Goal: Task Accomplishment & Management: Use online tool/utility

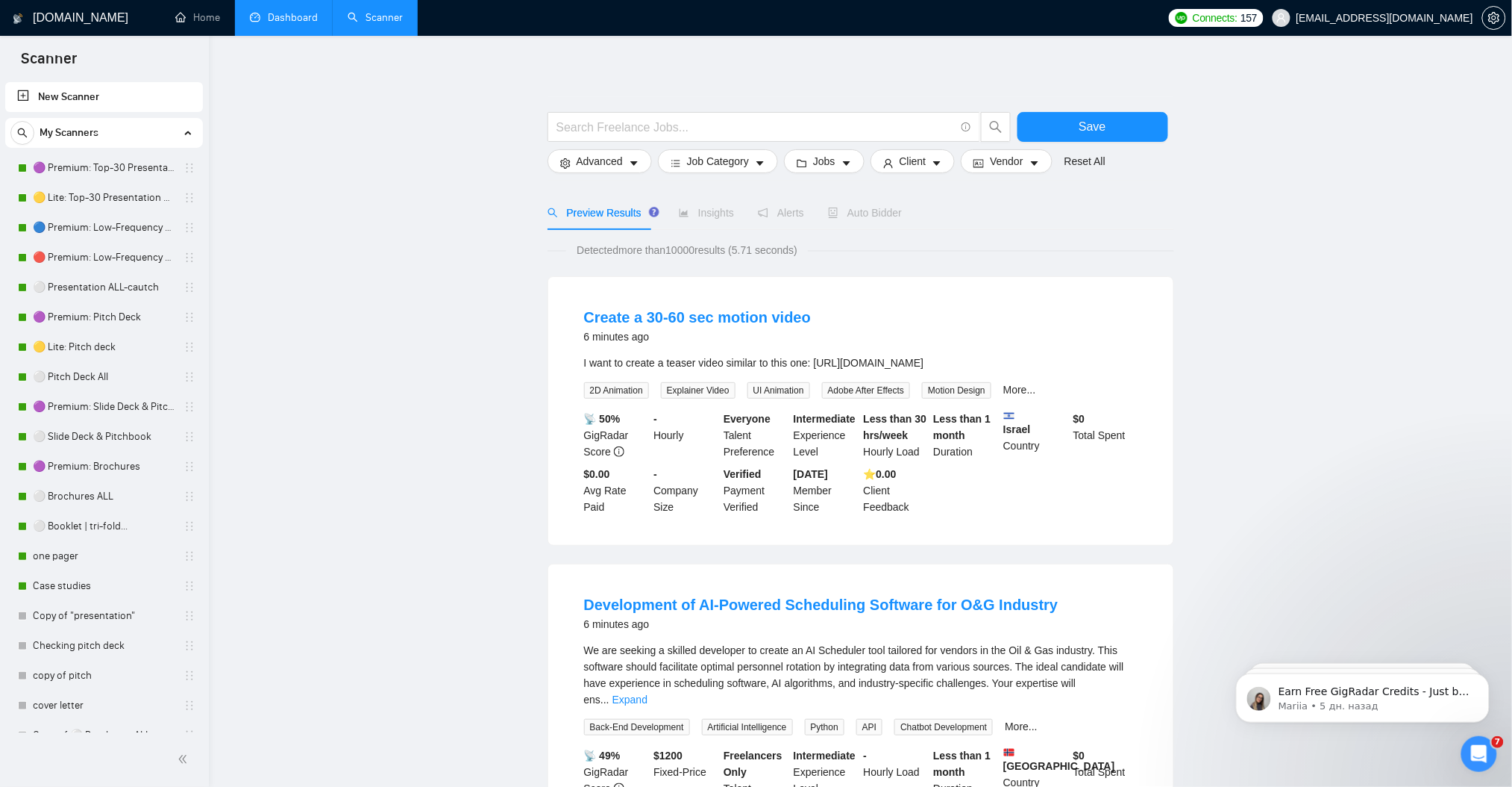
click at [281, 15] on link "Dashboard" at bounding box center [284, 17] width 68 height 13
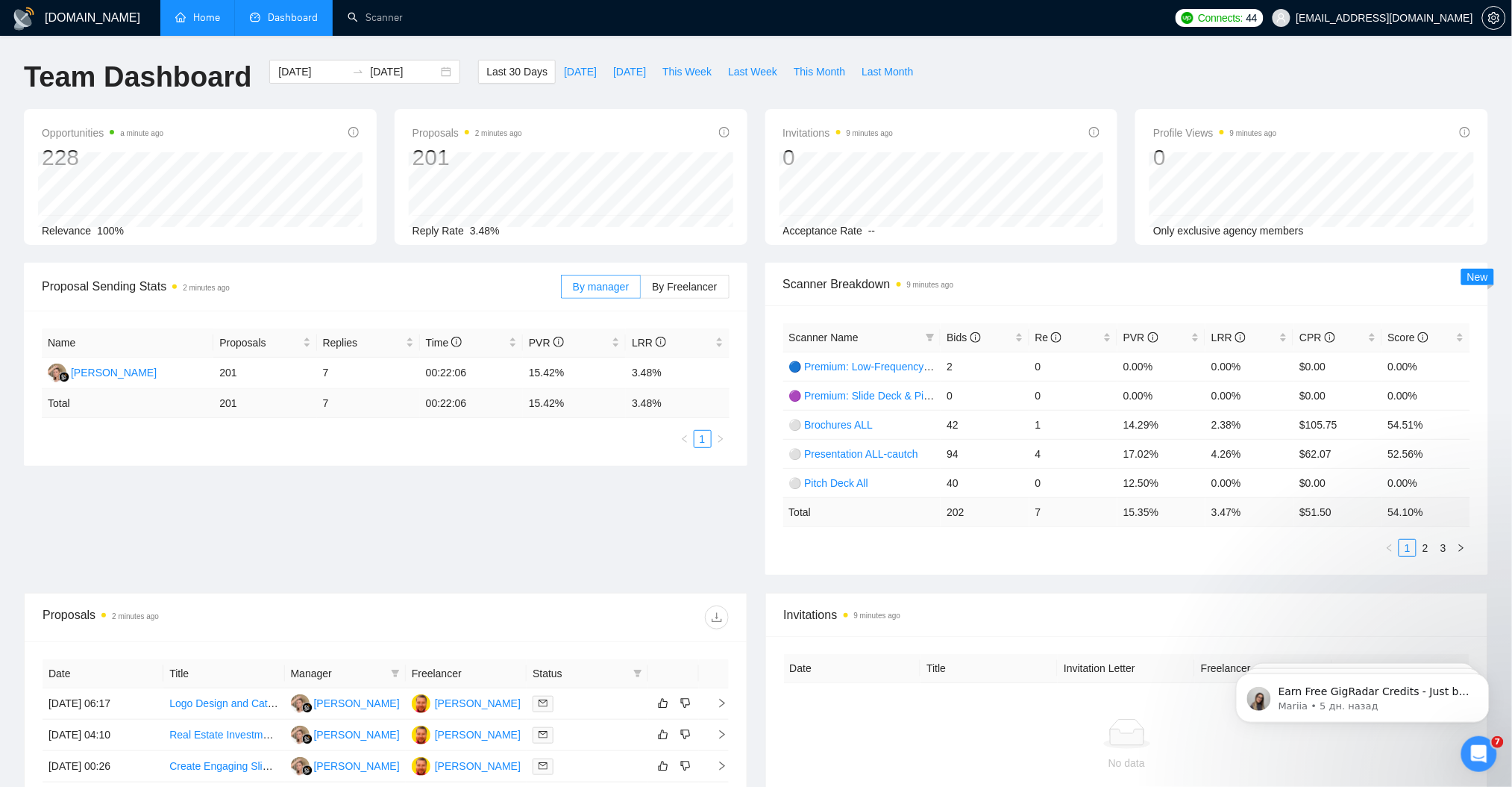
click at [205, 22] on link "Home" at bounding box center [197, 17] width 45 height 13
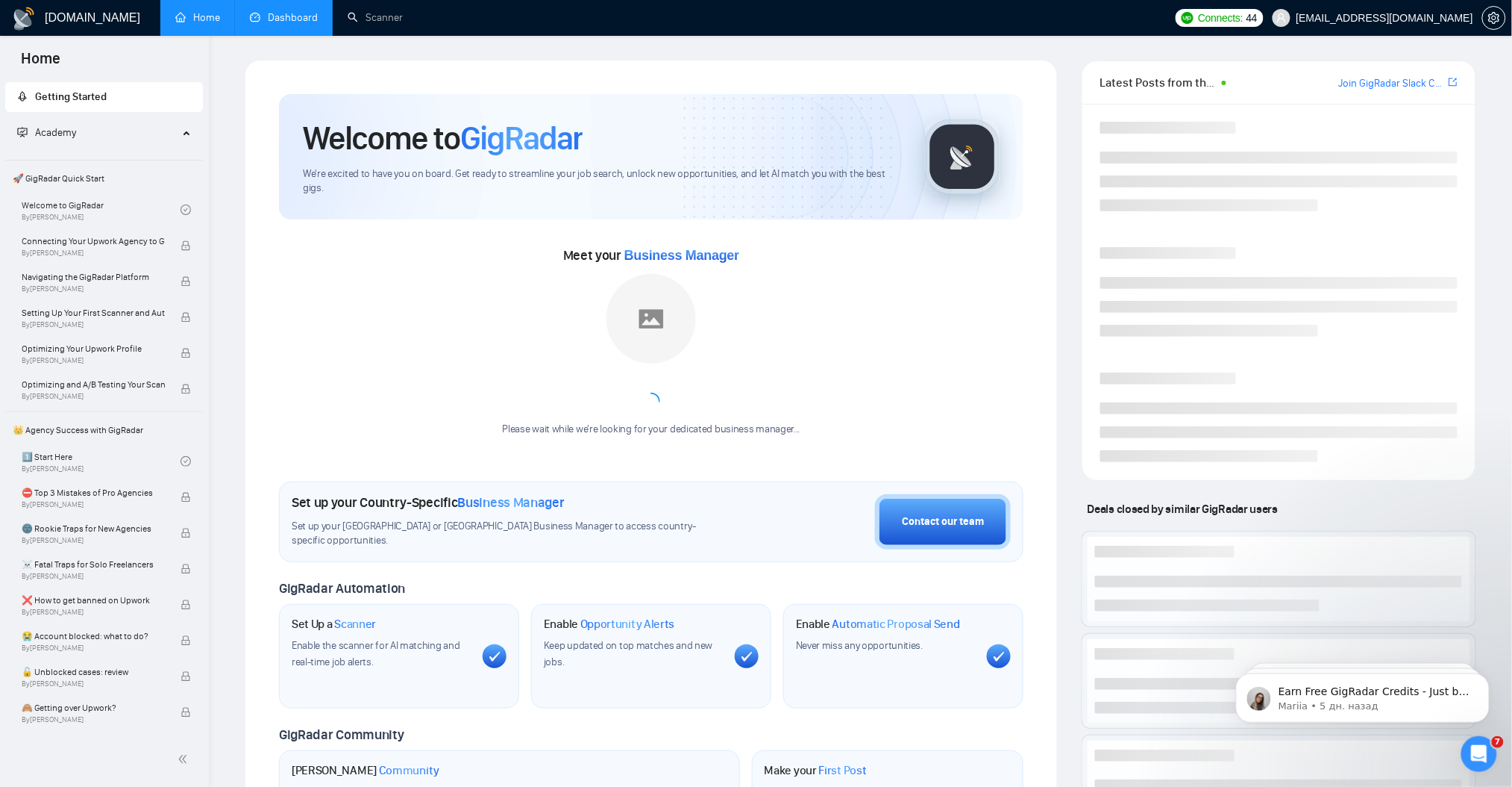
click at [279, 17] on link "Dashboard" at bounding box center [284, 17] width 68 height 13
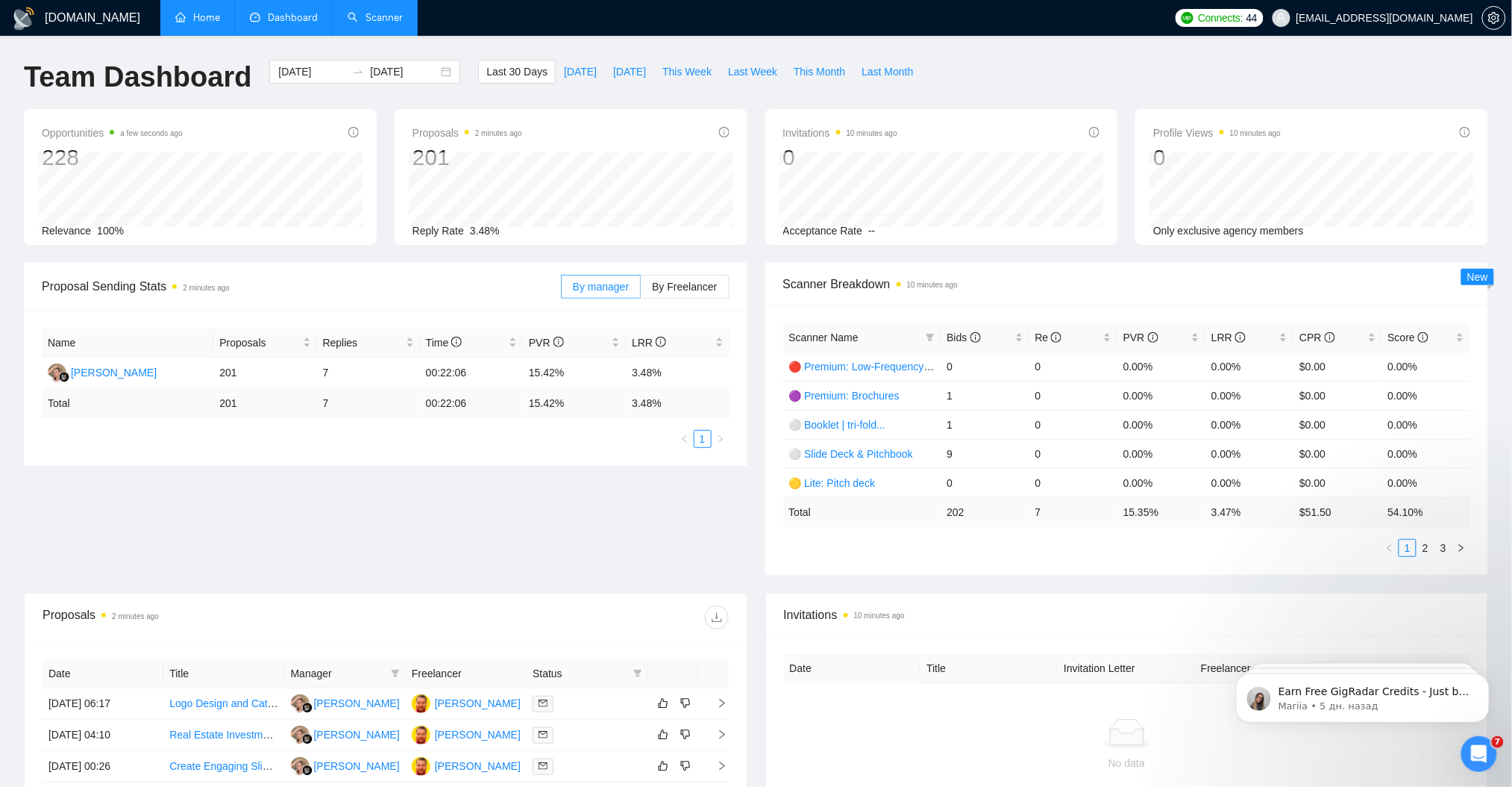
click at [388, 17] on link "Scanner" at bounding box center [375, 17] width 55 height 13
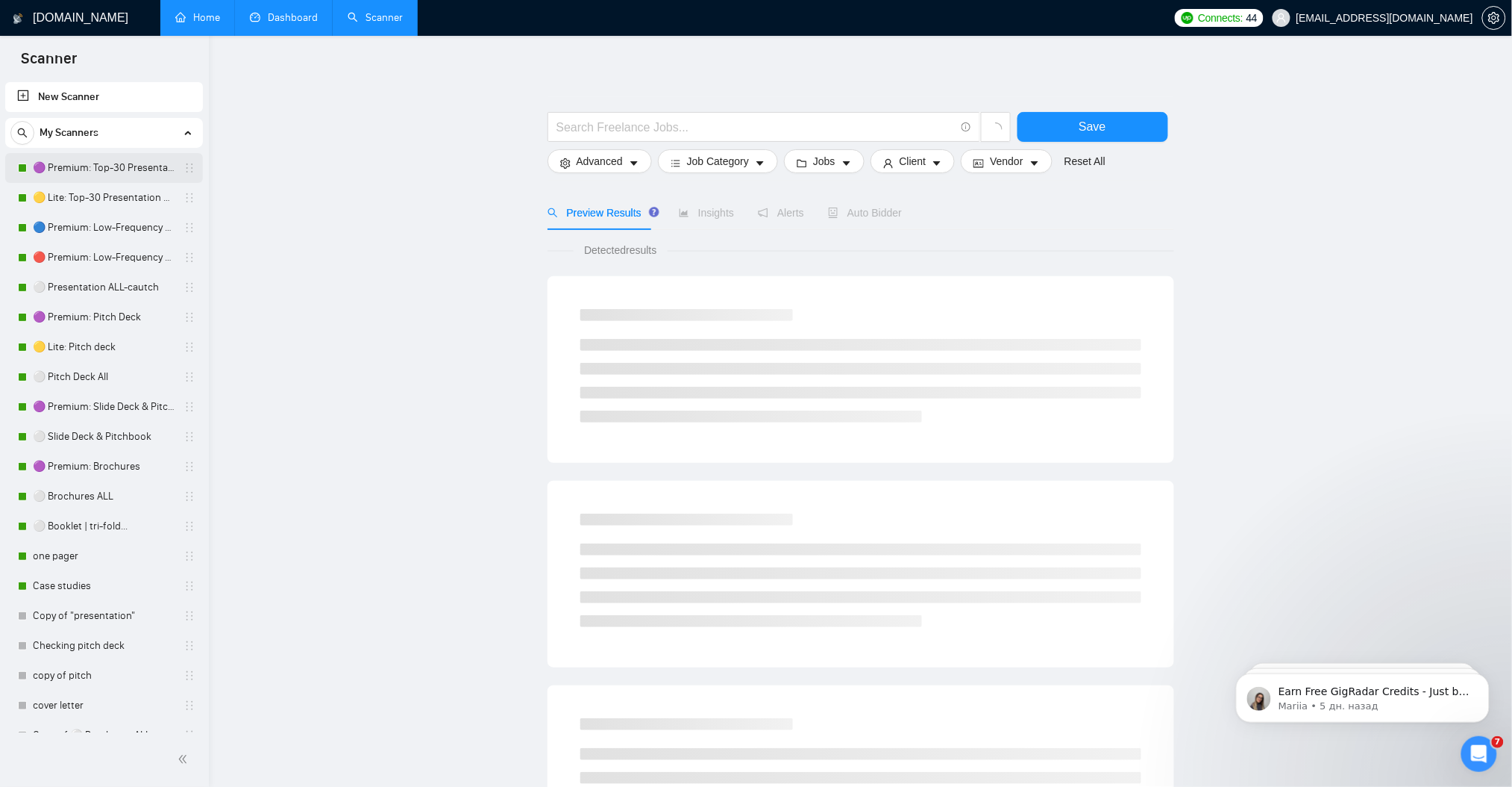
click at [104, 171] on link "🟣 Premium: Top-30 Presentation Keywords" at bounding box center [104, 168] width 141 height 30
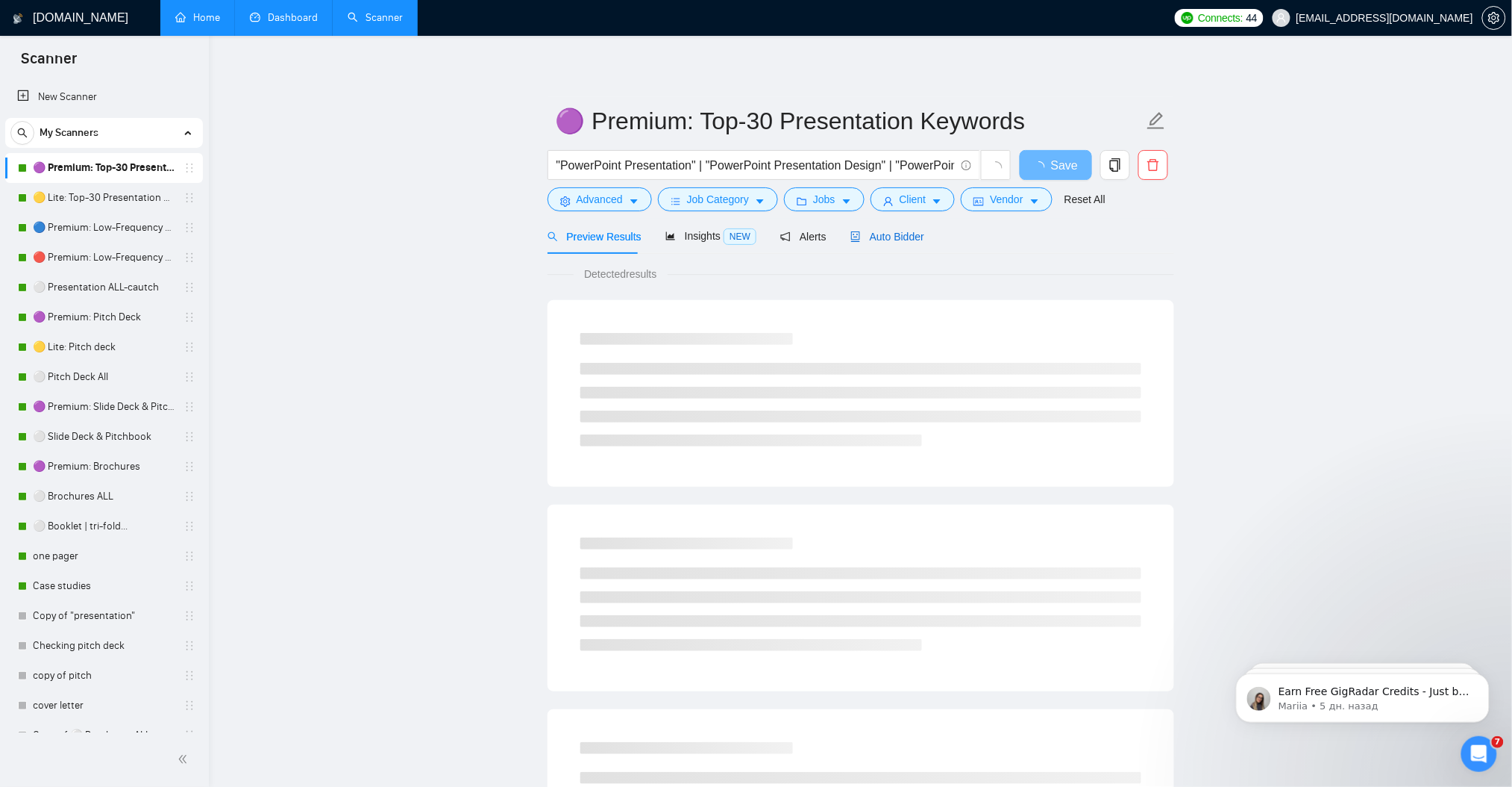
click at [863, 235] on span "Auto Bidder" at bounding box center [887, 237] width 74 height 12
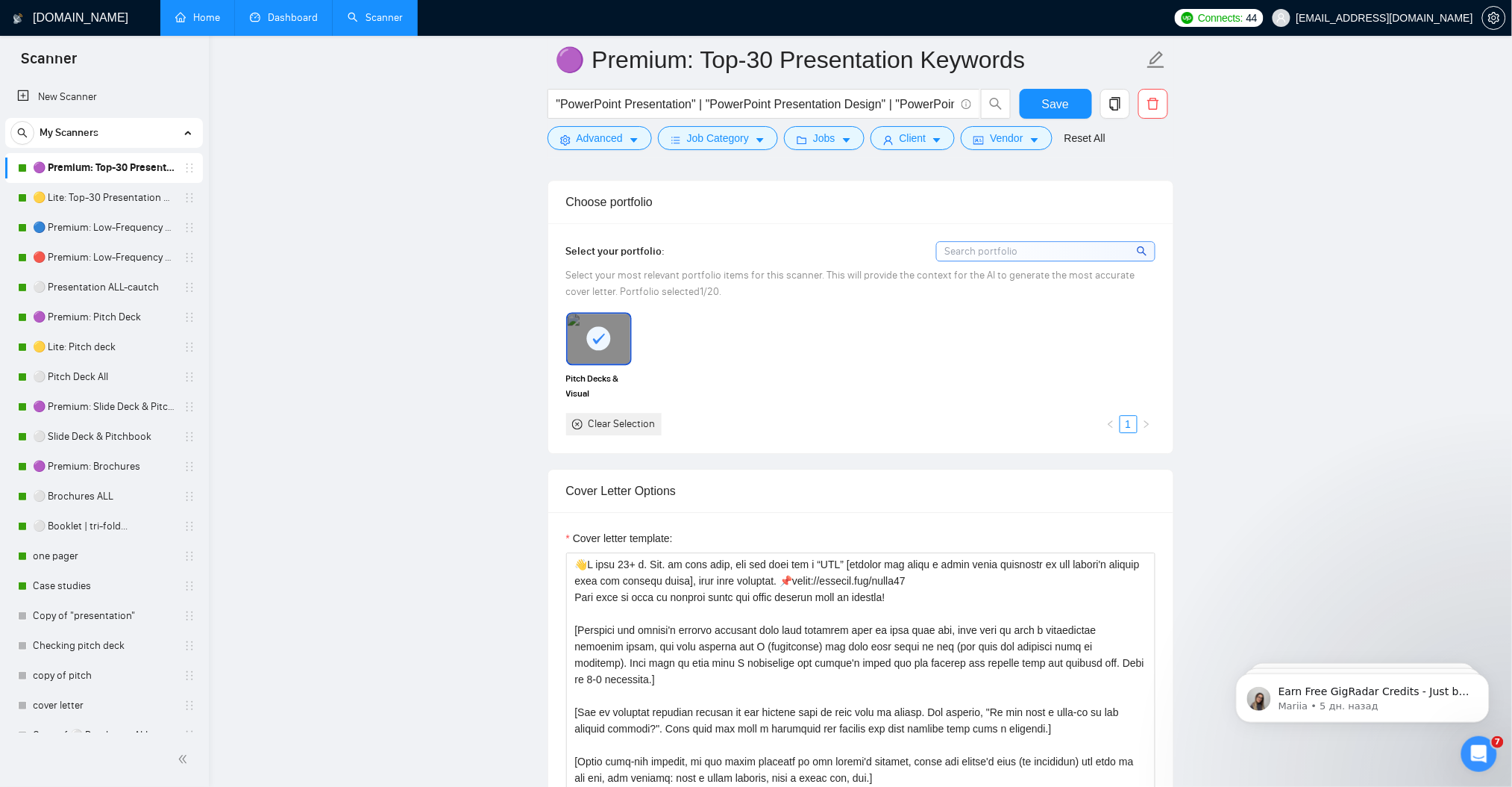
scroll to position [1392, 0]
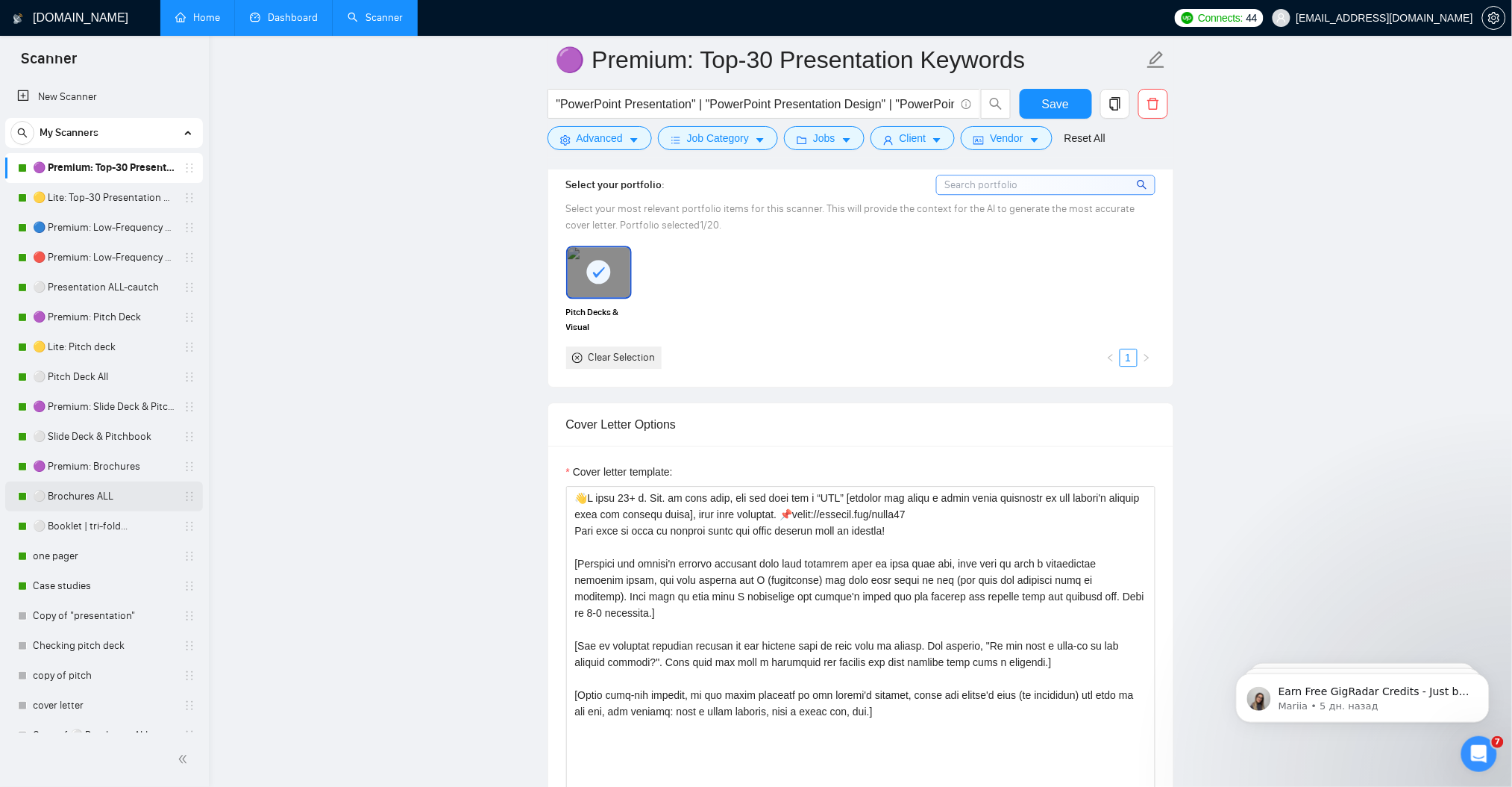
click at [79, 500] on link "⚪ Brochures ALL" at bounding box center [104, 496] width 141 height 30
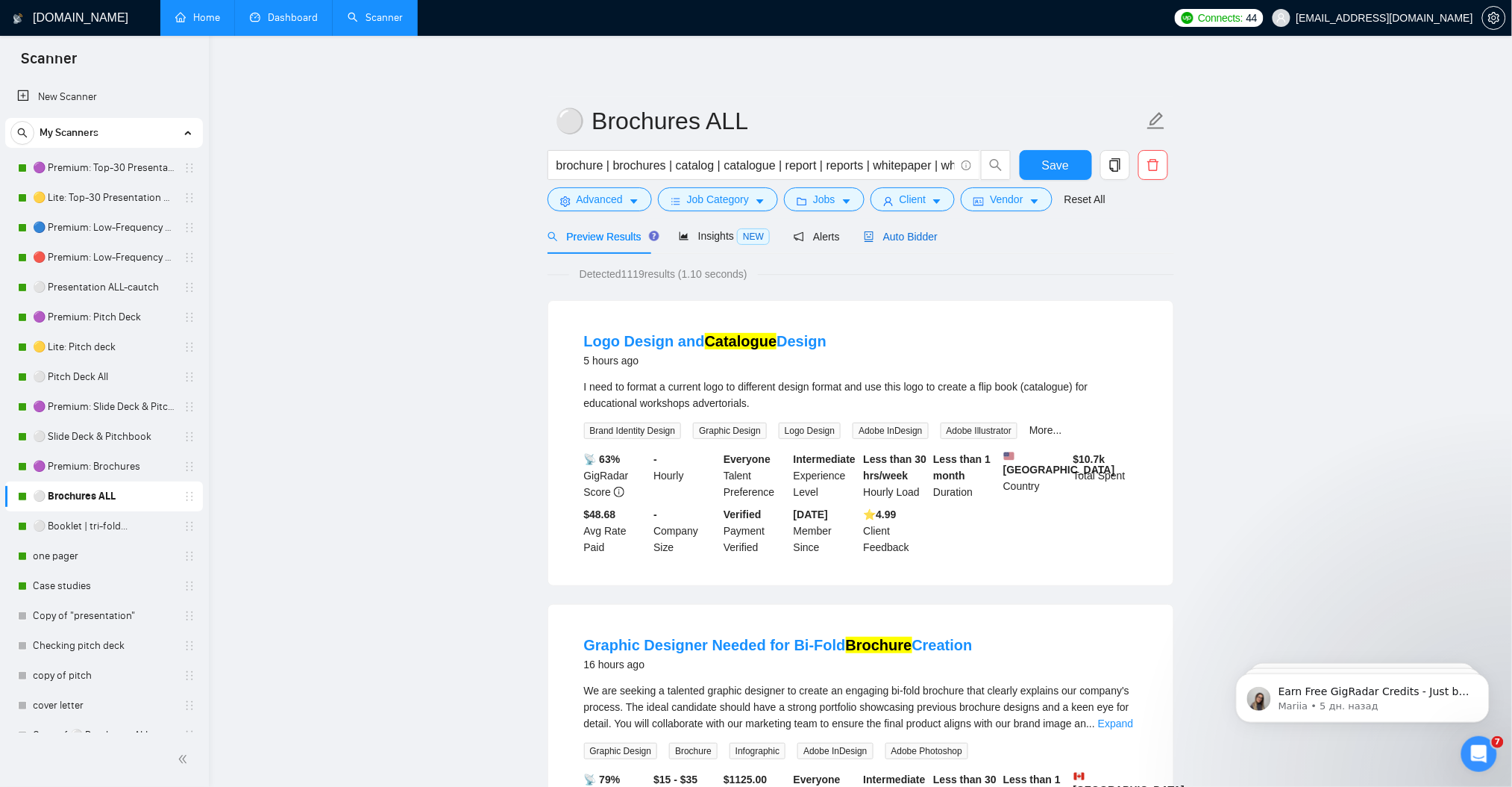
click at [902, 233] on span "Auto Bidder" at bounding box center [900, 237] width 74 height 12
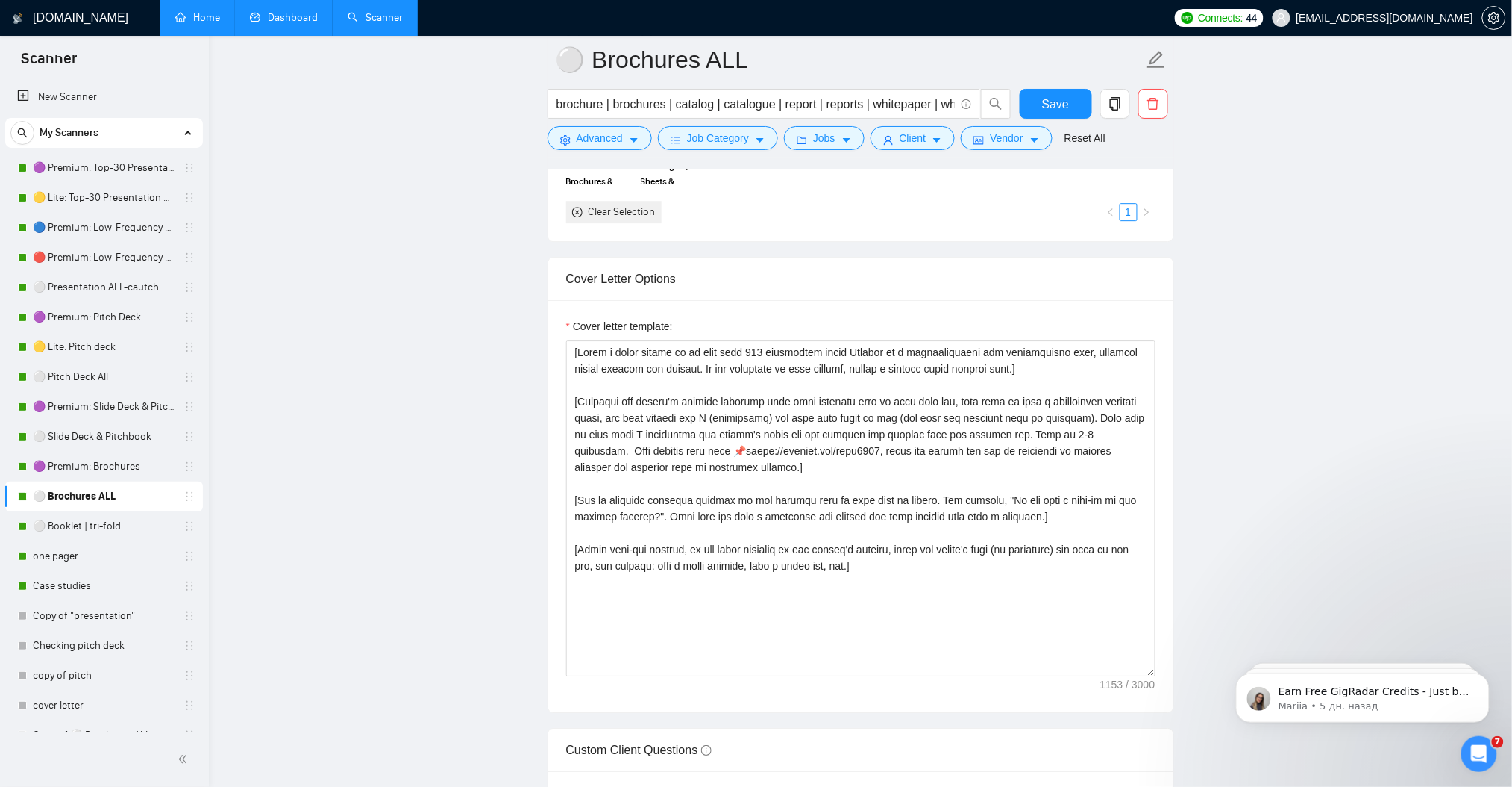
scroll to position [1493, 0]
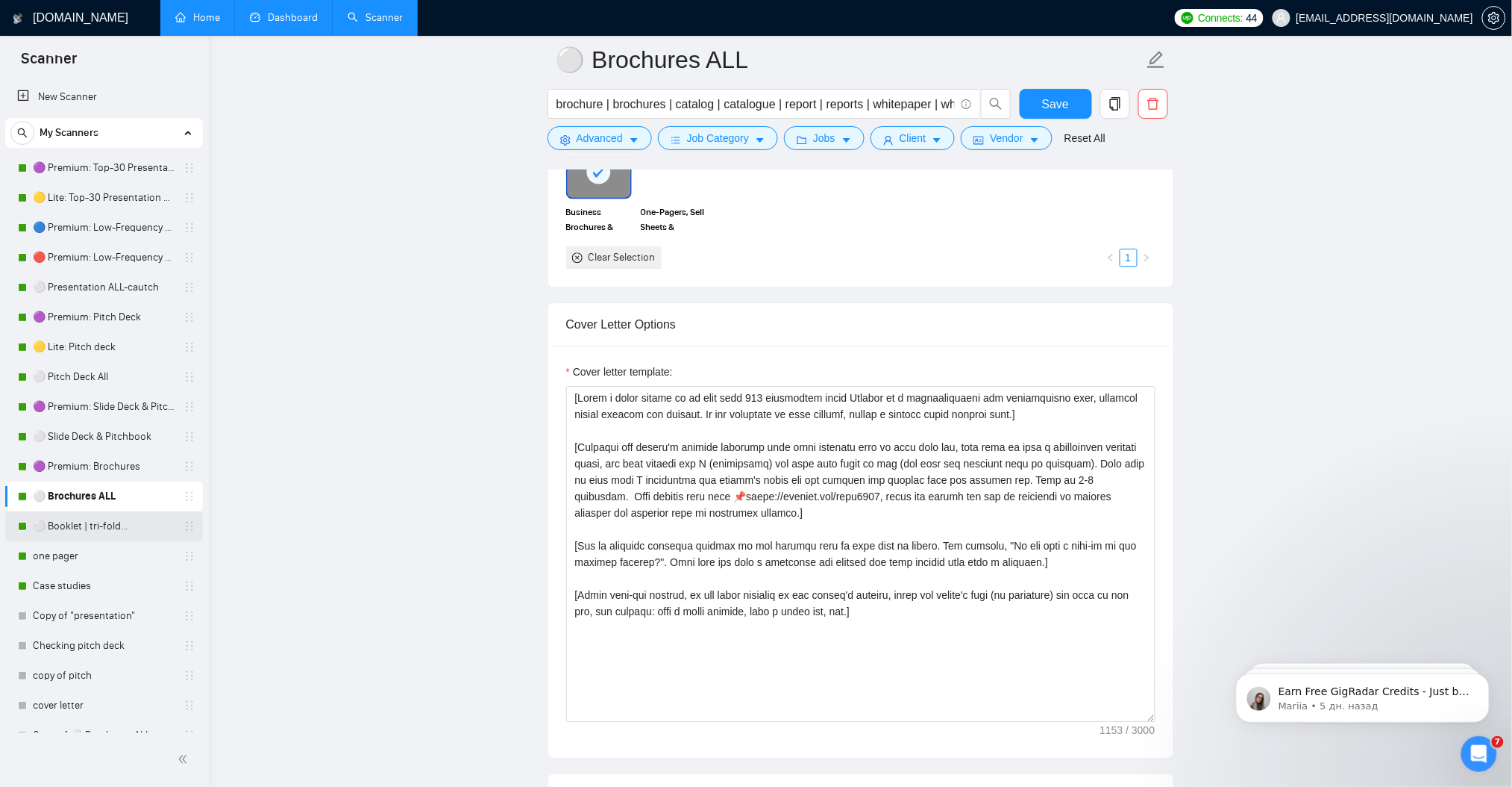
click at [88, 533] on link "⚪ Booklet | tri-fold..." at bounding box center [104, 526] width 141 height 30
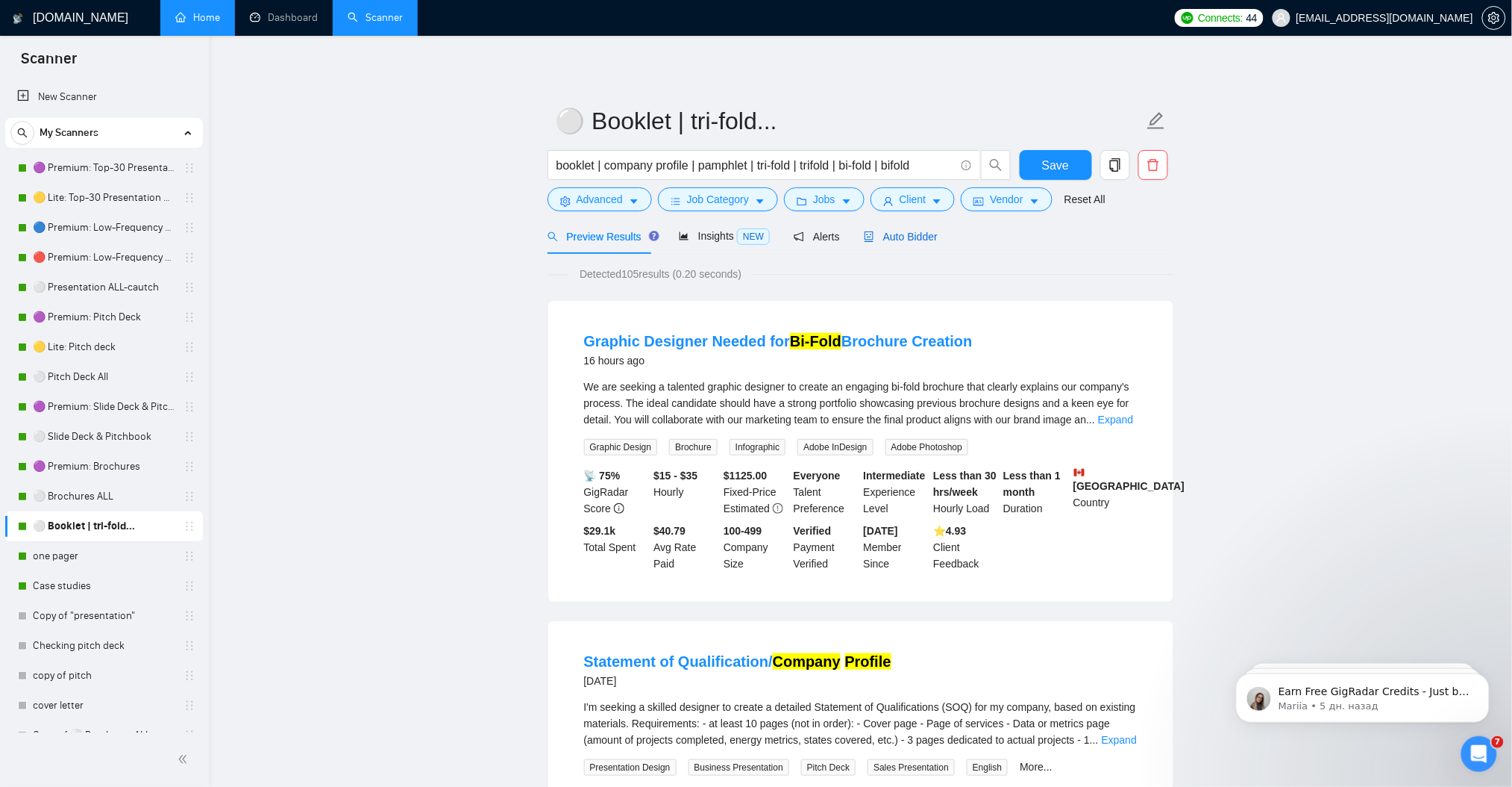
click at [898, 242] on span "Auto Bidder" at bounding box center [900, 237] width 74 height 12
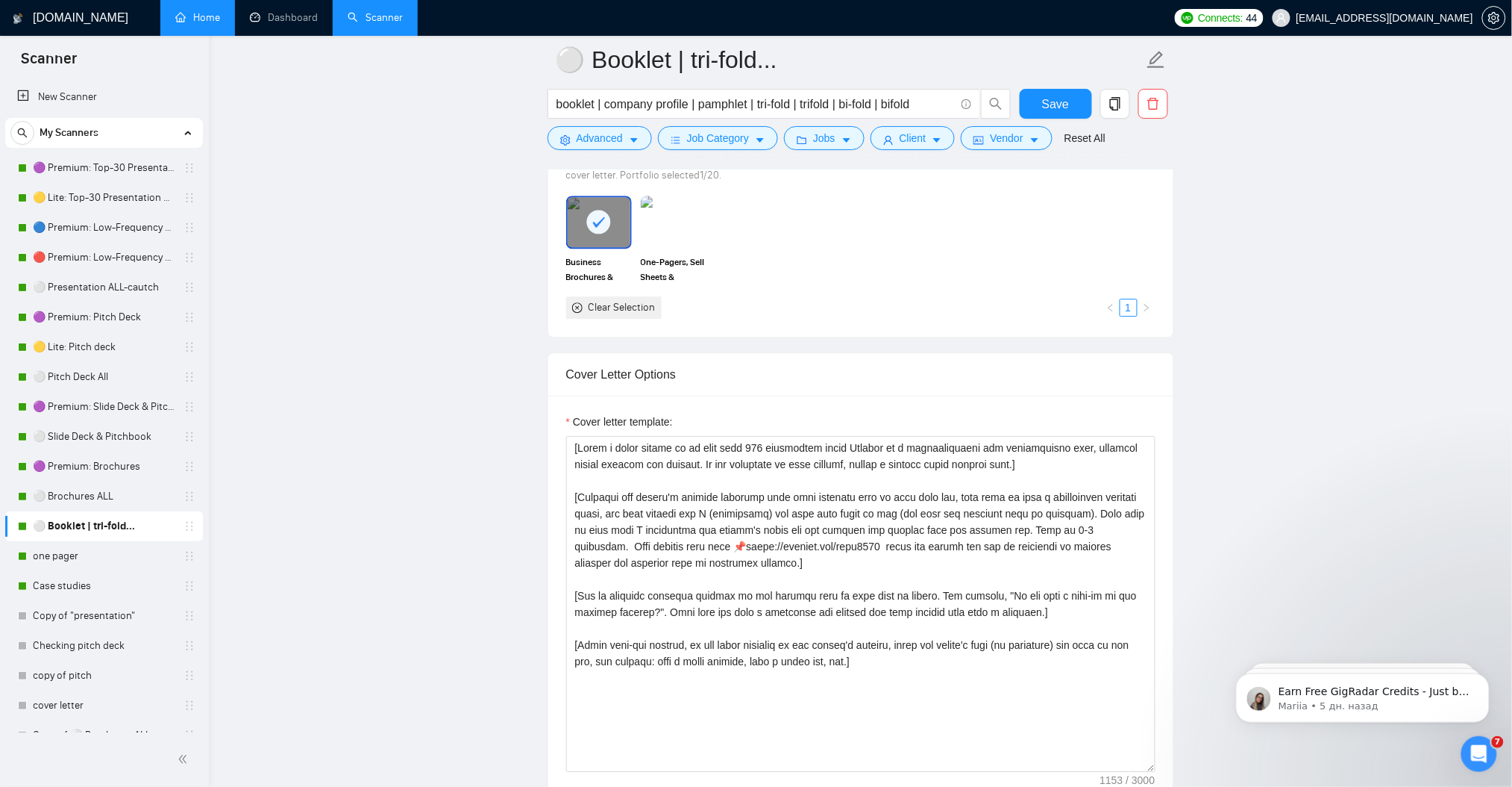
scroll to position [1493, 0]
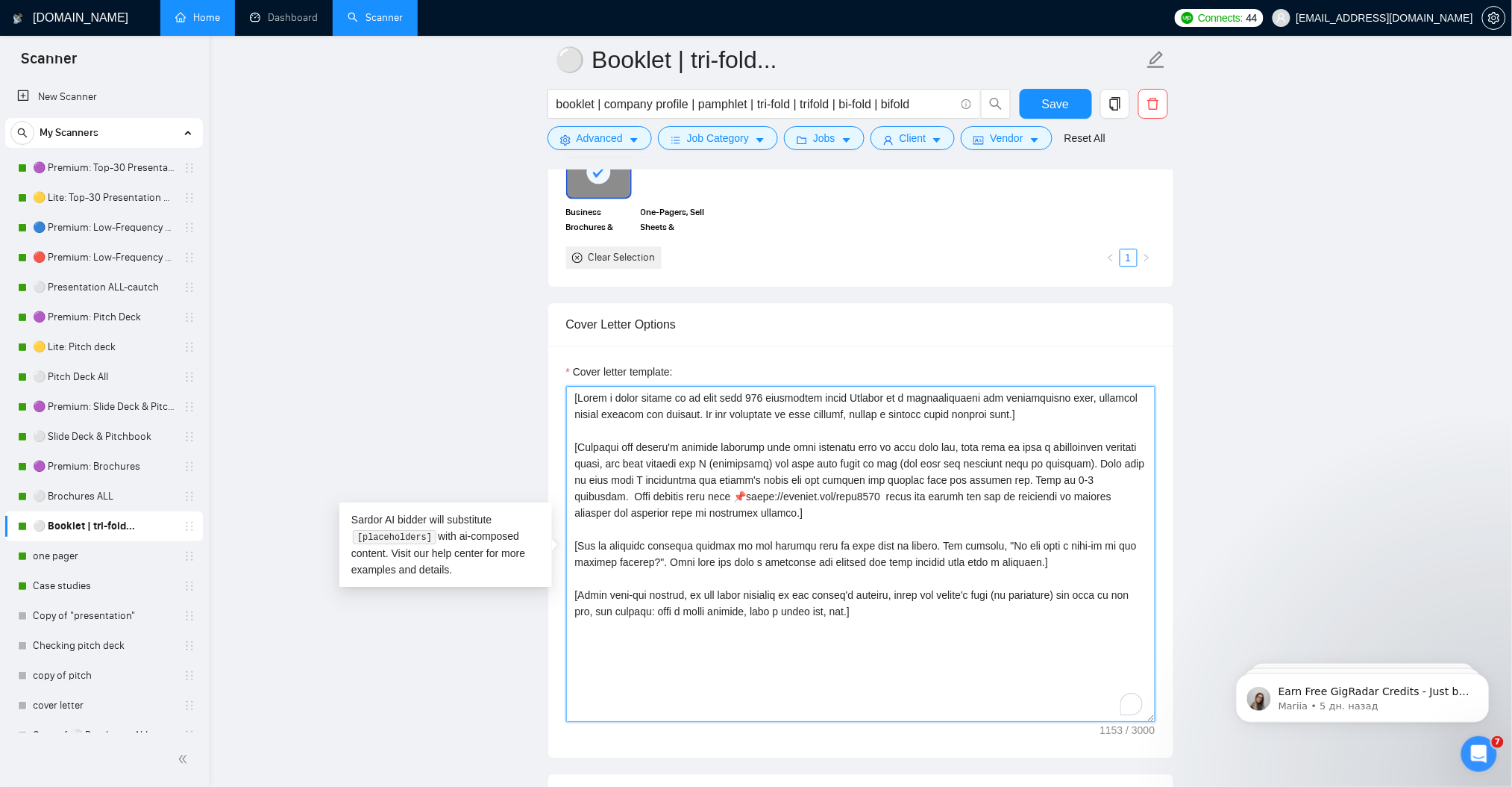
drag, startPoint x: 888, startPoint y: 618, endPoint x: 554, endPoint y: 401, distance: 398.3
click at [554, 401] on div "Cover letter template:" at bounding box center [861, 552] width 625 height 412
paste textarea "max 200 characters in English, conversational but professional, no clichés, 1–2…"
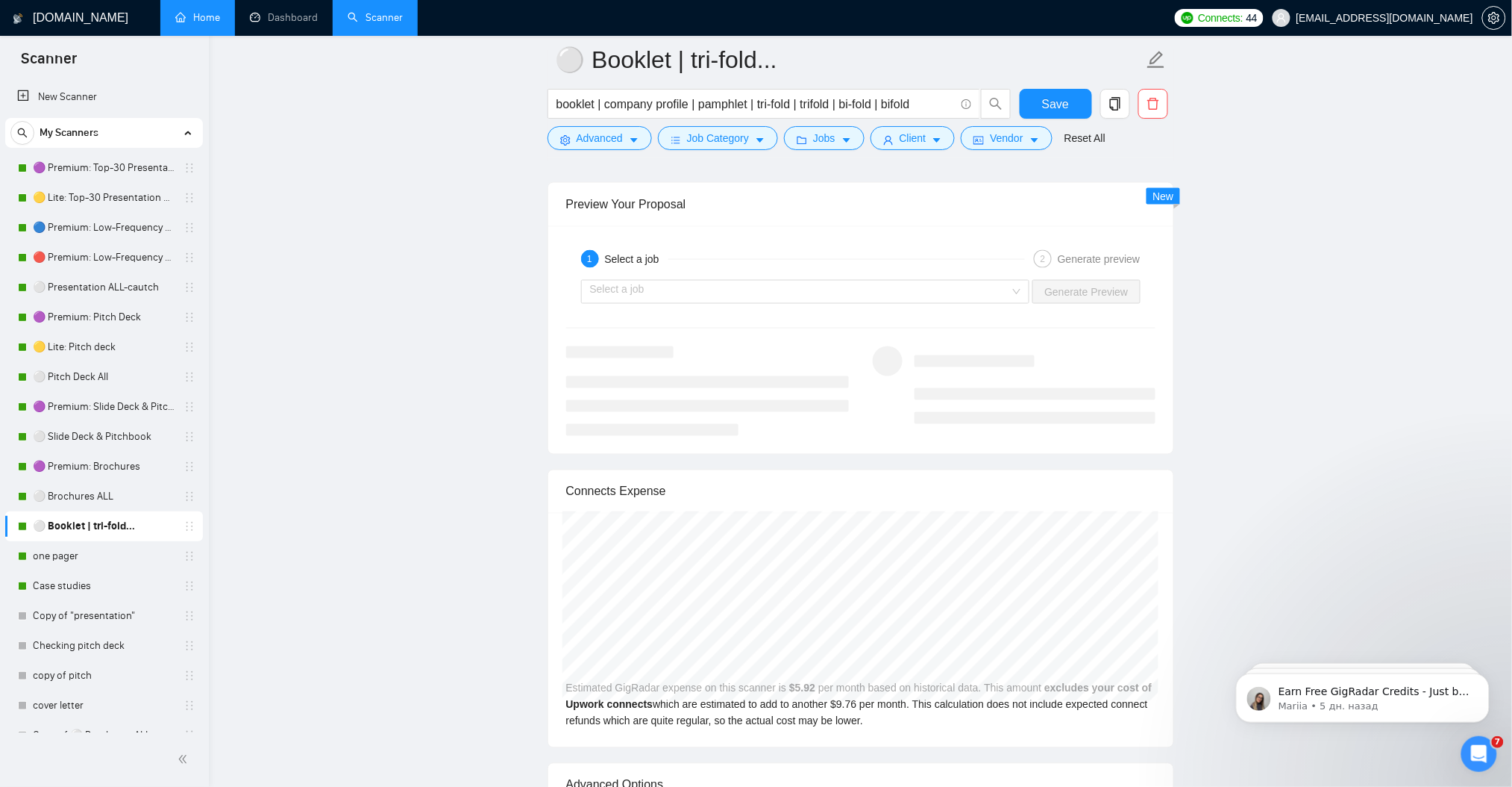
scroll to position [2786, 0]
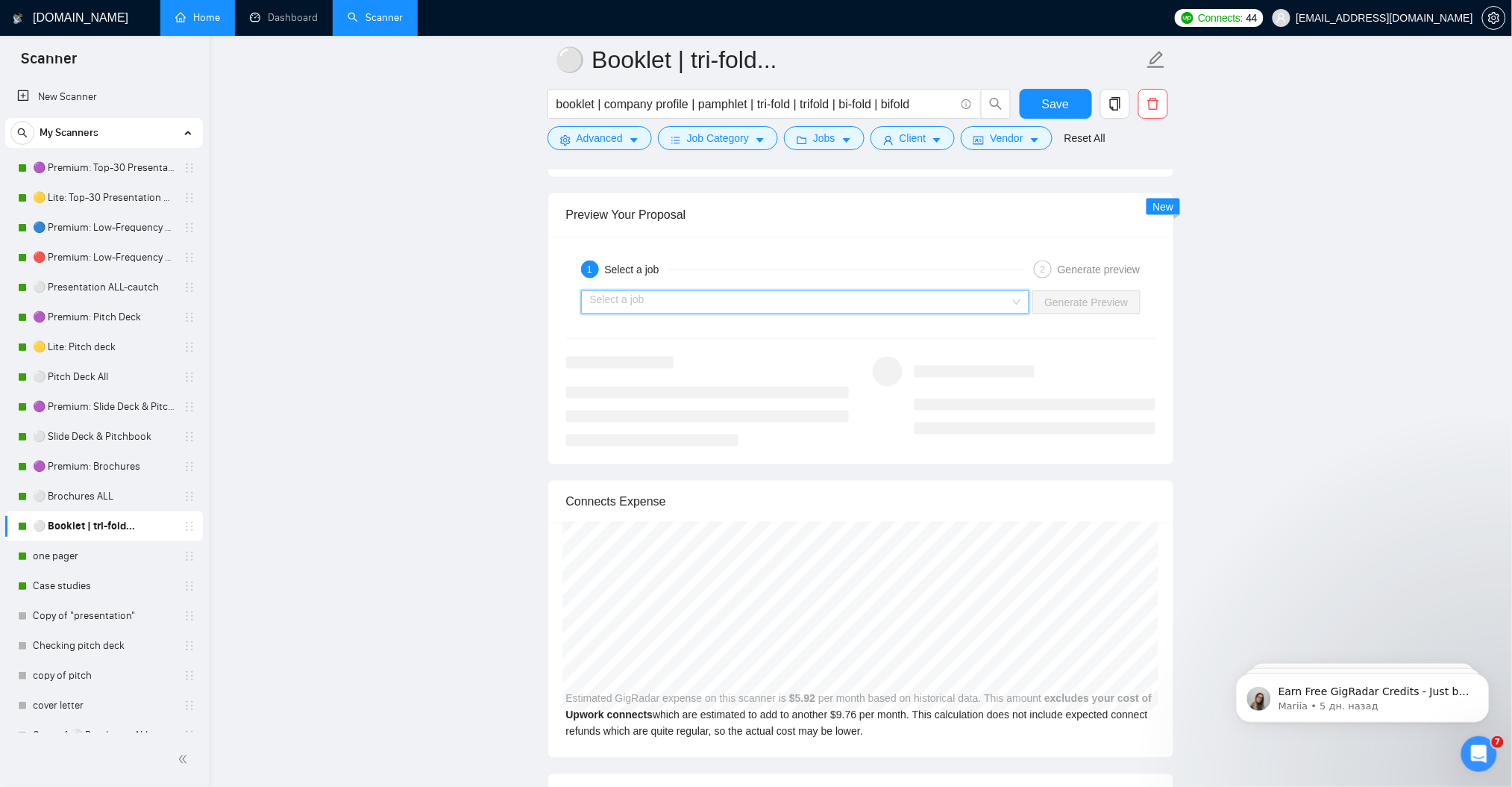
click at [673, 301] on input "search" at bounding box center [801, 302] width 421 height 23
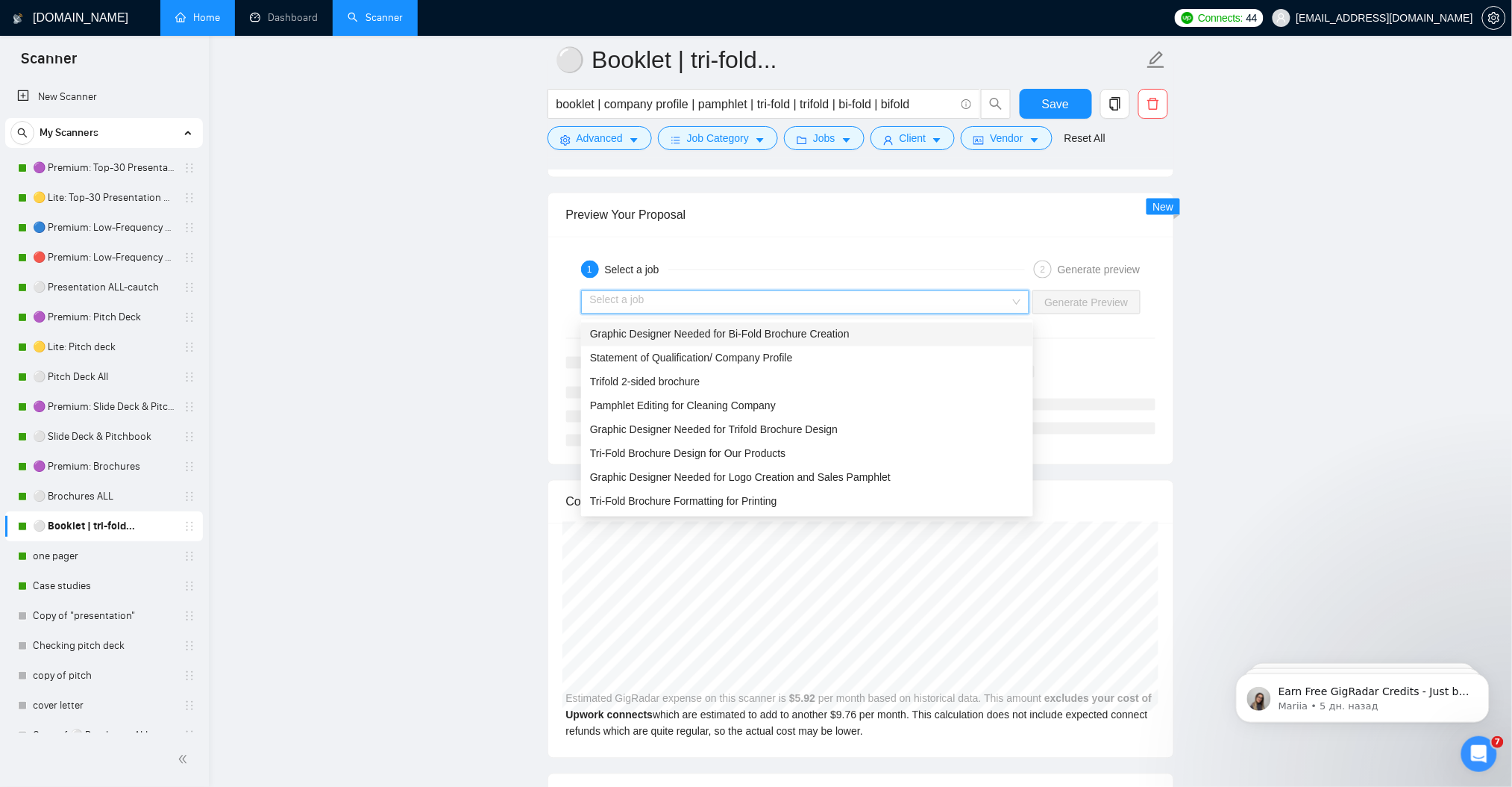
click at [681, 330] on span "Graphic Designer Needed for Bi-Fold Brochure Creation" at bounding box center [719, 335] width 259 height 12
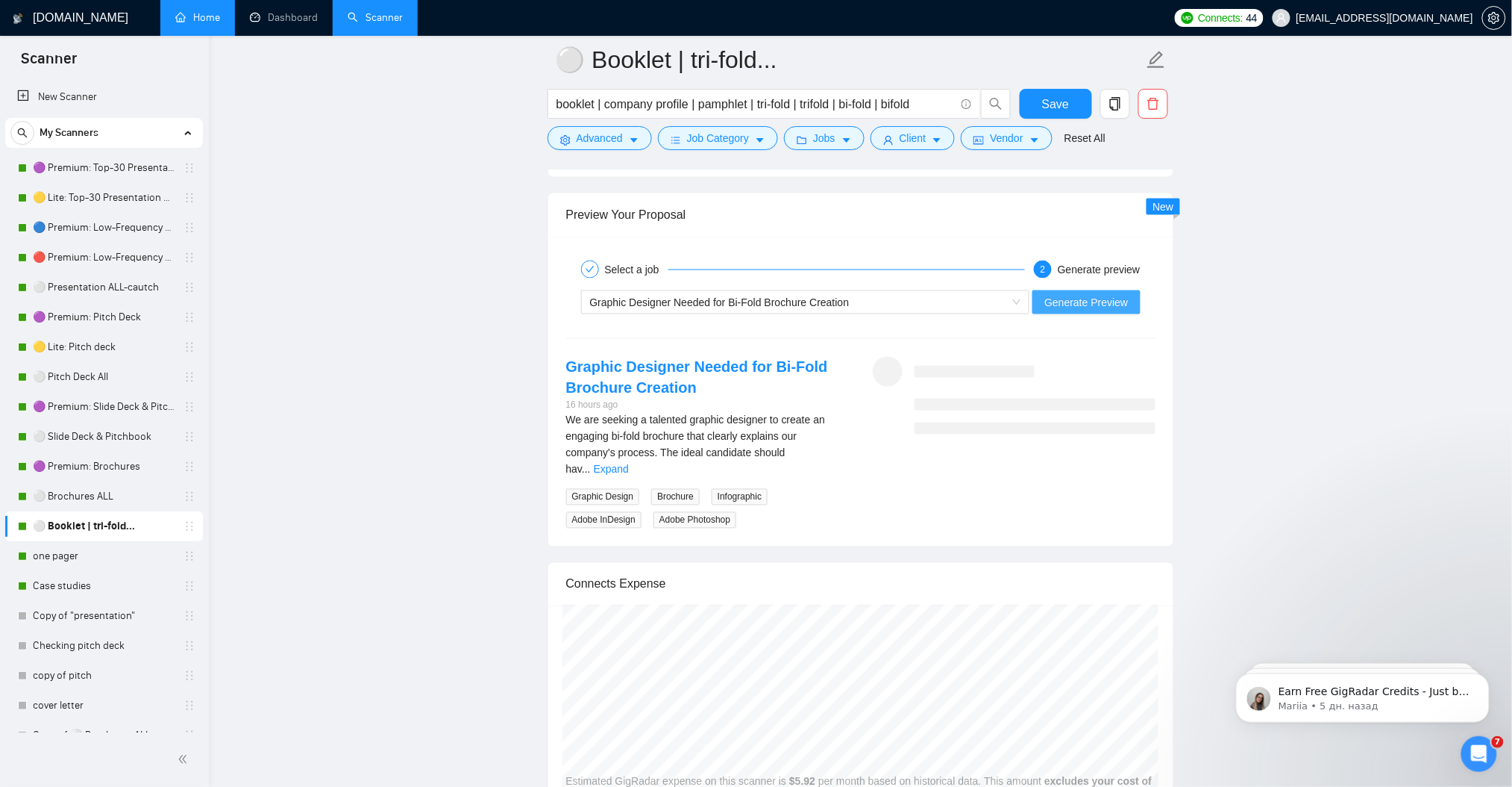
click at [1086, 309] on span "Generate Preview" at bounding box center [1086, 302] width 84 height 17
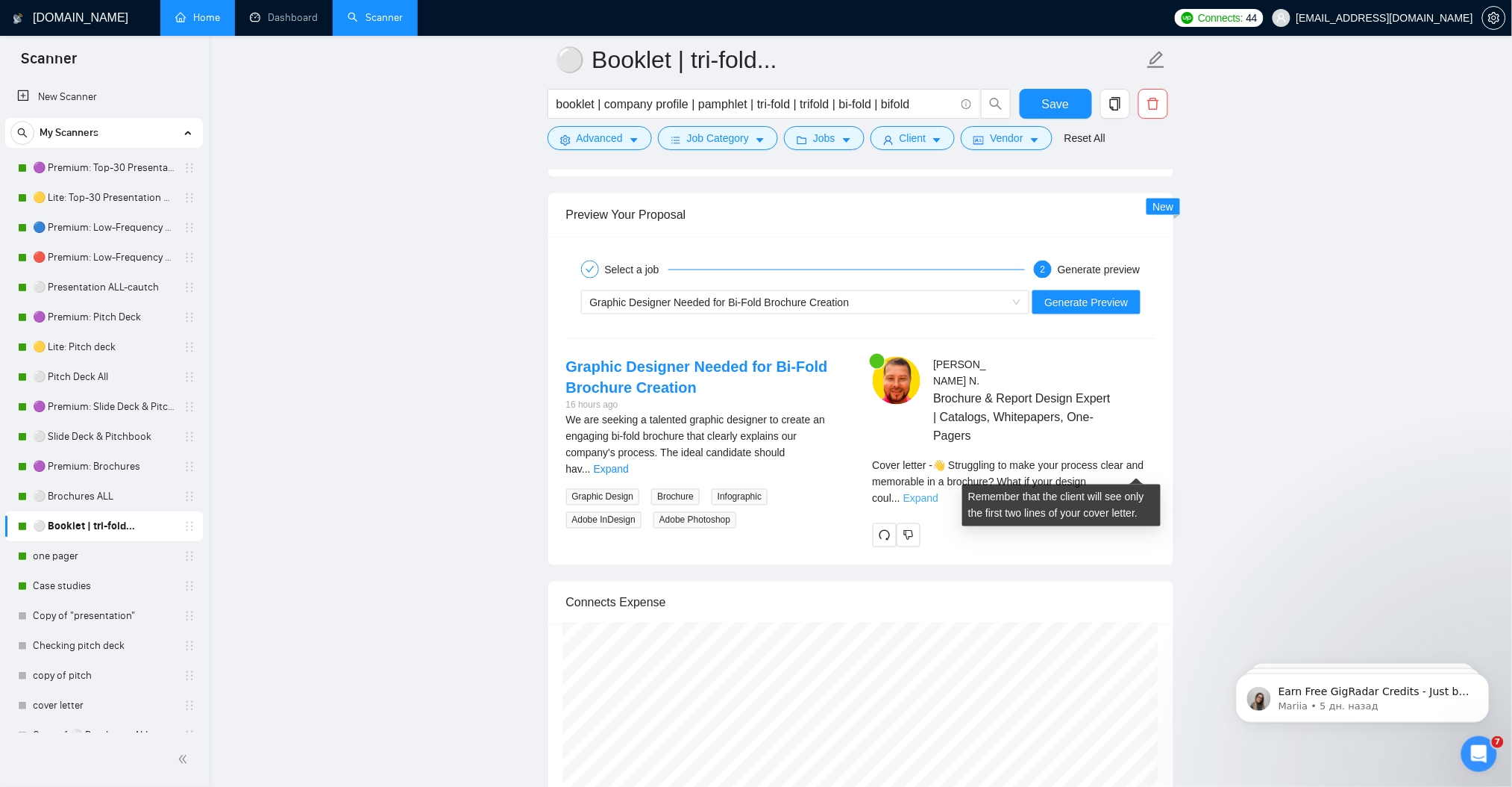
click at [938, 493] on link "Expand" at bounding box center [921, 499] width 35 height 12
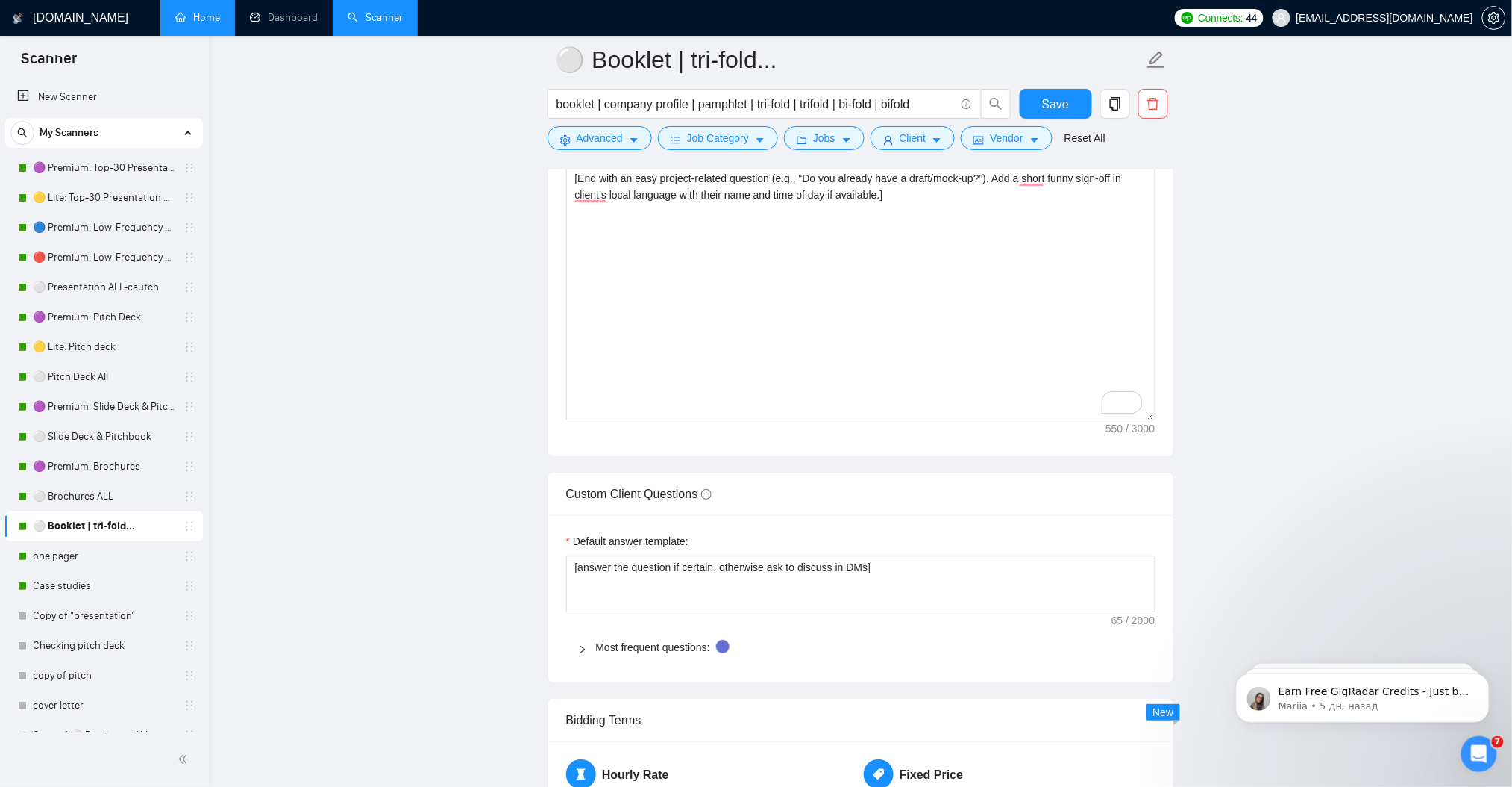
scroll to position [1493, 0]
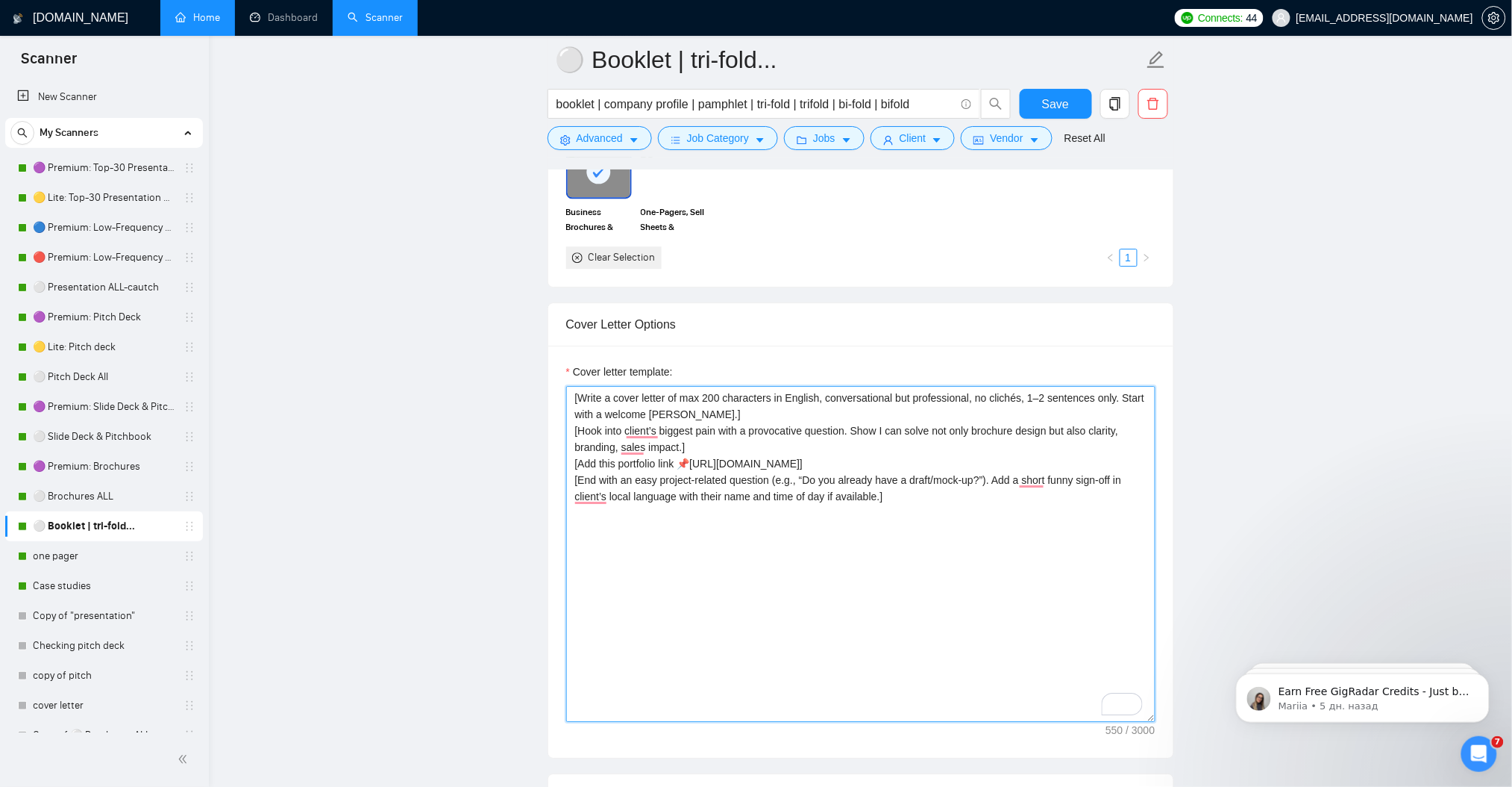
click at [781, 470] on textarea "[Write a cover letter of max 200 characters in English, conversational but prof…" at bounding box center [861, 554] width 589 height 336
paste textarea "in English, conversational but professional, no clichés. Start with a welcome e…"
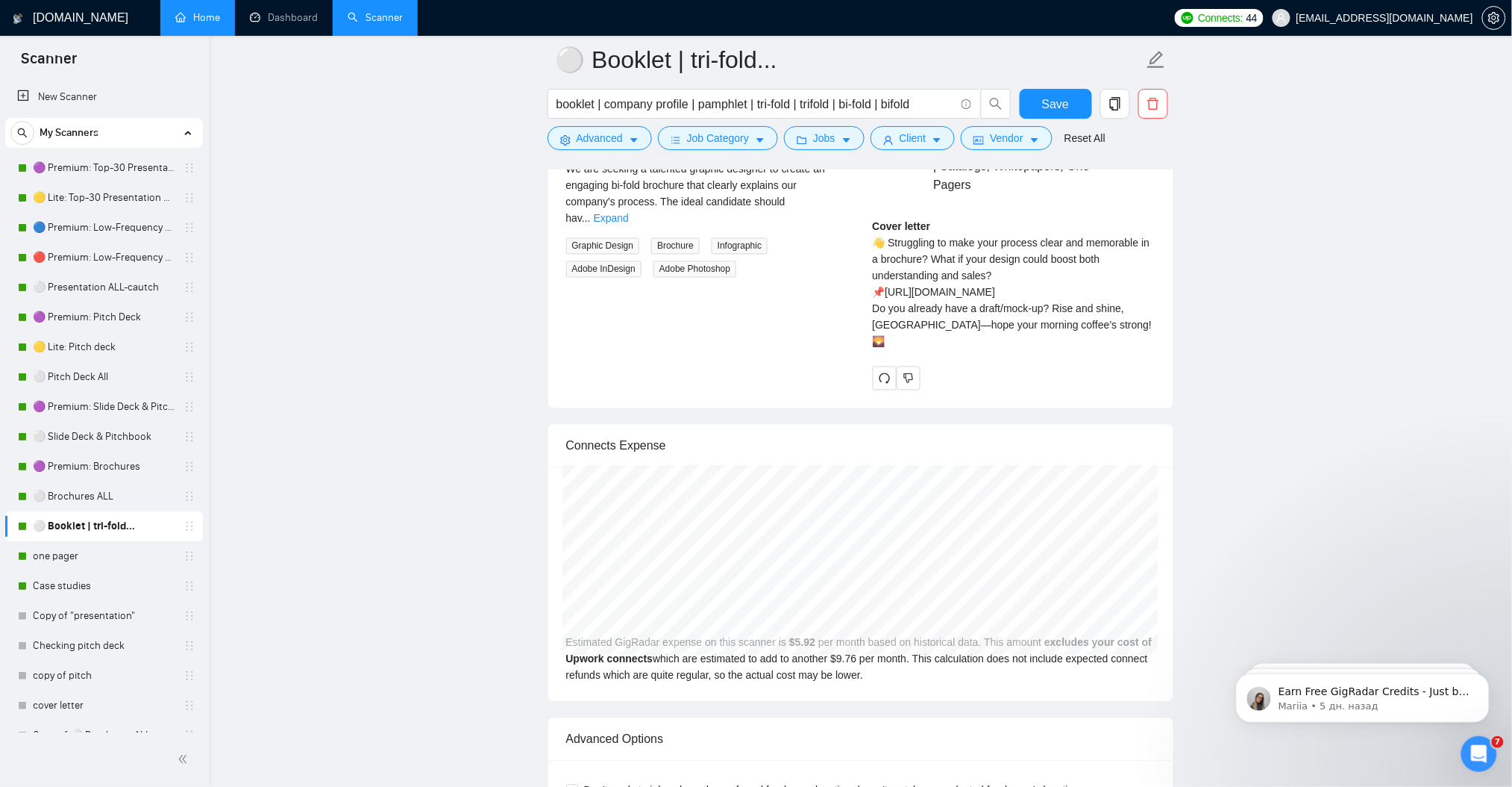
scroll to position [2885, 0]
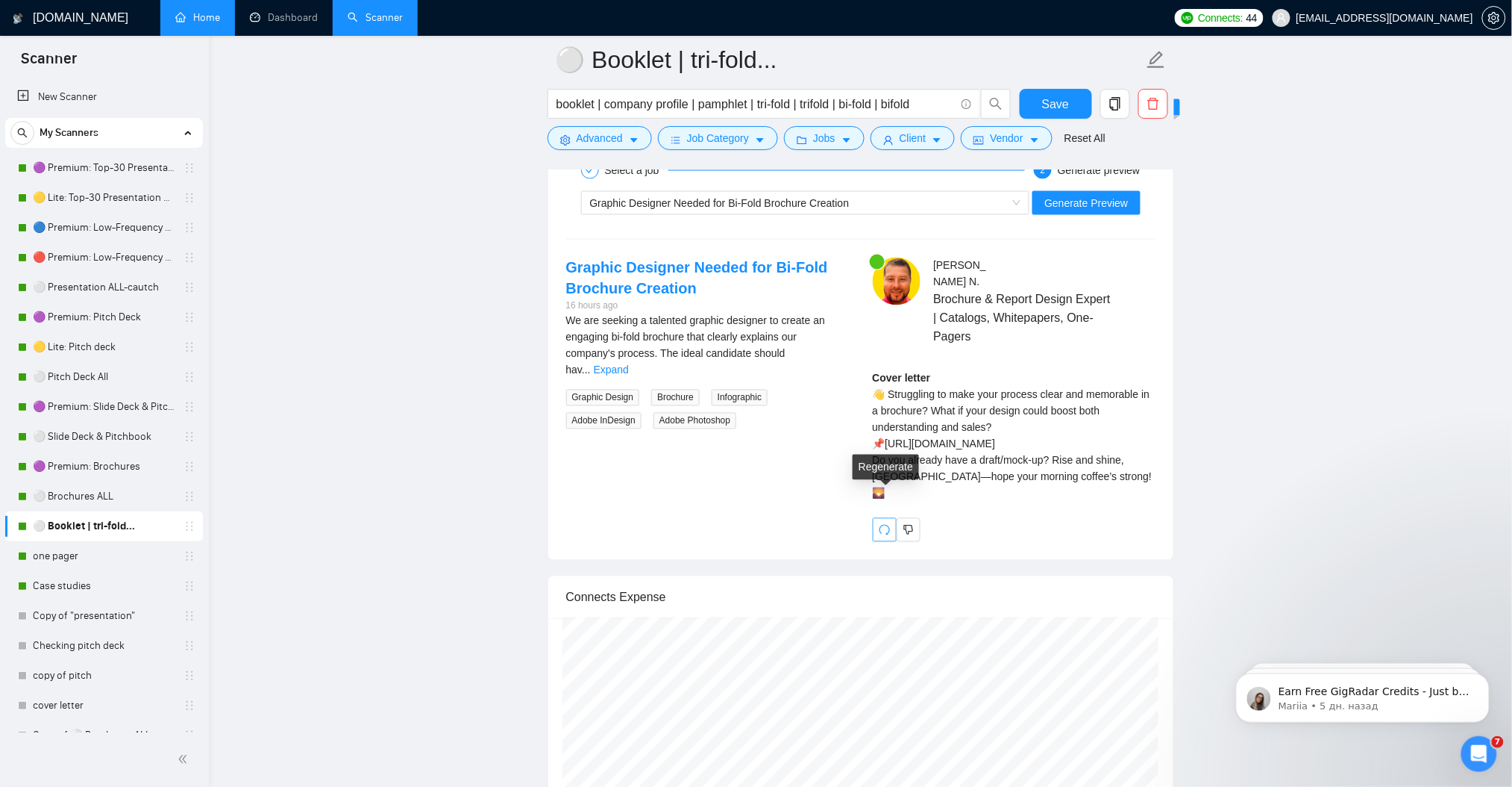
click at [881, 524] on icon "redo" at bounding box center [885, 530] width 12 height 12
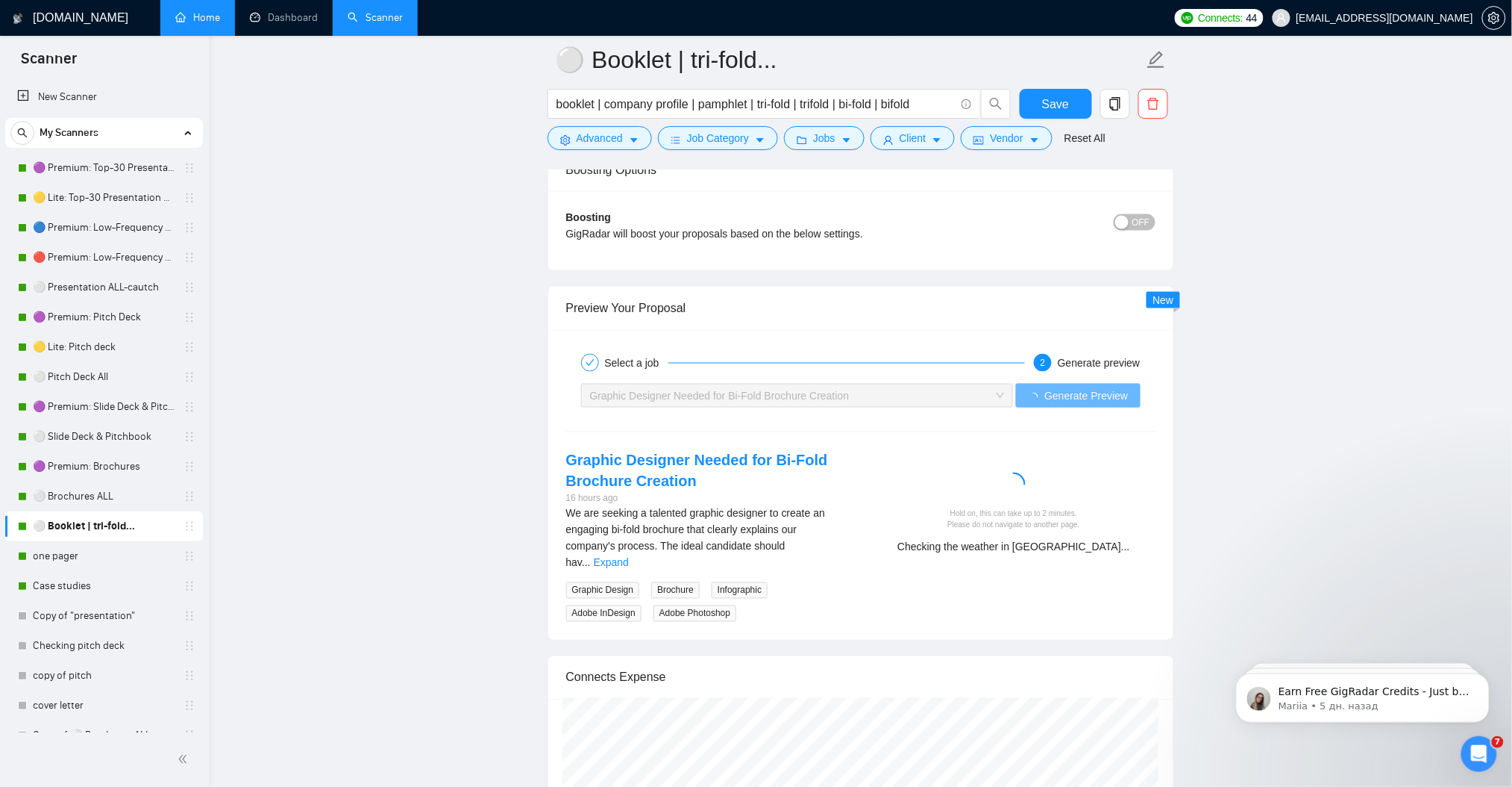
scroll to position [2687, 0]
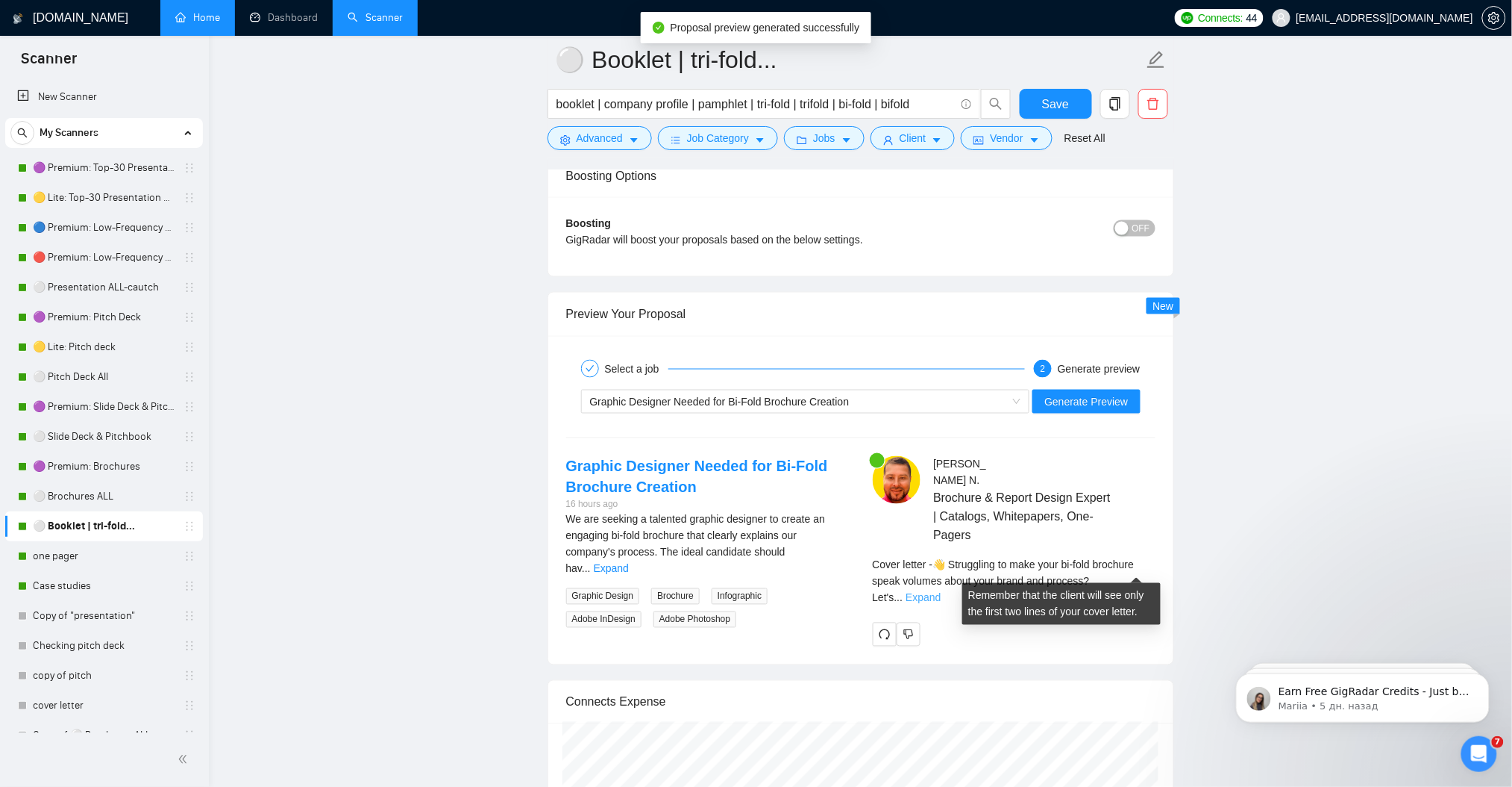
click at [940, 592] on link "Expand" at bounding box center [923, 598] width 35 height 12
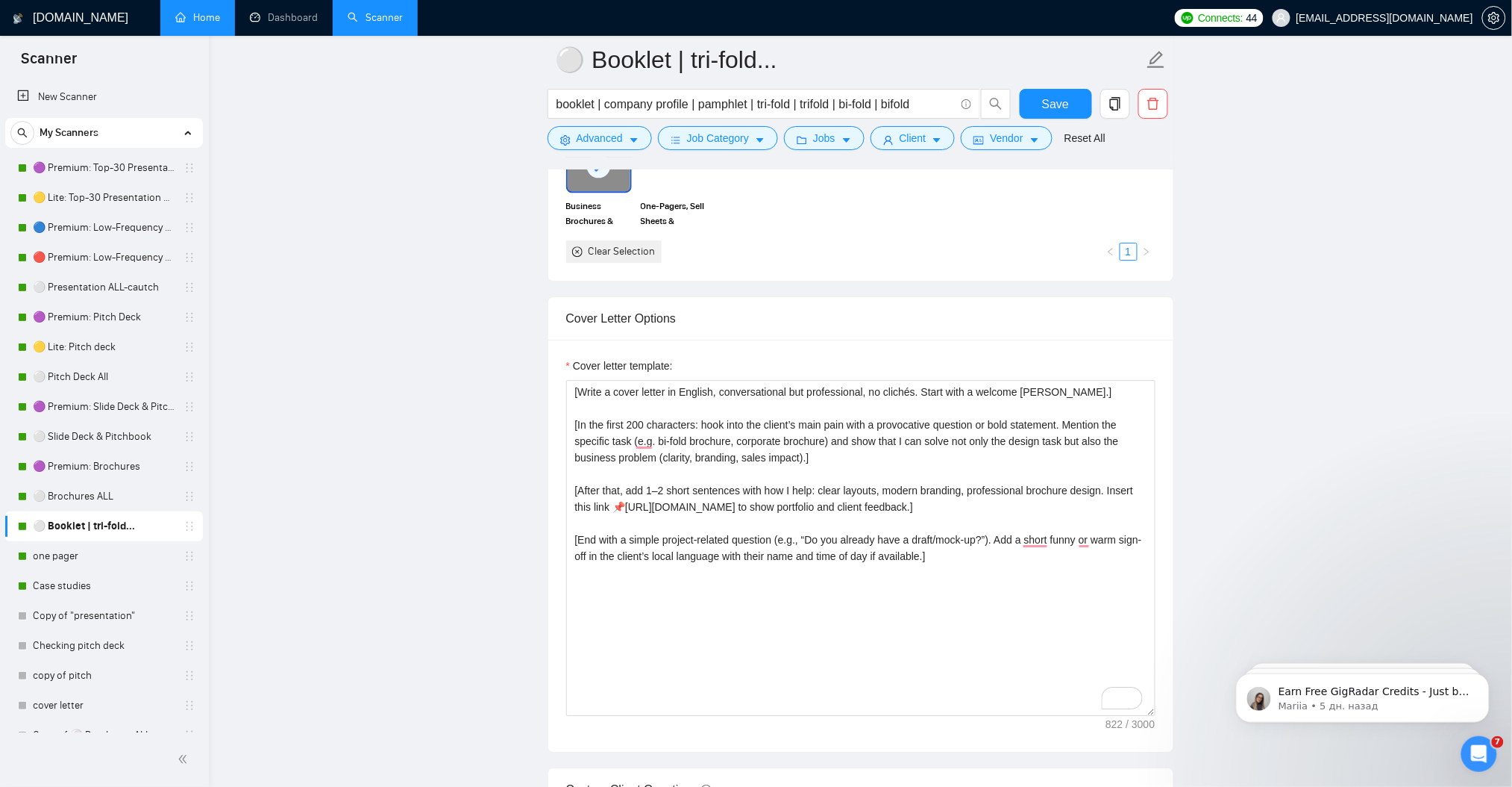
scroll to position [1493, 0]
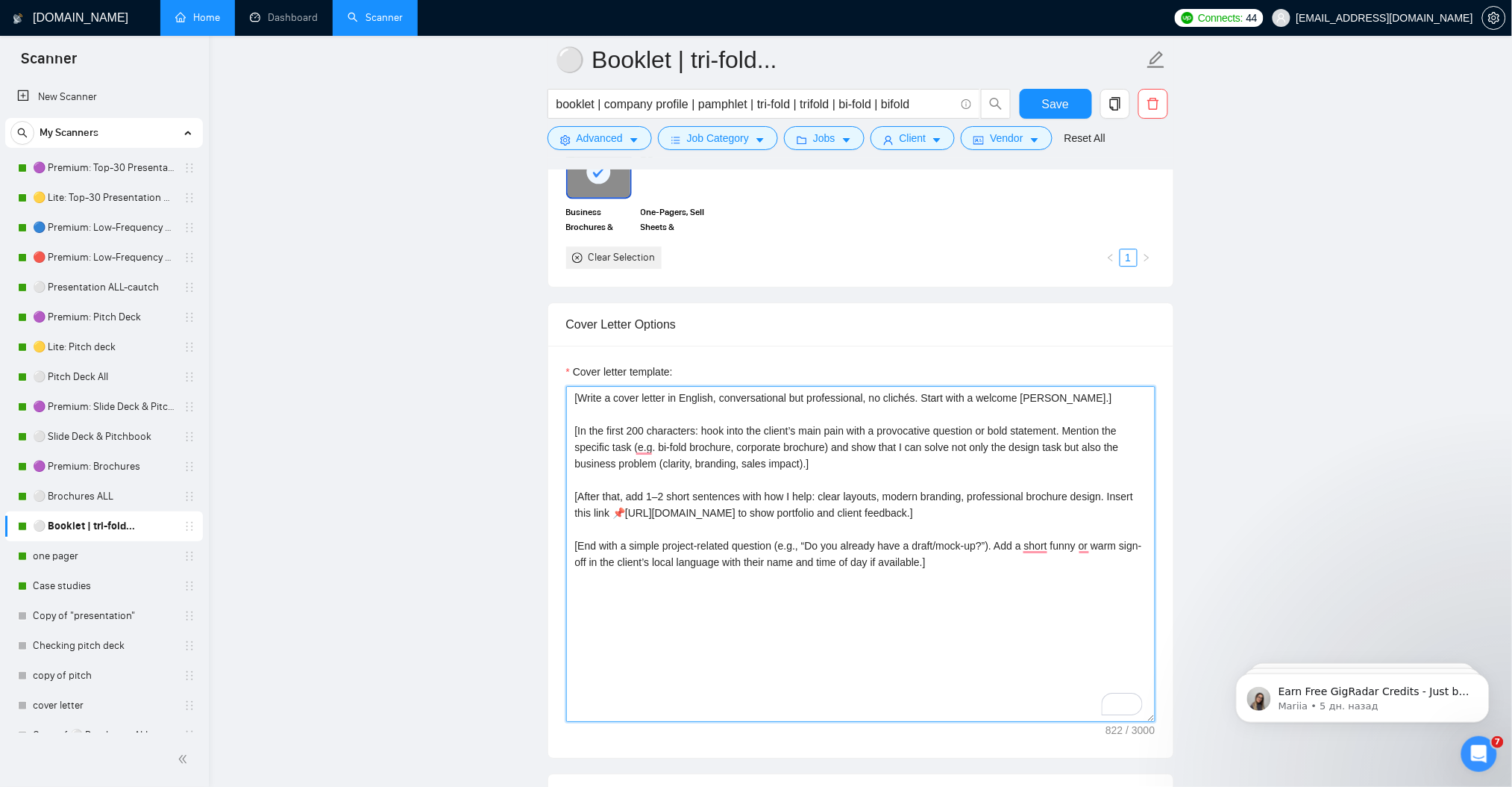
click at [684, 454] on textarea "[Write a cover letter in English, conversational but professional, no clichés. …" at bounding box center [861, 554] width 589 height 336
paste textarea "write a unique hook about the client’s pain, varying the style every time (some…"
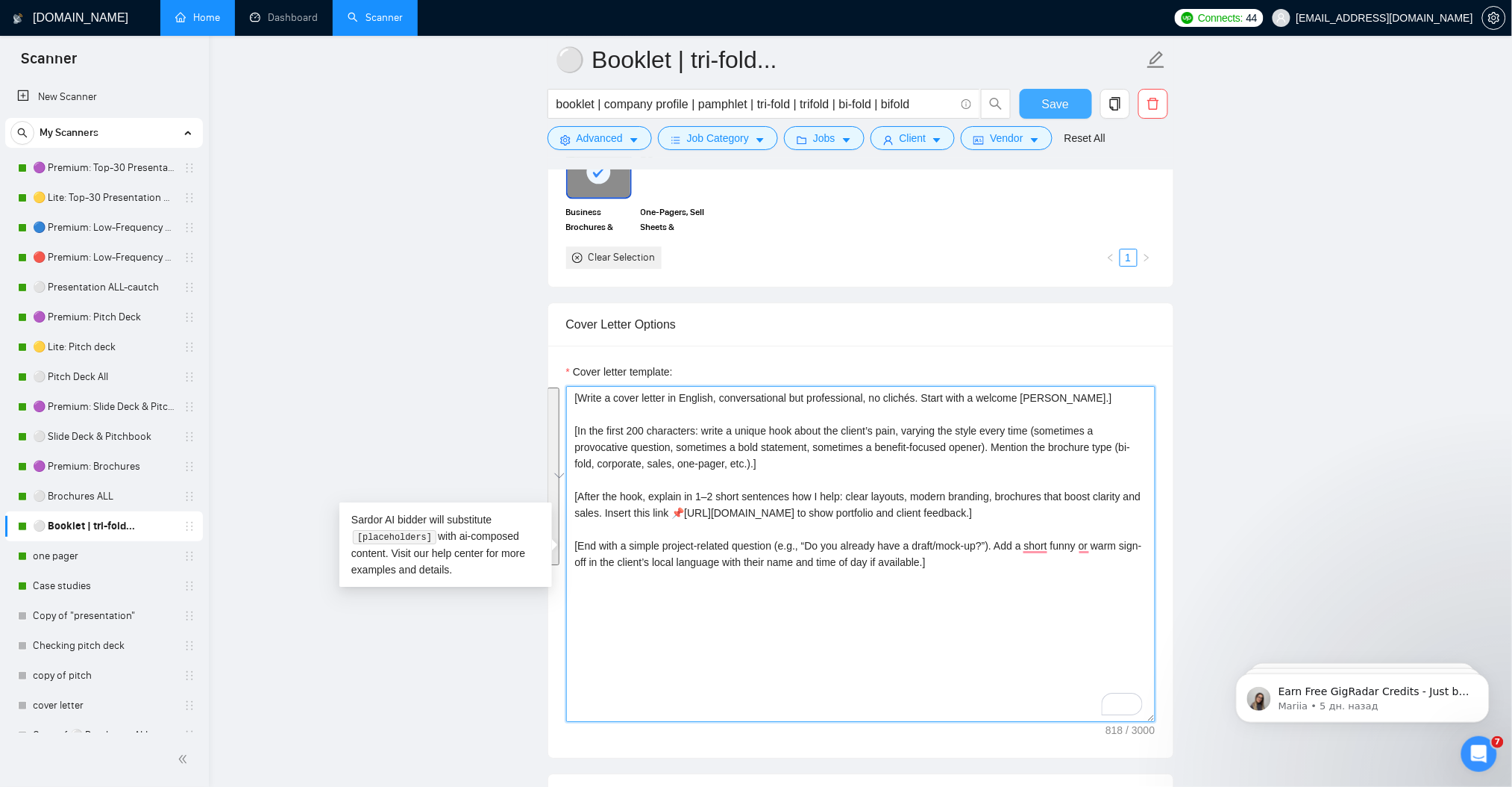
type textarea "[Write a cover letter in English, conversational but professional, no clichés. …"
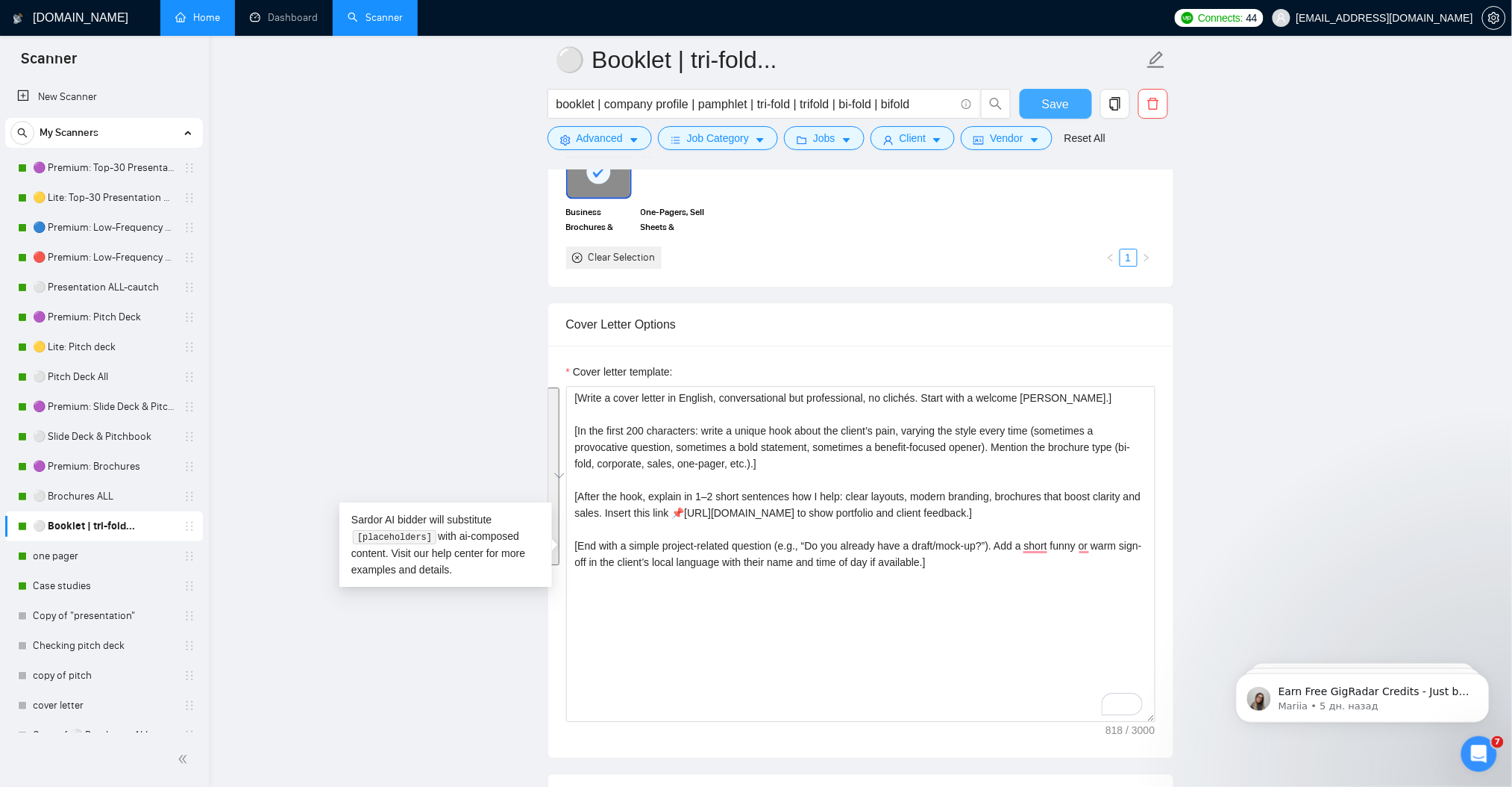
click at [1063, 101] on span "Save" at bounding box center [1055, 104] width 27 height 18
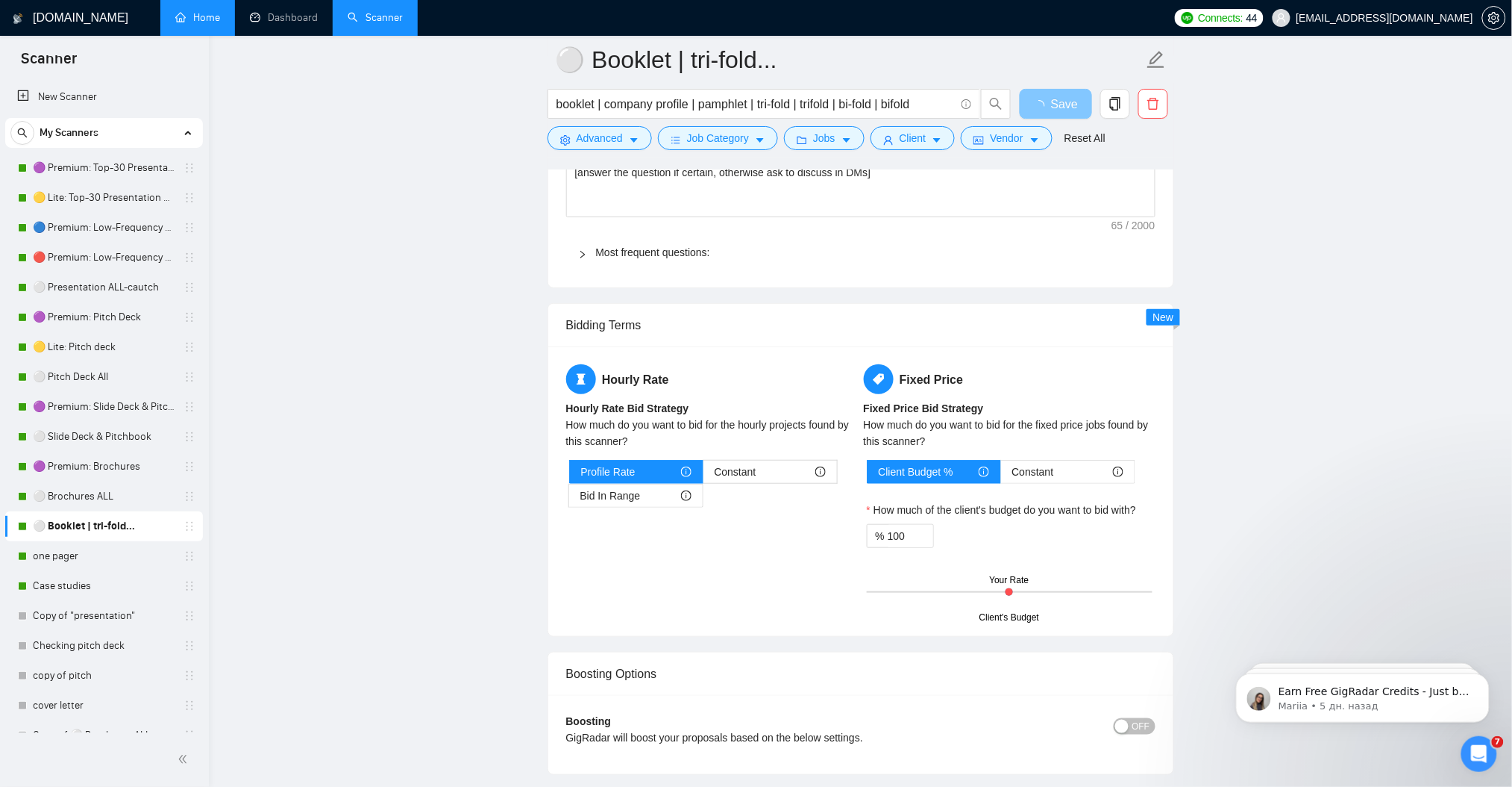
scroll to position [2488, 0]
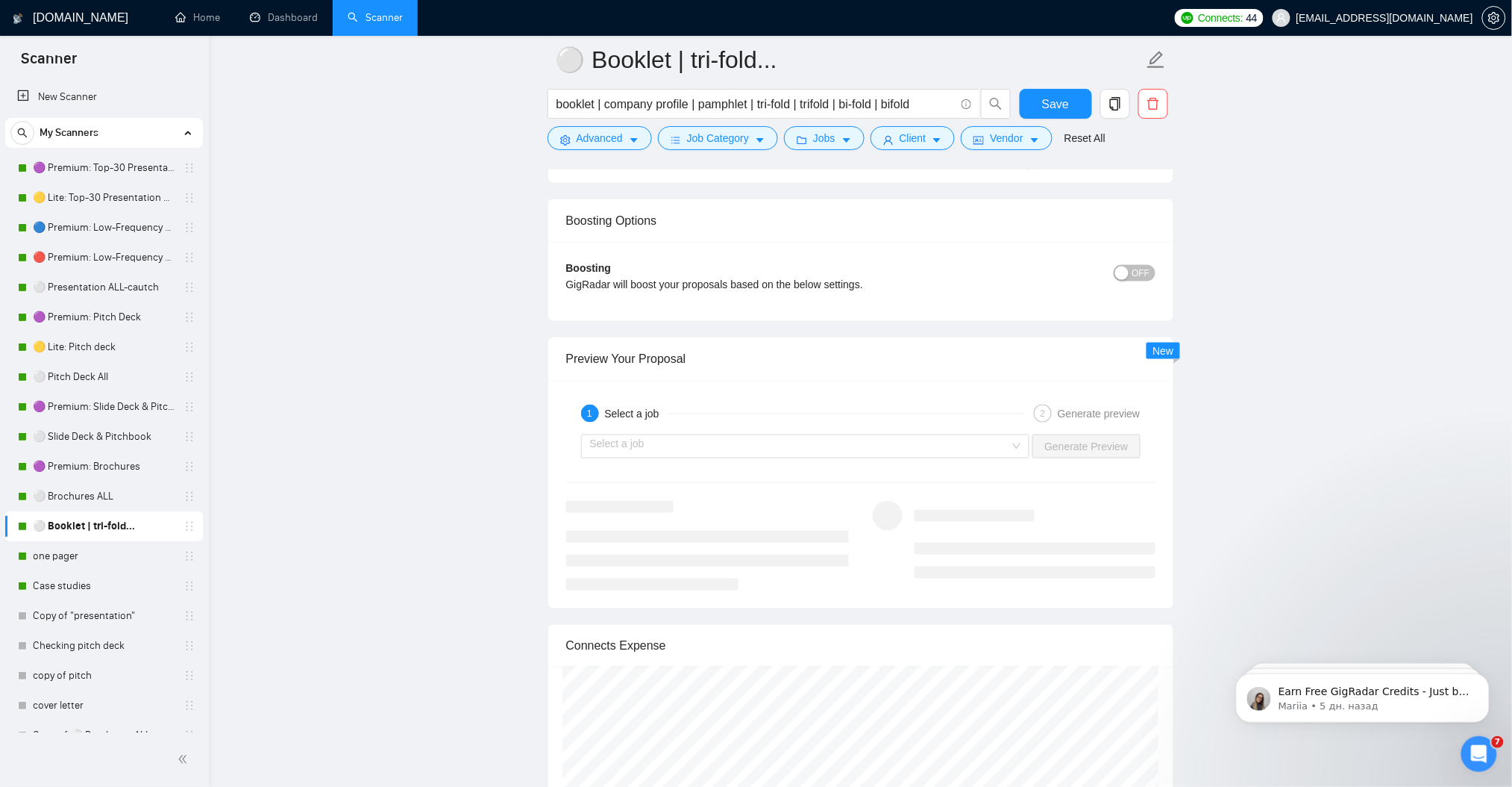
scroll to position [2786, 0]
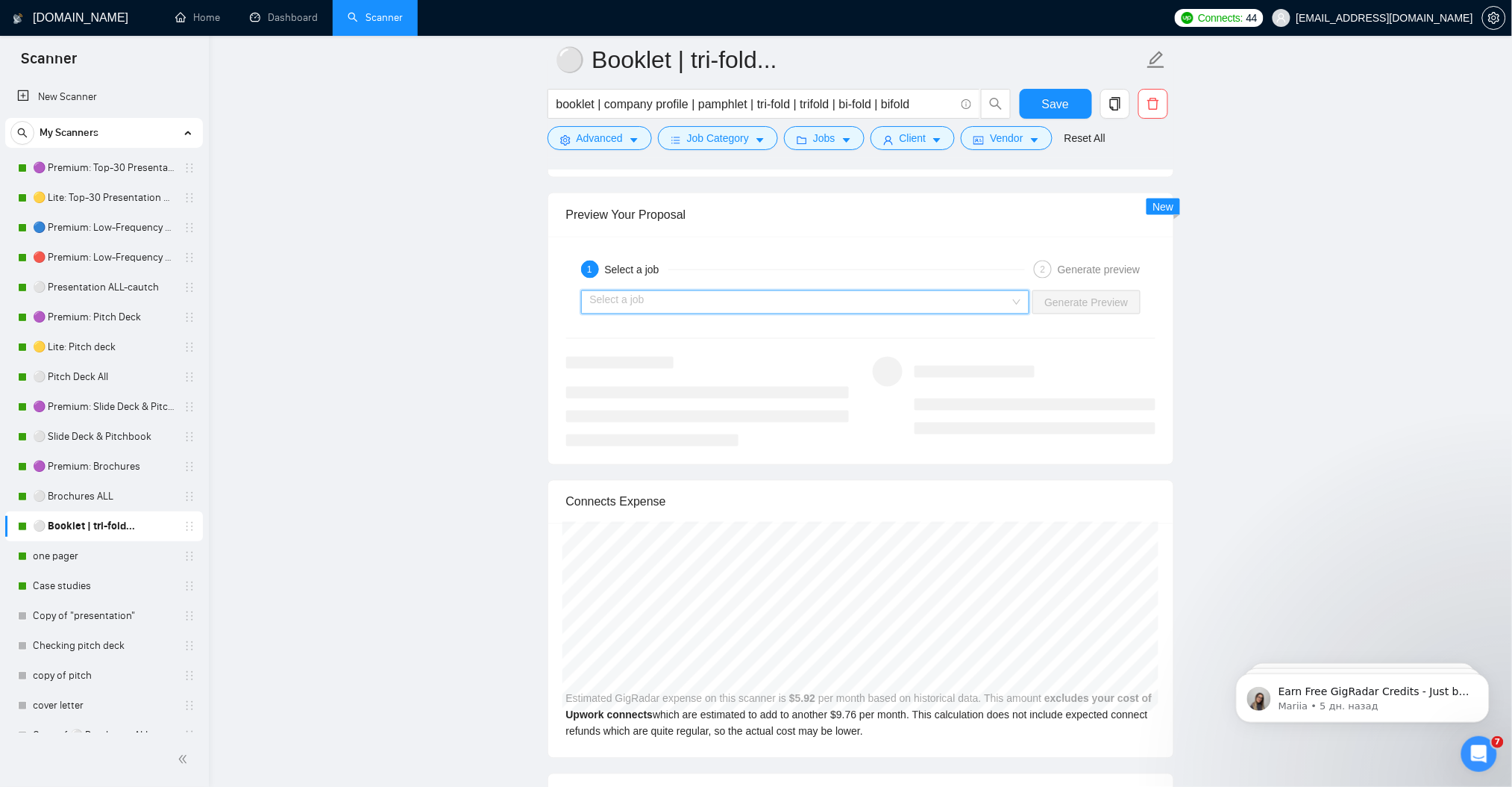
click at [704, 303] on input "search" at bounding box center [801, 302] width 421 height 23
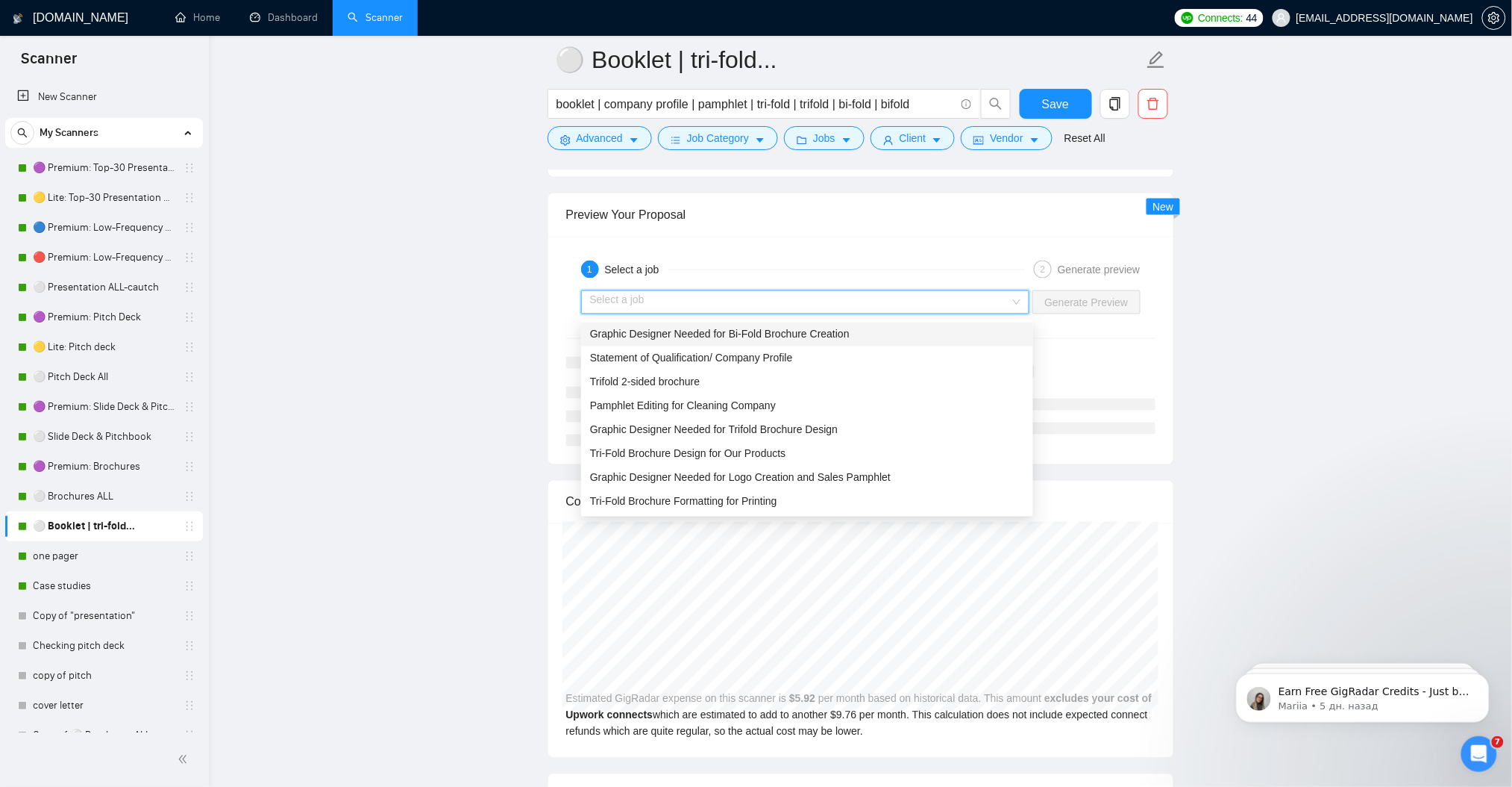
click at [674, 331] on span "Graphic Designer Needed for Bi-Fold Brochure Creation" at bounding box center [719, 335] width 259 height 12
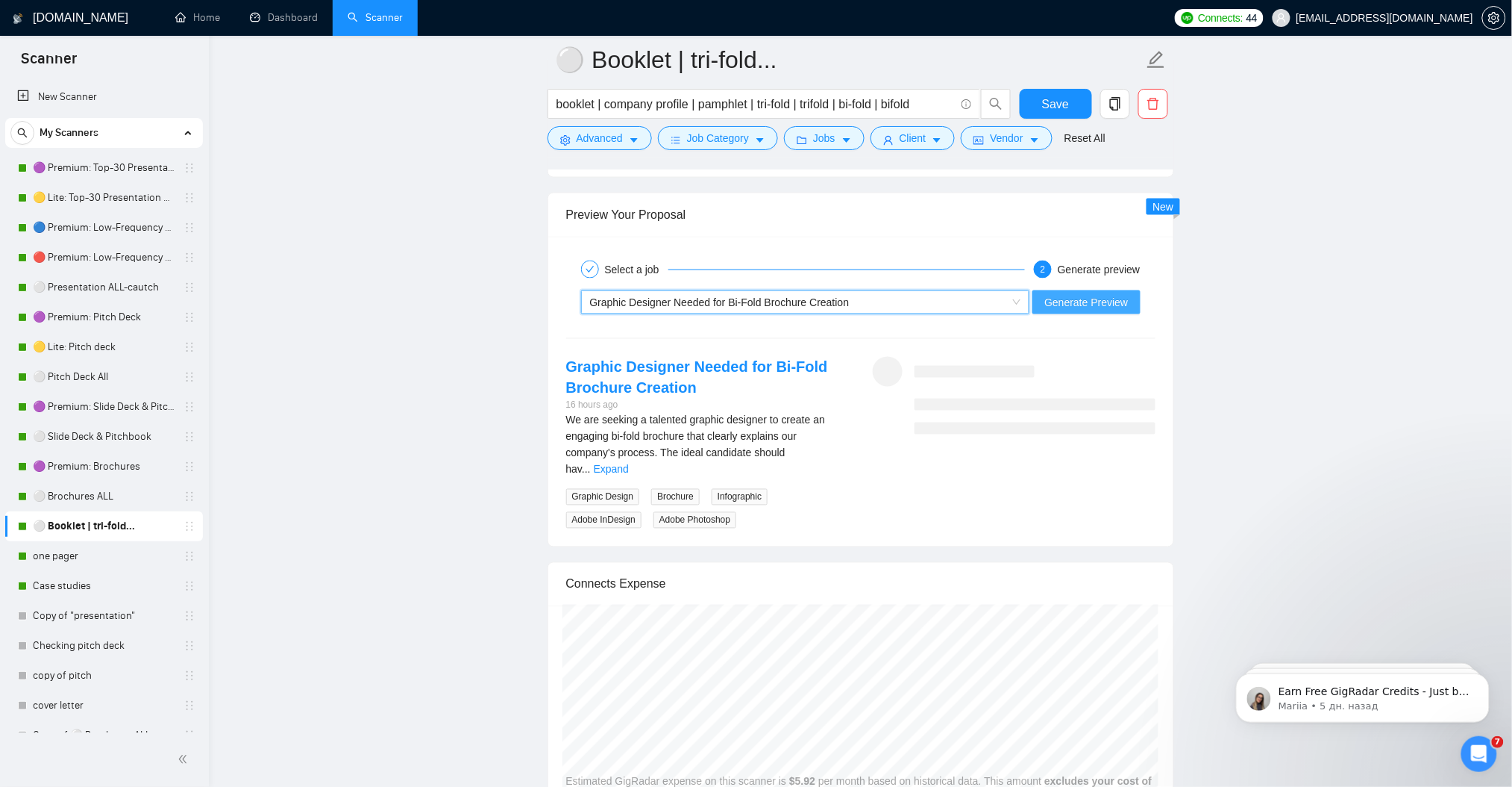
click at [1096, 310] on span "Generate Preview" at bounding box center [1086, 302] width 84 height 17
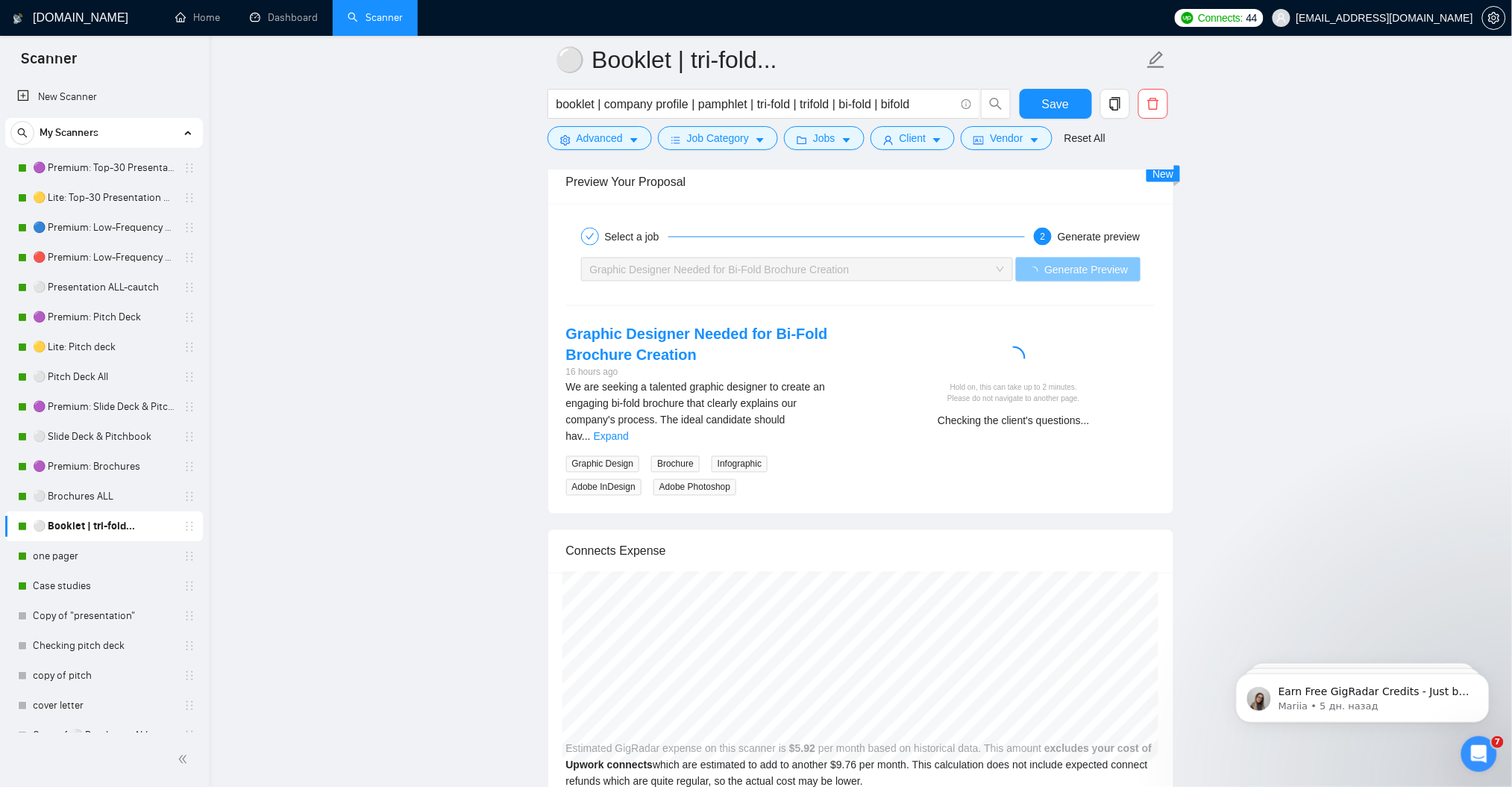
scroll to position [2885, 0]
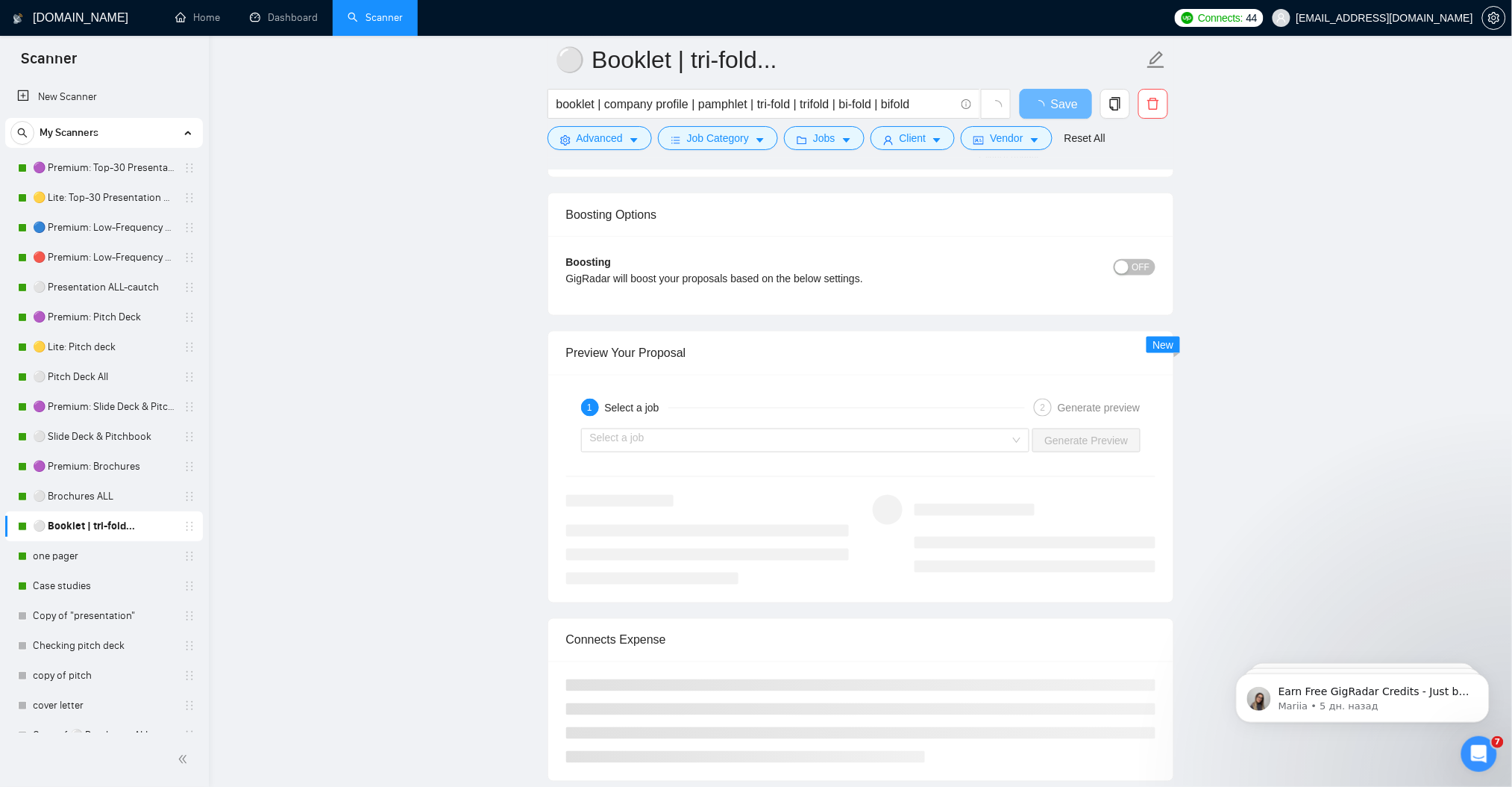
scroll to position [2587, 0]
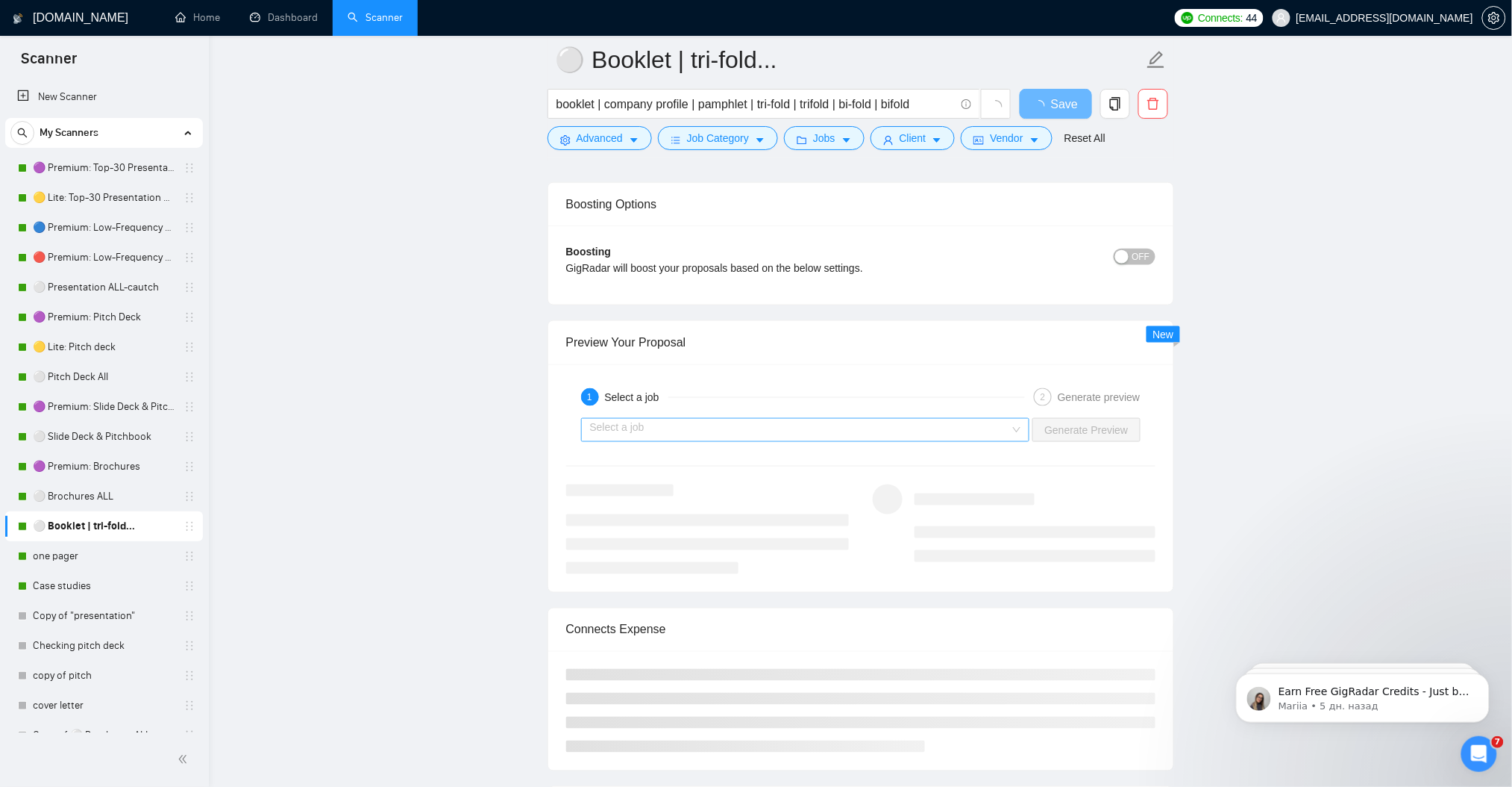
click at [659, 428] on input "search" at bounding box center [801, 430] width 421 height 23
click at [666, 431] on input "search" at bounding box center [801, 430] width 421 height 23
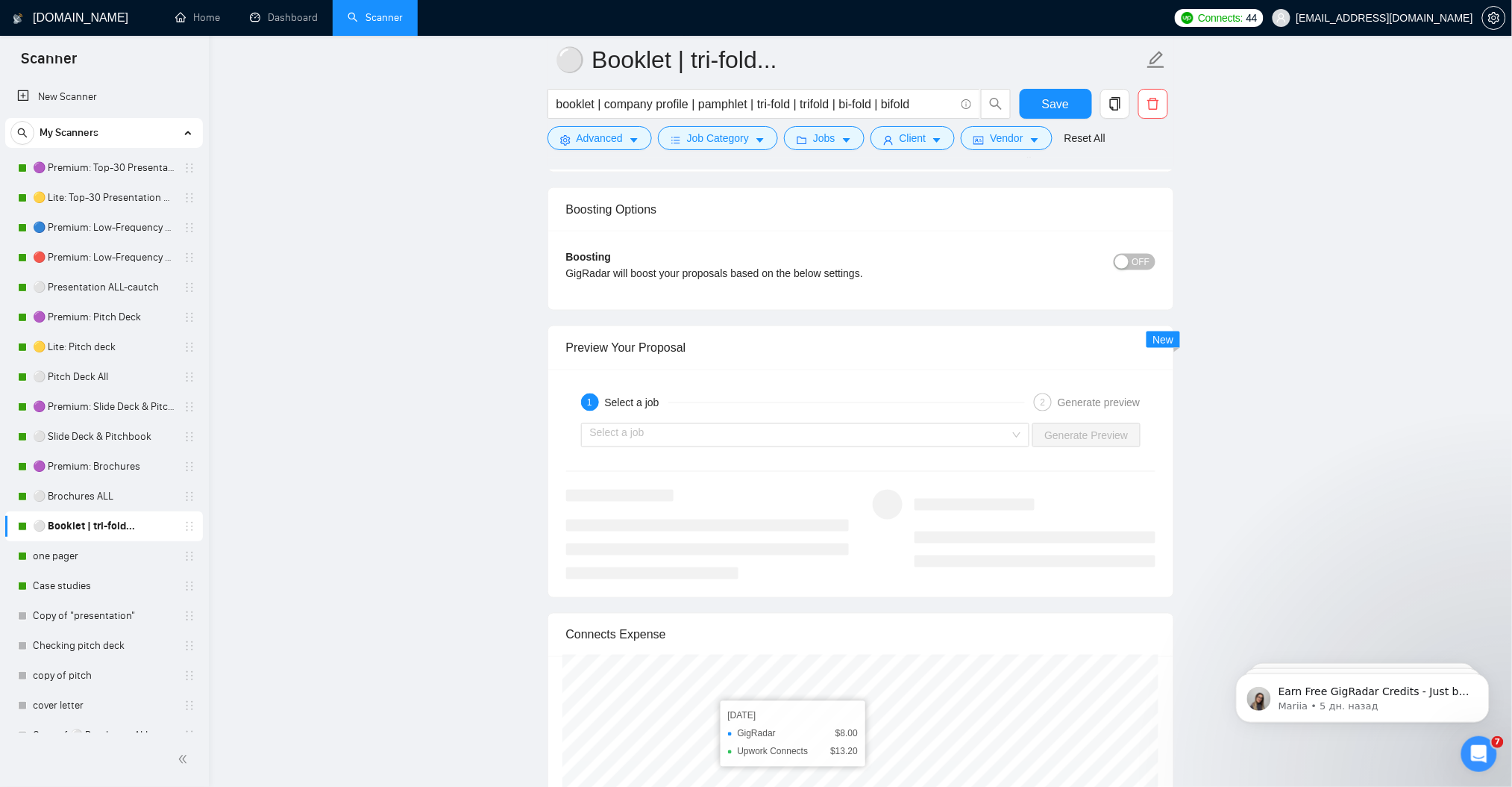
scroll to position [2628, 0]
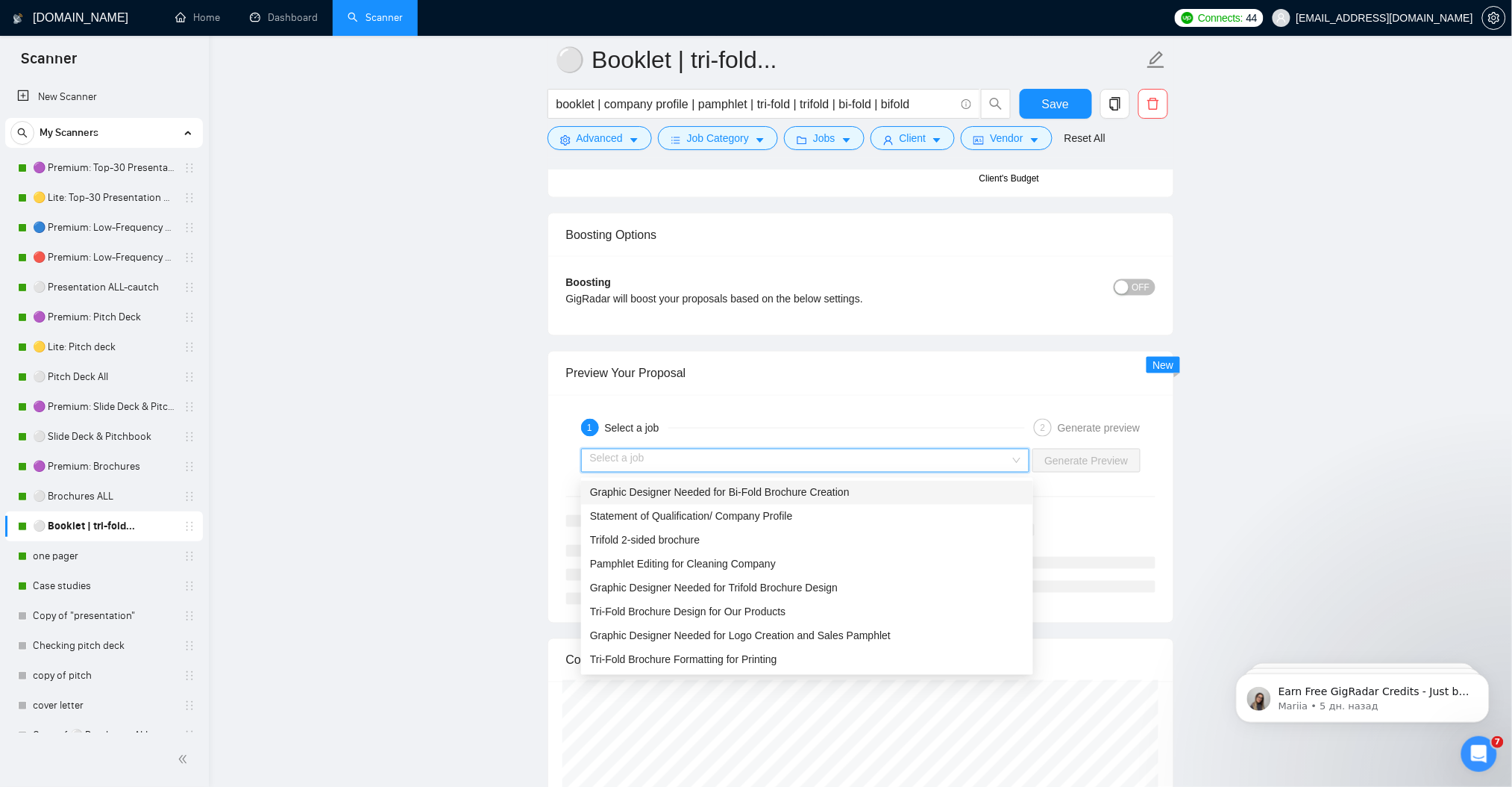
click at [710, 461] on input "search" at bounding box center [801, 460] width 421 height 23
click at [712, 497] on span "Graphic Designer Needed for Bi-Fold Brochure Creation" at bounding box center [719, 493] width 259 height 12
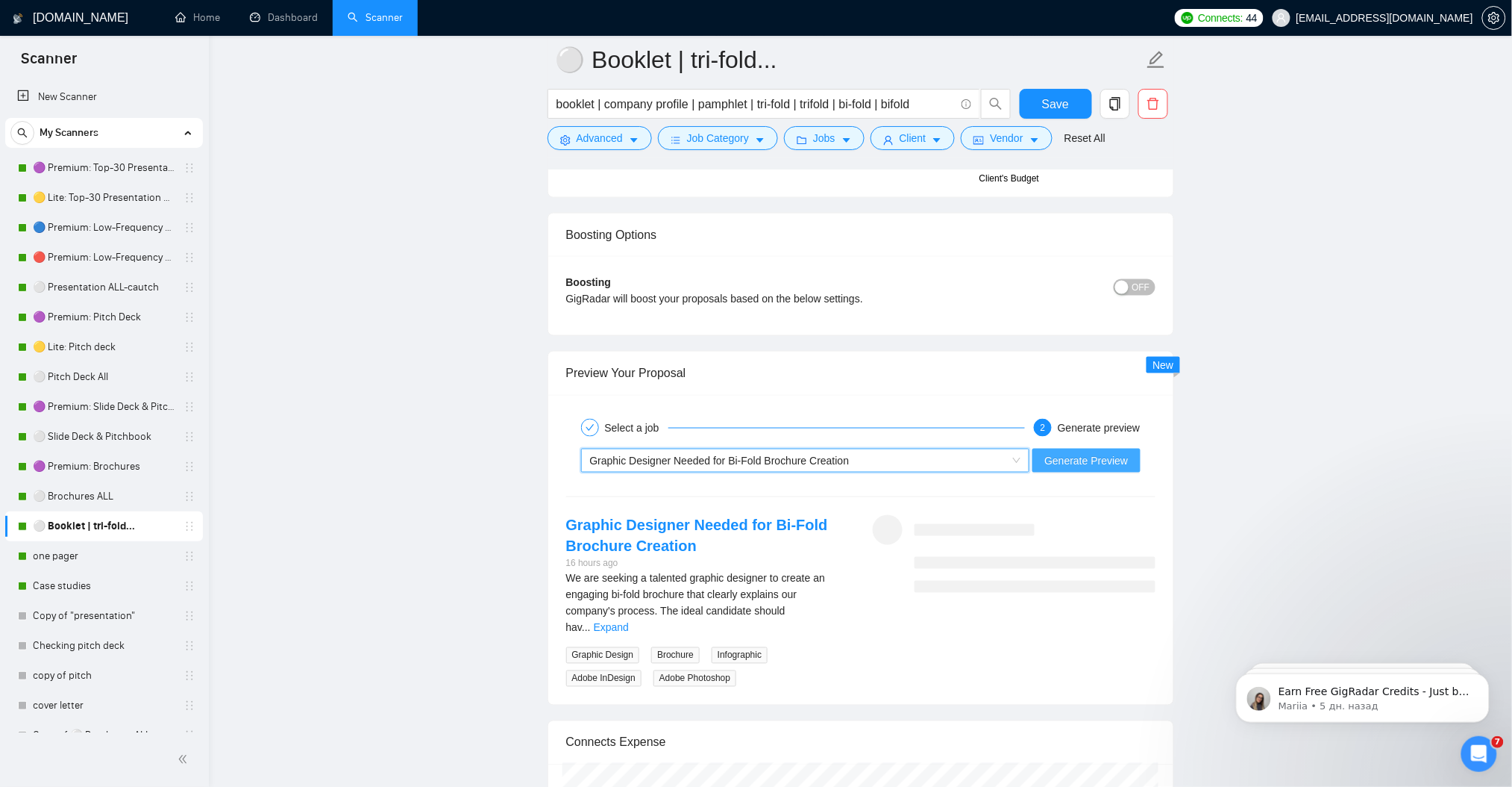
click at [1071, 460] on span "Generate Preview" at bounding box center [1086, 460] width 84 height 17
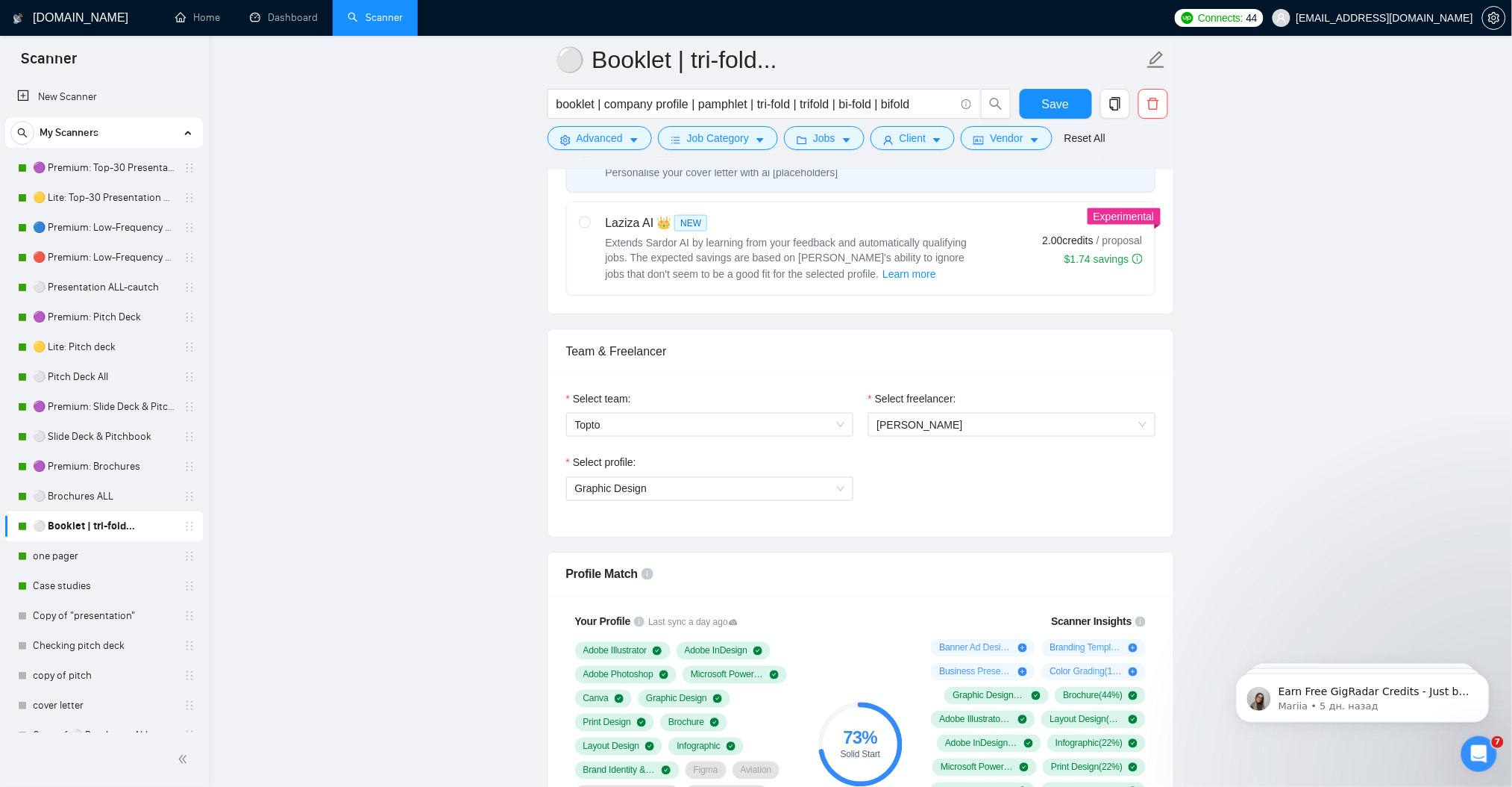
scroll to position [339, 0]
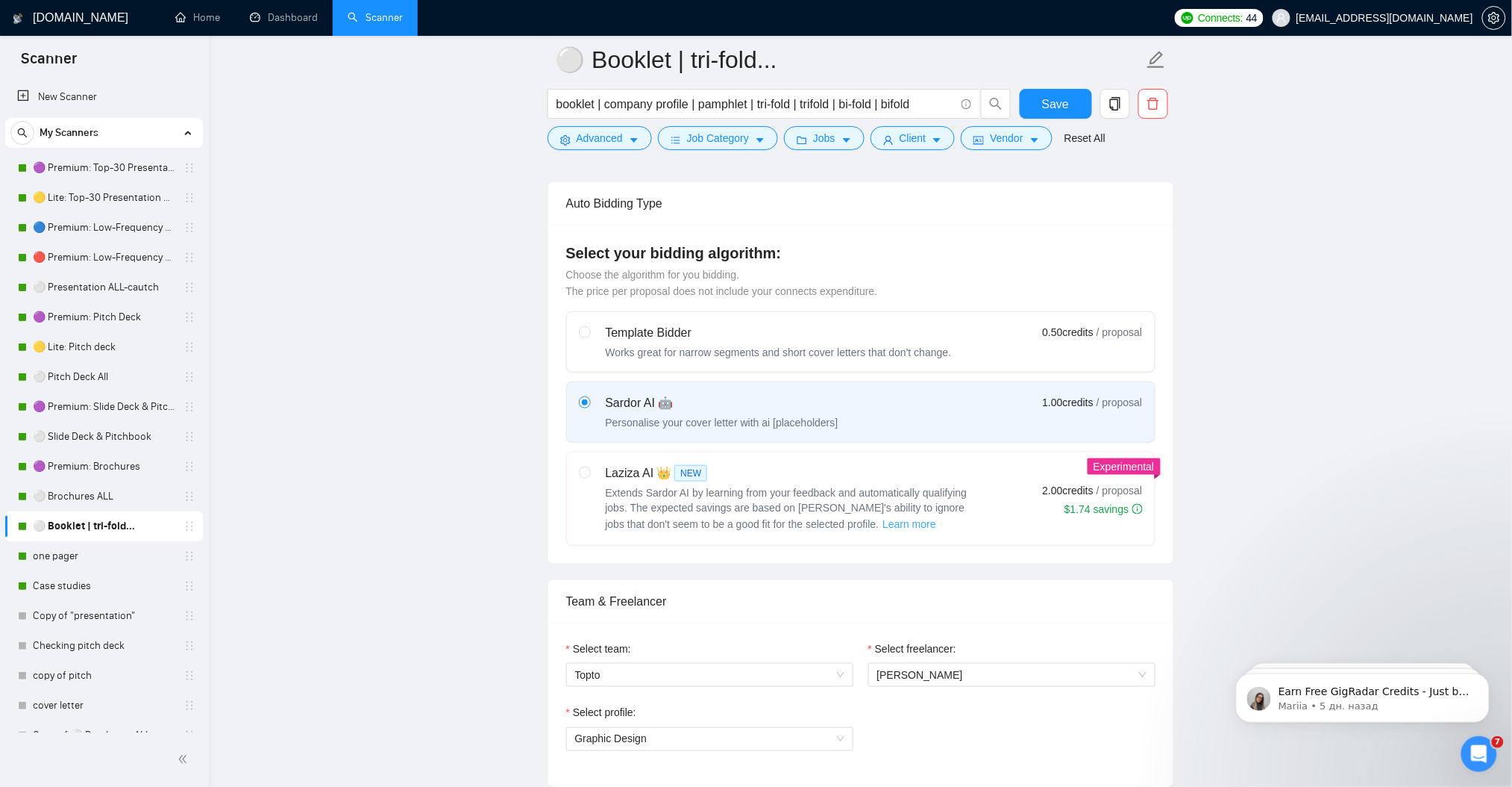
drag, startPoint x: 782, startPoint y: 522, endPoint x: 773, endPoint y: 521, distance: 9.1
click at [883, 521] on span "Learn more" at bounding box center [910, 523] width 54 height 17
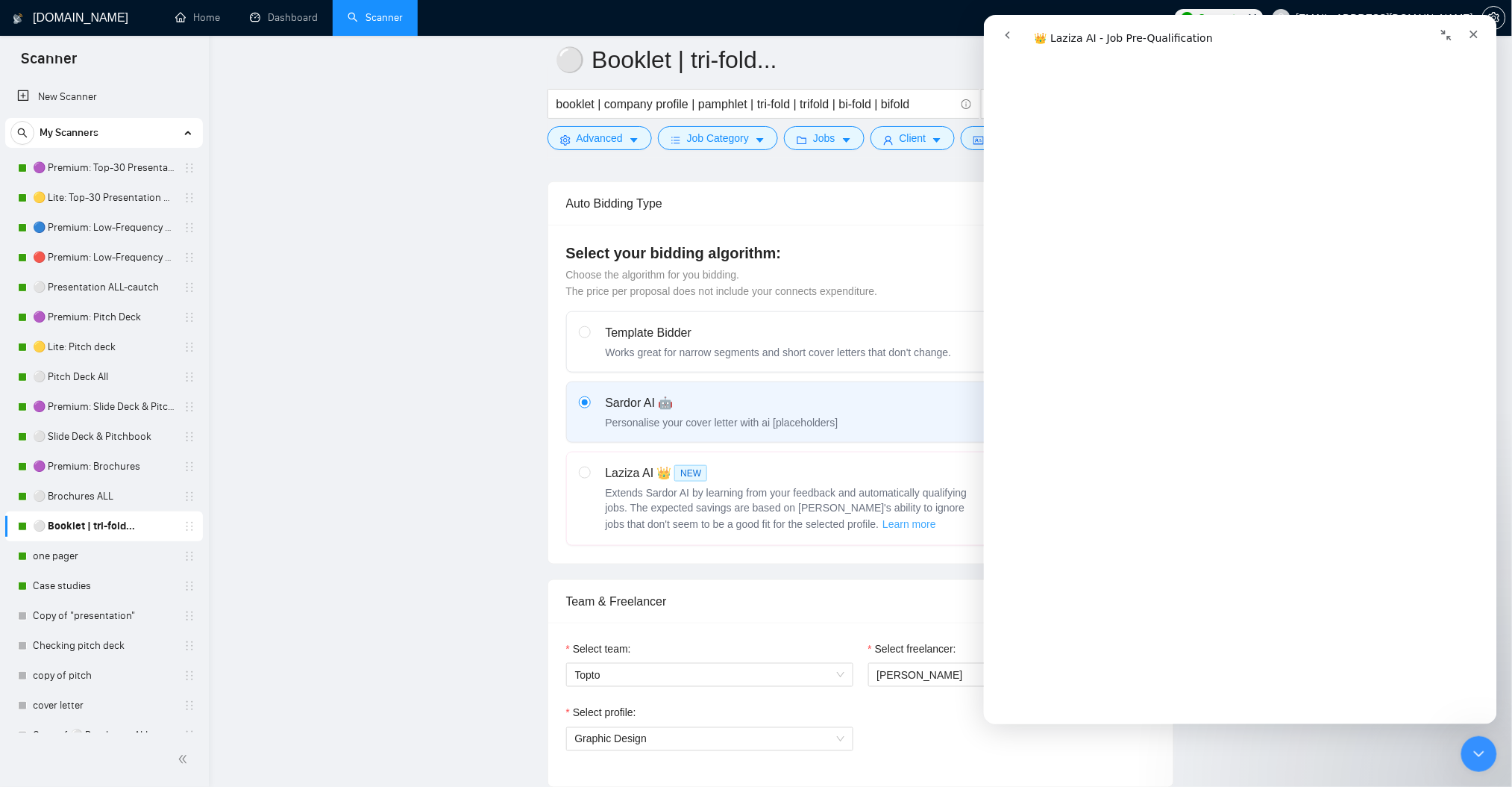
scroll to position [1592, 0]
click at [1484, 752] on icon "Закрыть службу сообщений Intercom" at bounding box center [1476, 751] width 18 height 18
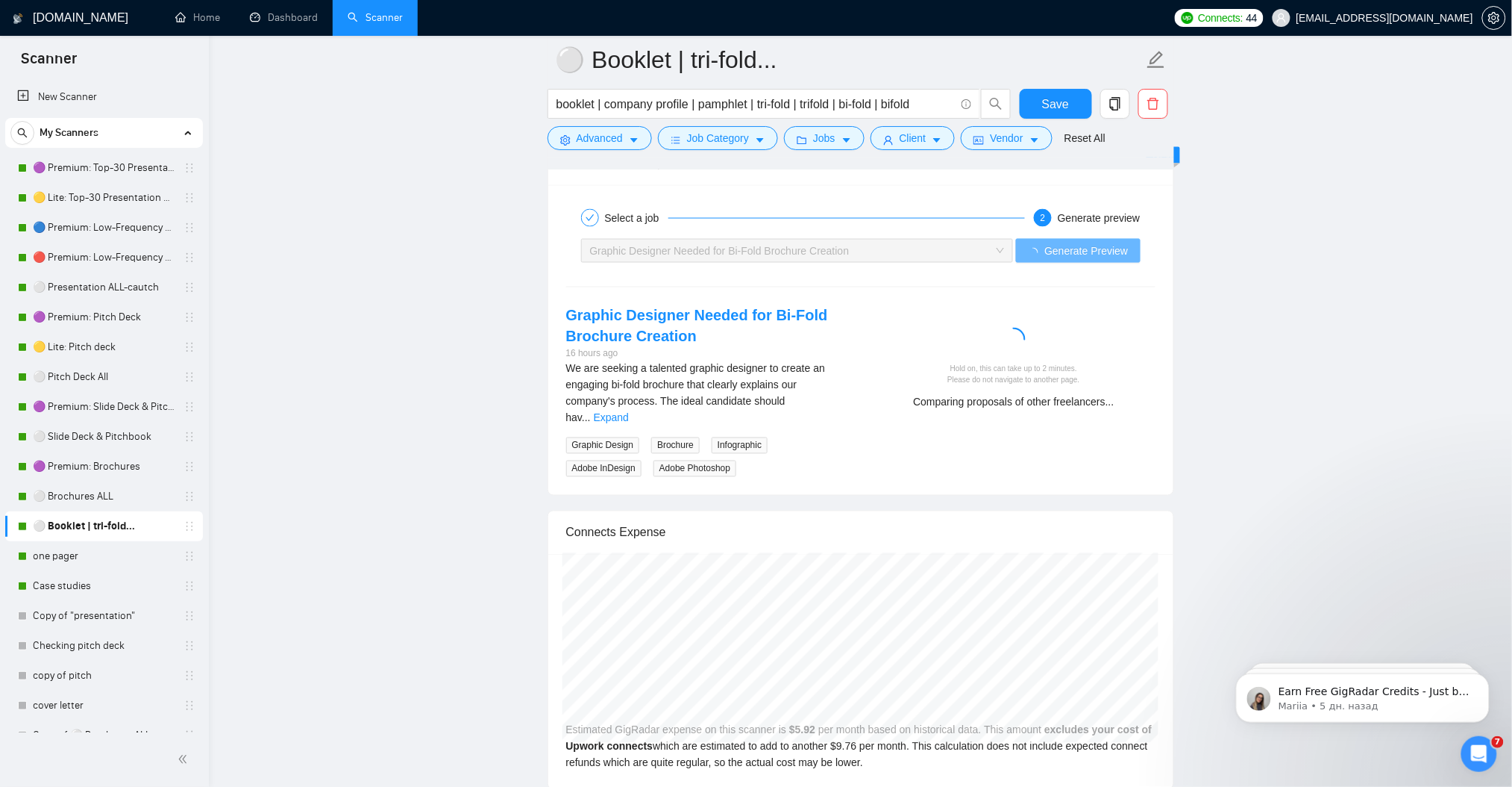
scroll to position [2827, 0]
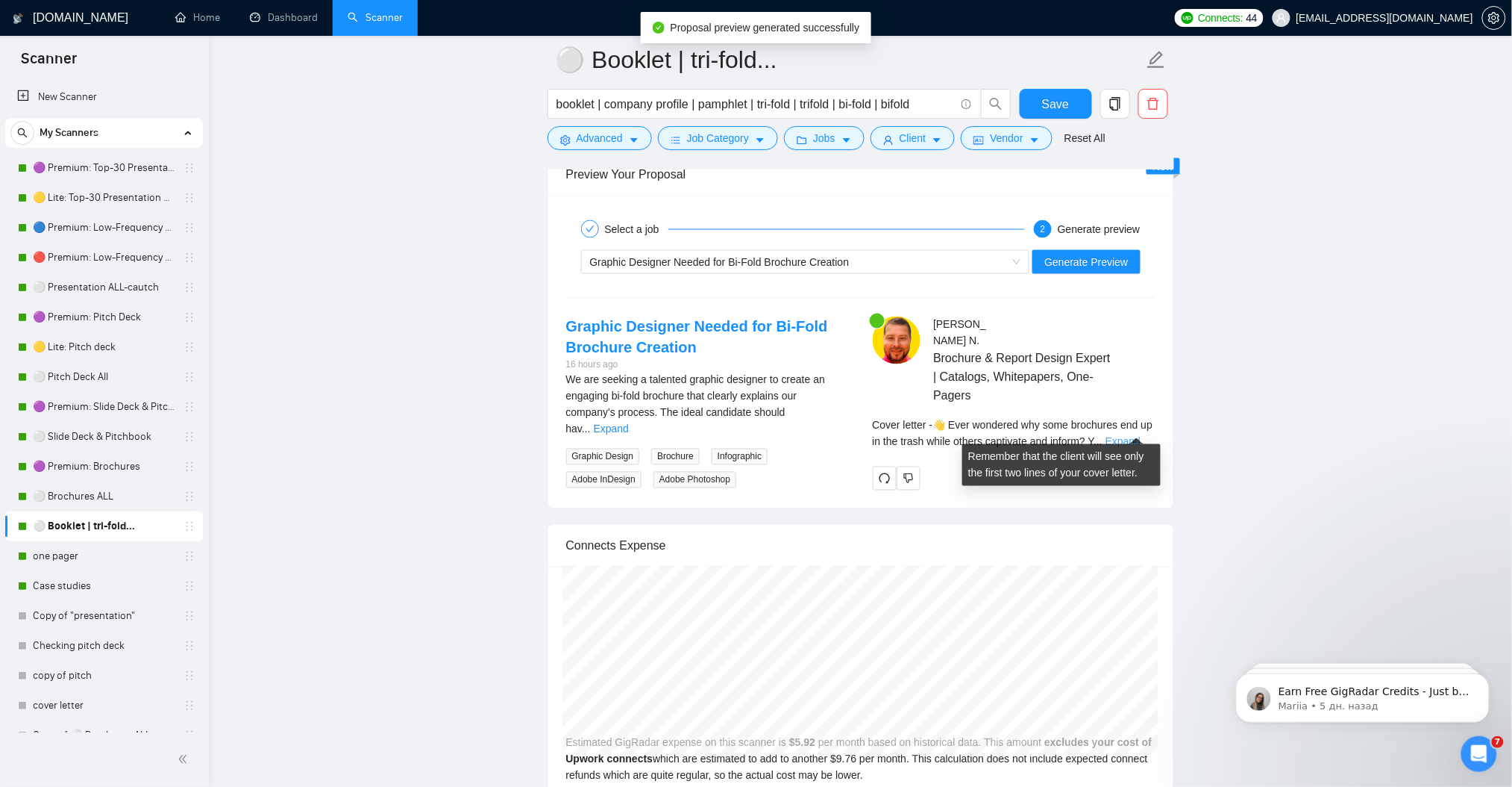
click at [1125, 436] on link "Expand" at bounding box center [1123, 442] width 35 height 12
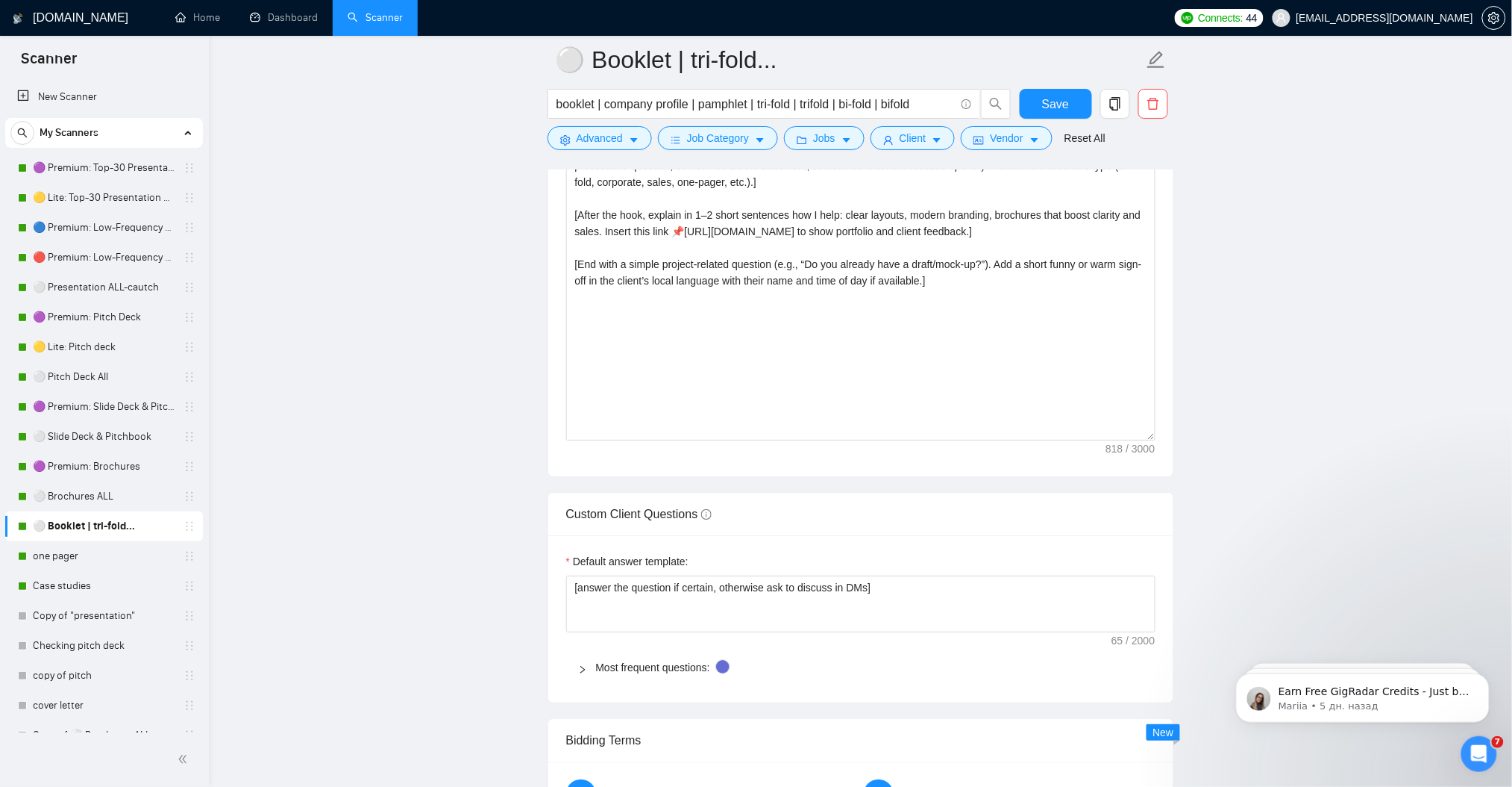
scroll to position [1732, 0]
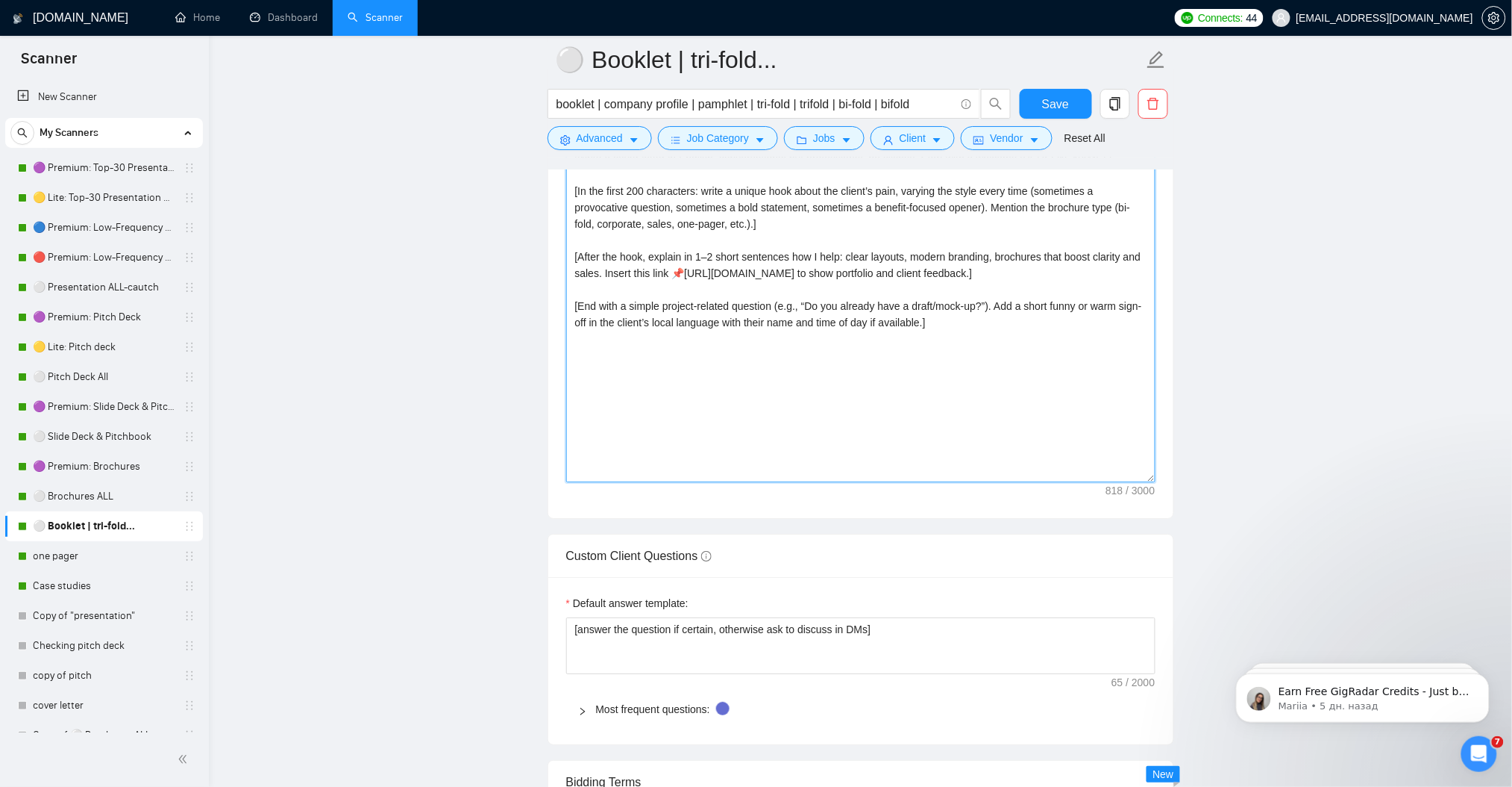
click at [729, 404] on textarea "[Write a cover letter in English, conversational but professional, no clichés. …" at bounding box center [861, 314] width 589 height 336
paste textarea "short hook (max 2 sentences, up to 25 words) about the client’s pain. Vary the …"
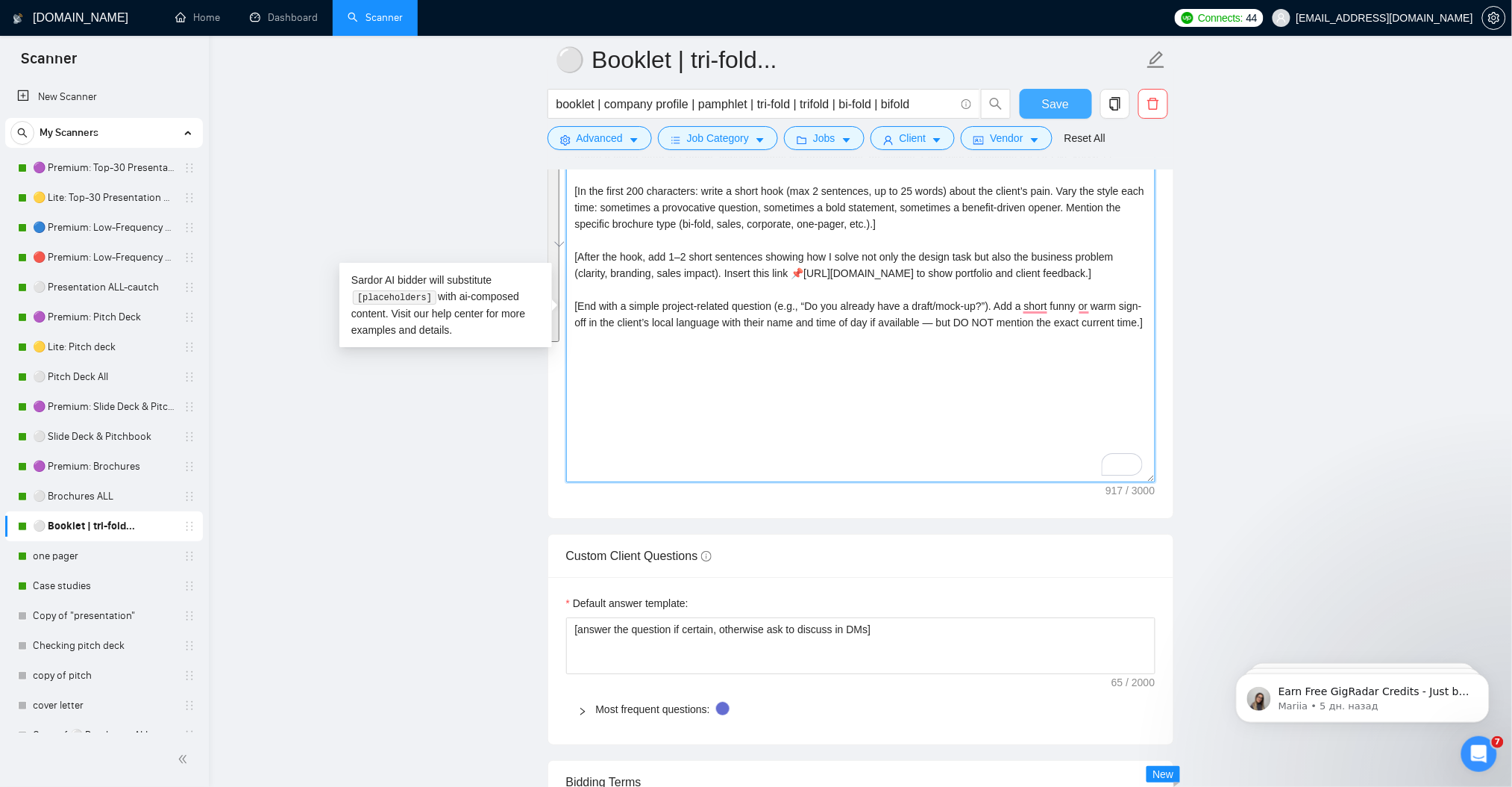
type textarea "[Write a cover letter in English, conversational but professional, no clichés. …"
click at [1069, 92] on button "Save" at bounding box center [1055, 104] width 72 height 30
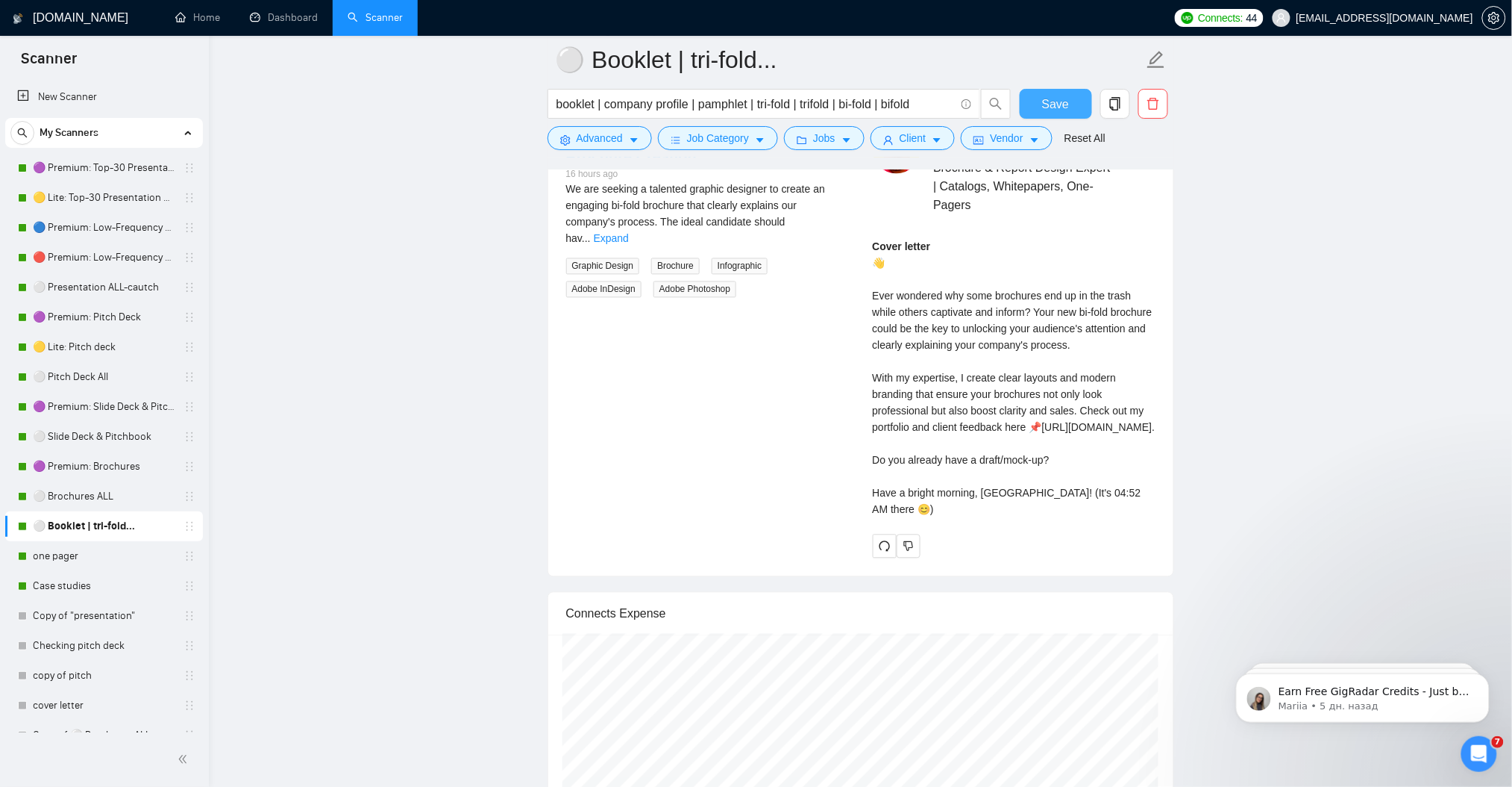
scroll to position [3026, 0]
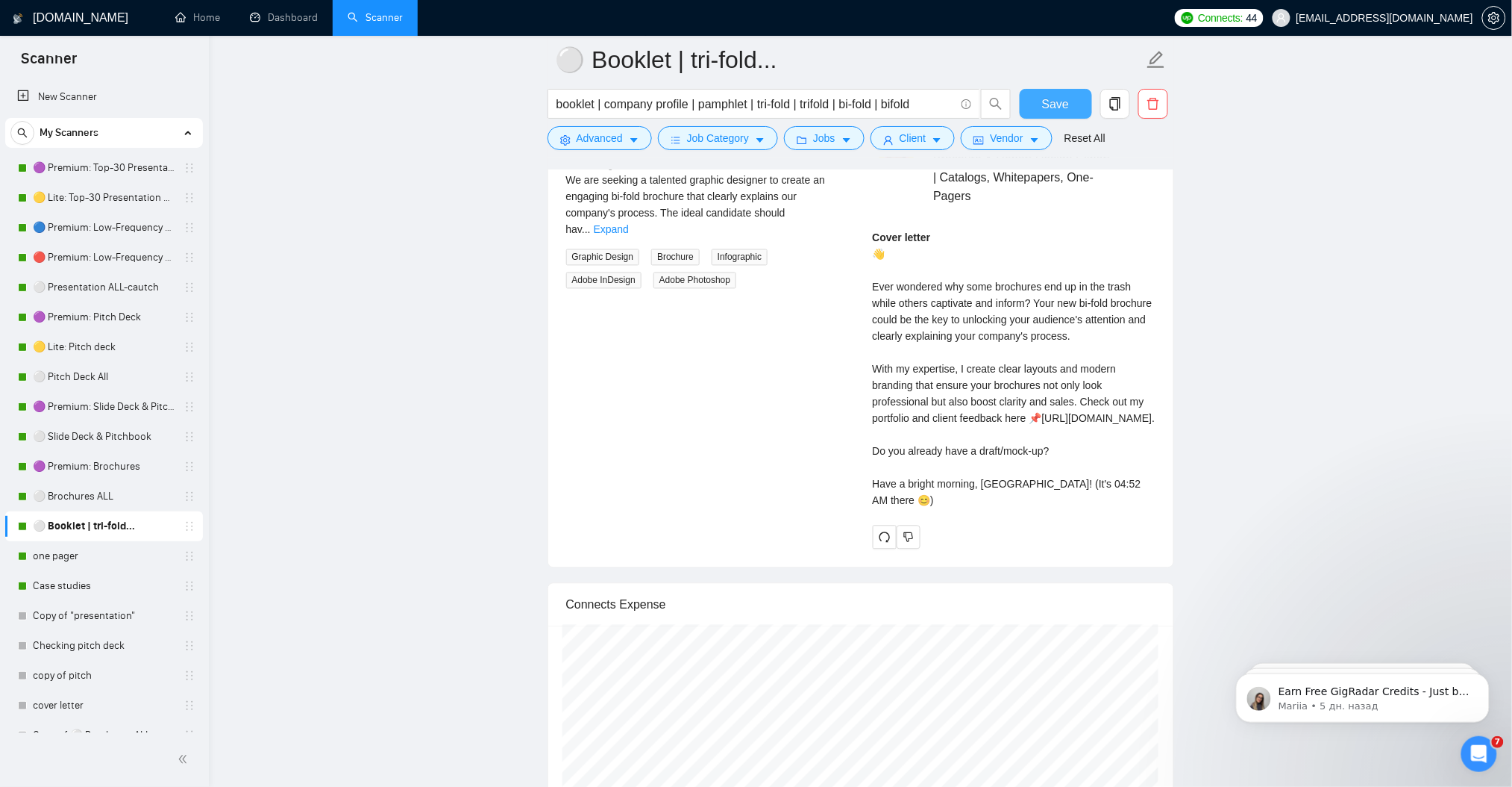
drag, startPoint x: 1055, startPoint y: 107, endPoint x: 934, endPoint y: 387, distance: 305.0
click at [1055, 107] on span "Save" at bounding box center [1055, 104] width 27 height 18
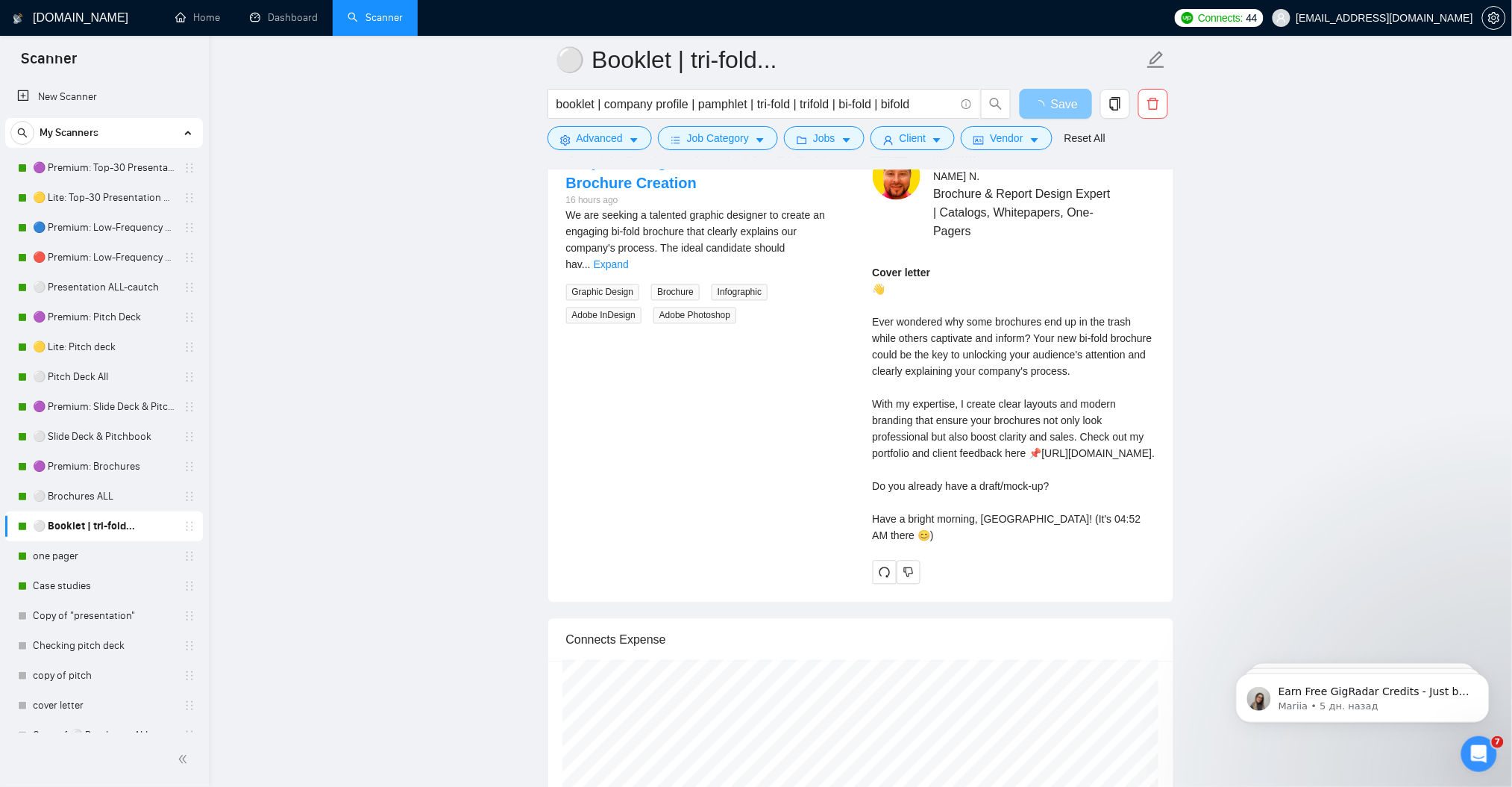
scroll to position [2827, 0]
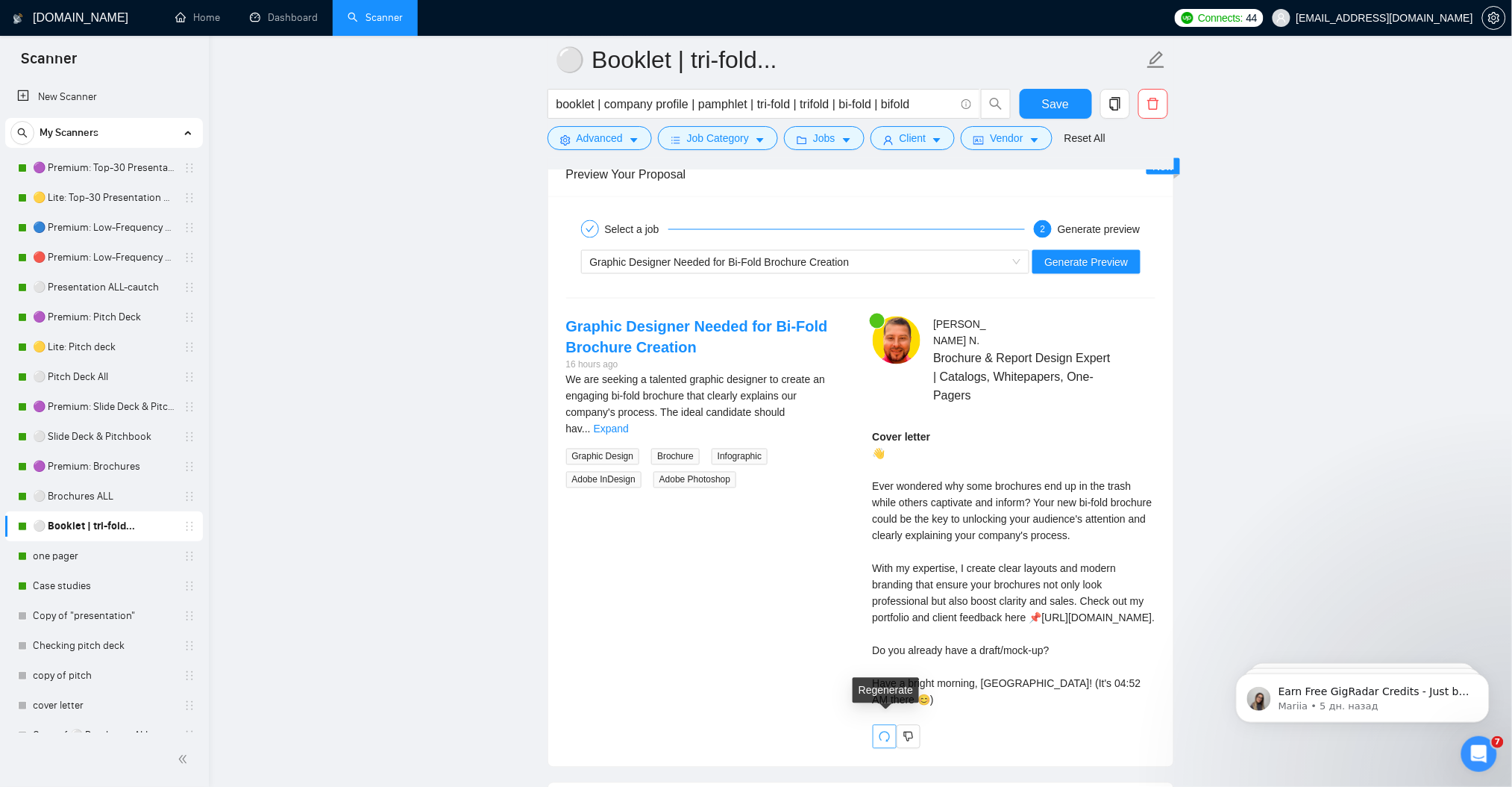
click at [884, 731] on icon "redo" at bounding box center [885, 737] width 12 height 12
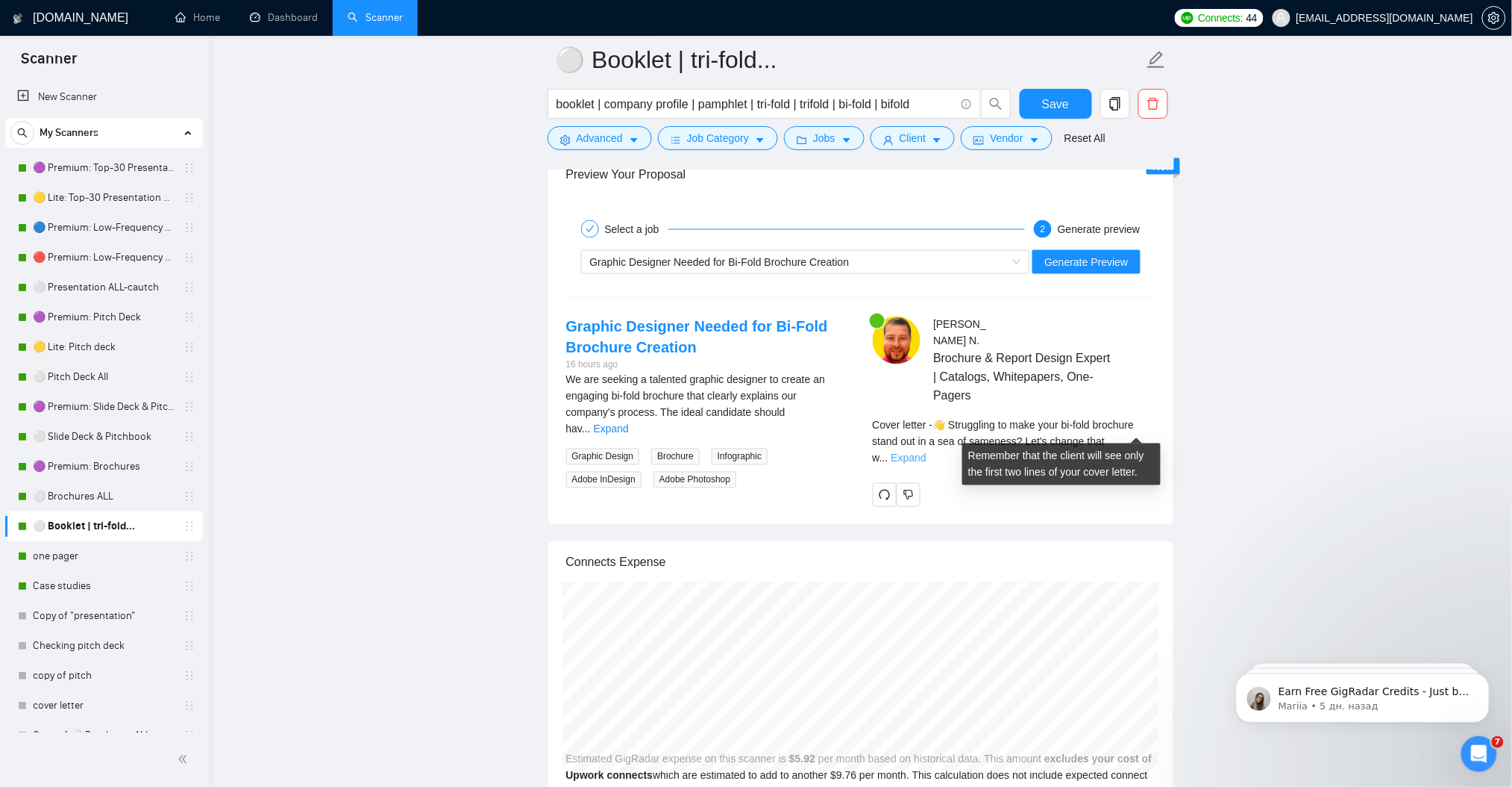
click at [926, 452] on link "Expand" at bounding box center [909, 459] width 35 height 12
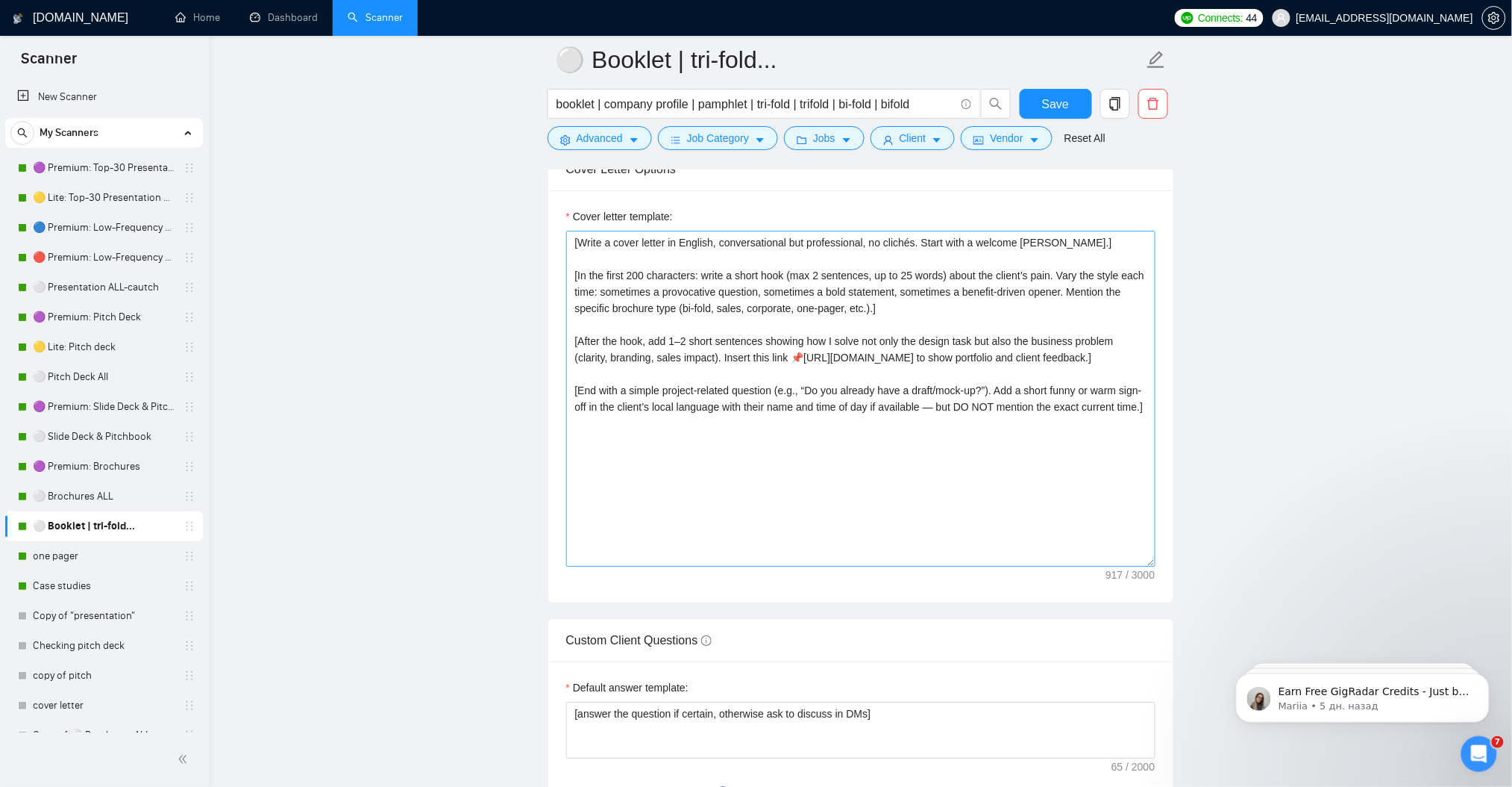
scroll to position [1633, 0]
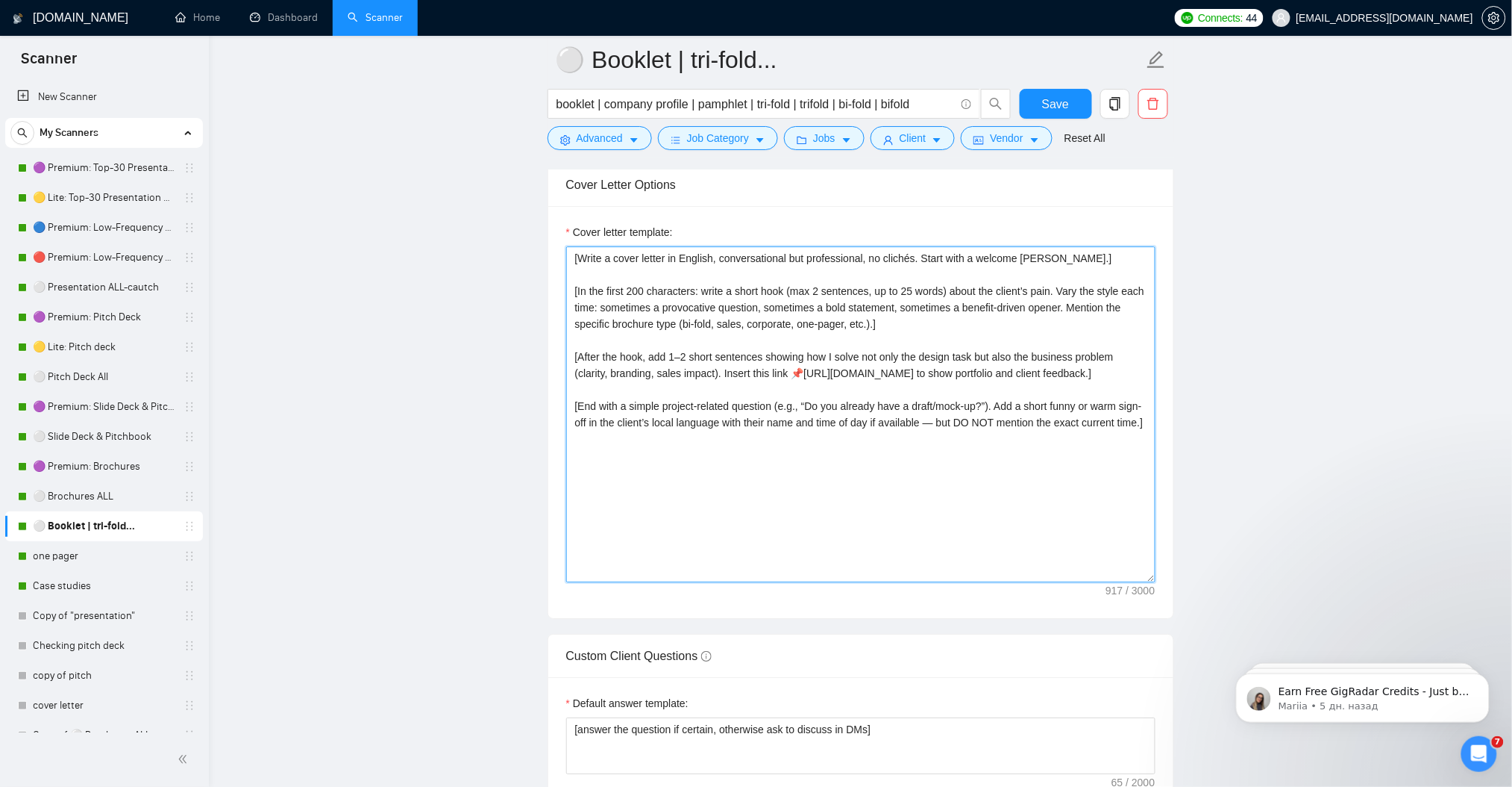
click at [776, 431] on textarea "[Write a cover letter in English, conversational but professional, no clichés. …" at bounding box center [861, 414] width 589 height 336
paste textarea "Analyze the client’s job description. Identify their biggest business pain or g…"
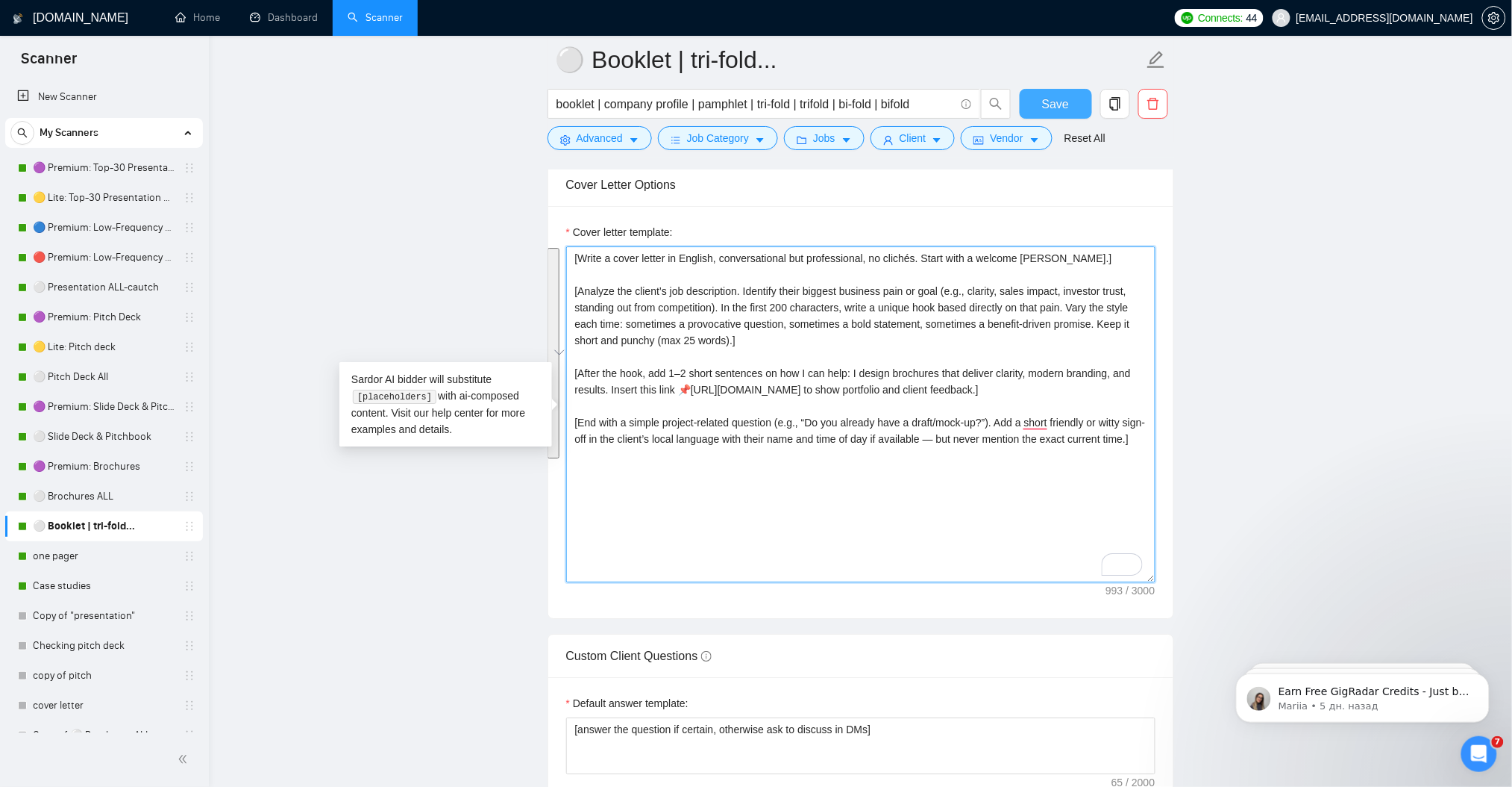
type textarea "[Write a cover letter in English, conversational but professional, no clichés. …"
click at [1045, 100] on span "Save" at bounding box center [1055, 104] width 27 height 18
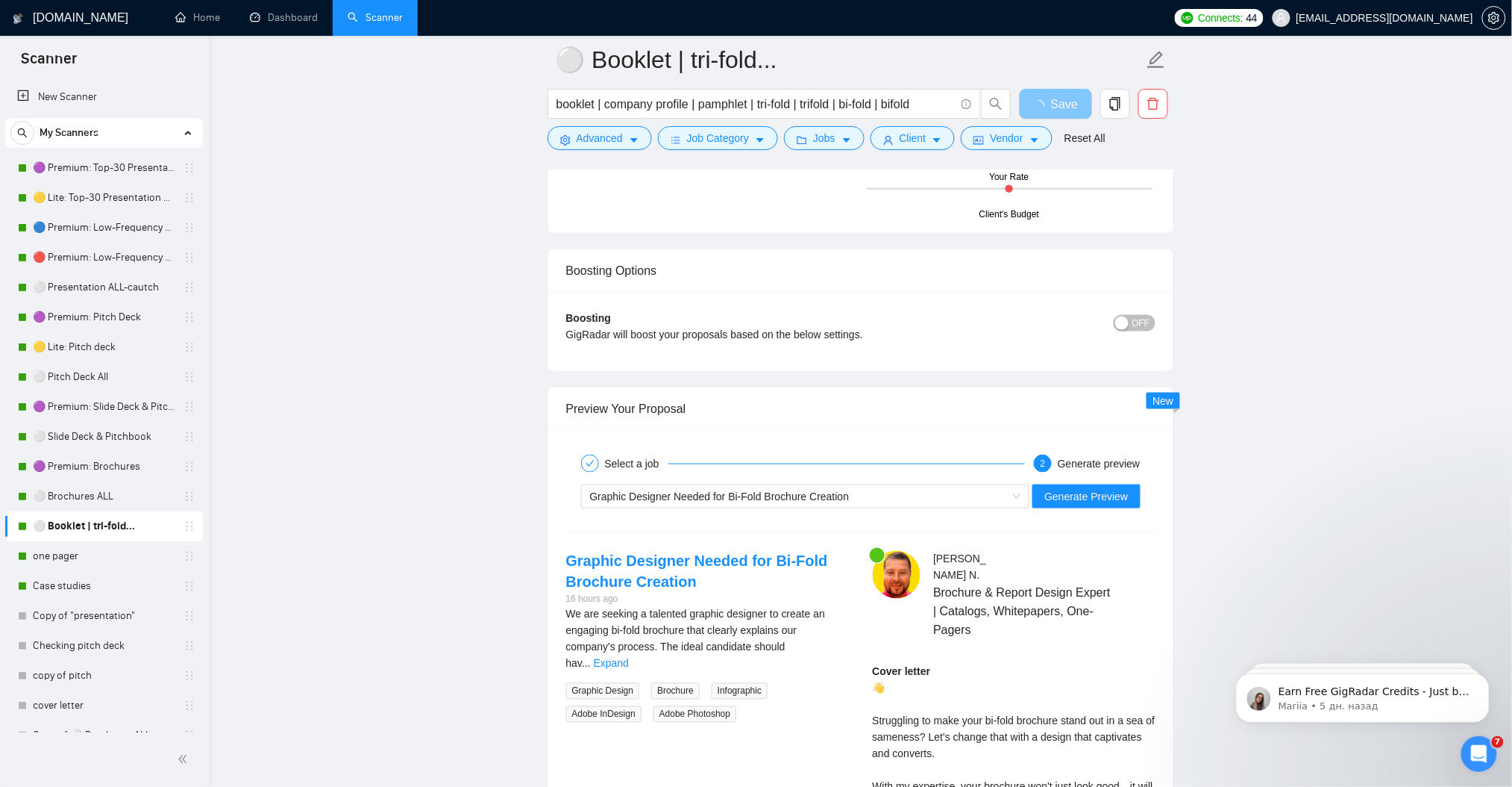
scroll to position [2827, 0]
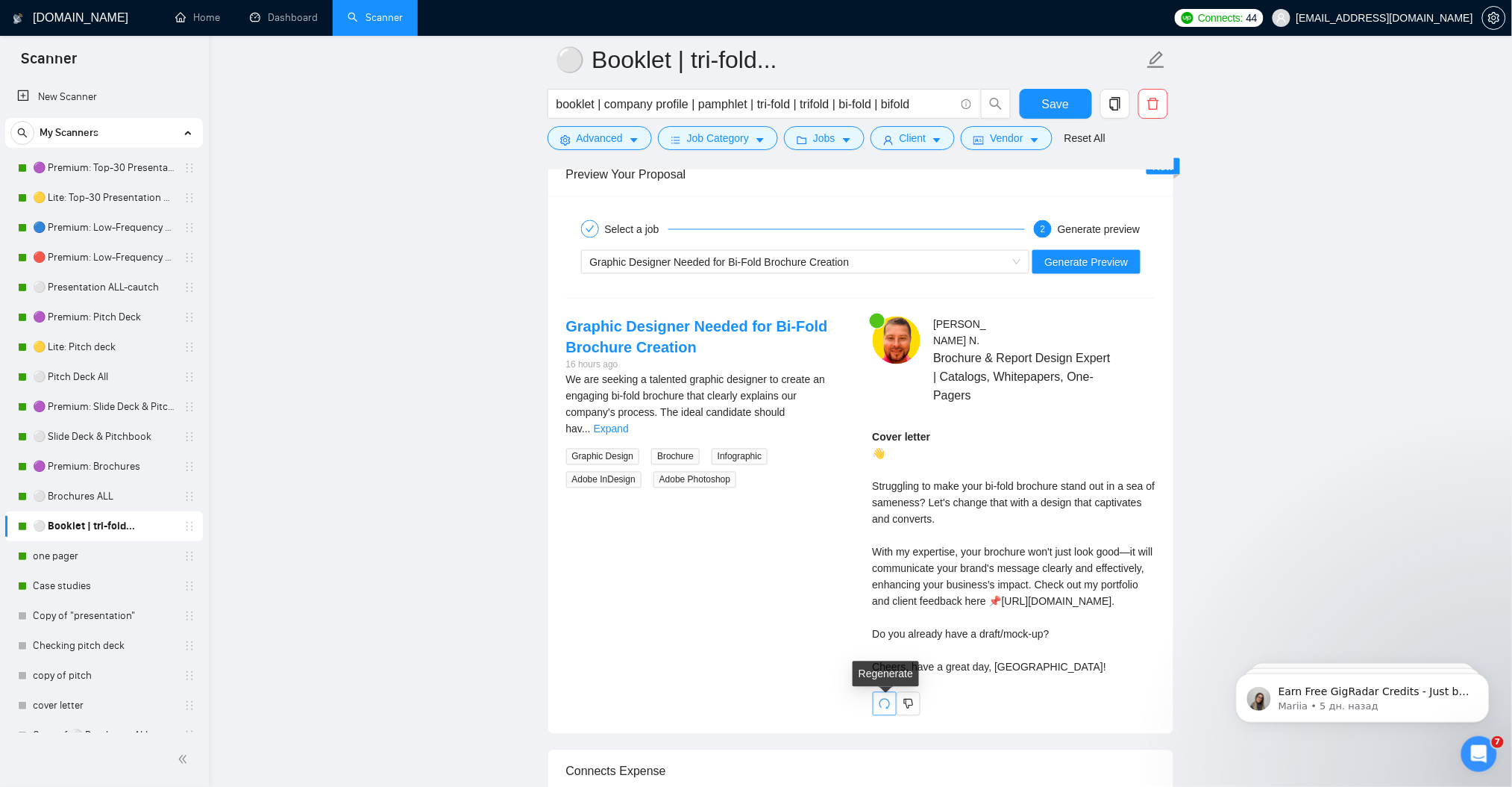
click at [883, 702] on icon "redo" at bounding box center [885, 704] width 12 height 12
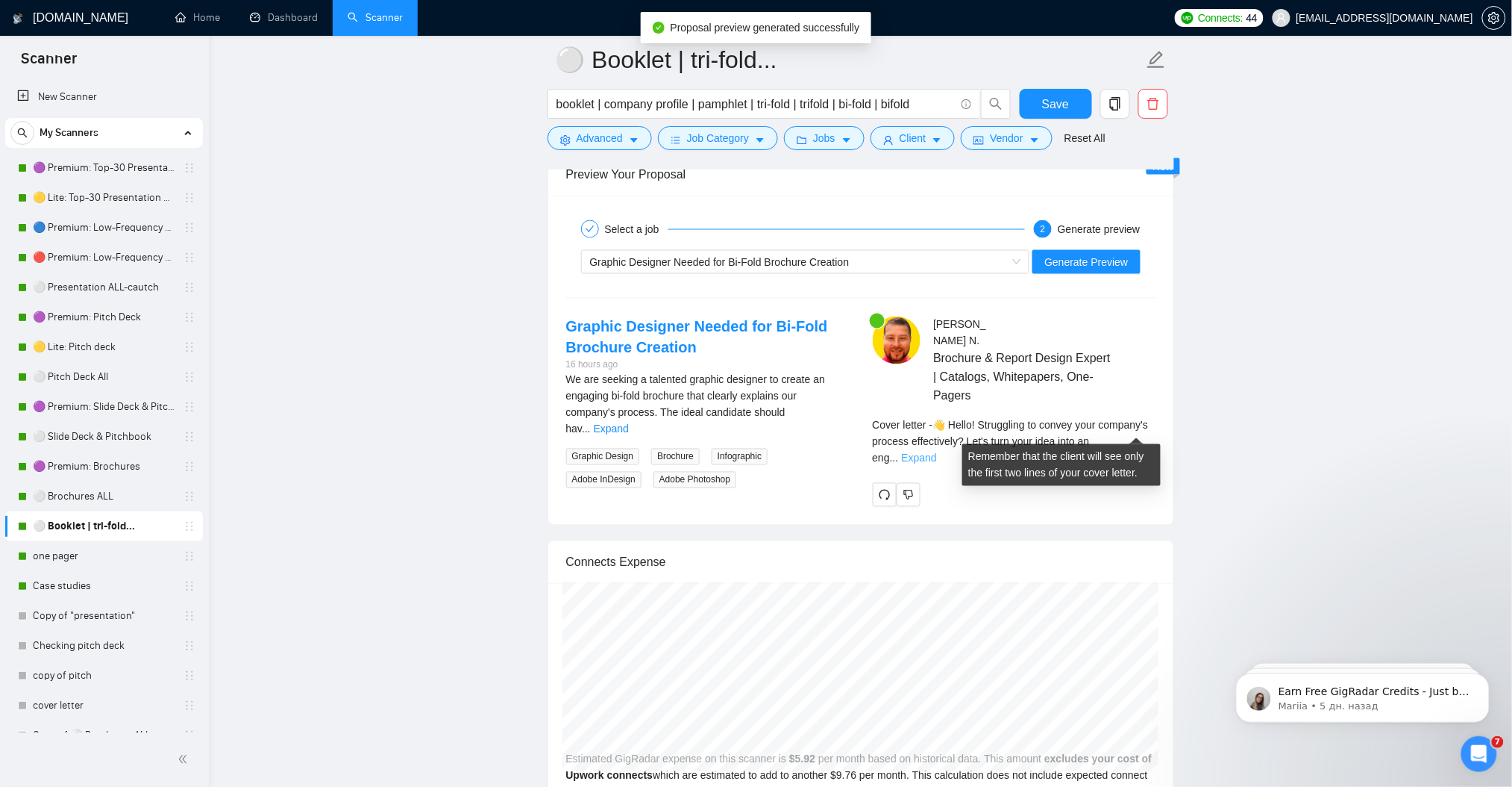
click at [937, 452] on link "Expand" at bounding box center [919, 459] width 35 height 12
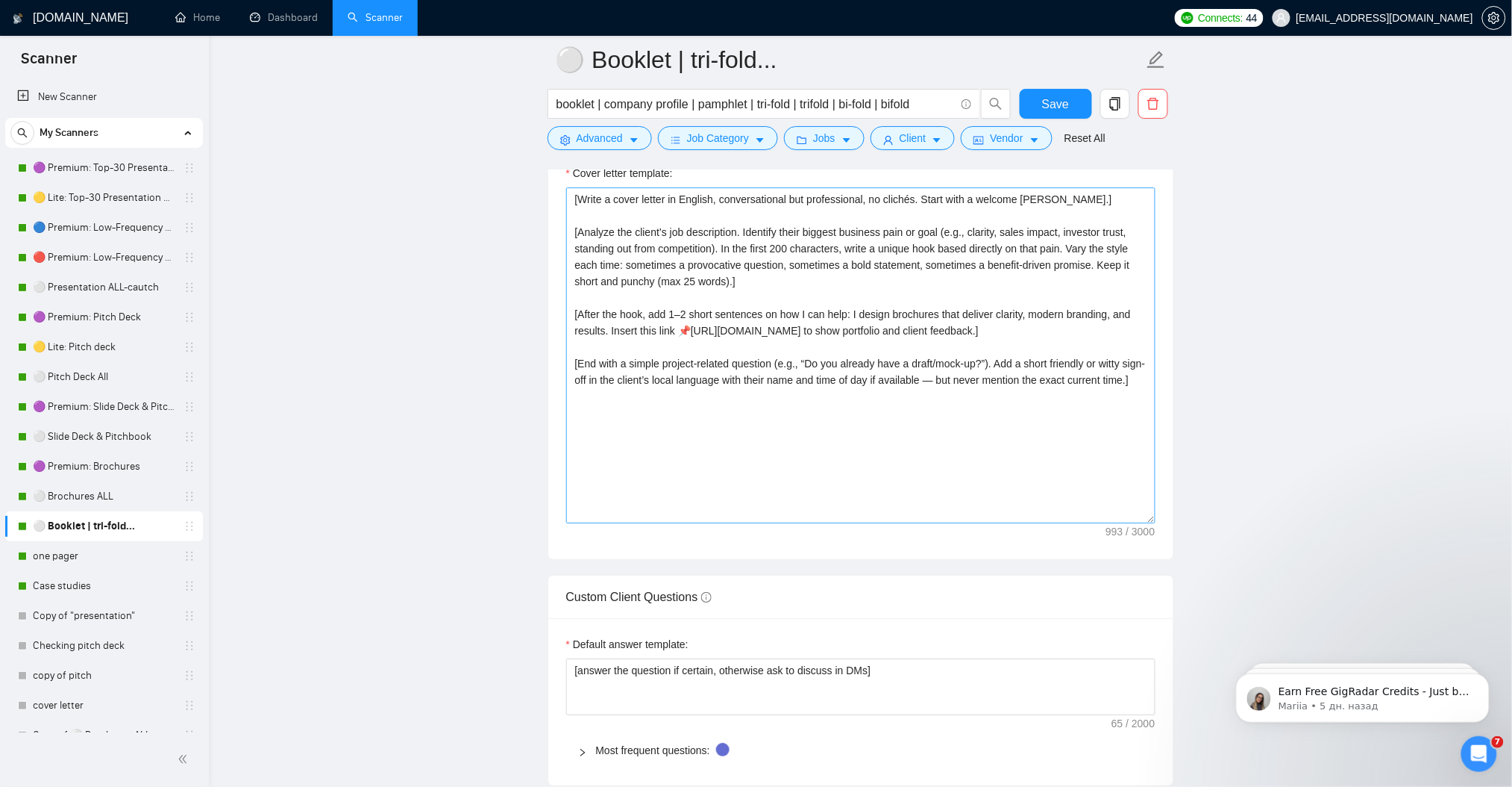
scroll to position [1533, 0]
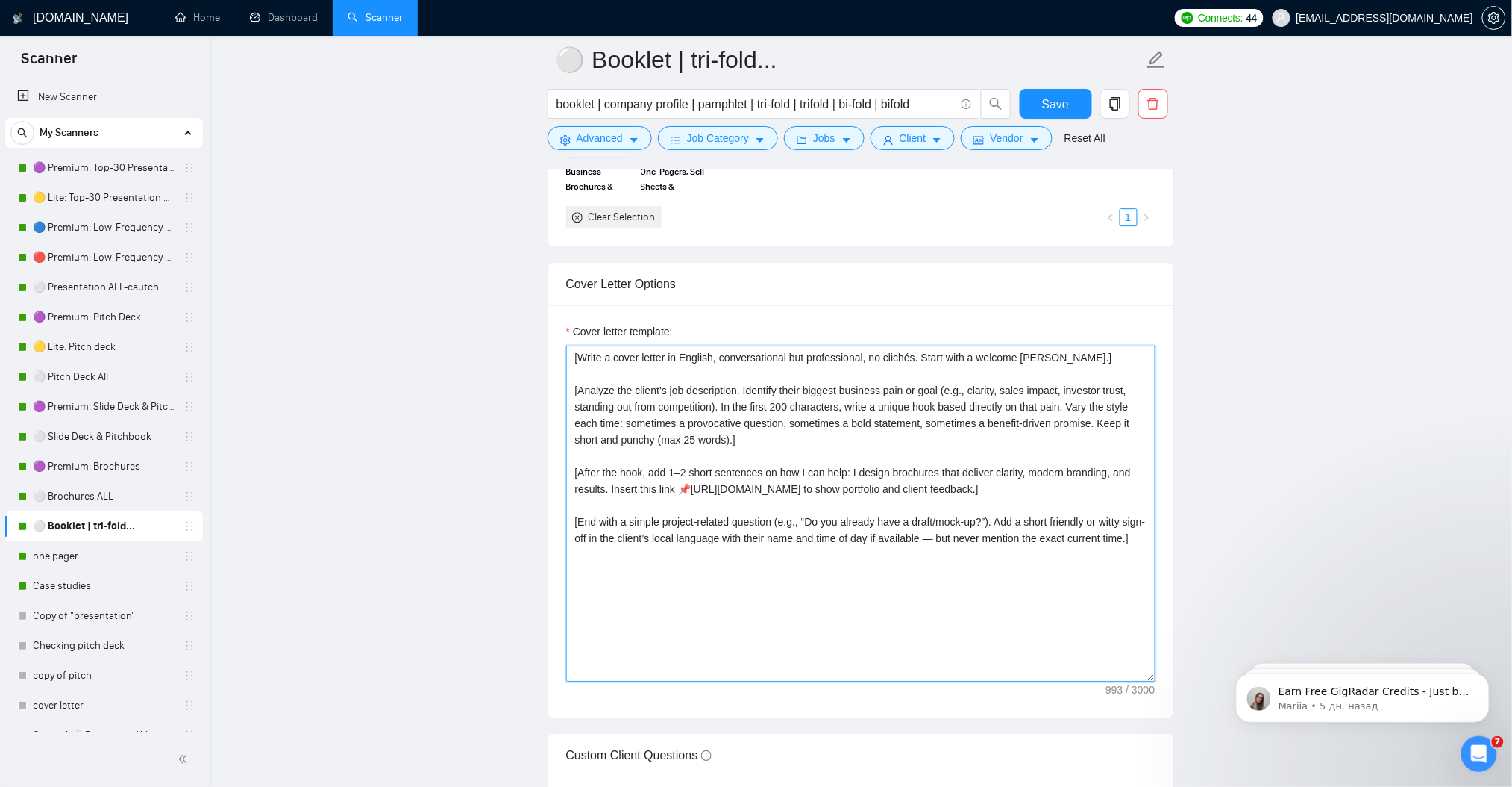
click at [753, 427] on textarea "[Write a cover letter in English, conversational but professional, no clichés. …" at bounding box center [861, 514] width 589 height 336
paste textarea "Alternate styles each time: sometimes a provocative question, sometimes a bold …"
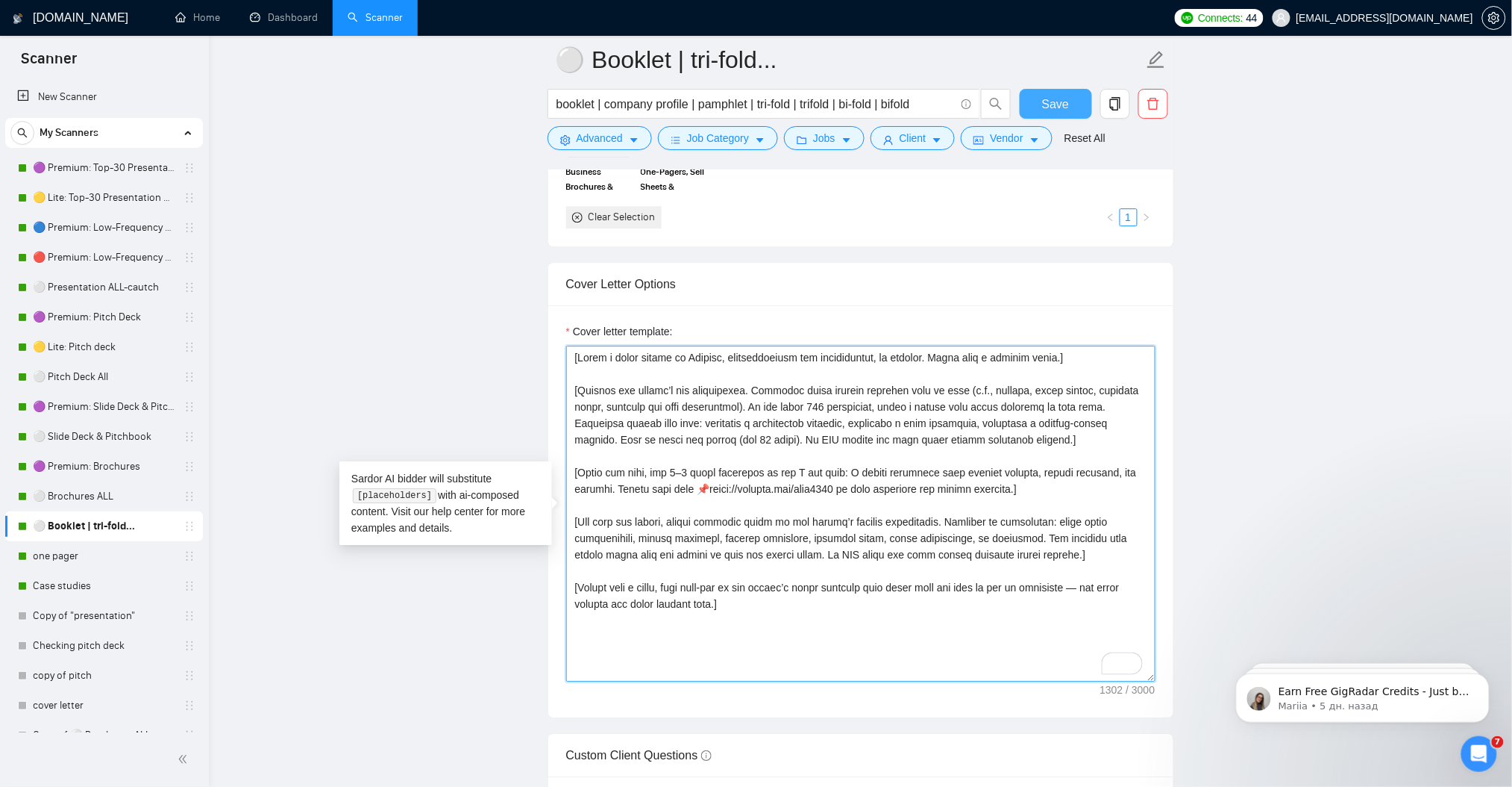
type textarea "[Write a cover letter in English, conversational but professional, no clichés. …"
click at [1077, 95] on button "Save" at bounding box center [1055, 104] width 72 height 30
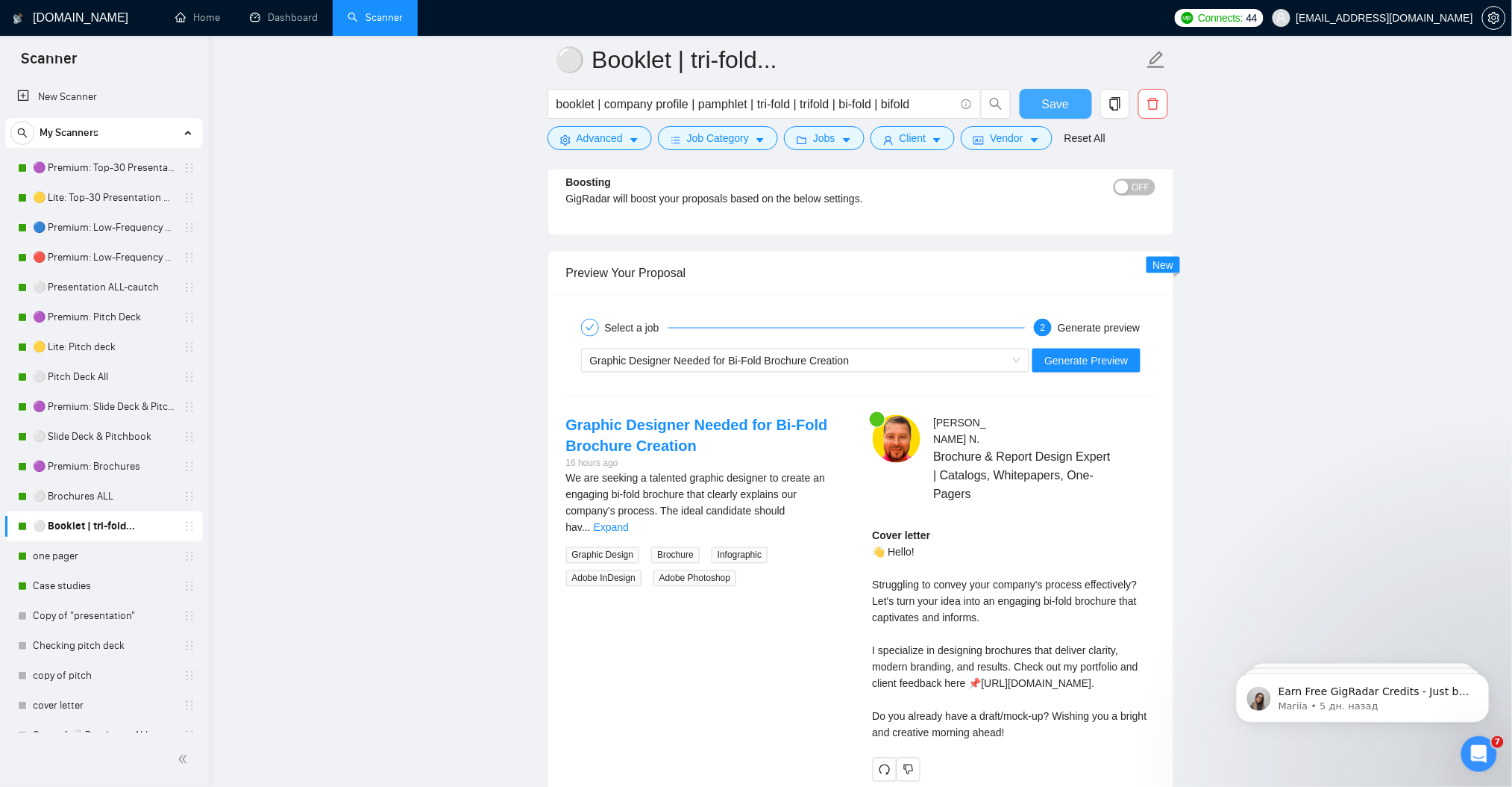
scroll to position [3125, 0]
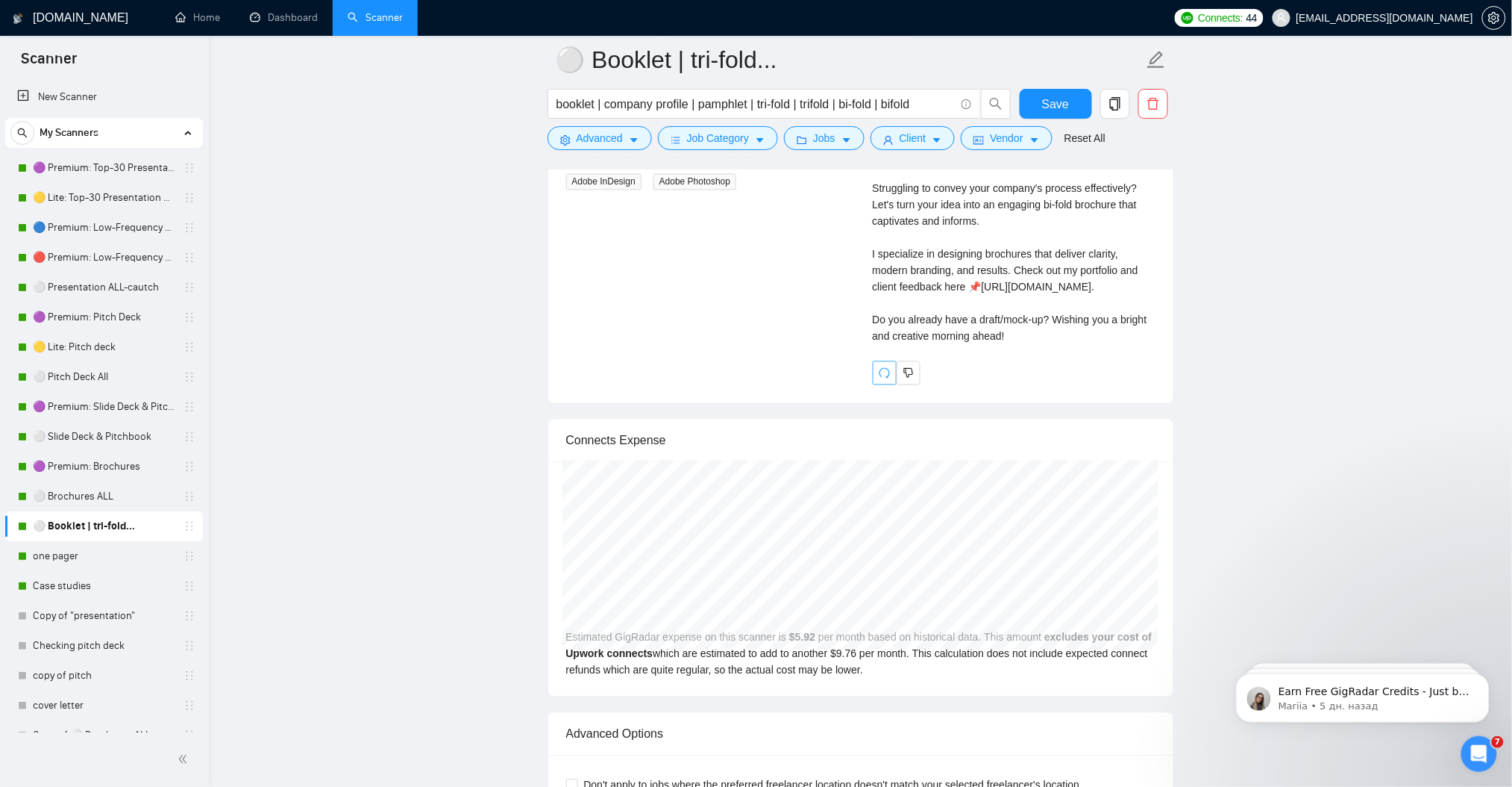
click at [886, 367] on icon "redo" at bounding box center [885, 373] width 12 height 12
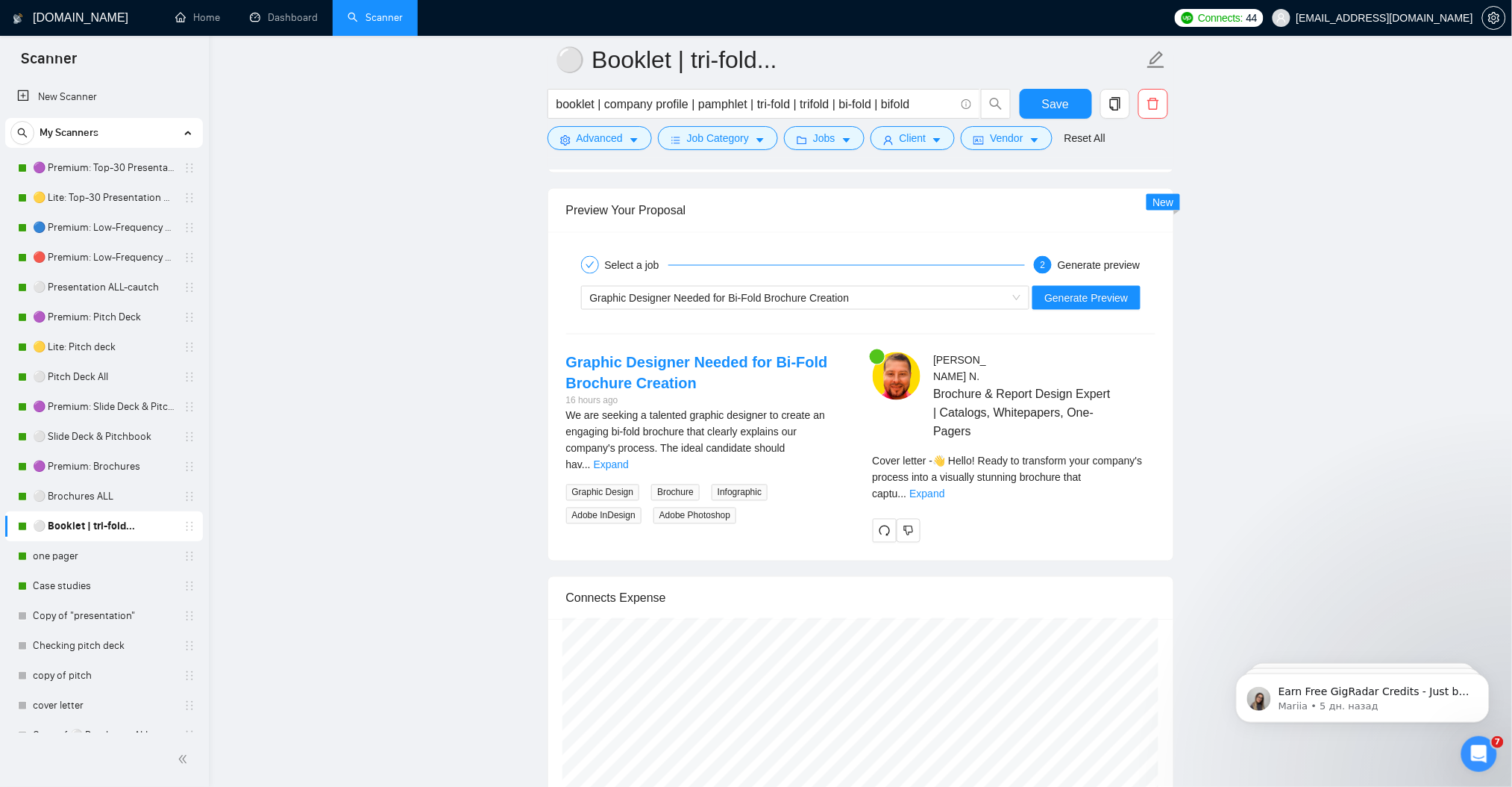
scroll to position [2783, 0]
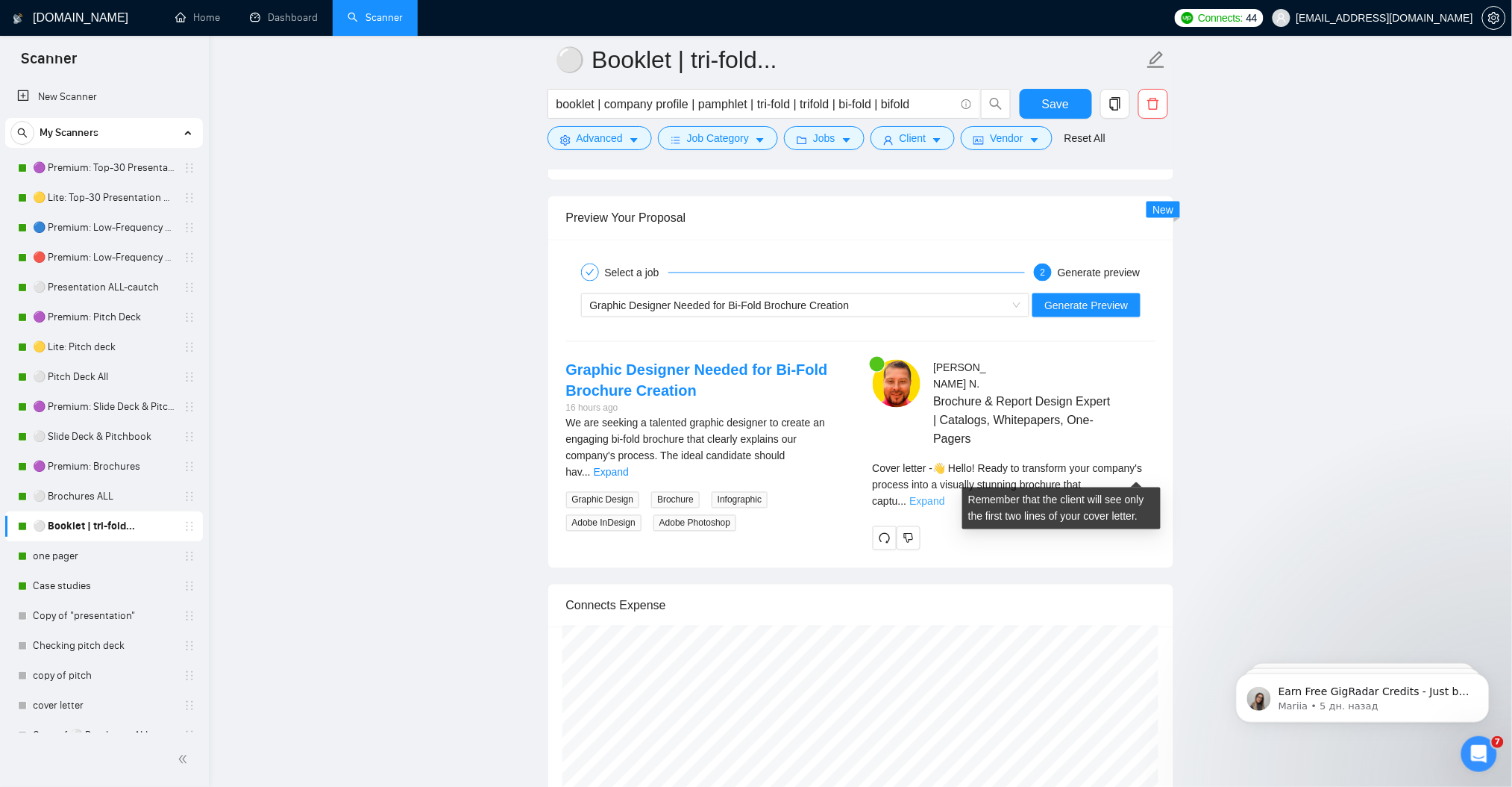
click at [945, 495] on link "Expand" at bounding box center [927, 501] width 35 height 12
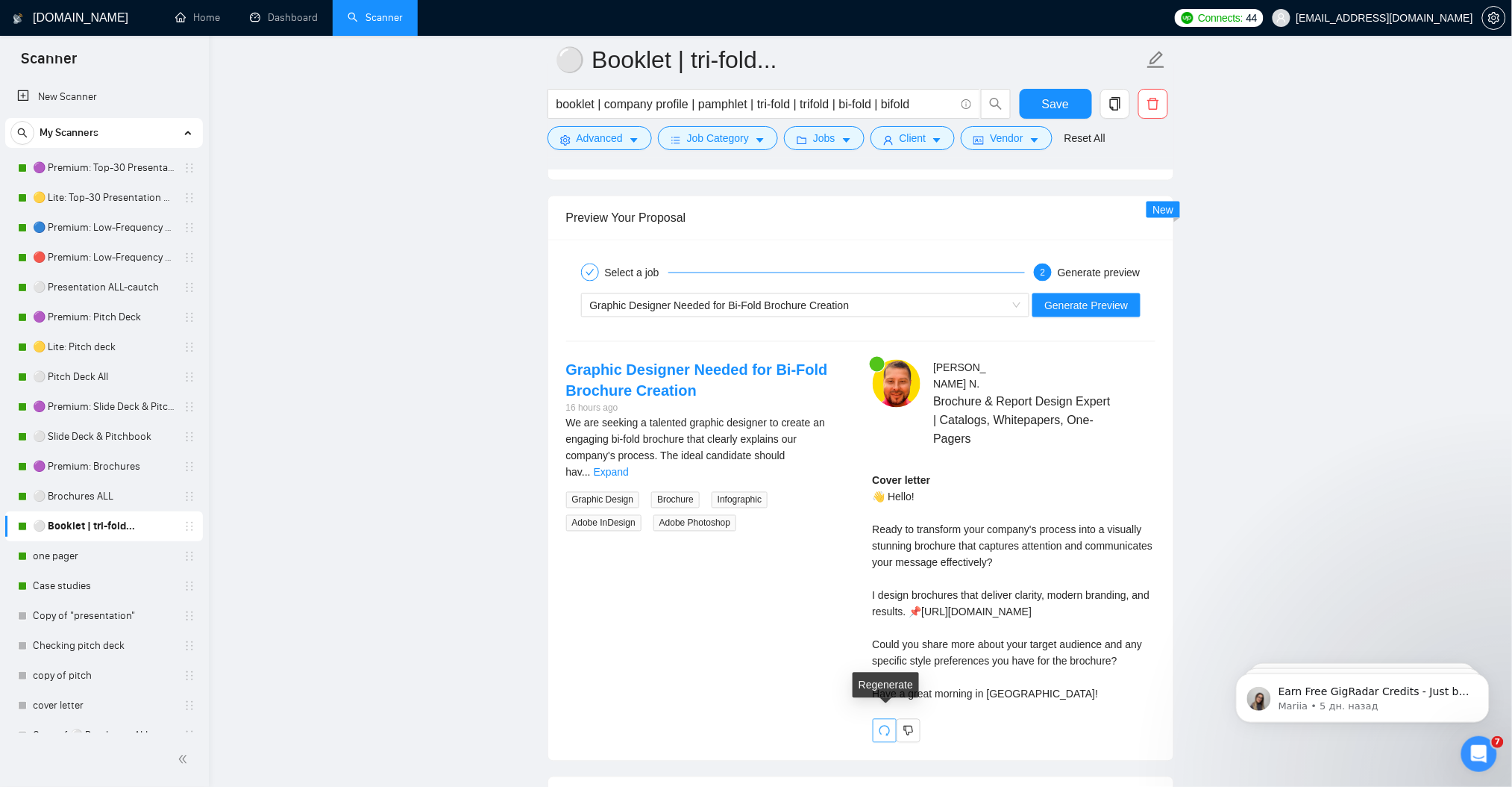
click at [882, 725] on icon "redo" at bounding box center [885, 731] width 12 height 12
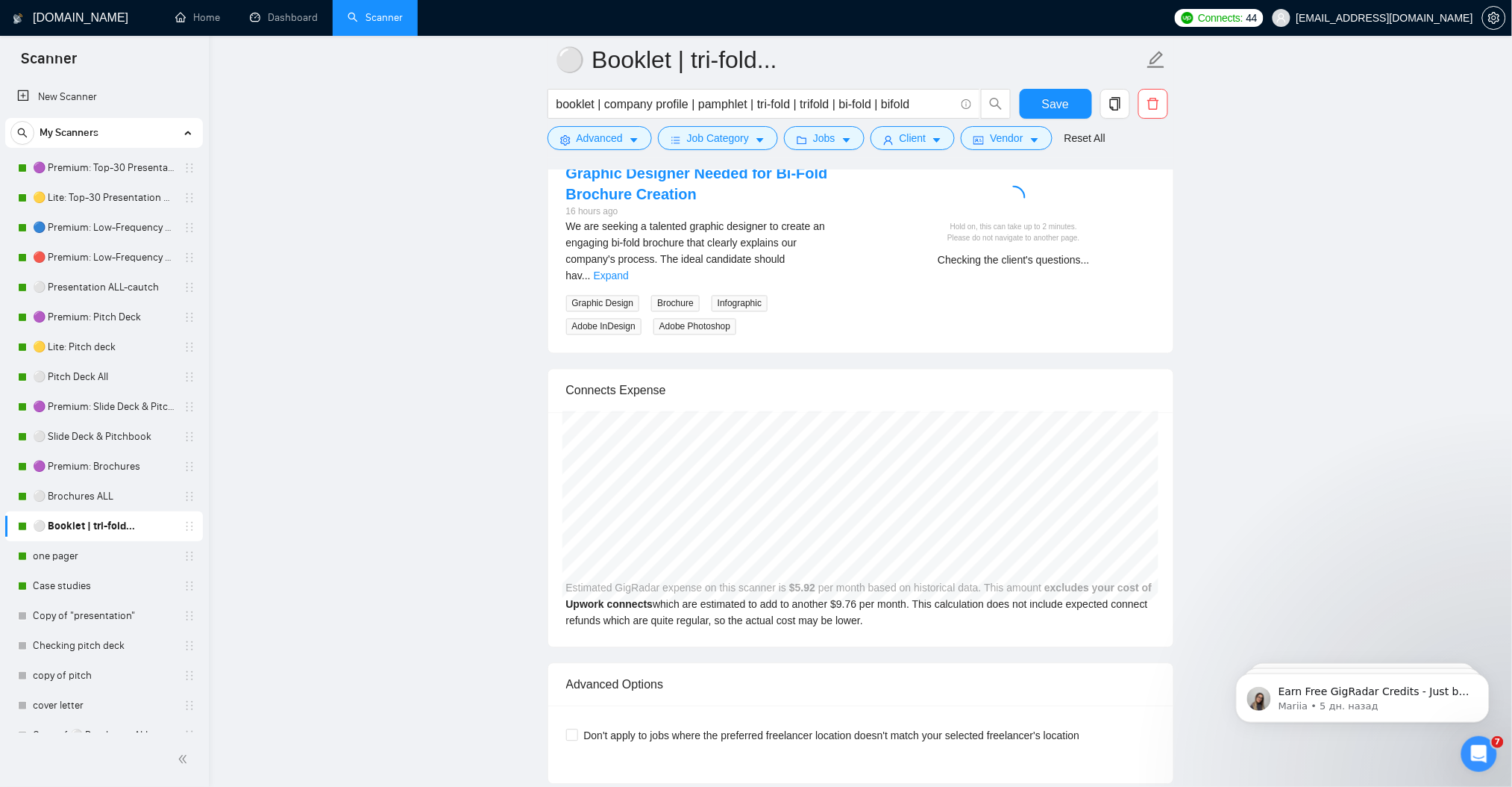
scroll to position [2982, 0]
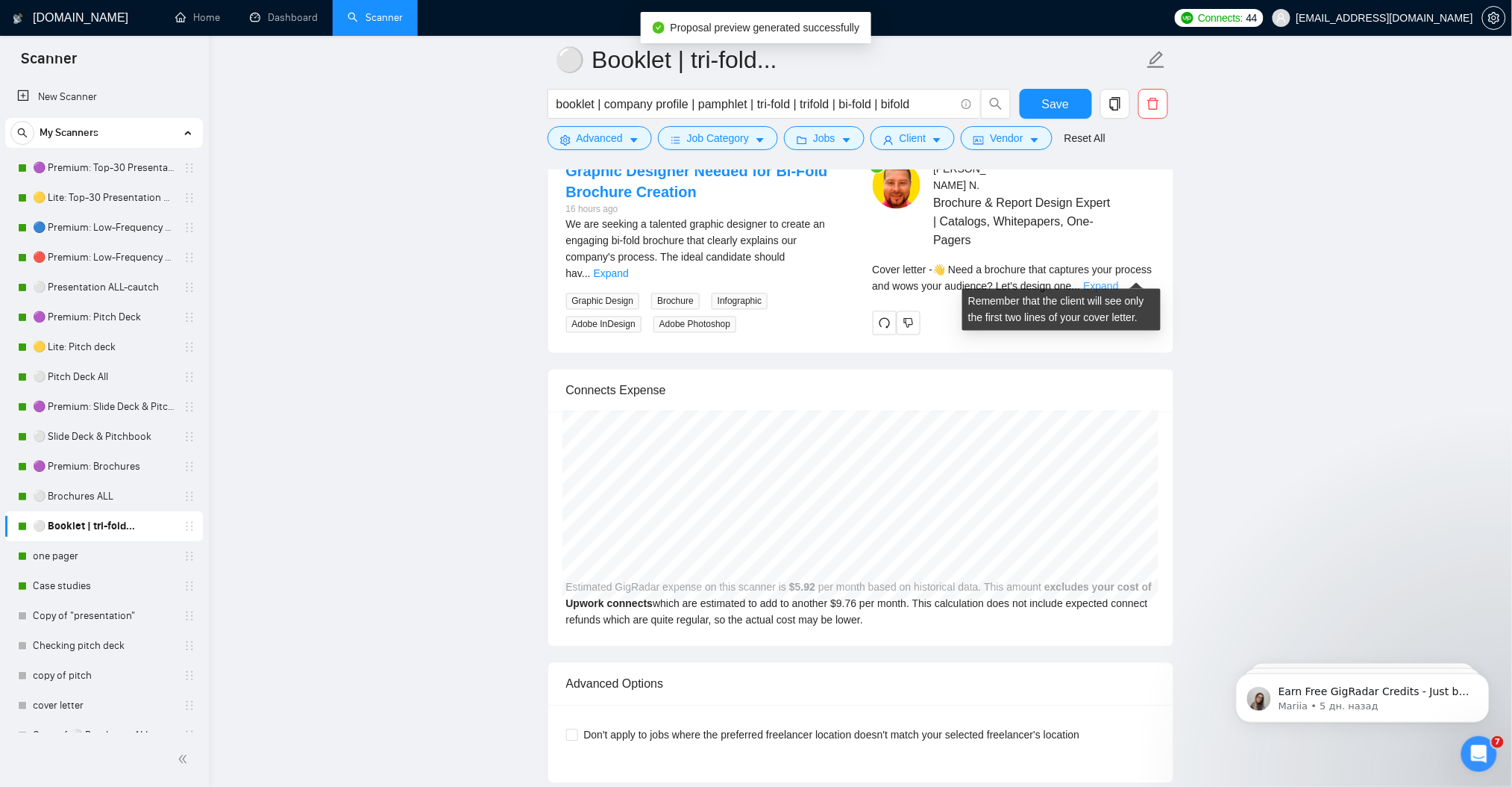
click at [1118, 280] on link "Expand" at bounding box center [1101, 286] width 35 height 12
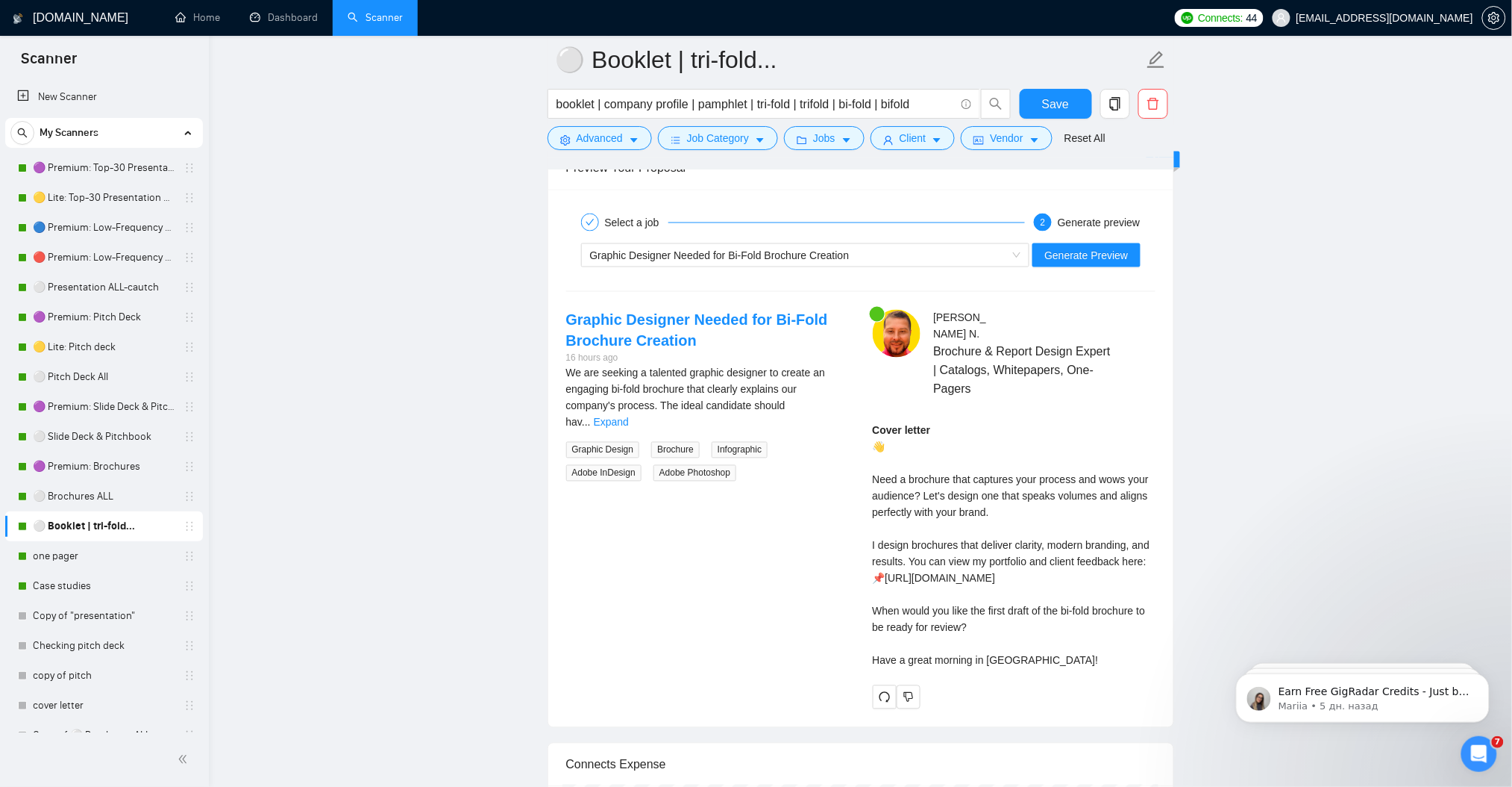
scroll to position [2783, 0]
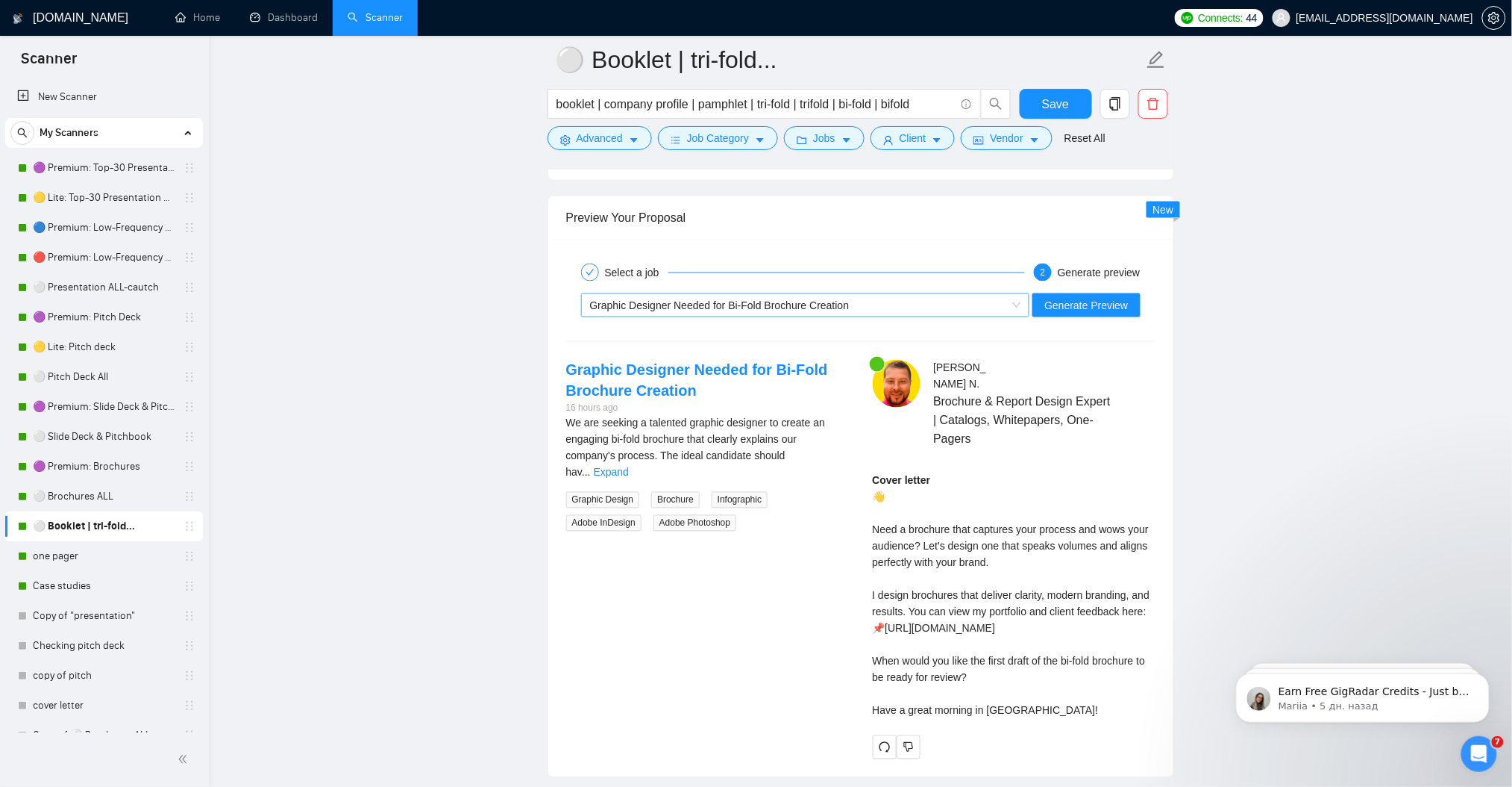
click at [698, 302] on span "Graphic Designer Needed for Bi-Fold Brochure Creation" at bounding box center [719, 306] width 259 height 12
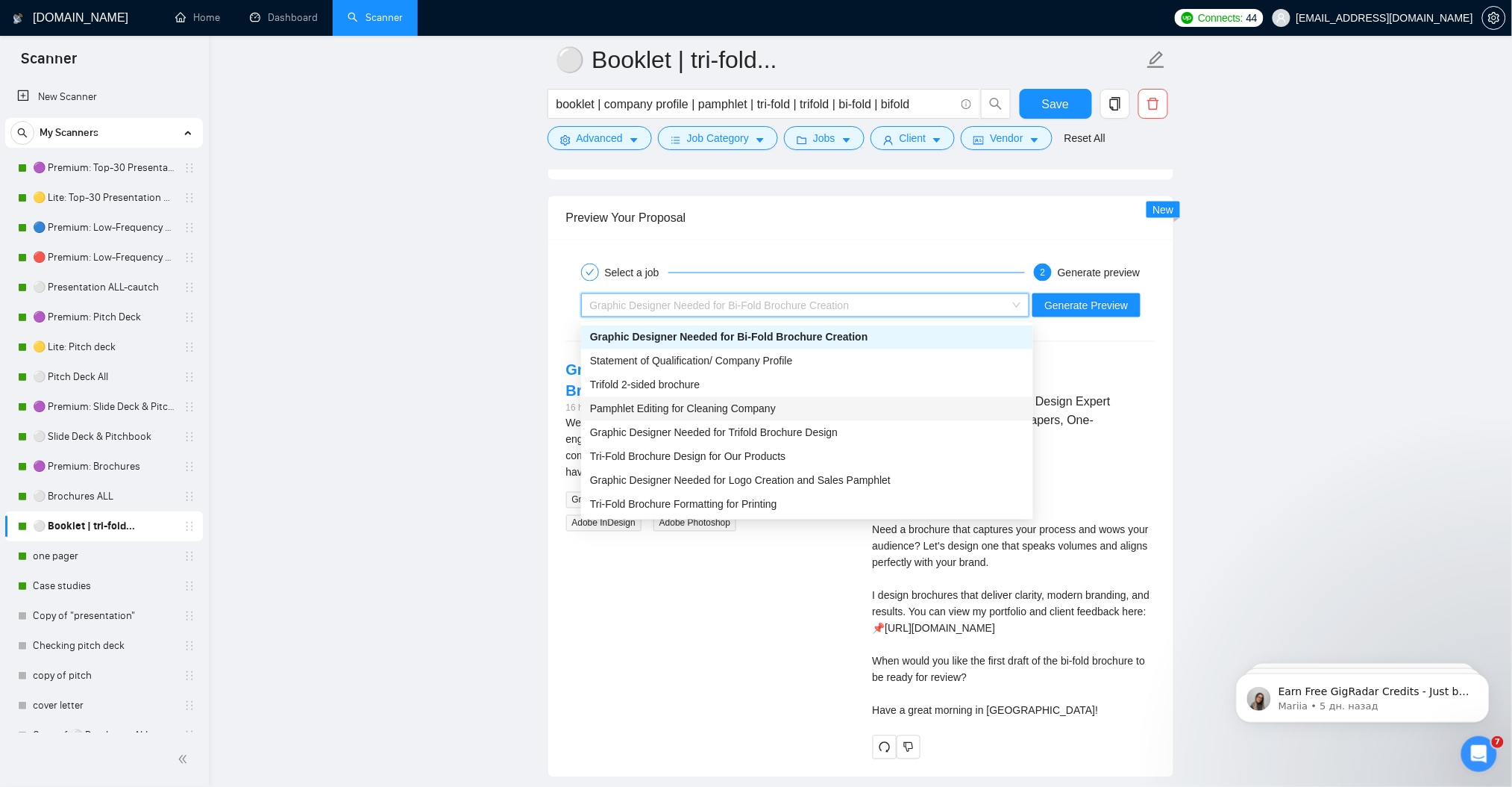
click at [713, 403] on span "Pamphlet Editing for Cleaning Company" at bounding box center [683, 409] width 186 height 12
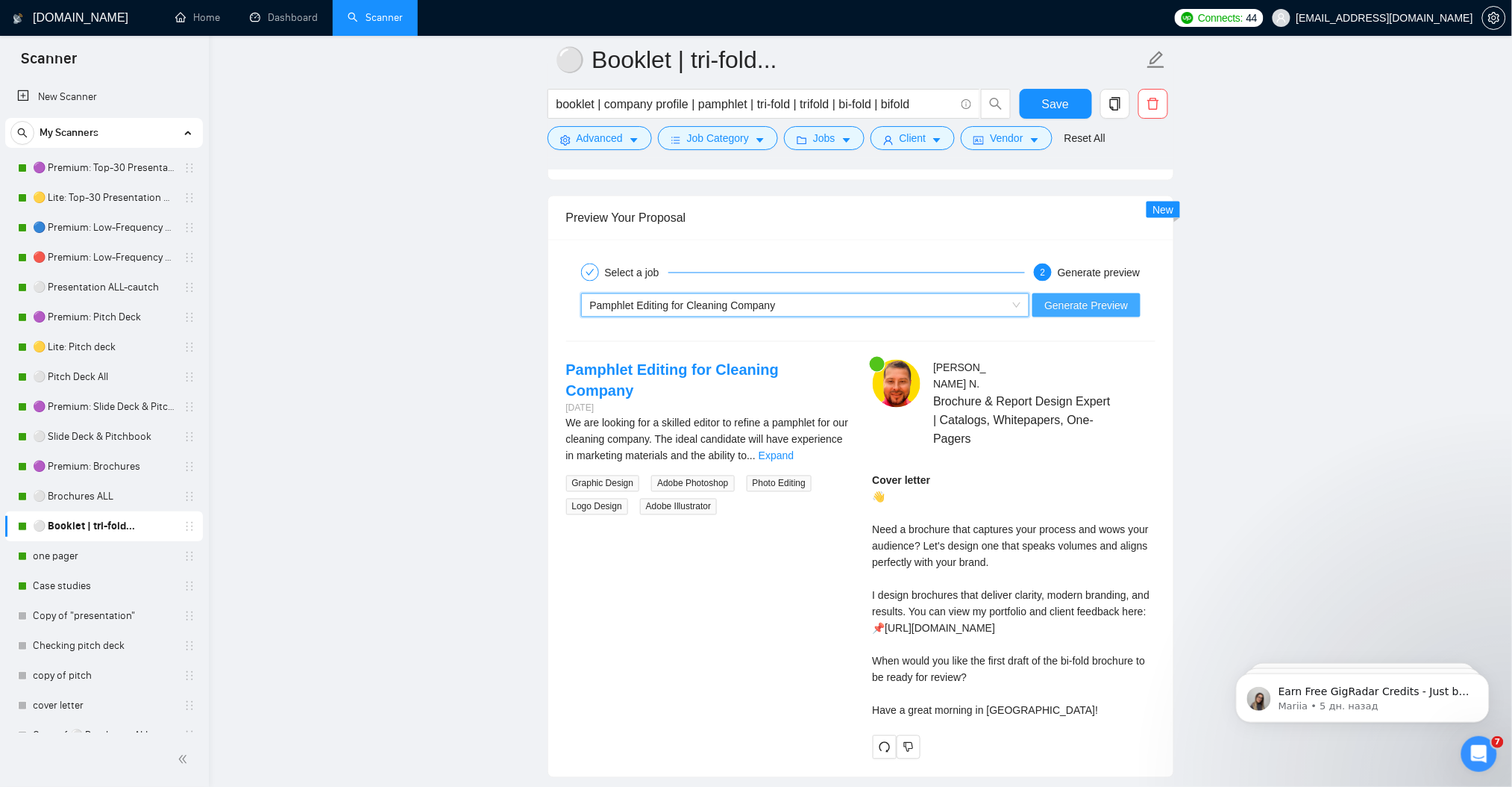
click at [1087, 314] on span "Generate Preview" at bounding box center [1086, 305] width 84 height 17
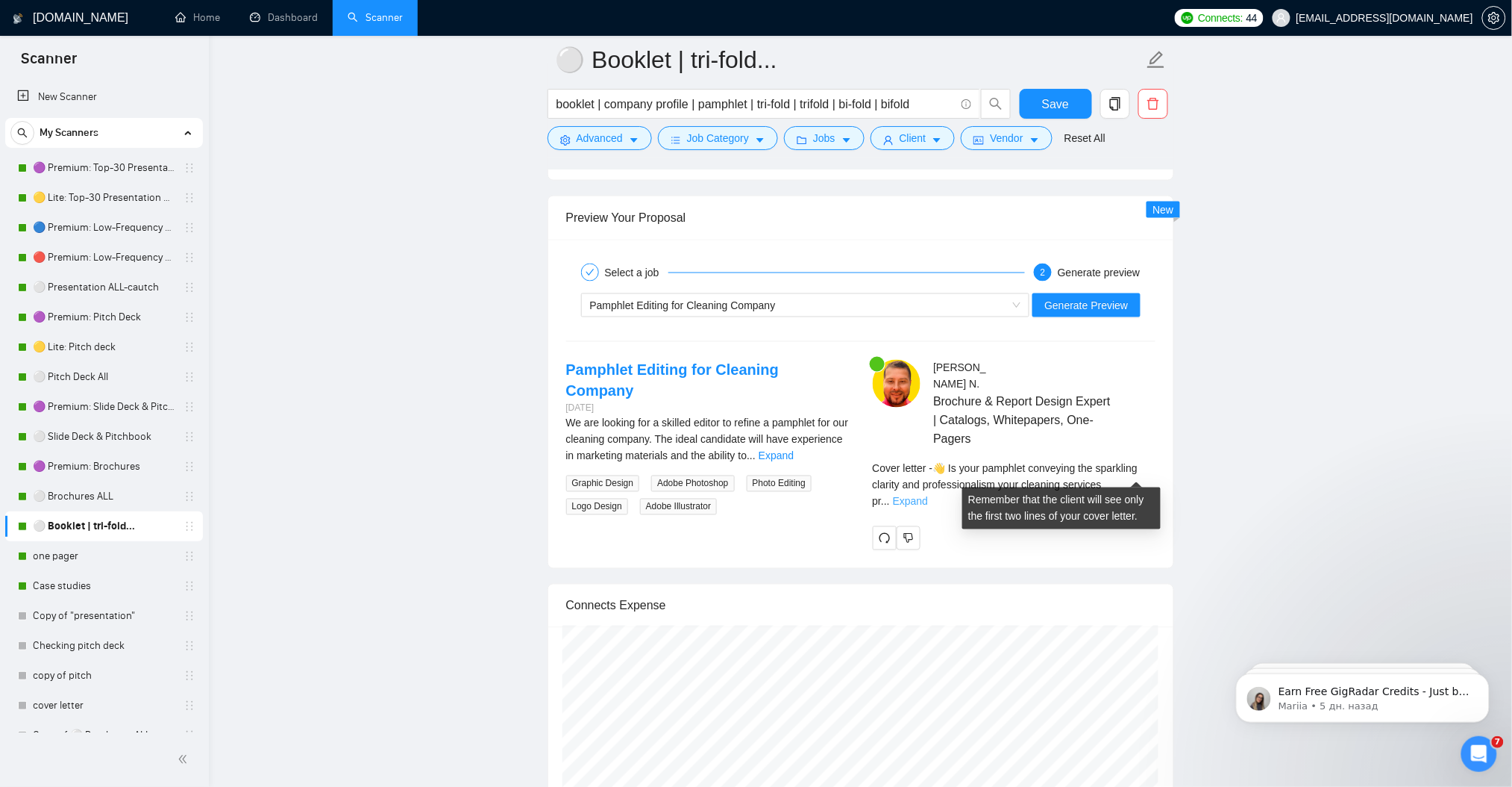
click at [928, 495] on link "Expand" at bounding box center [911, 501] width 35 height 12
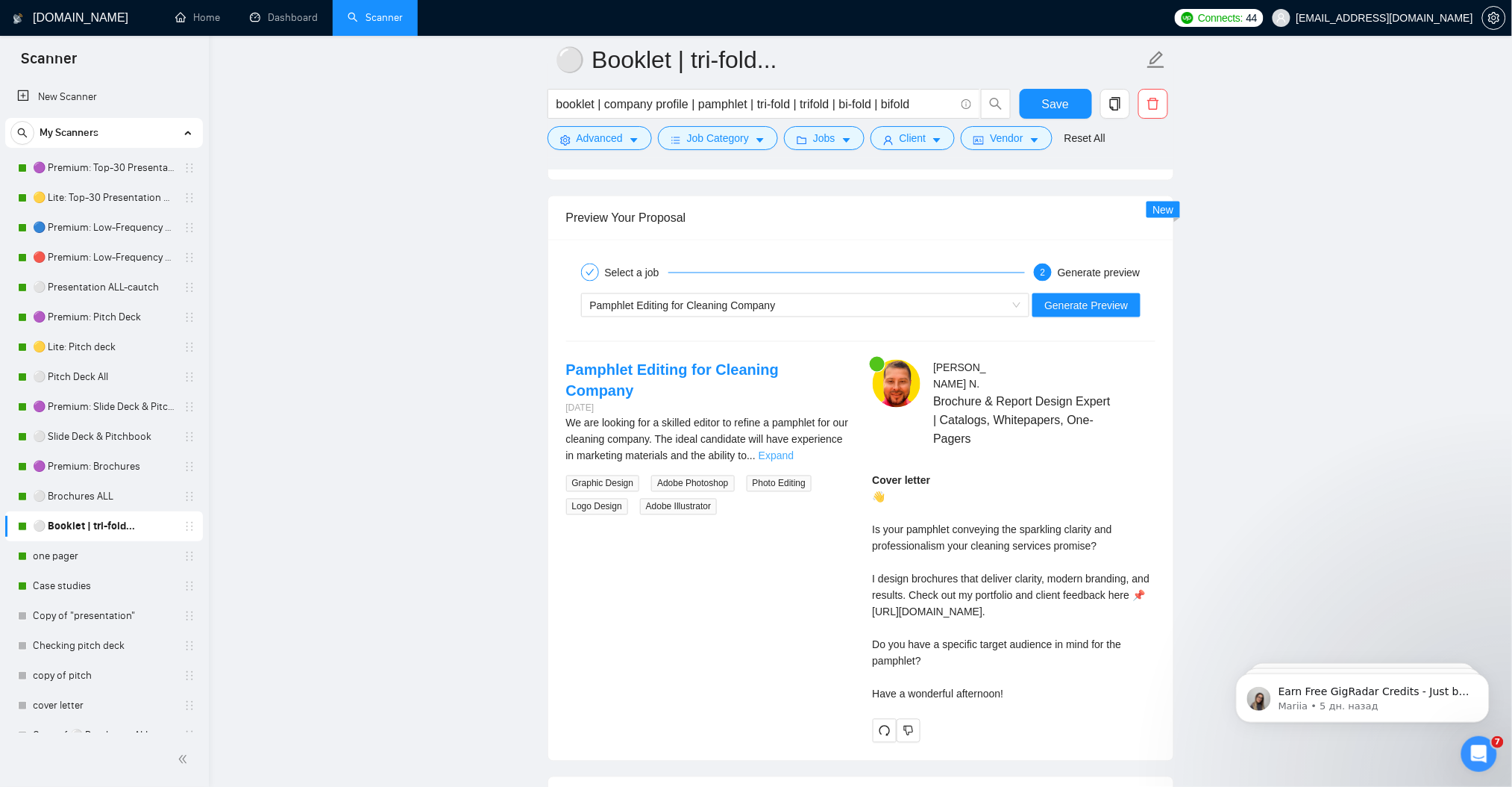
click at [794, 450] on link "Expand" at bounding box center [776, 456] width 35 height 12
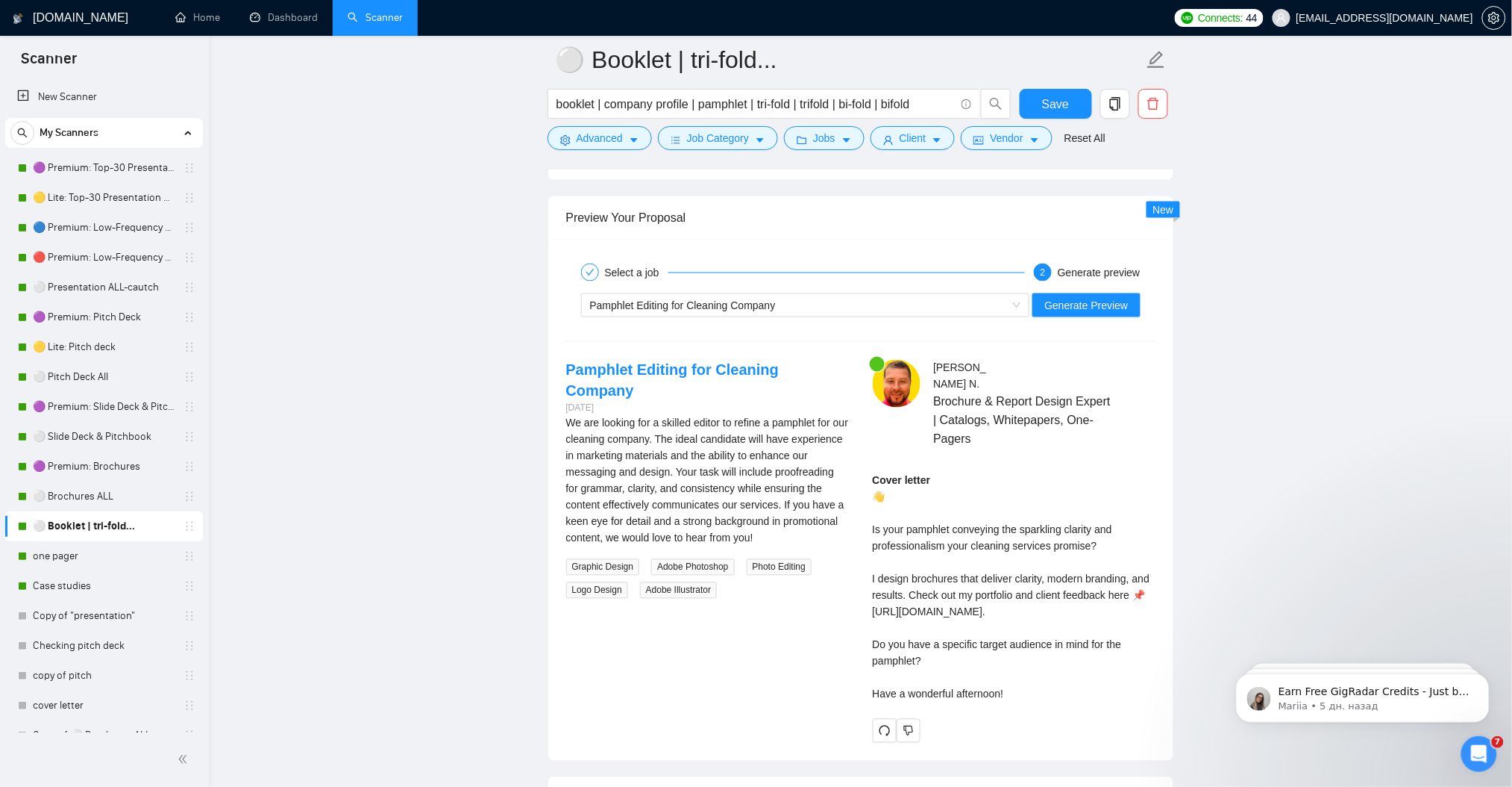
drag, startPoint x: 890, startPoint y: 497, endPoint x: 1022, endPoint y: 680, distance: 225.6
click at [1022, 680] on div "Cover letter 👋 Is your pamphlet conveying the sparkling clarity and professiona…" at bounding box center [1014, 587] width 283 height 230
copy div "👋 Is your pamphlet conveying the sparkling clarity and professionalism your cle…"
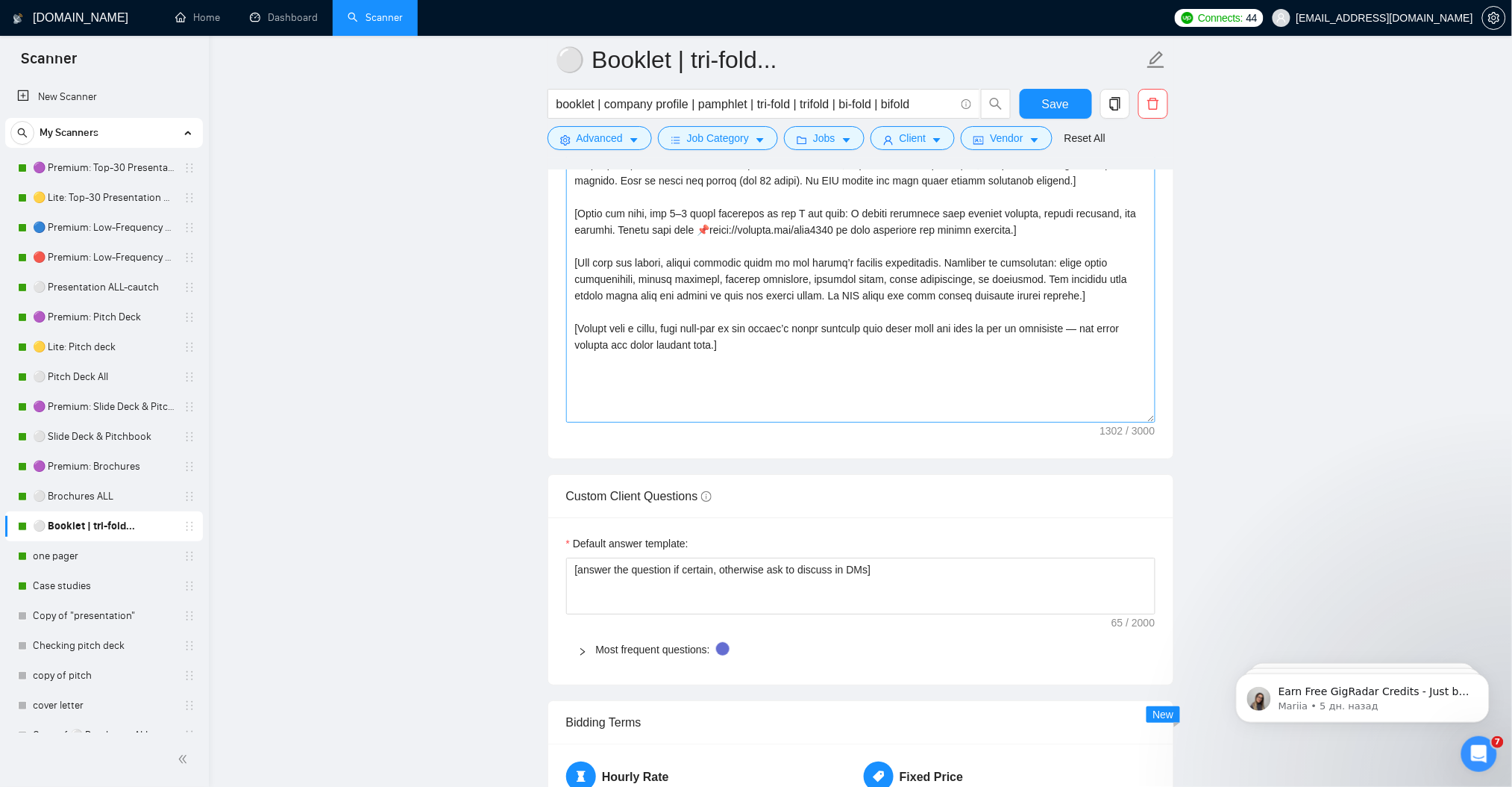
scroll to position [1787, 0]
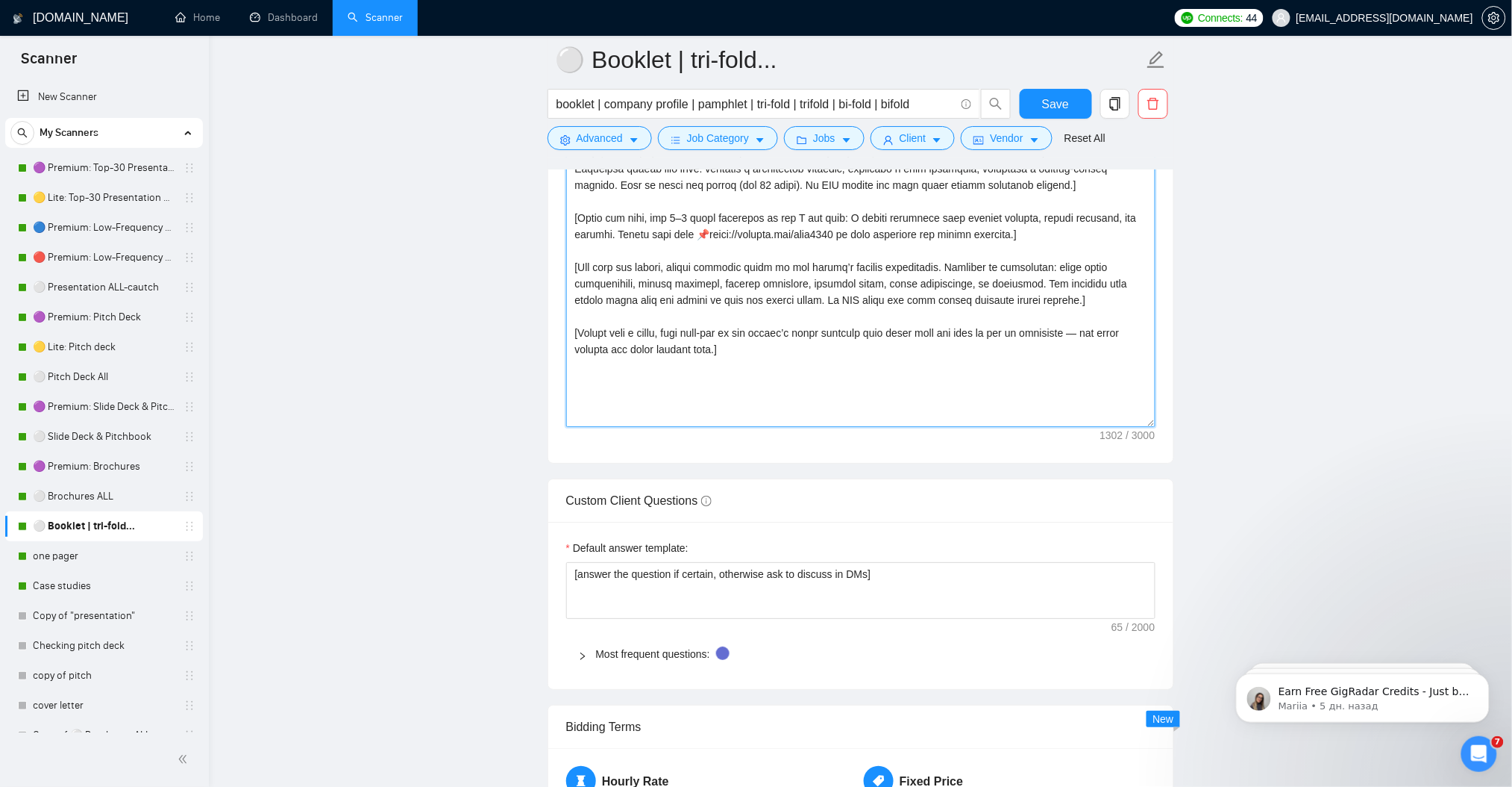
click at [849, 362] on textarea "Cover letter template:" at bounding box center [861, 259] width 589 height 336
paste textarea ", engaging, and professional. Avoid clichés. Start with a welcome emoji.] [Anal…"
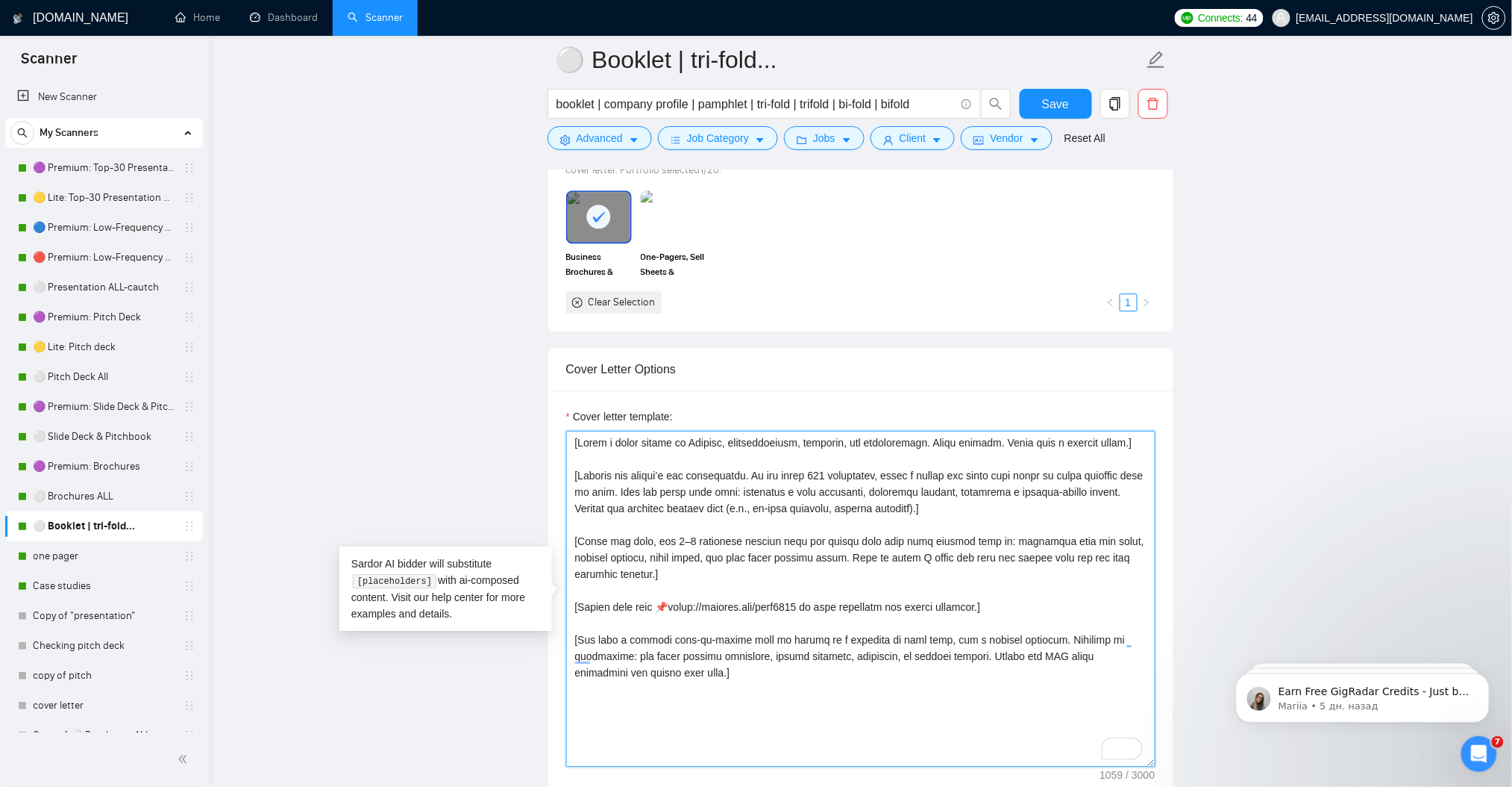
scroll to position [1390, 0]
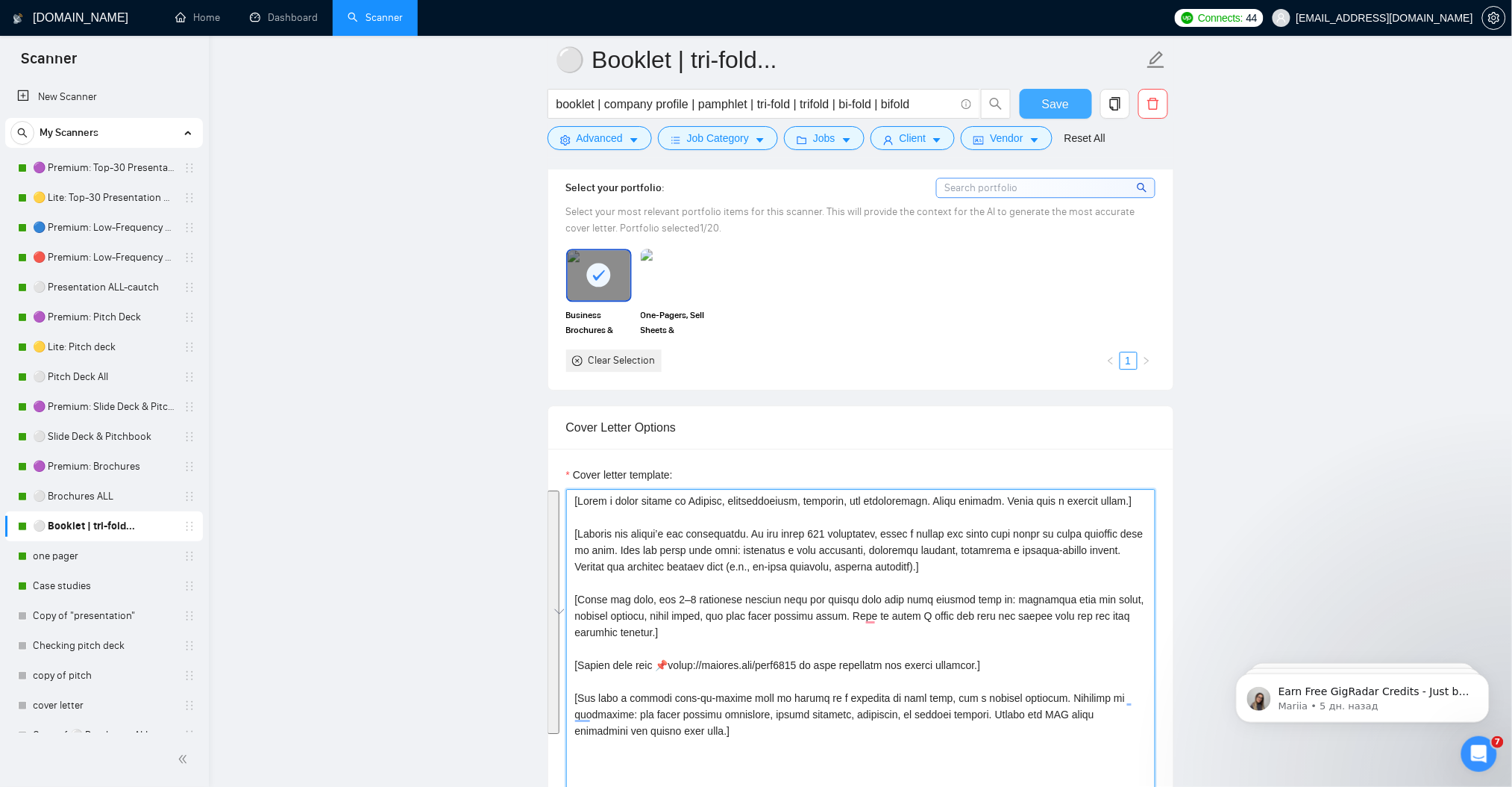
type textarea "[Write a cover letter in English, conversational, engaging, and professional. A…"
click at [1068, 102] on span "Save" at bounding box center [1055, 104] width 27 height 18
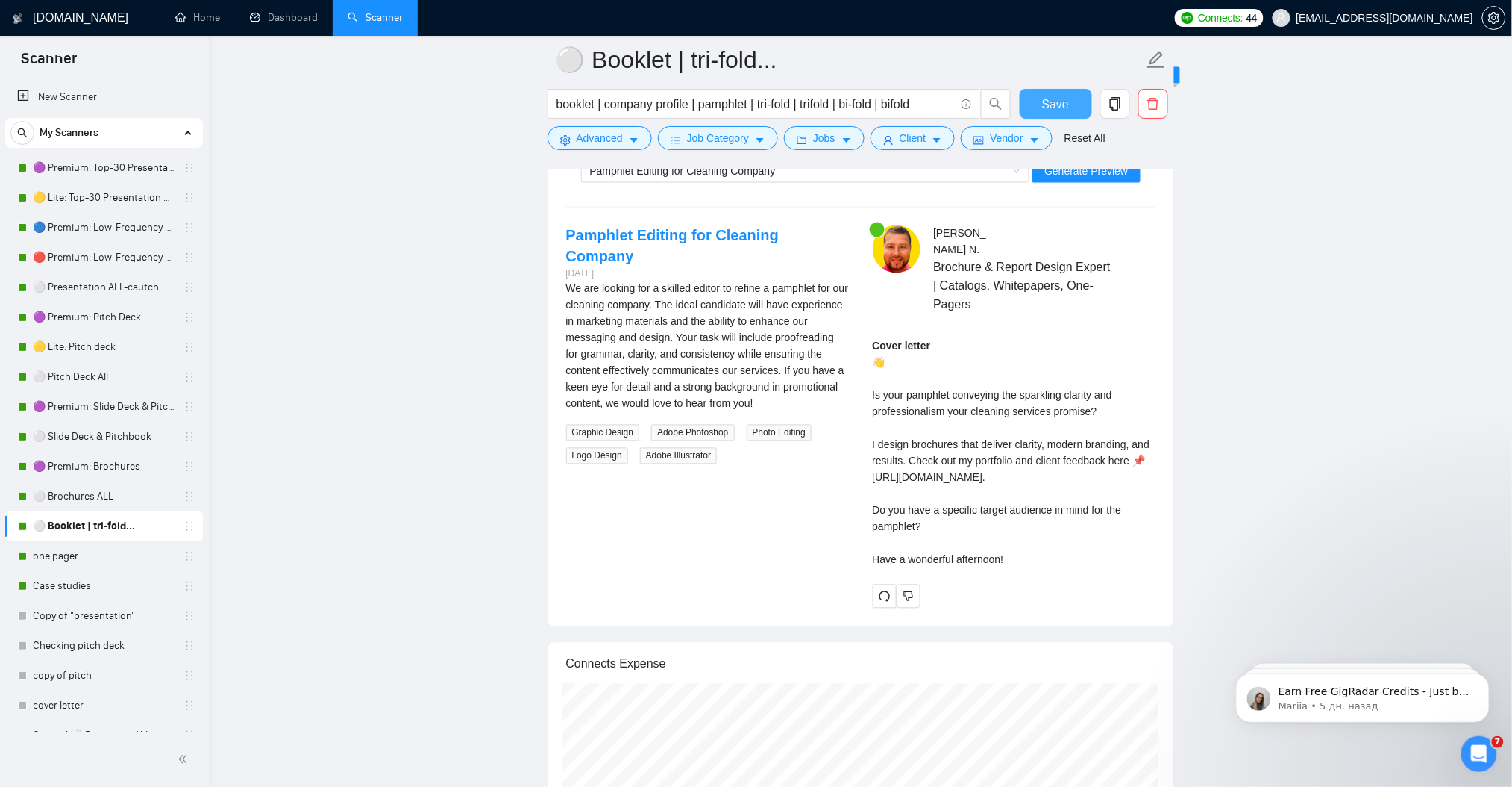
scroll to position [3082, 0]
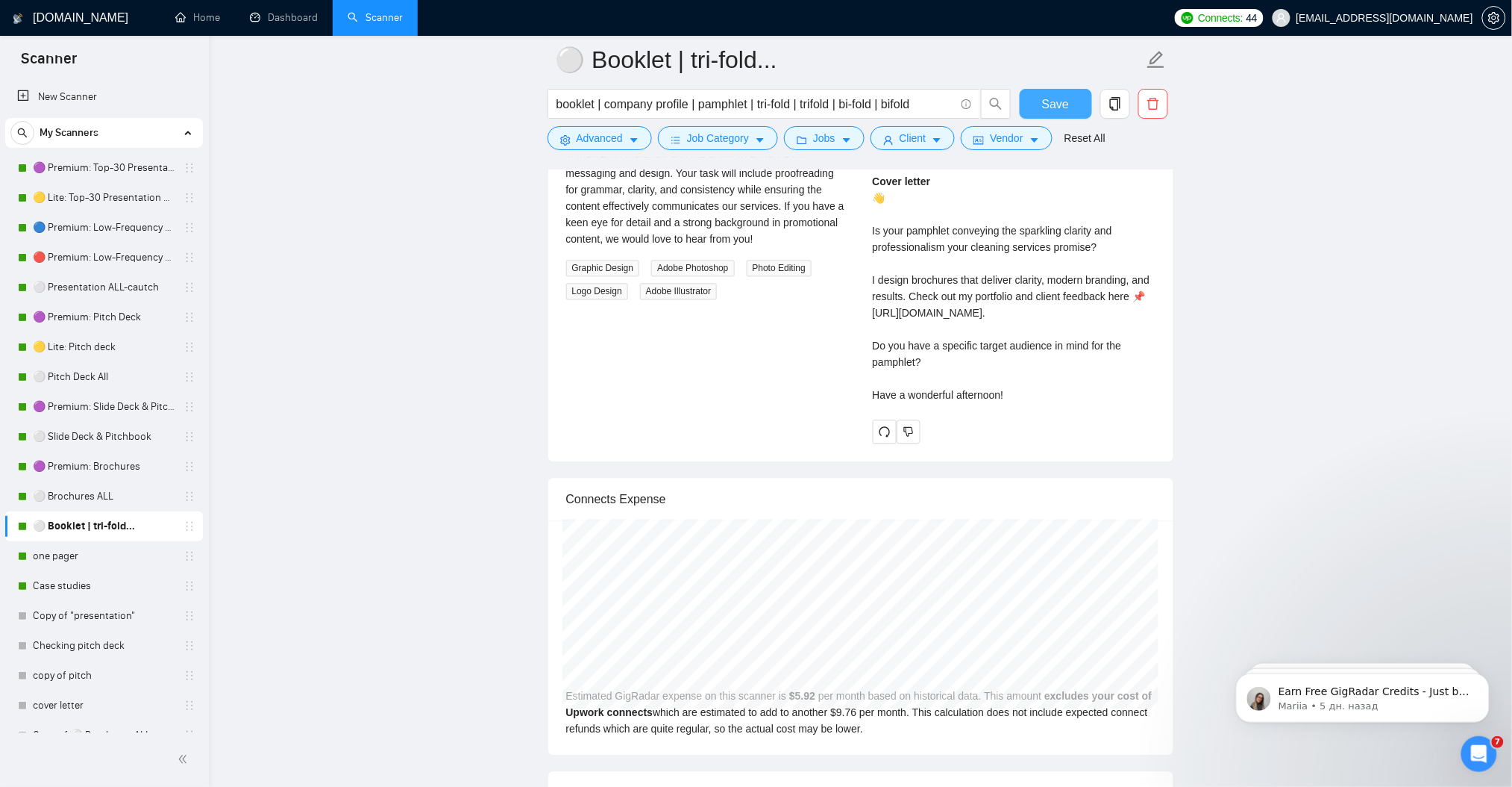
click at [1039, 105] on button "Save" at bounding box center [1055, 104] width 72 height 30
click at [879, 426] on icon "redo" at bounding box center [885, 432] width 12 height 12
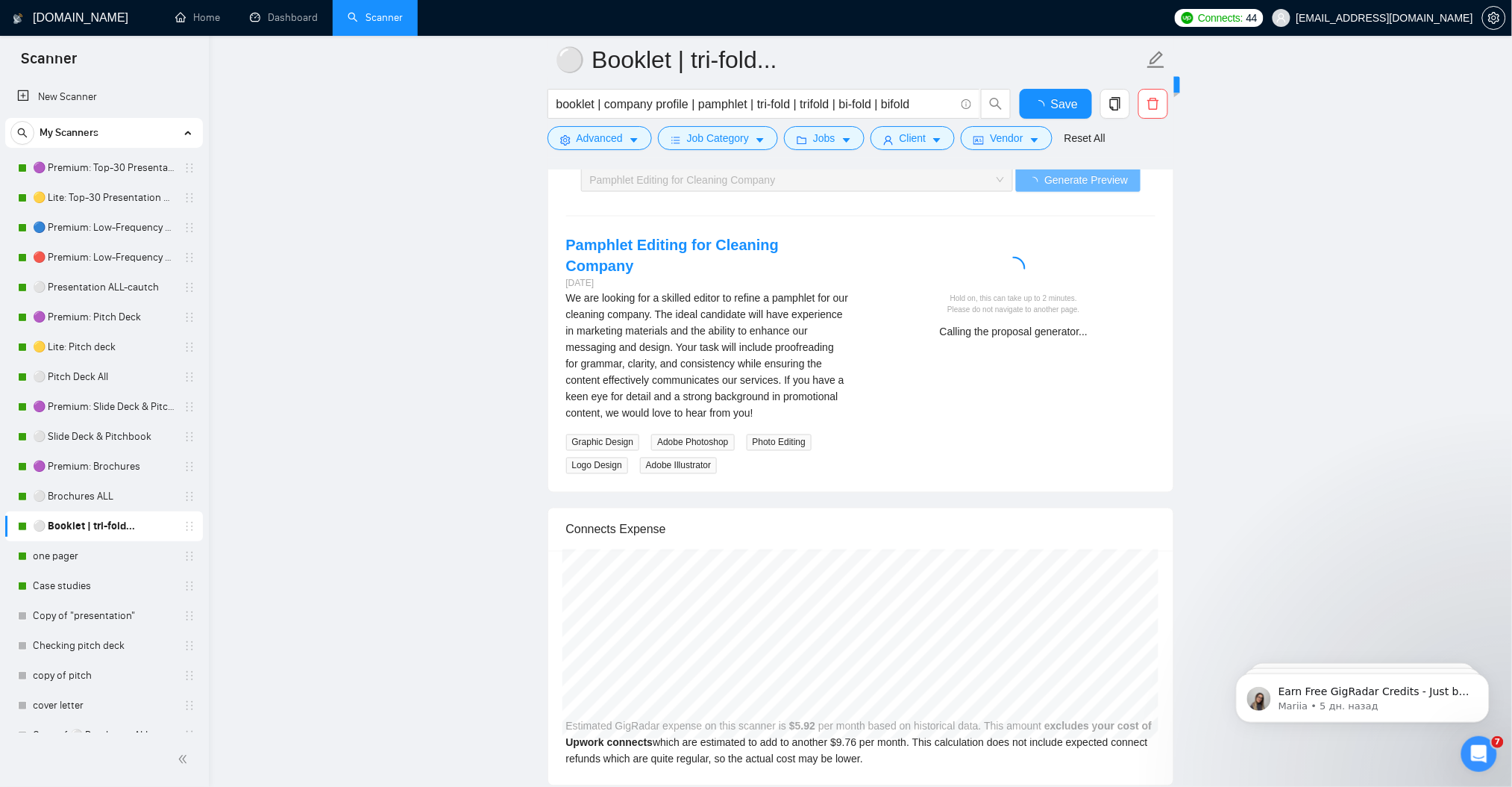
scroll to position [2783, 0]
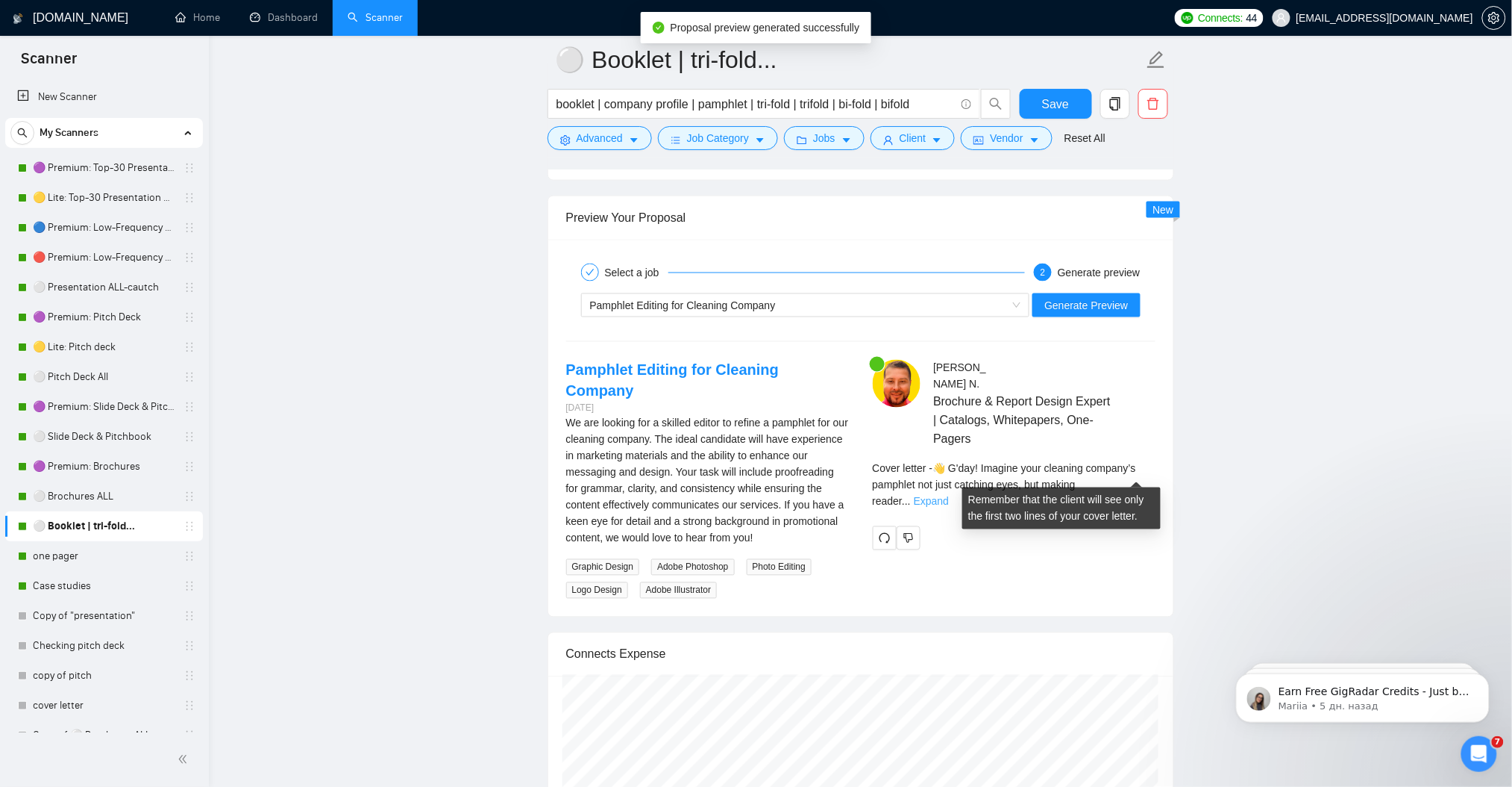
click at [949, 495] on link "Expand" at bounding box center [931, 501] width 35 height 12
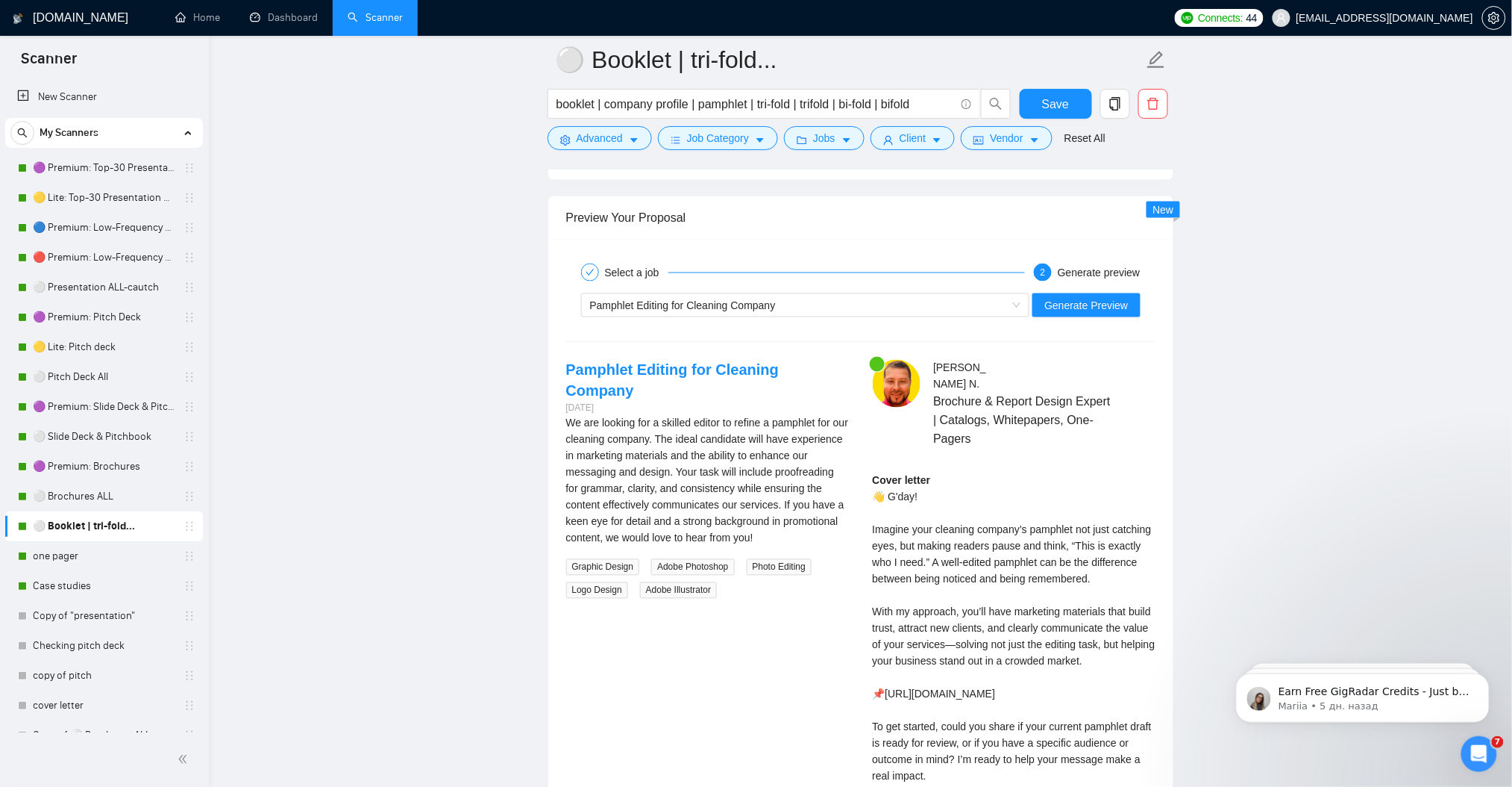
drag, startPoint x: 979, startPoint y: 656, endPoint x: 873, endPoint y: 486, distance: 200.3
click at [873, 486] on div "Cover letter 👋 G'day! Imagine your cleaning company’s pamphlet not just catchin…" at bounding box center [1014, 628] width 283 height 312
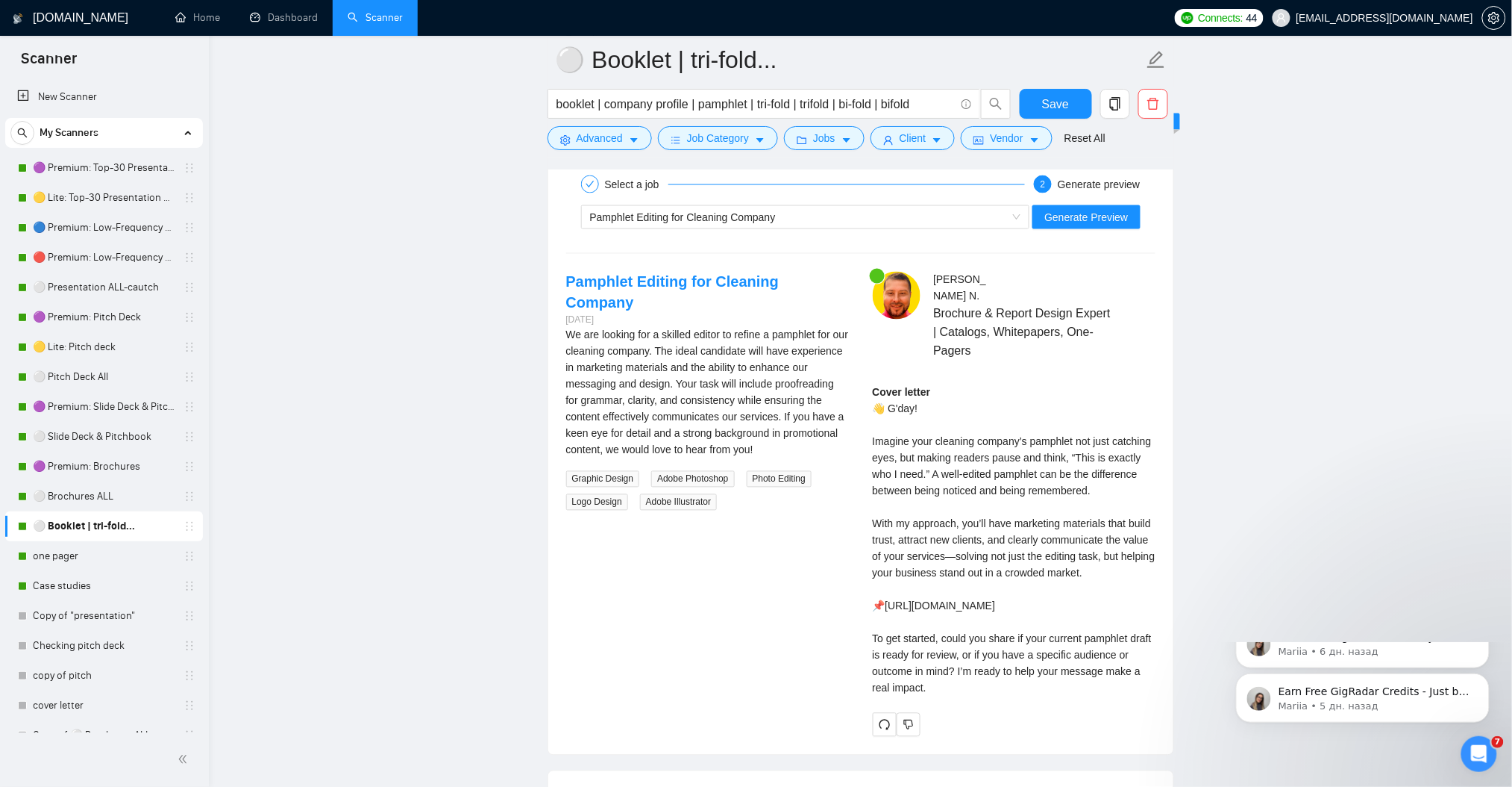
scroll to position [2882, 0]
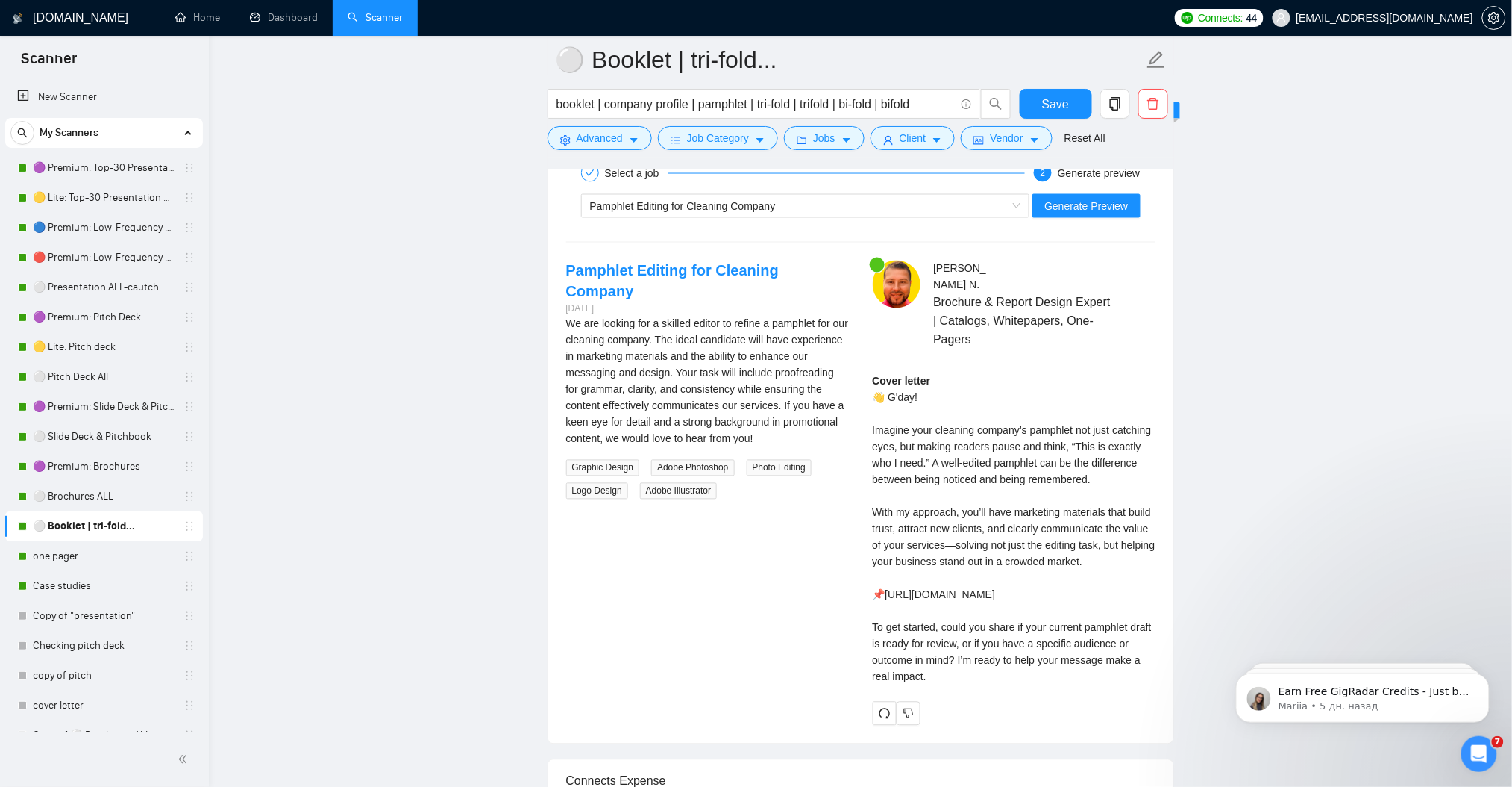
drag, startPoint x: 916, startPoint y: 421, endPoint x: 1000, endPoint y: 662, distance: 255.2
click at [1000, 662] on div "Julian N . Brochure & Report Design Expert | Catalogs, Whitepapers, One-Pagers …" at bounding box center [1014, 493] width 306 height 465
copy div "👋 G'day! Imagine your cleaning company’s pamphlet not just catching eyes, but m…"
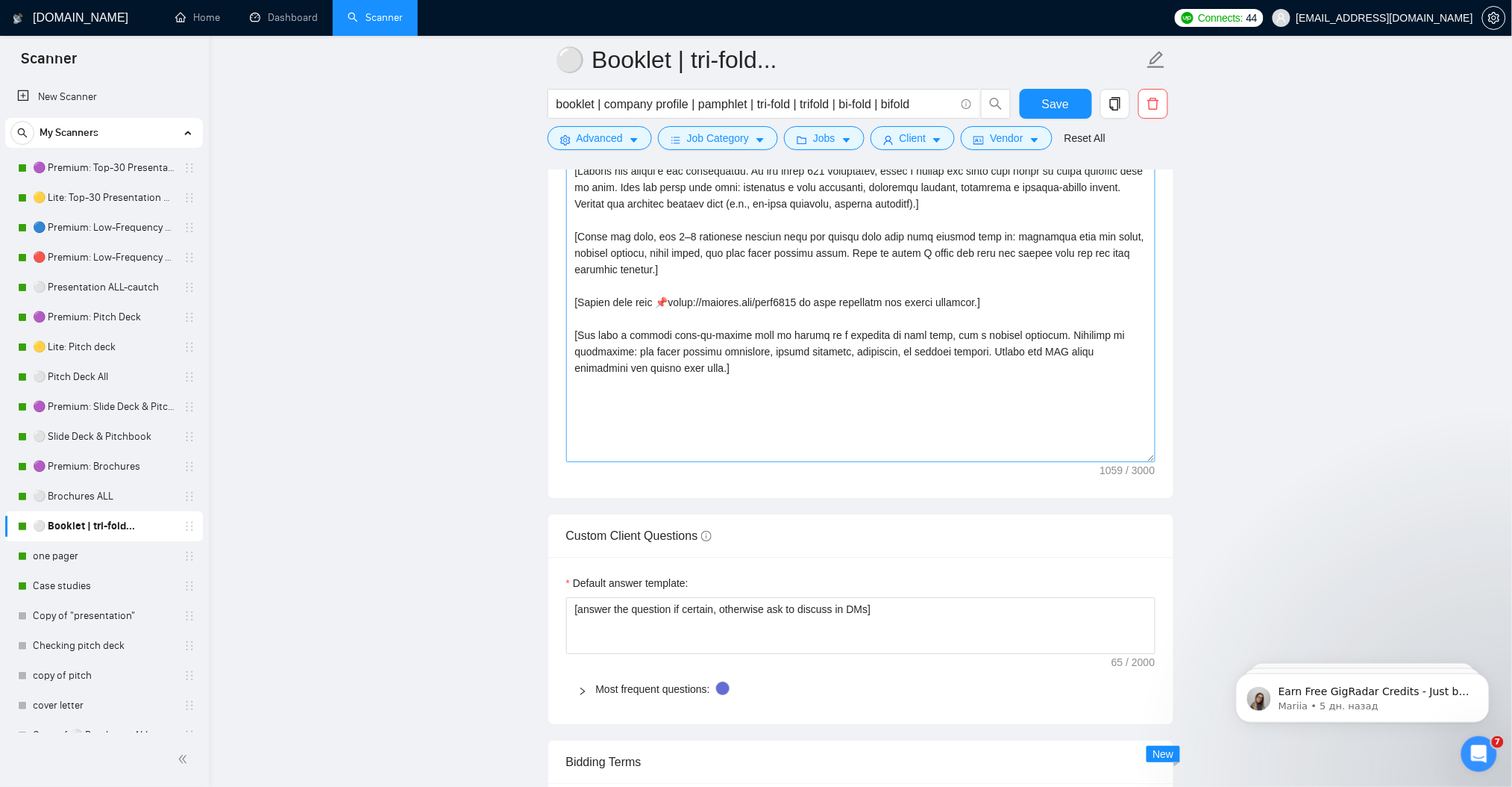
scroll to position [1589, 0]
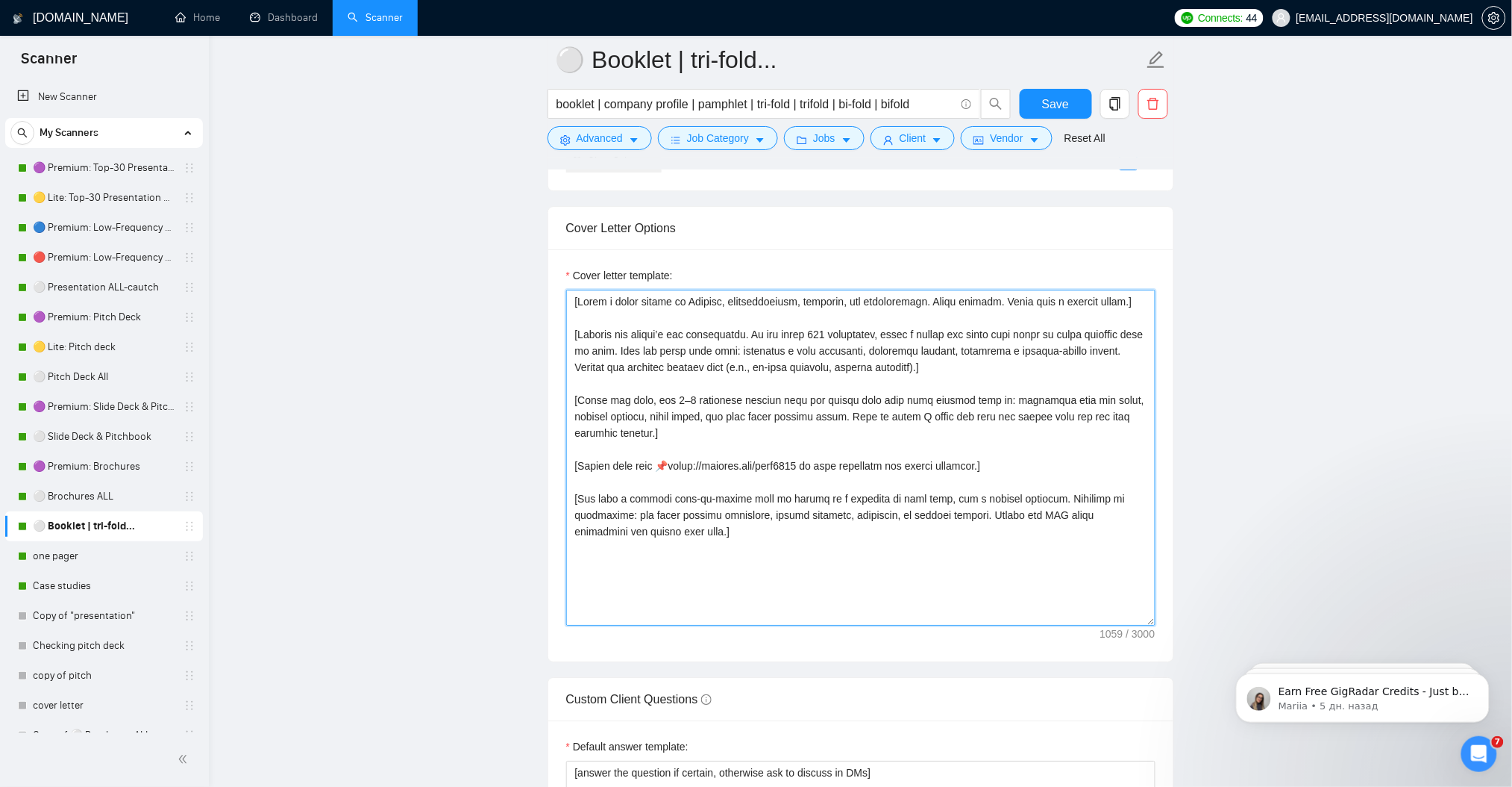
click at [772, 475] on textarea "Cover letter template:" at bounding box center [861, 458] width 589 height 336
paste textarea "create a short and vivid hook based on their business pain or goal. Use differe…"
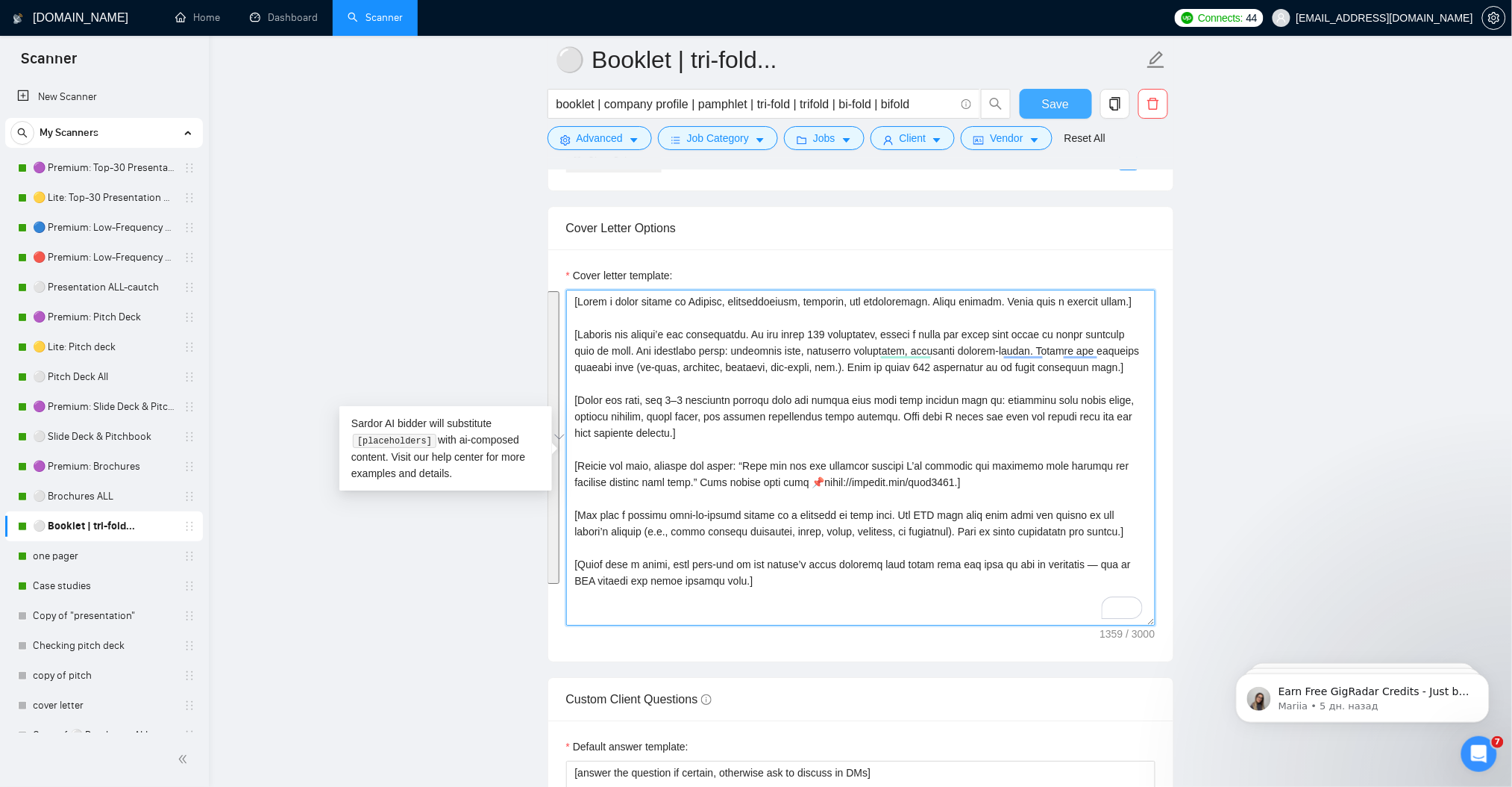
type textarea "[Write a cover letter in English, conversational, engaging, and professional. A…"
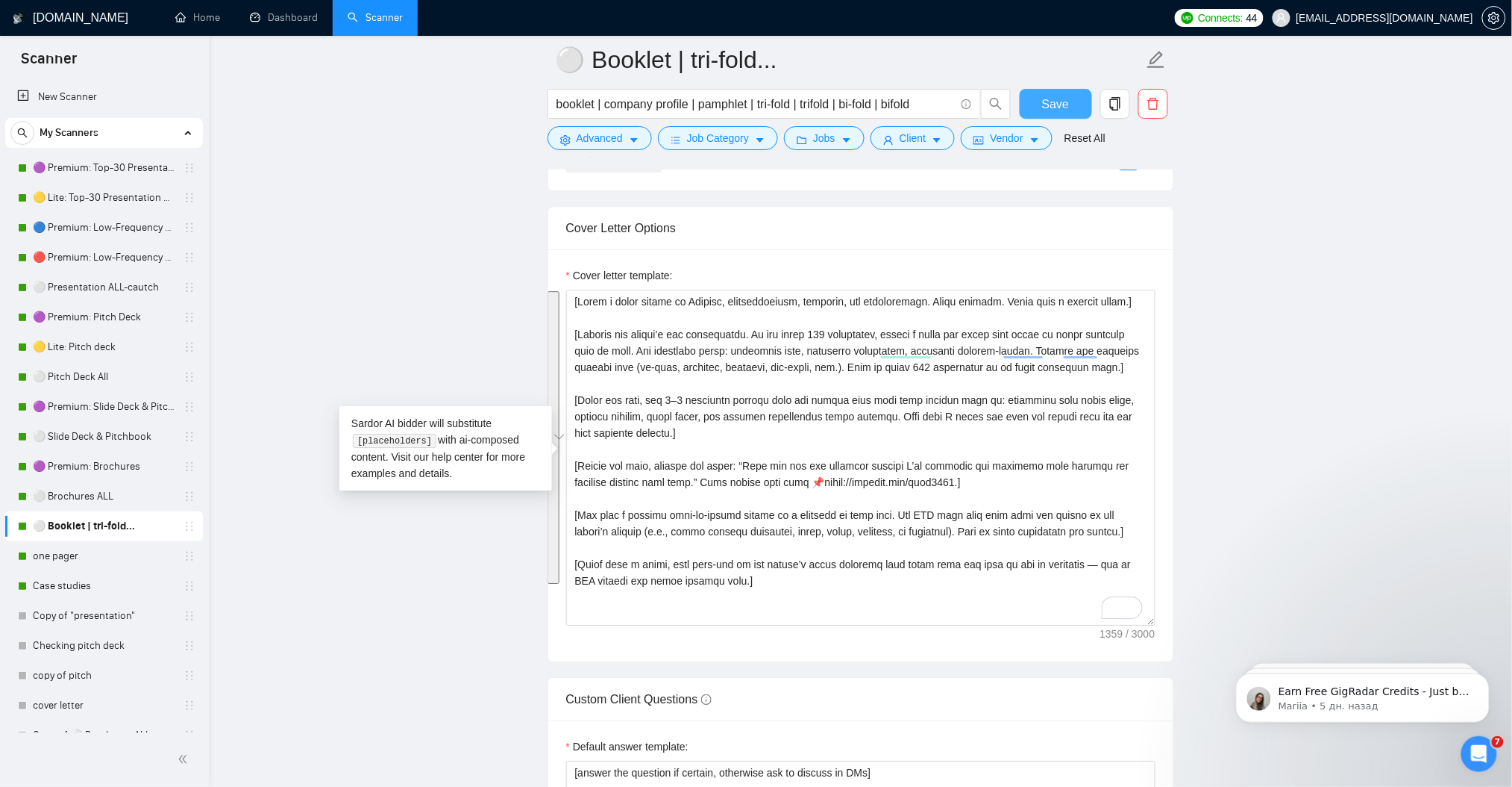
click at [1050, 110] on span "Save" at bounding box center [1055, 104] width 27 height 18
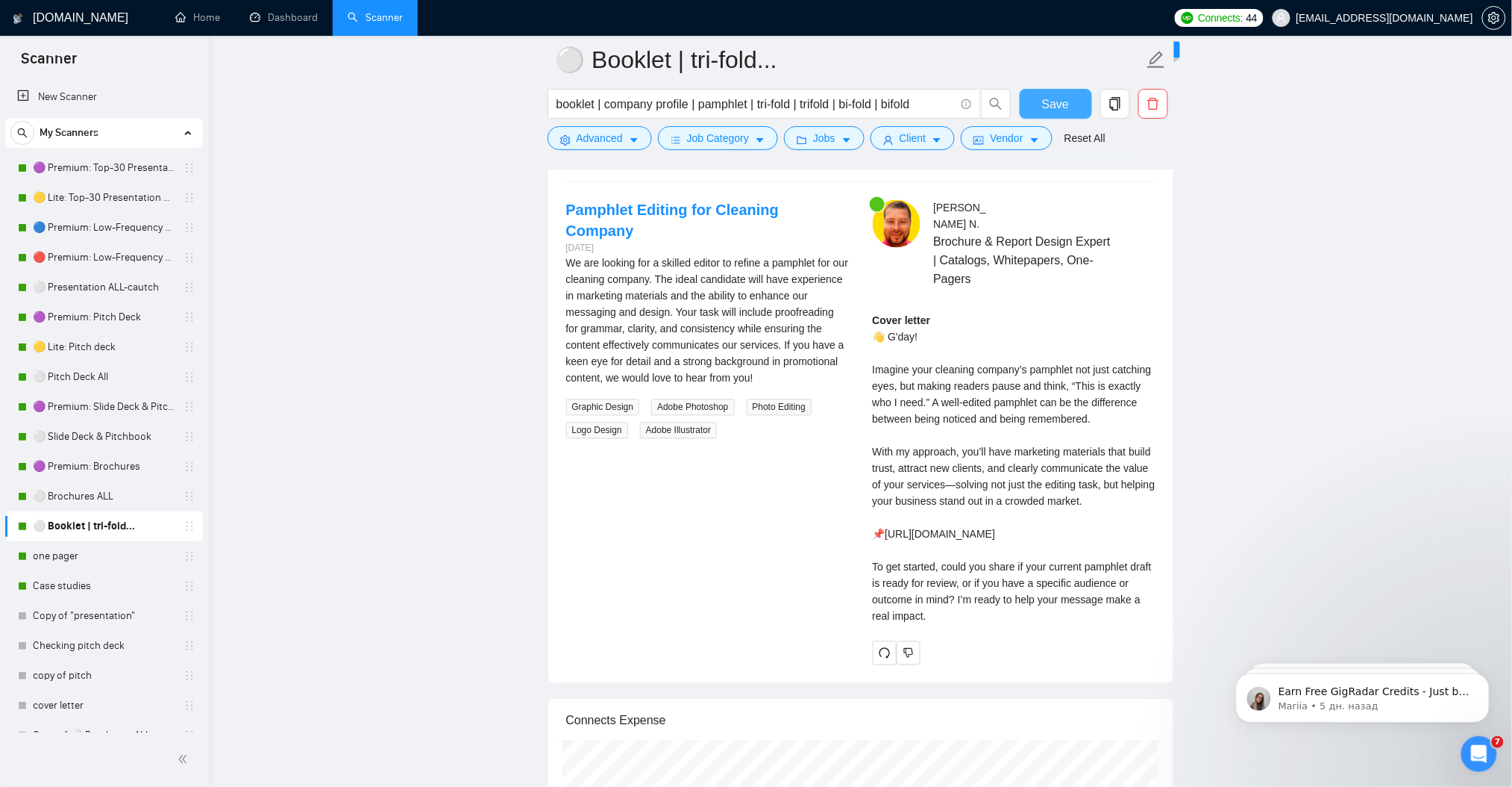
scroll to position [3082, 0]
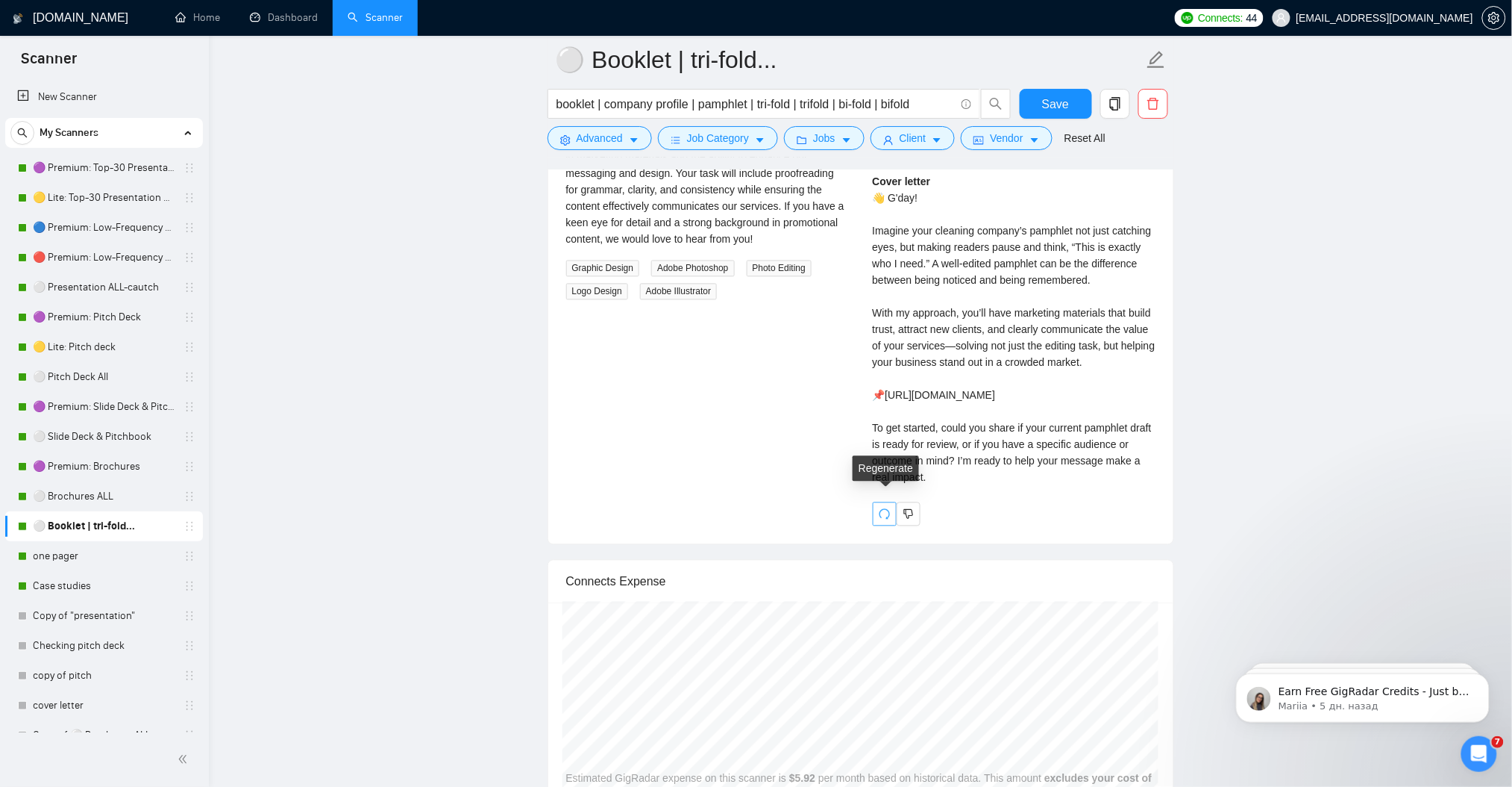
click at [884, 508] on icon "redo" at bounding box center [885, 514] width 12 height 12
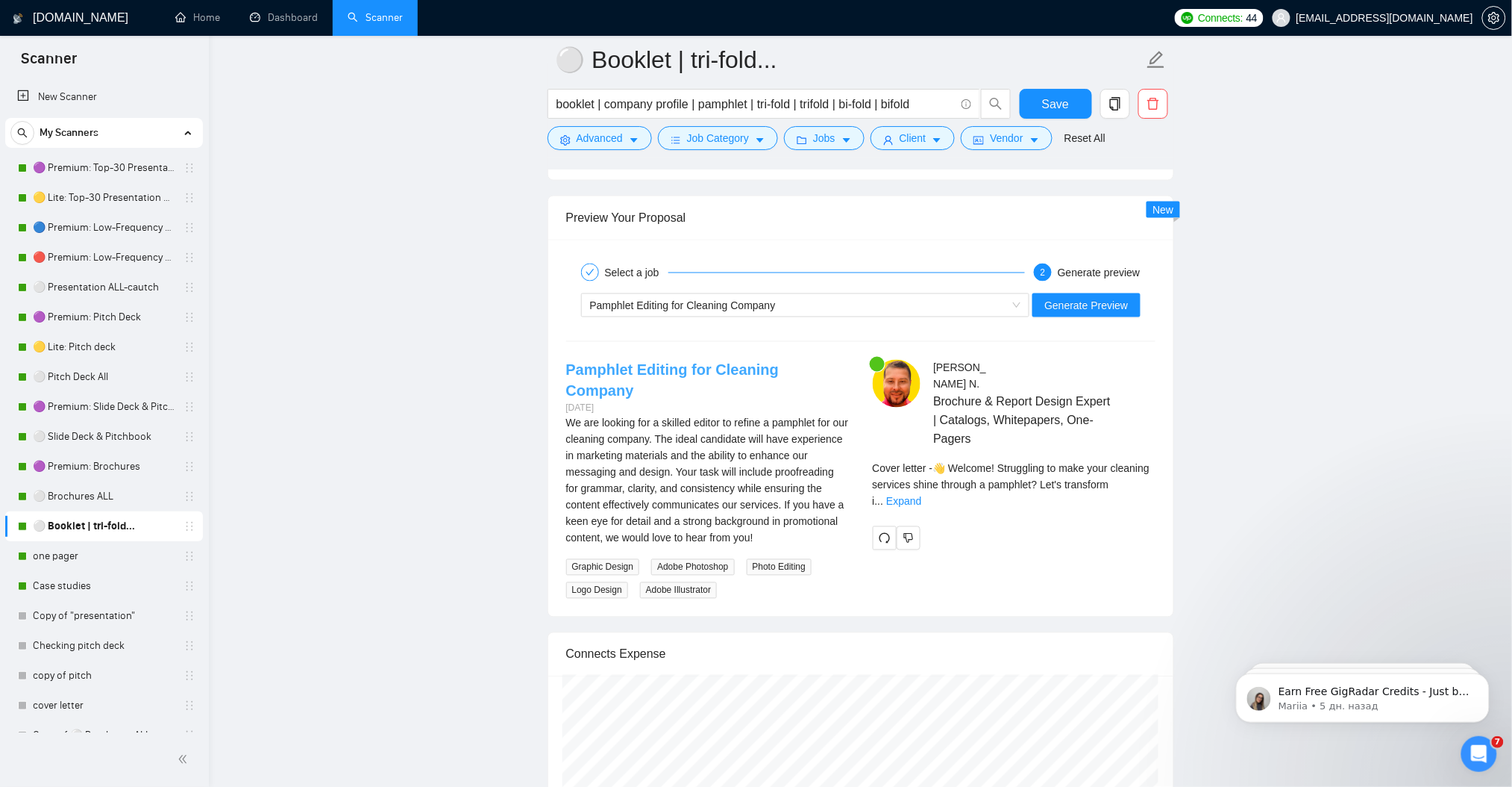
scroll to position [2783, 0]
click at [921, 495] on link "Expand" at bounding box center [904, 501] width 35 height 12
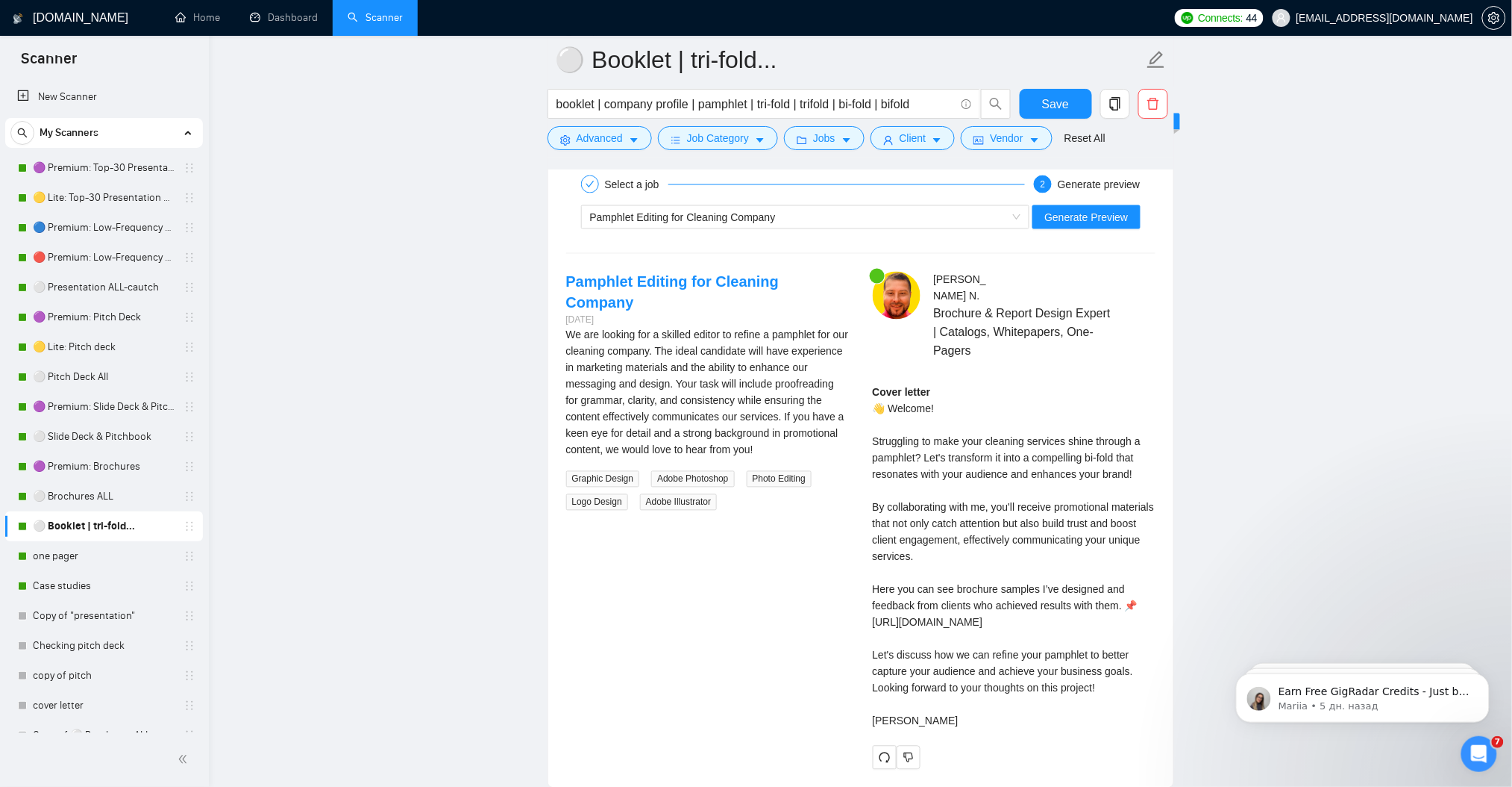
scroll to position [2882, 0]
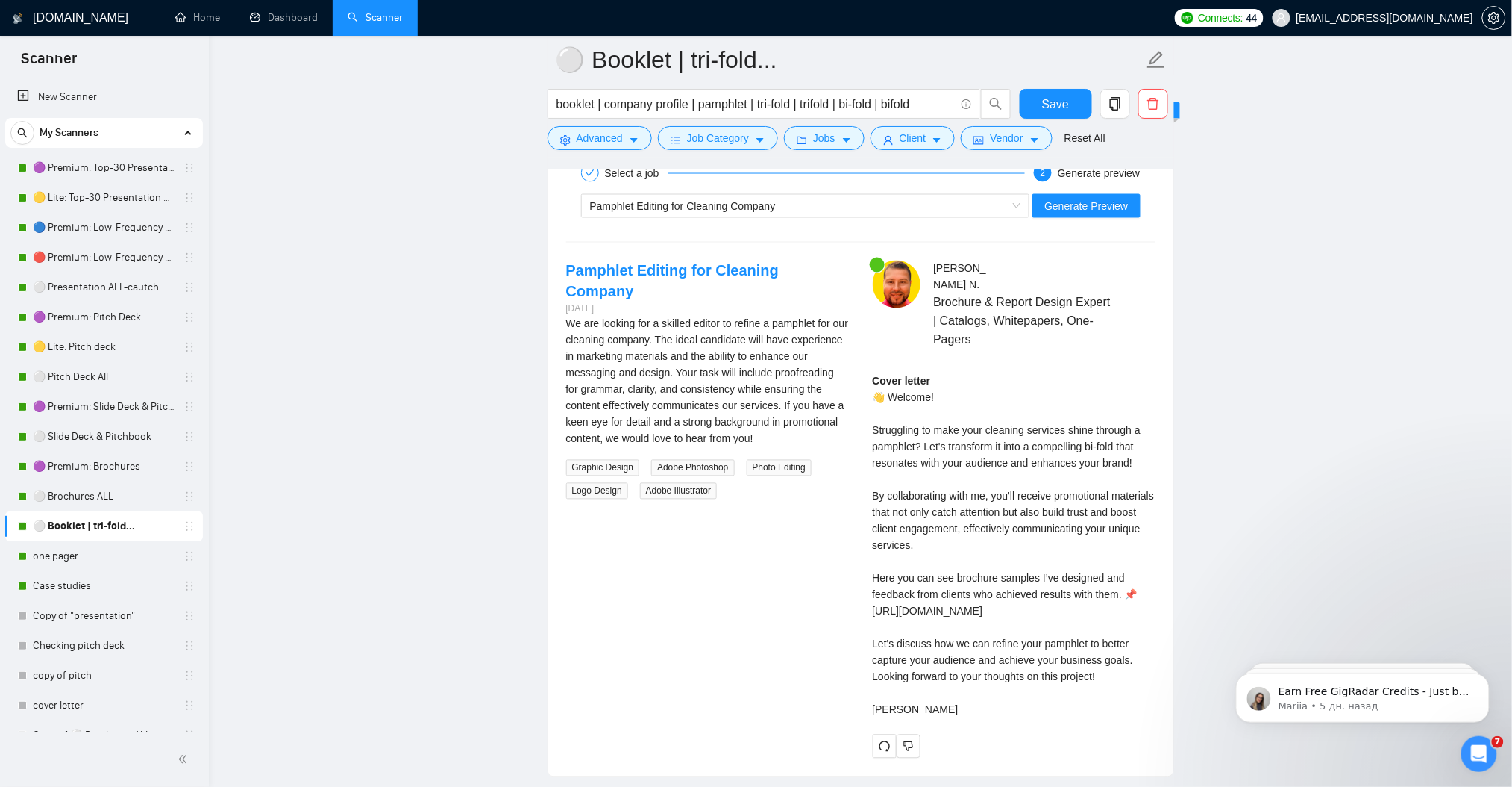
drag, startPoint x: 874, startPoint y: 370, endPoint x: 1022, endPoint y: 705, distance: 366.2
click at [1022, 705] on div "Cover letter 👋 Welcome! Struggling to make your cleaning services shine through…" at bounding box center [1014, 545] width 283 height 345
copy div "Cover letter 👋 Welcome! Struggling to make your cleaning services shine through…"
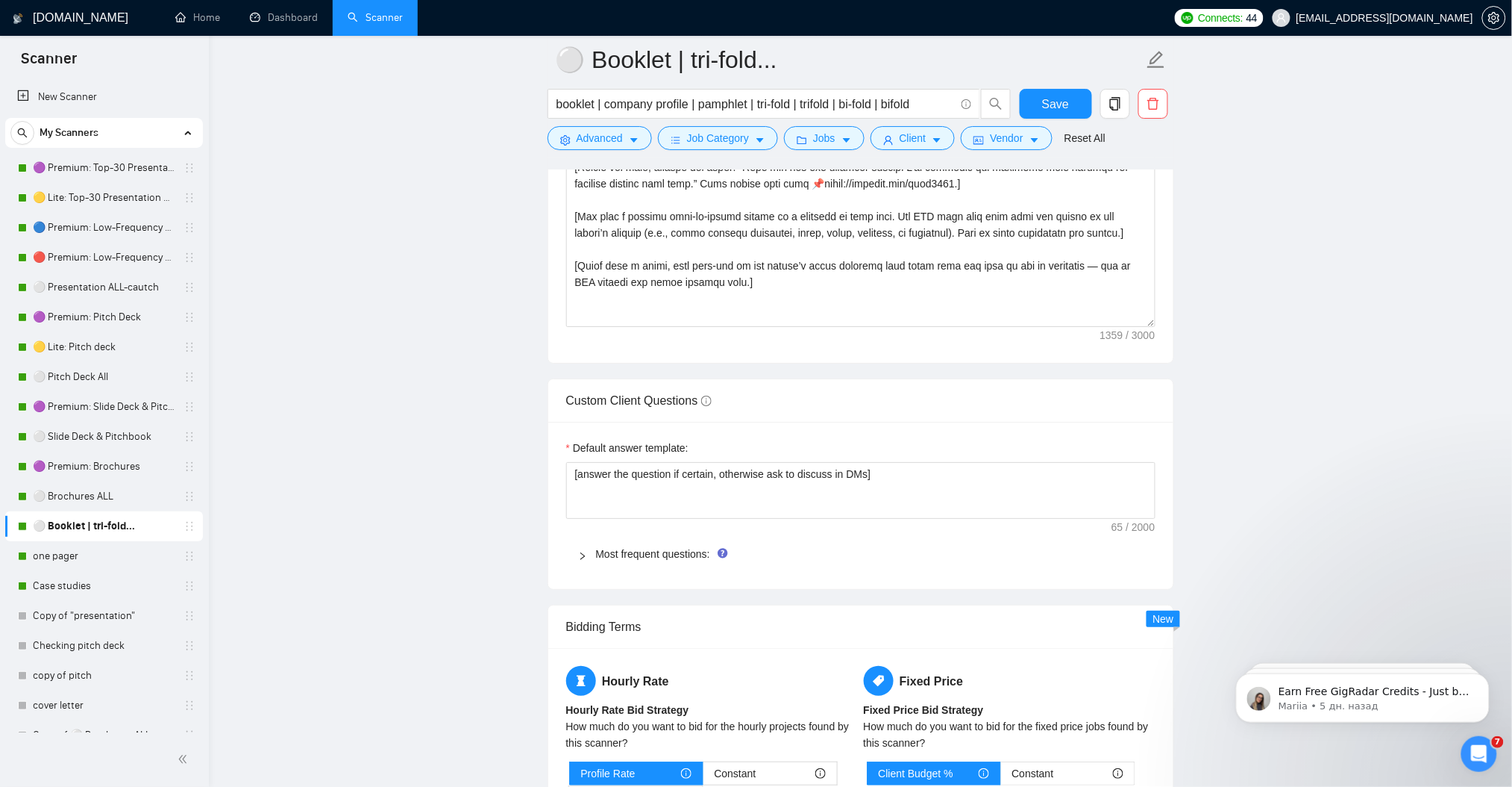
scroll to position [0, 0]
click at [849, 279] on textarea "Cover letter template:" at bounding box center [861, 159] width 589 height 336
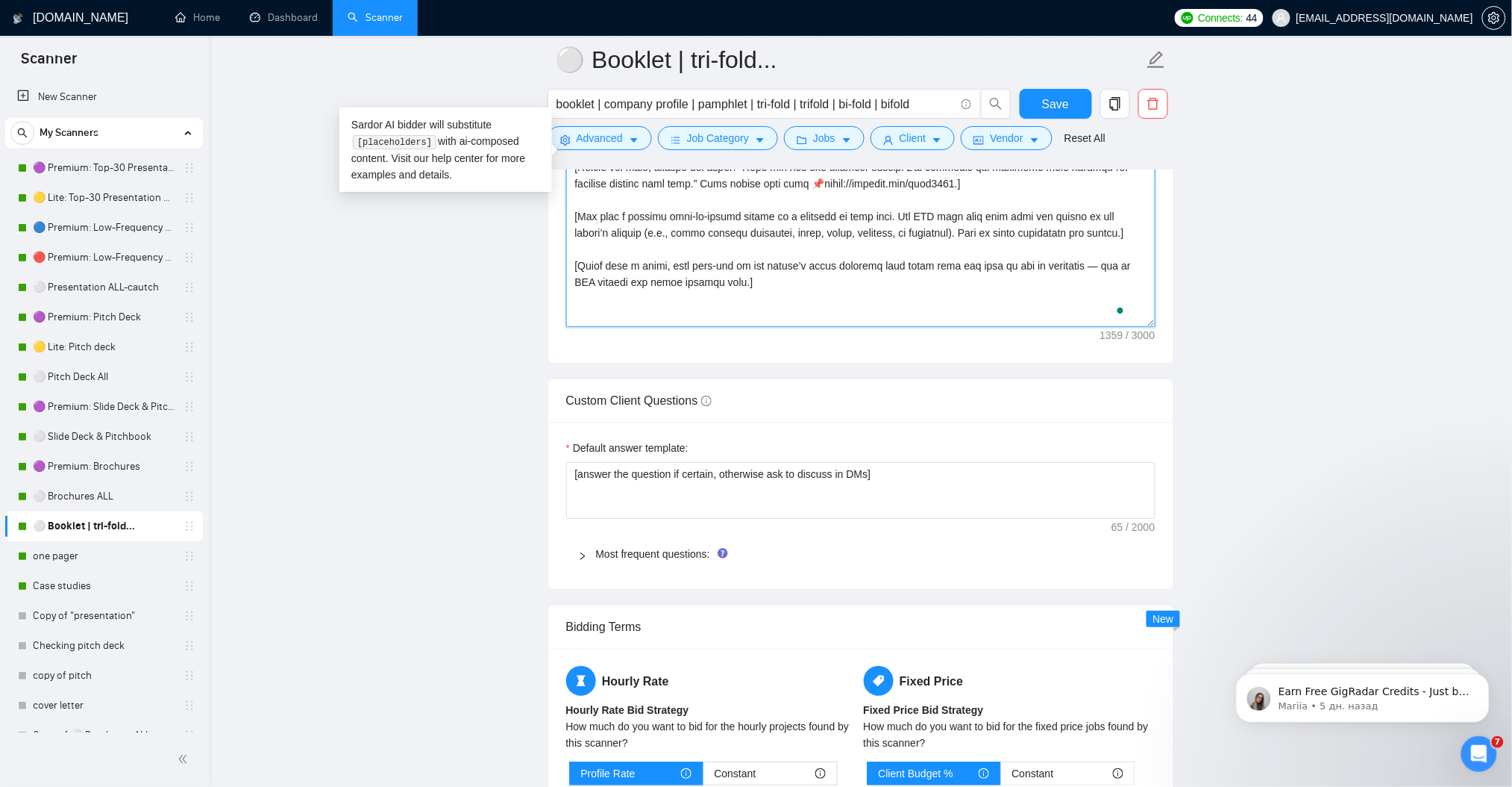
paste textarea "only with a welcome emoji — no text greeting.] [Analyze the client’s job descri…"
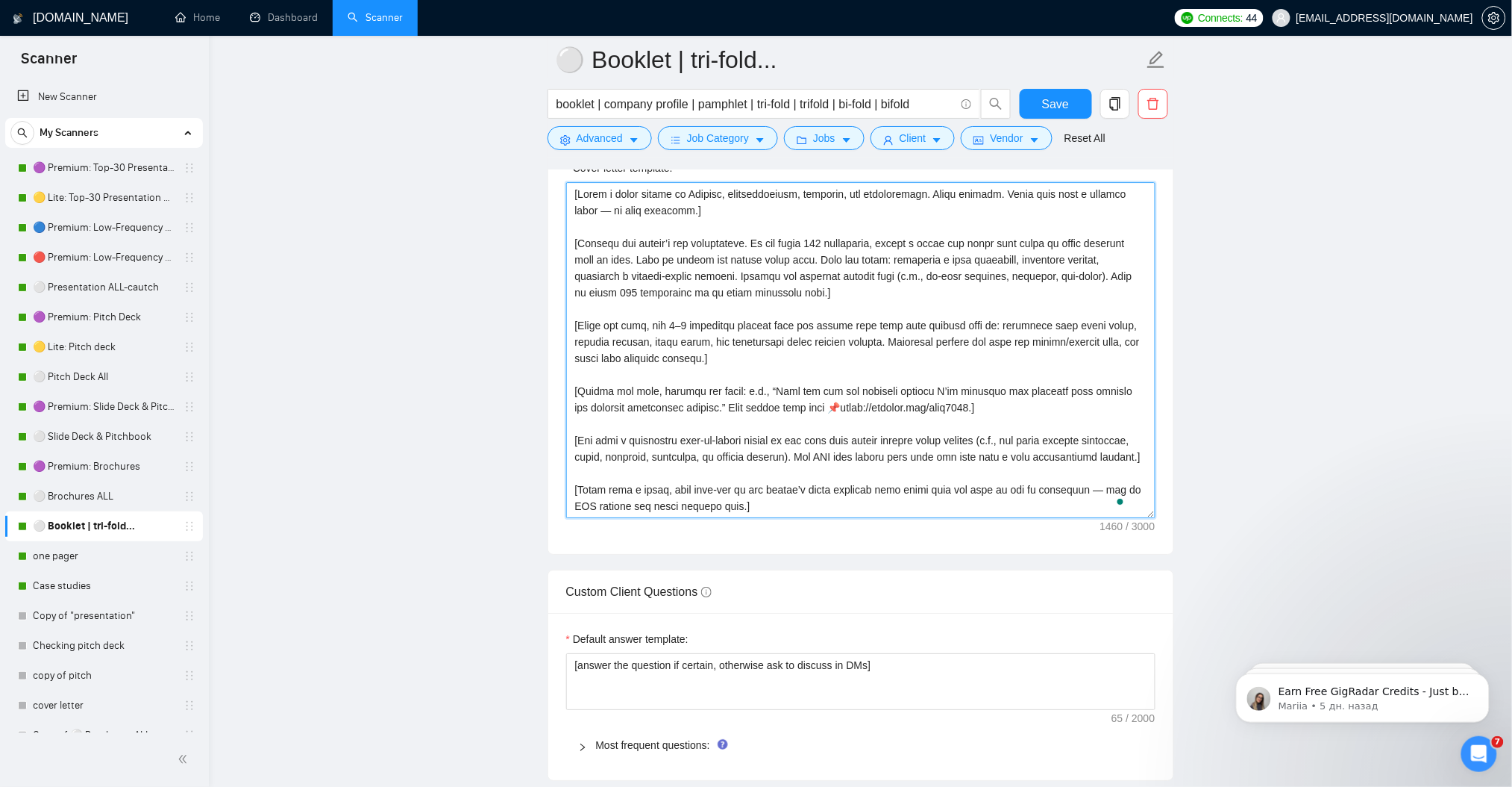
scroll to position [1685, 0]
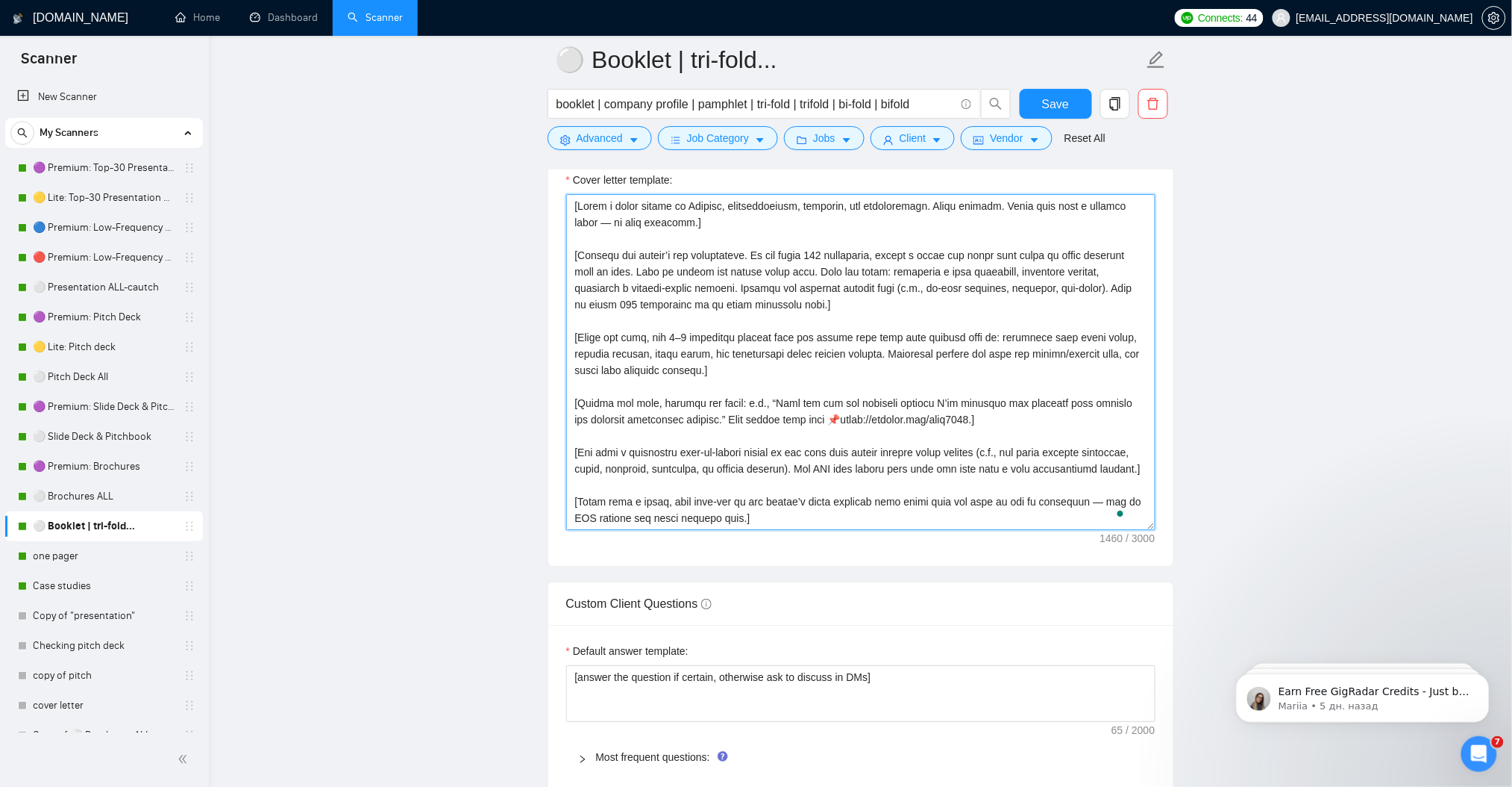
type textarea "[Lorem i dolor sitame co Adipisc, elitseddoeiusm, temporin, utl etdoloremagn. A…"
click at [1053, 100] on span "Save" at bounding box center [1055, 104] width 27 height 18
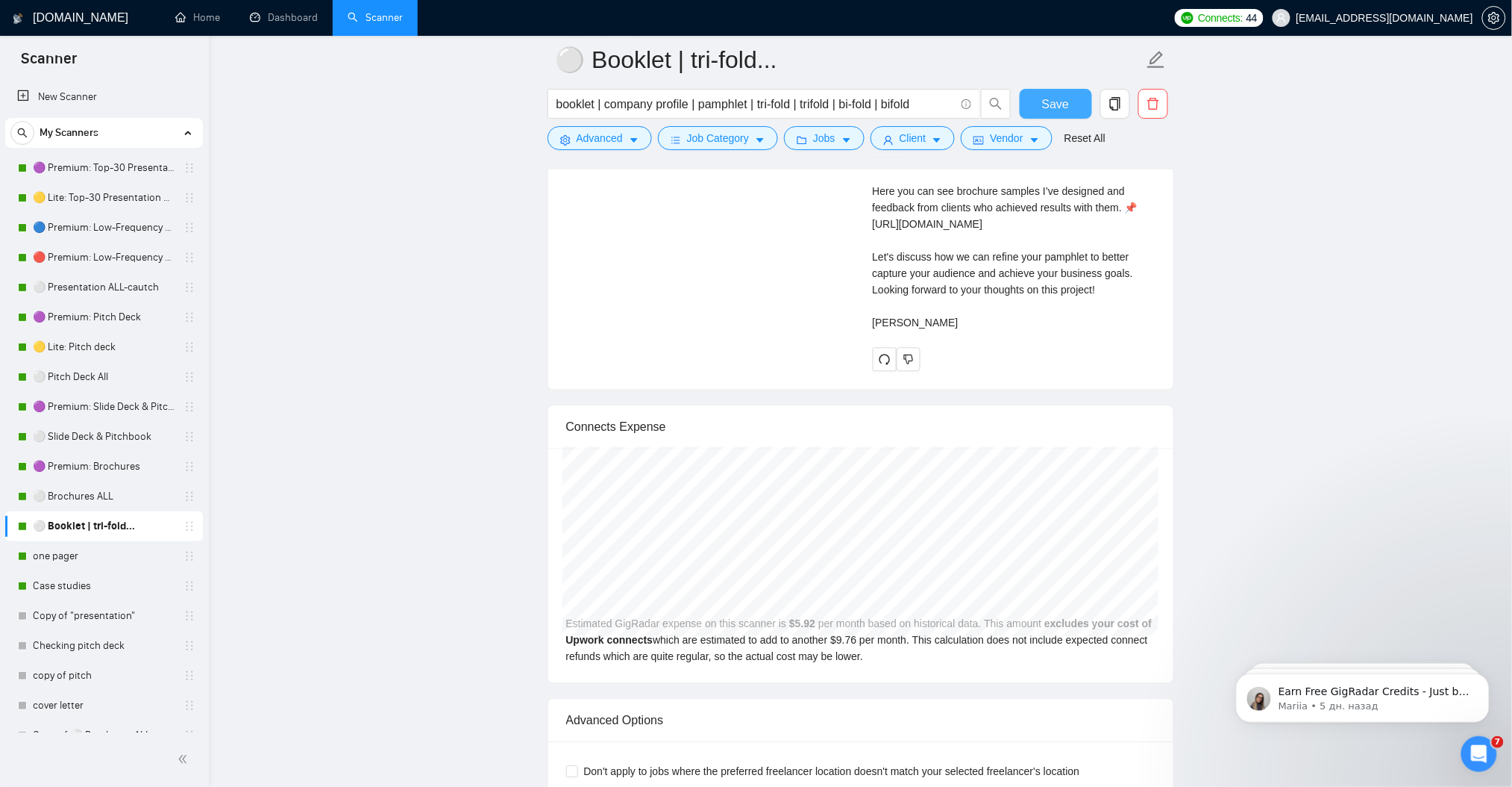
scroll to position [3276, 0]
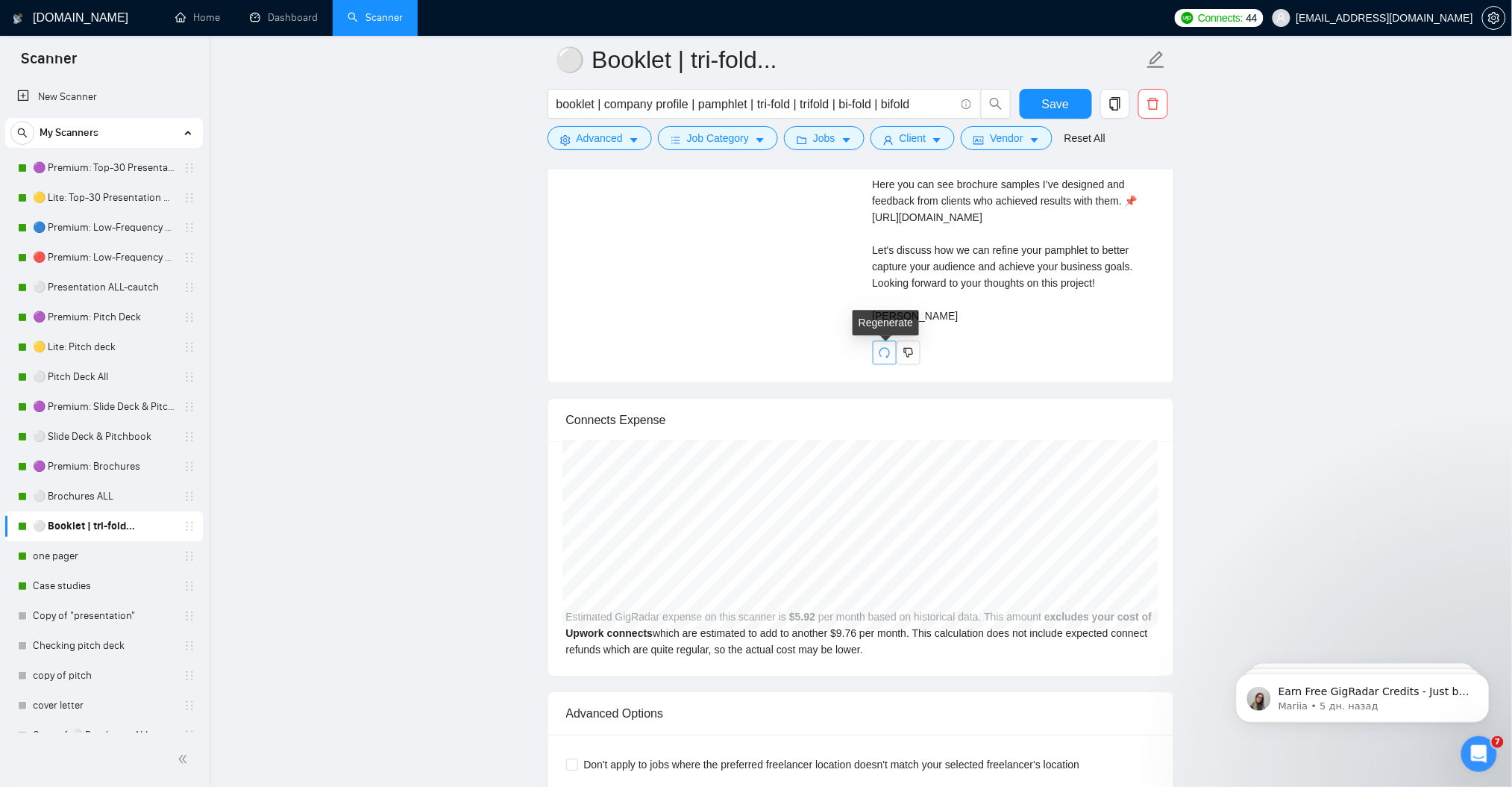
click at [886, 356] on icon "redo" at bounding box center [885, 352] width 12 height 12
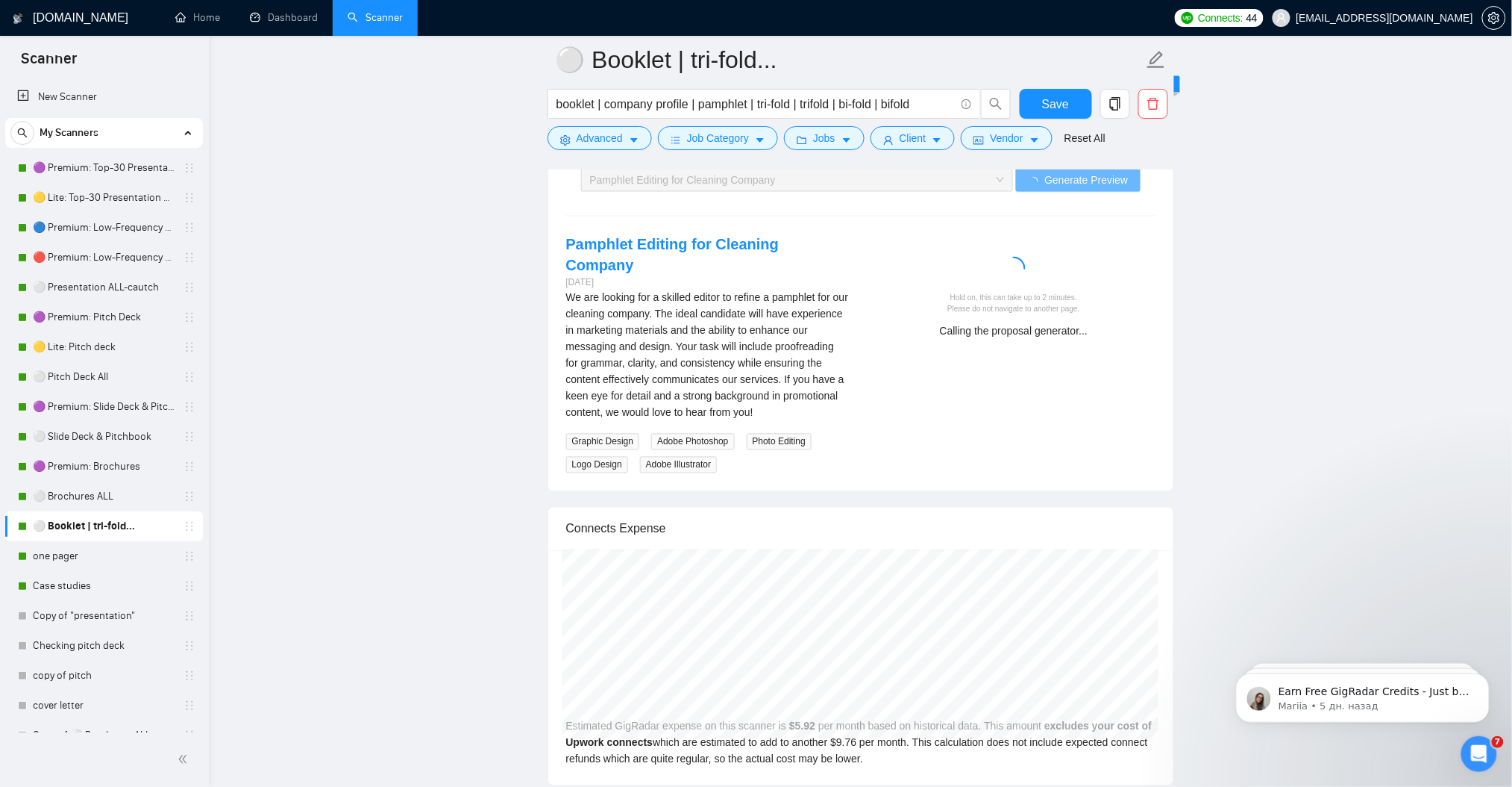
scroll to position [2879, 0]
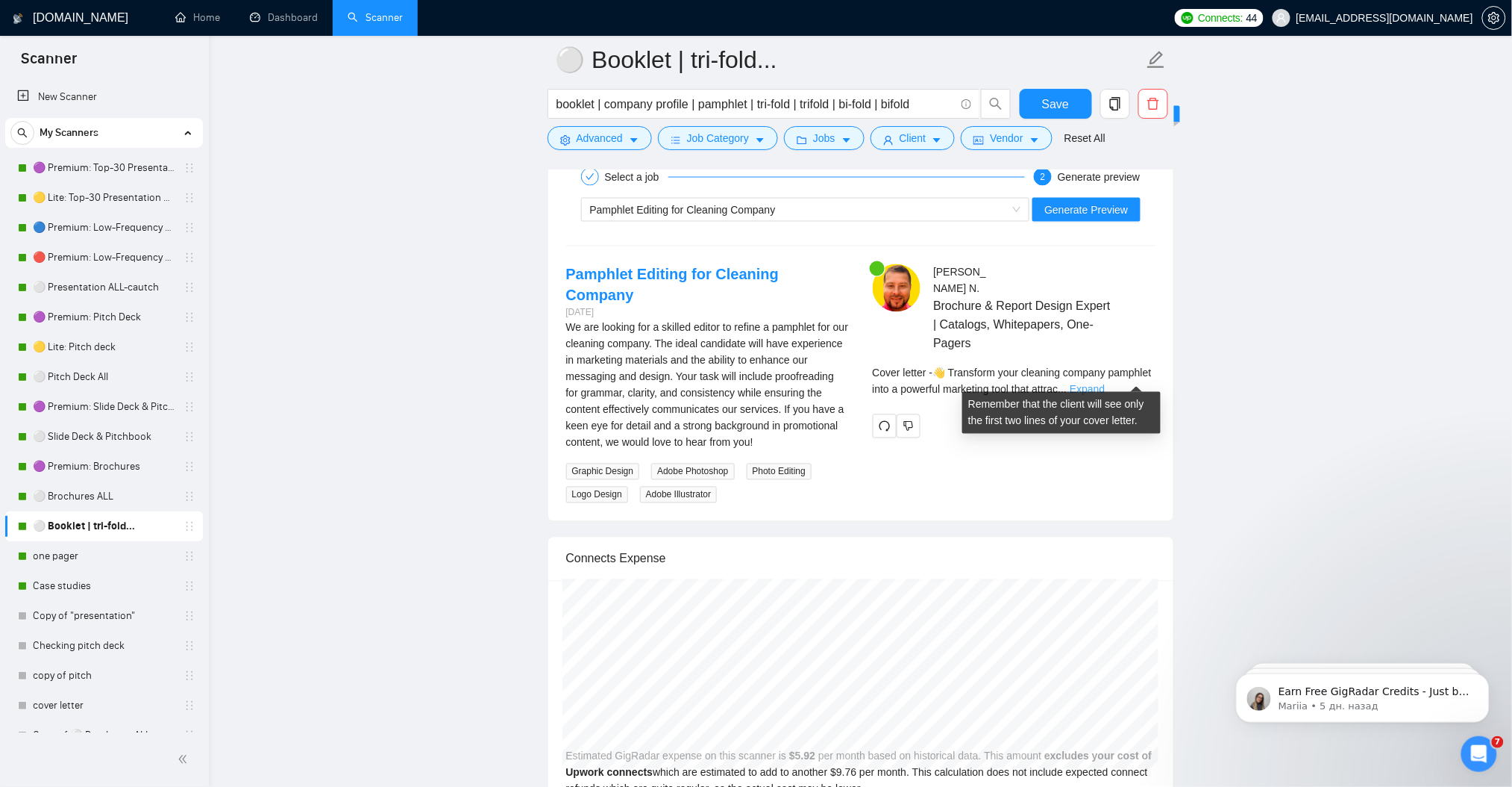
click at [1104, 383] on link "Expand" at bounding box center [1087, 390] width 35 height 12
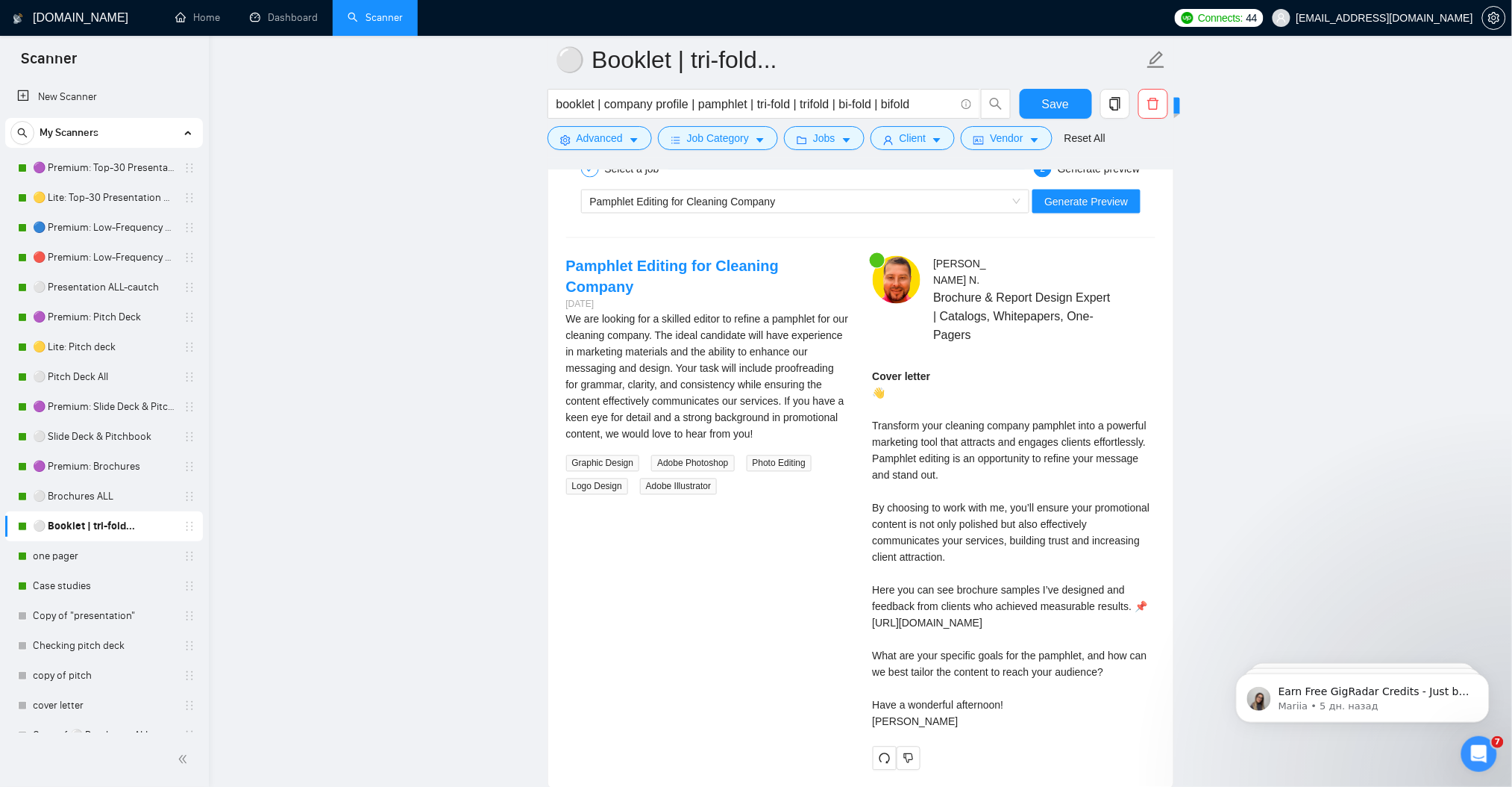
scroll to position [2879, 0]
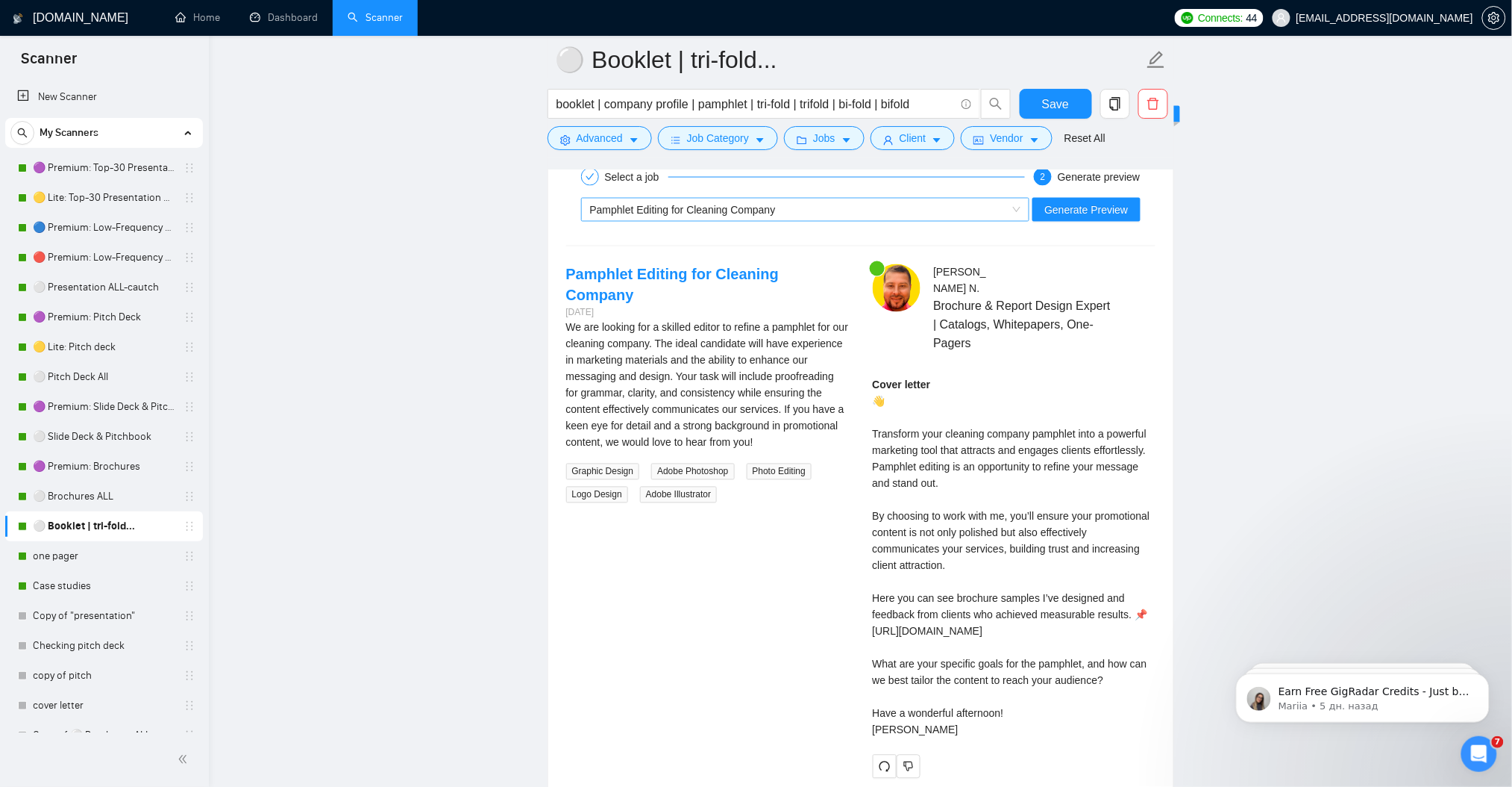
click at [656, 206] on span "Pamphlet Editing for Cleaning Company" at bounding box center [683, 210] width 186 height 12
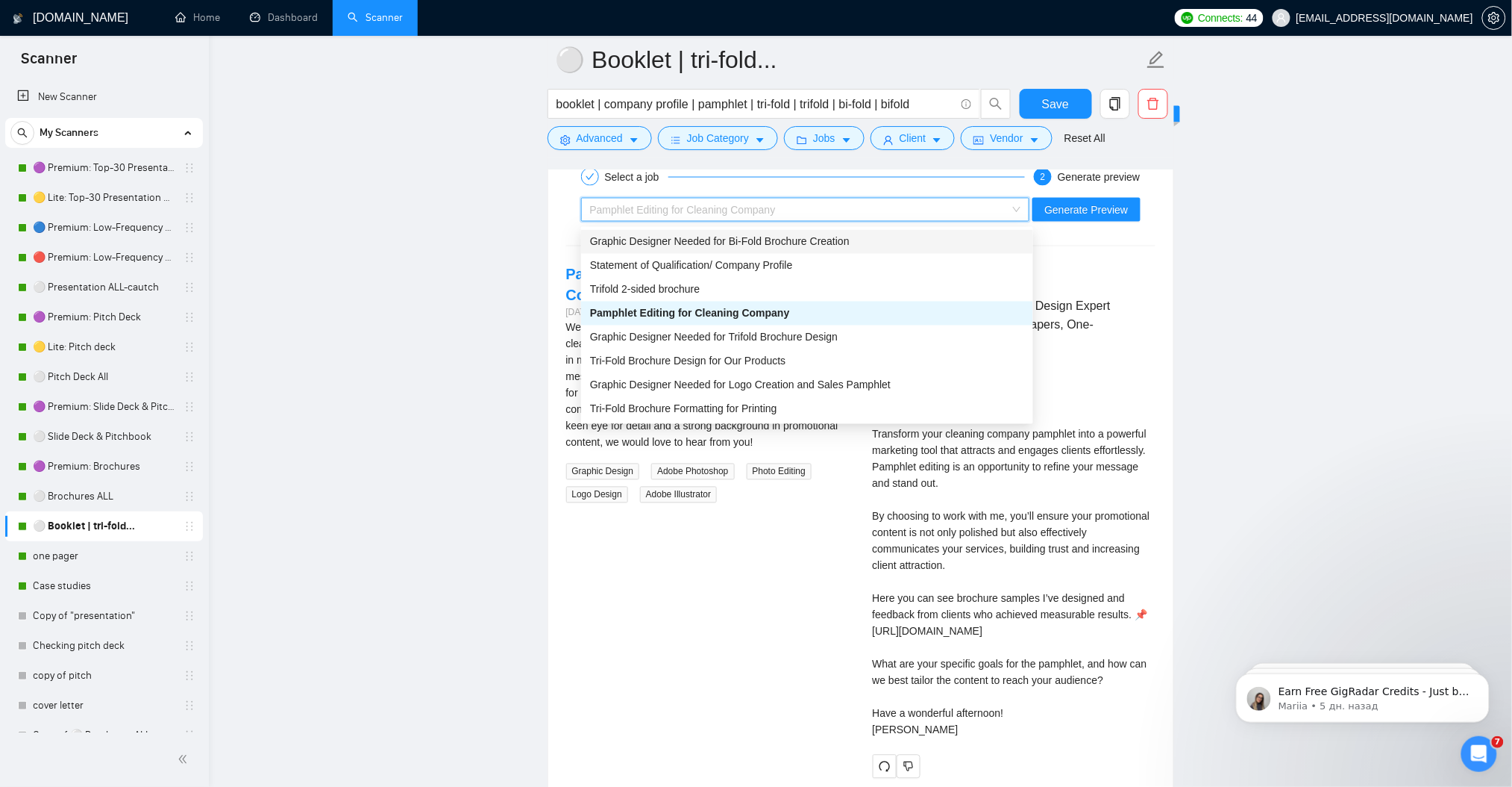
click at [658, 239] on span "Graphic Designer Needed for Bi-Fold Brochure Creation" at bounding box center [719, 242] width 259 height 12
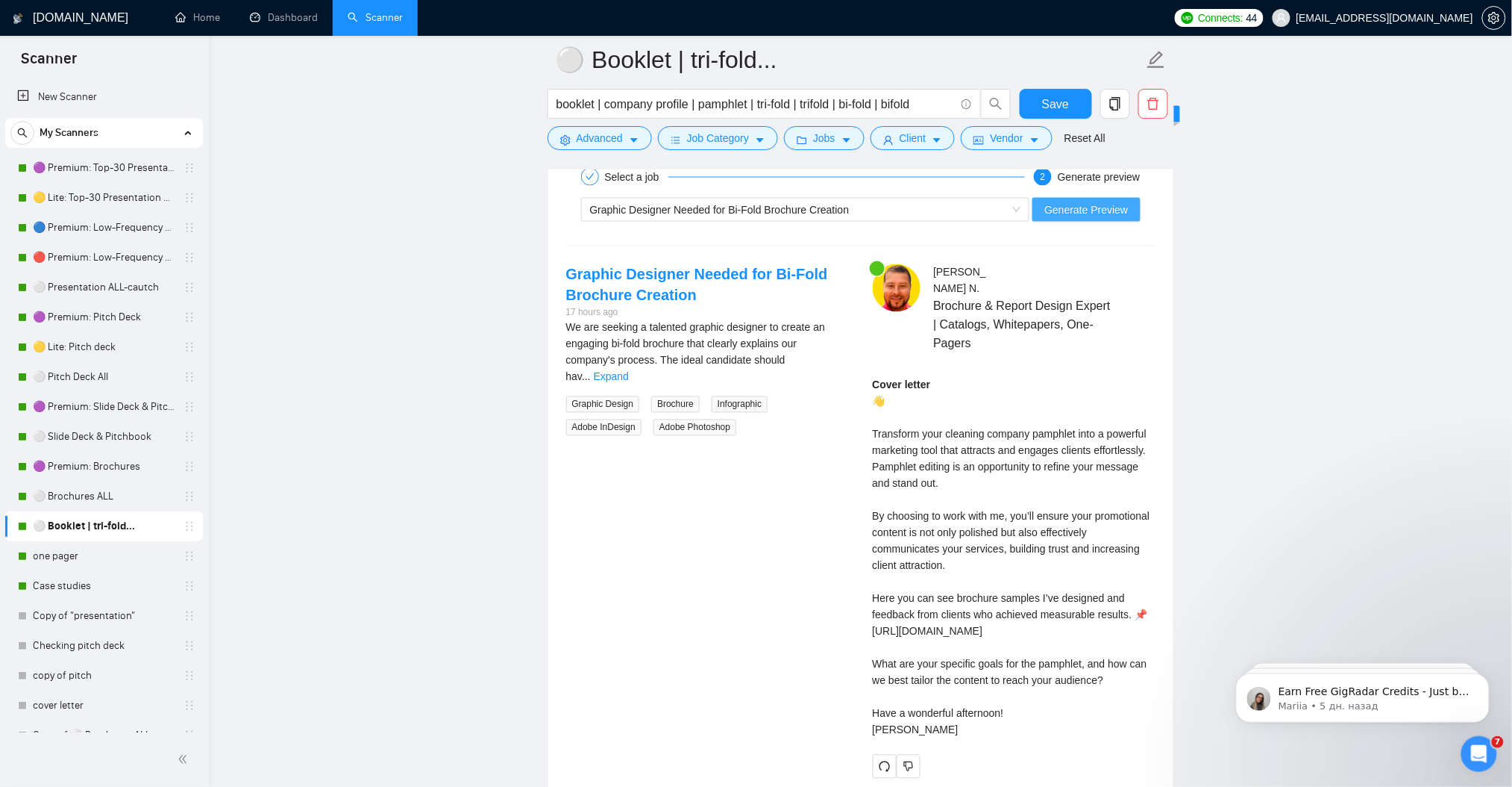
click at [1110, 212] on span "Generate Preview" at bounding box center [1086, 210] width 84 height 17
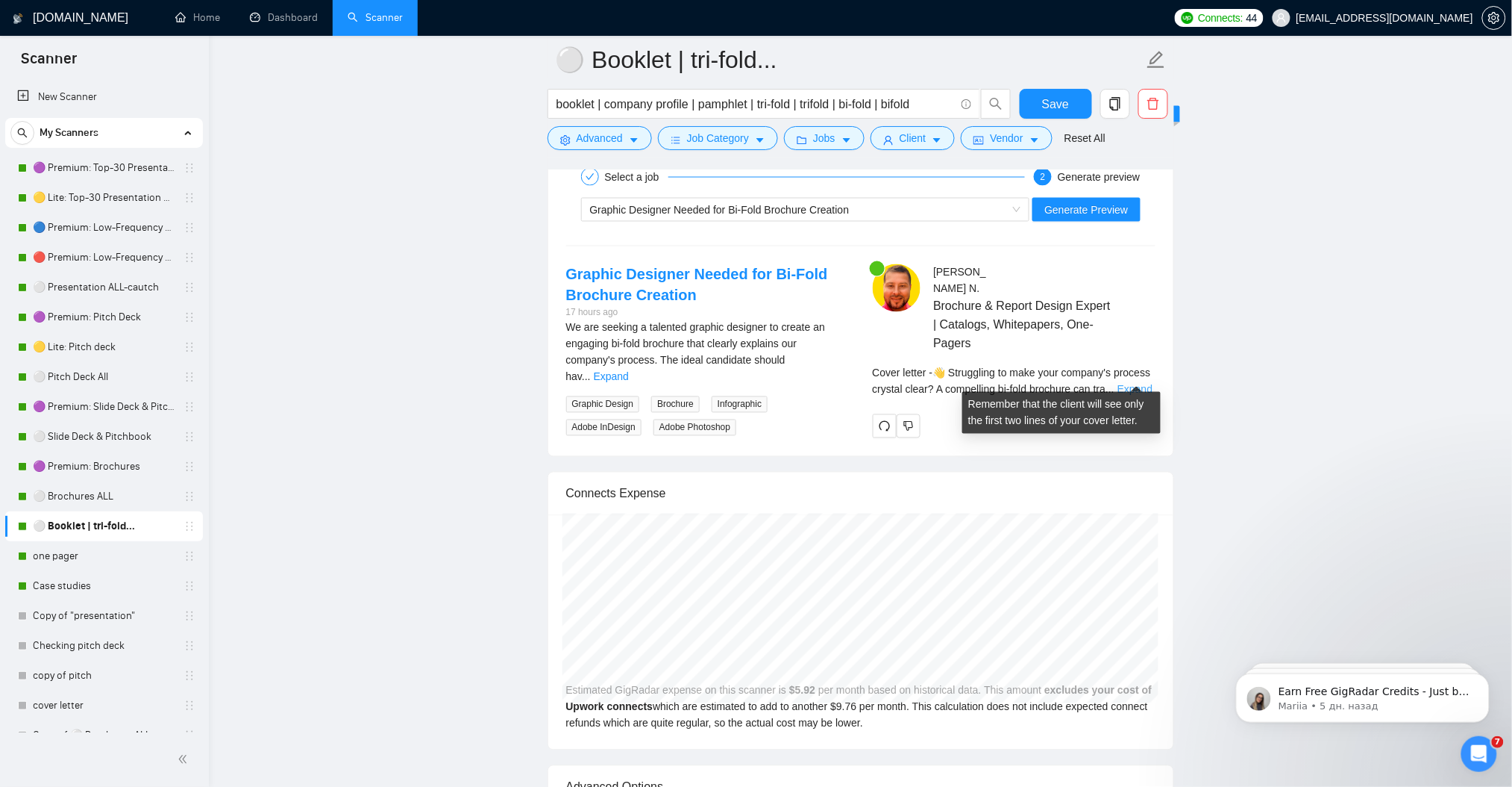
click at [1135, 383] on link "Expand" at bounding box center [1135, 390] width 35 height 12
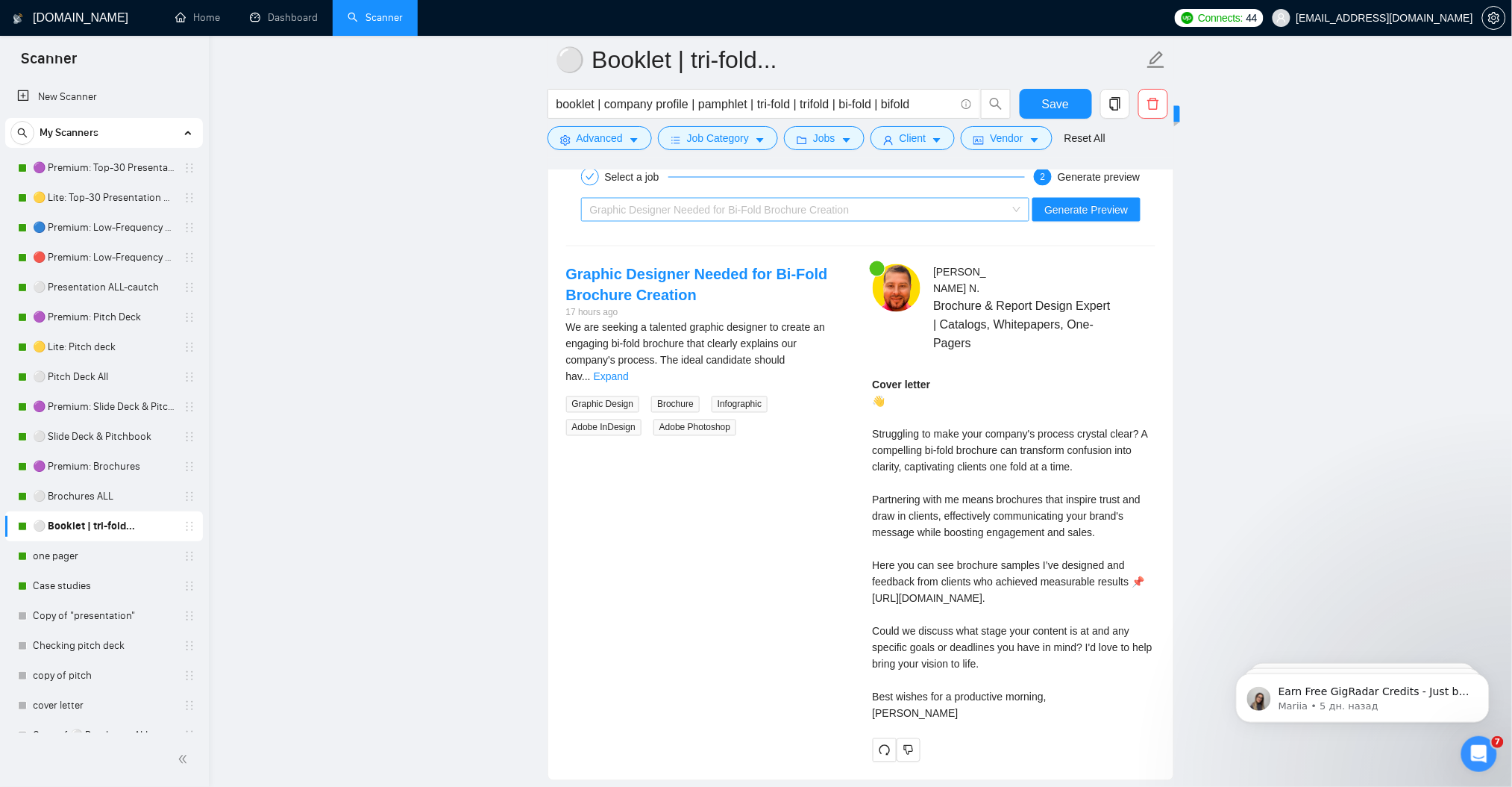
click at [700, 207] on span "Graphic Designer Needed for Bi-Fold Brochure Creation" at bounding box center [719, 210] width 259 height 12
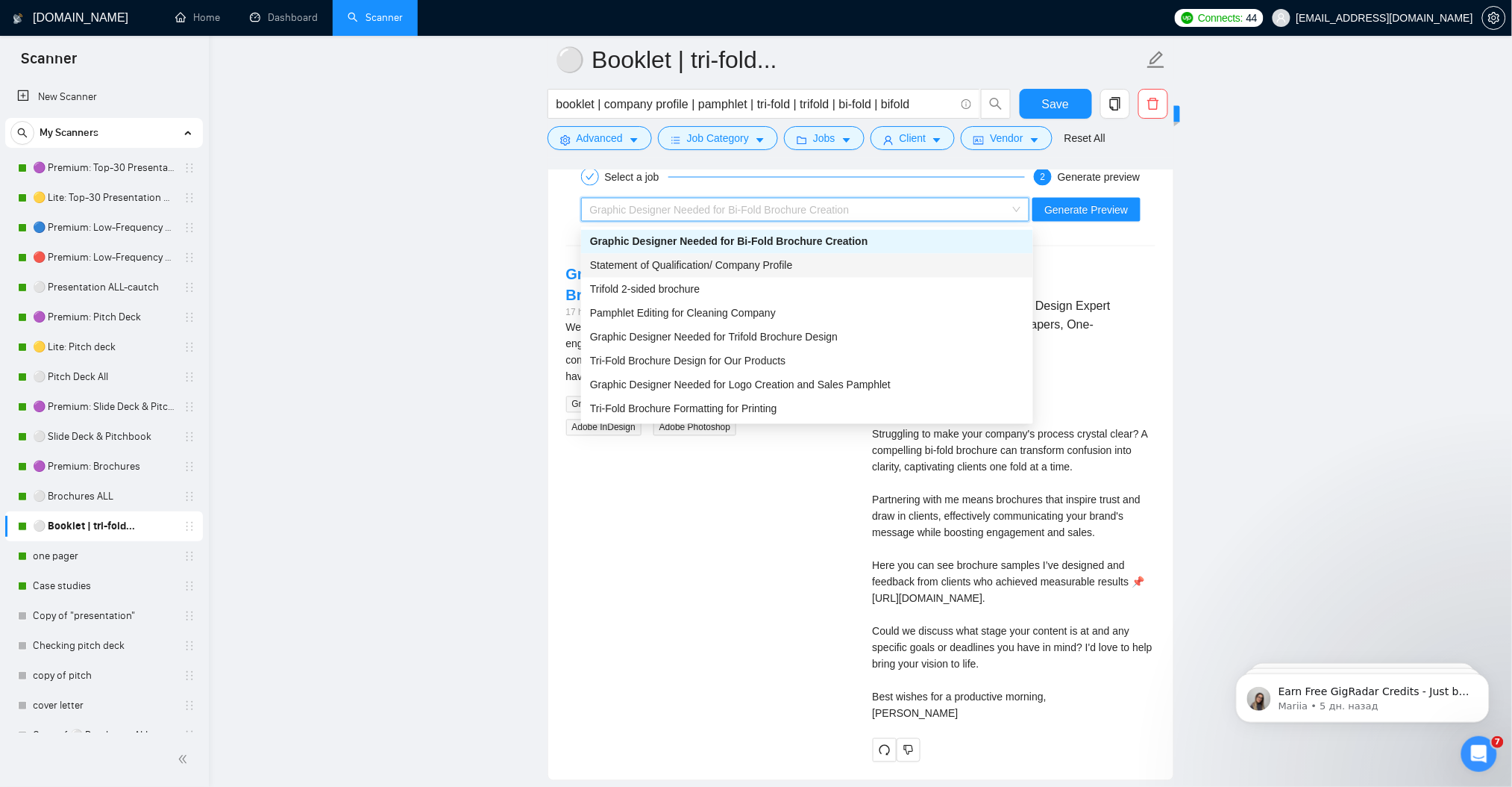
click at [696, 263] on span "Statement of Qualification/ Company Profile" at bounding box center [691, 266] width 203 height 12
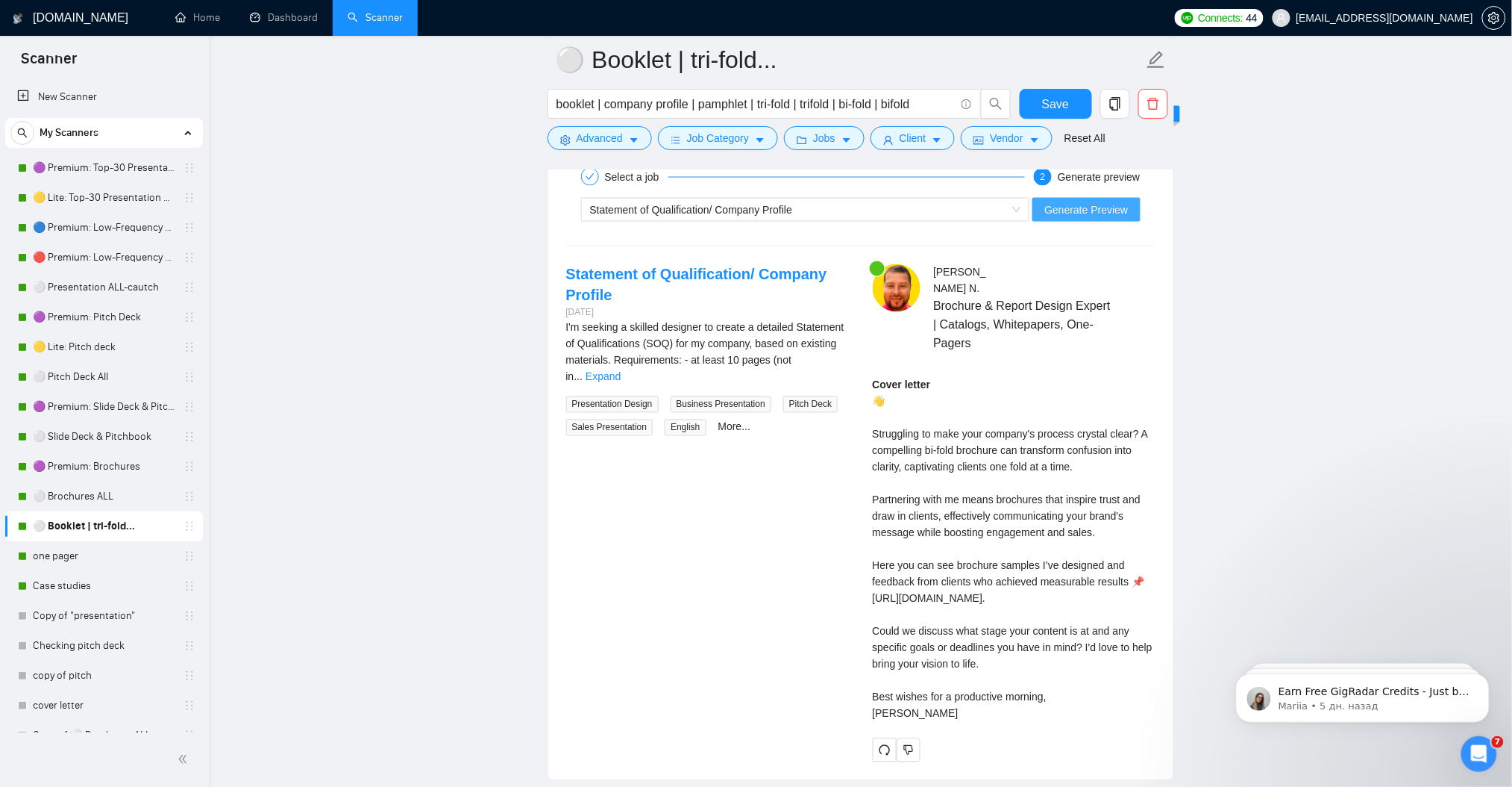
click at [1081, 209] on span "Generate Preview" at bounding box center [1086, 210] width 84 height 17
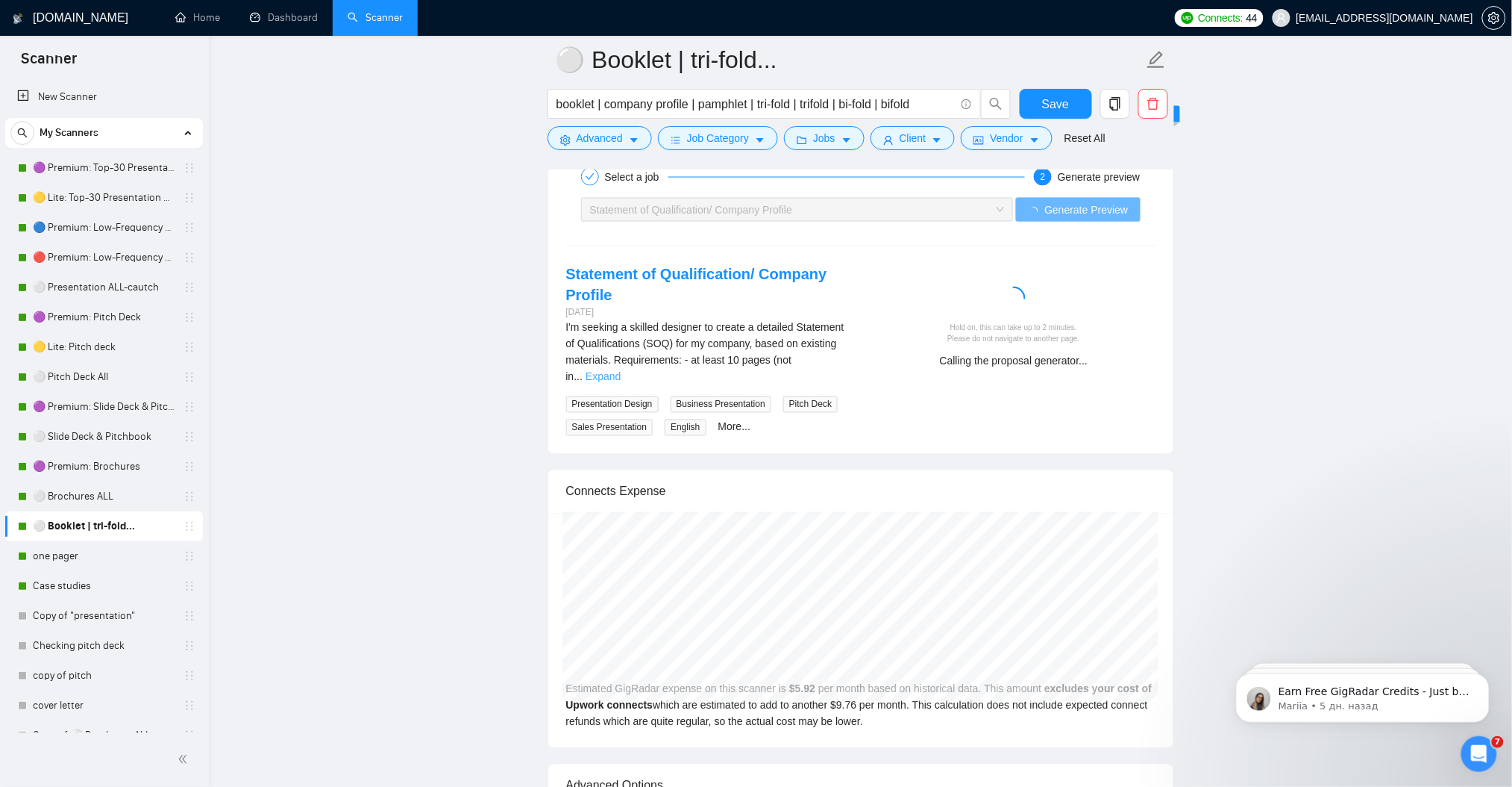
click at [621, 371] on link "Expand" at bounding box center [603, 377] width 35 height 12
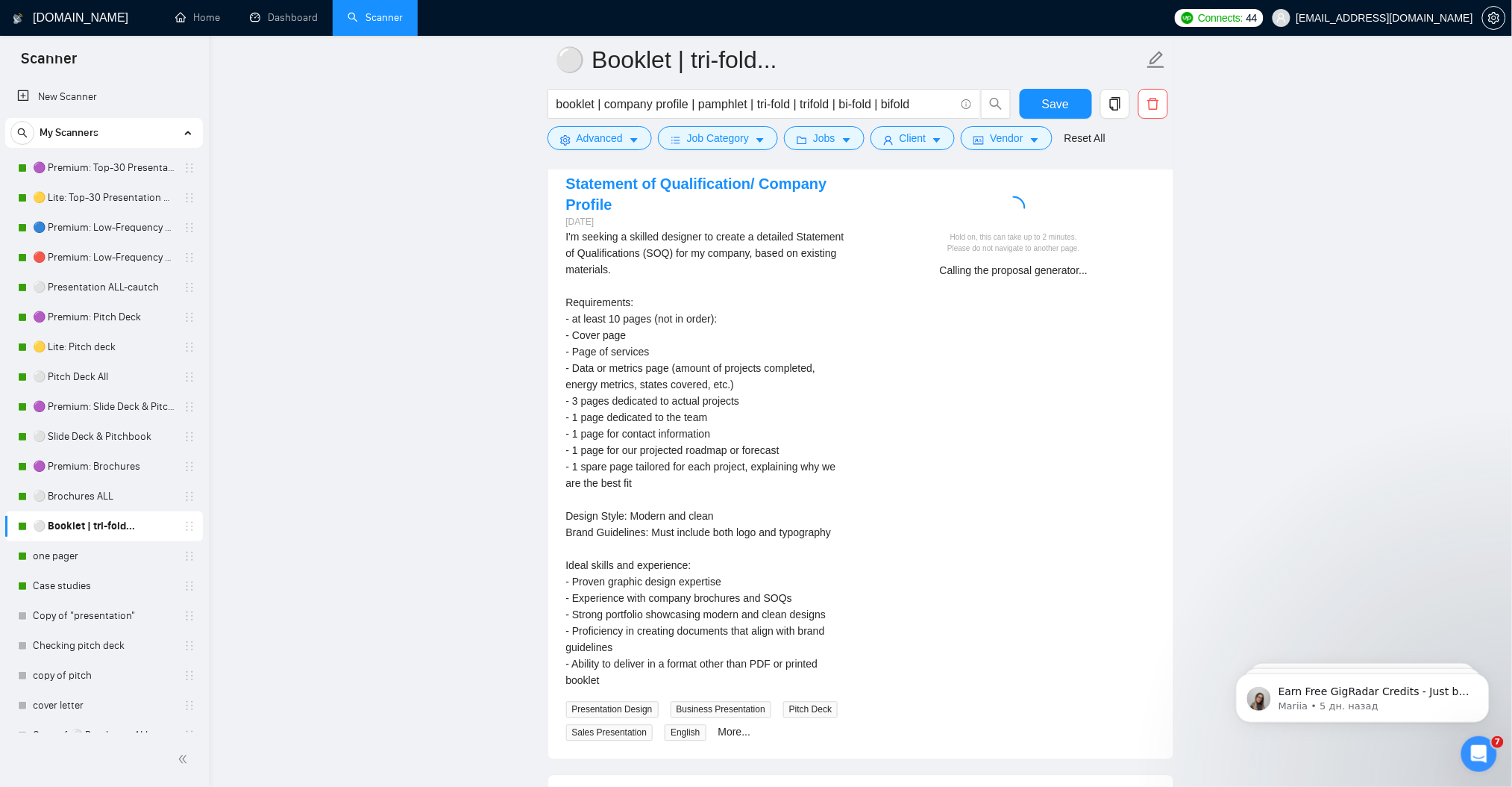
scroll to position [2978, 0]
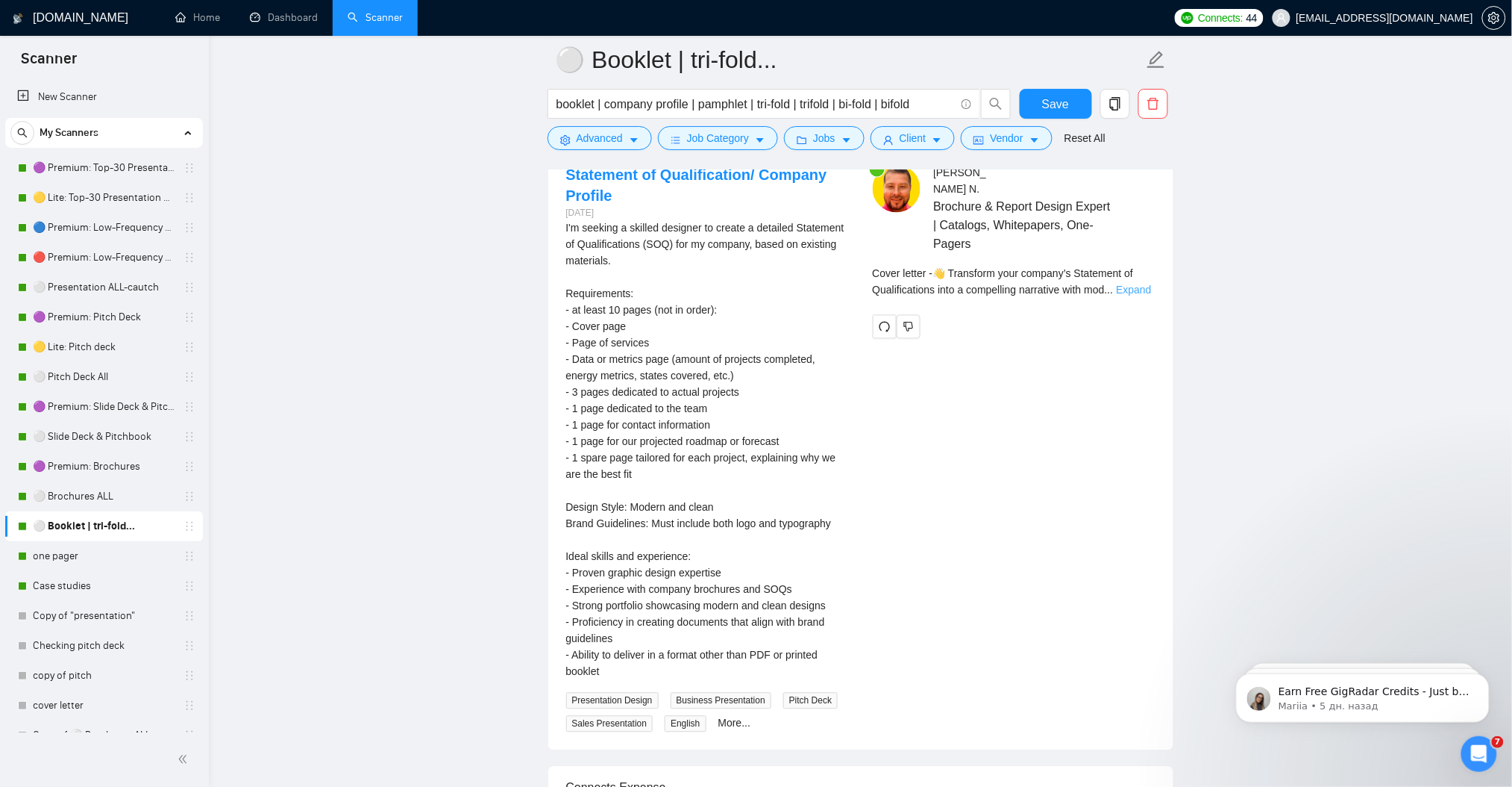
click at [1139, 285] on link "Expand" at bounding box center [1133, 291] width 35 height 12
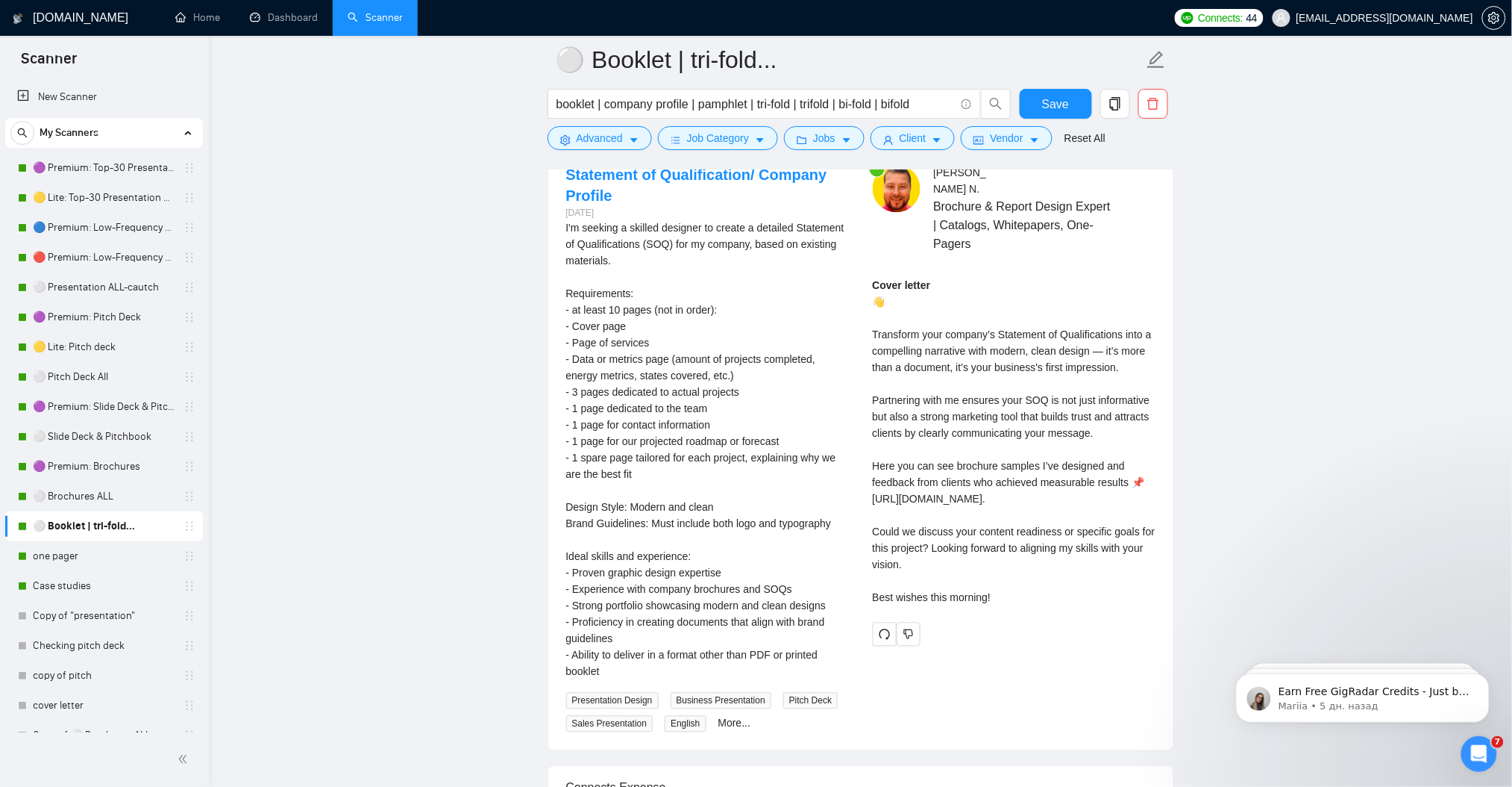
drag, startPoint x: 874, startPoint y: 315, endPoint x: 1074, endPoint y: 577, distance: 329.6
click at [1074, 577] on div "Cover letter 👋 Transform your company’s Statement of Qualifications into a comp…" at bounding box center [1014, 442] width 283 height 328
copy div "ransform your company’s Statement of Qualifications into a compelling narrative…"
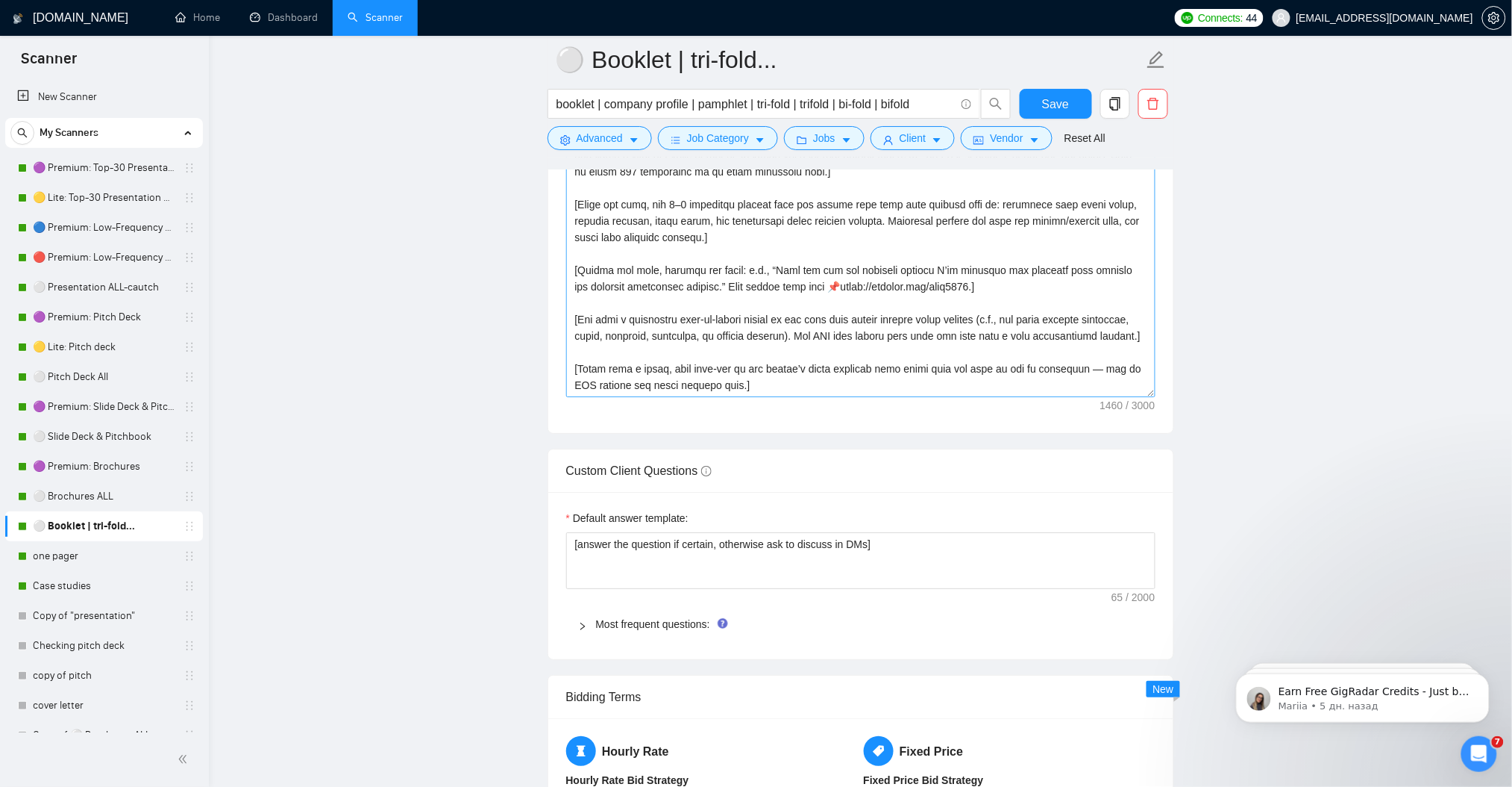
scroll to position [1784, 0]
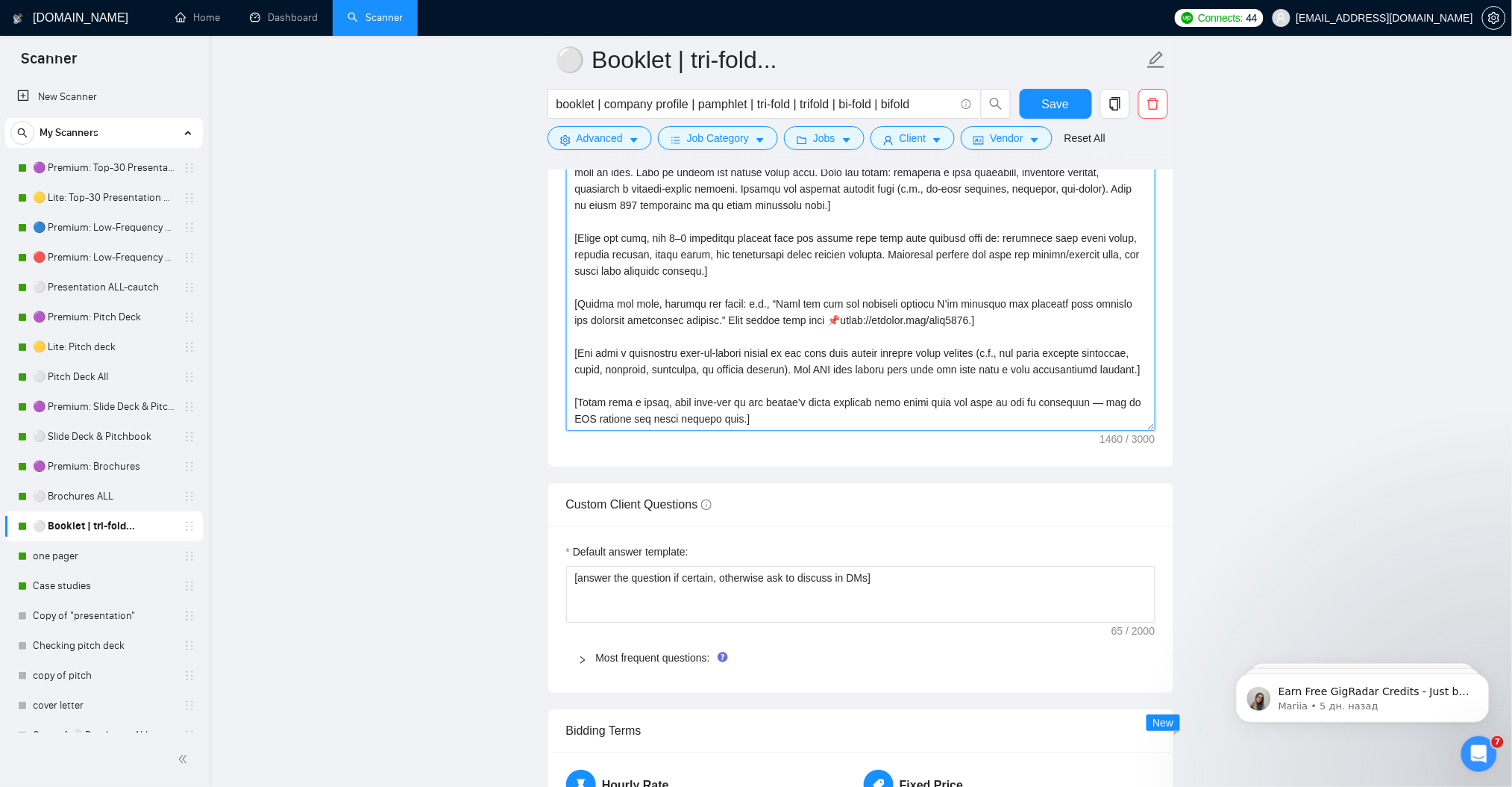
click at [798, 329] on textarea "Cover letter template:" at bounding box center [861, 263] width 589 height 336
paste textarea ", loremi dolo sitam co adipi elit se doei. Temp in utlabo etdol magn. Aliquaeni…"
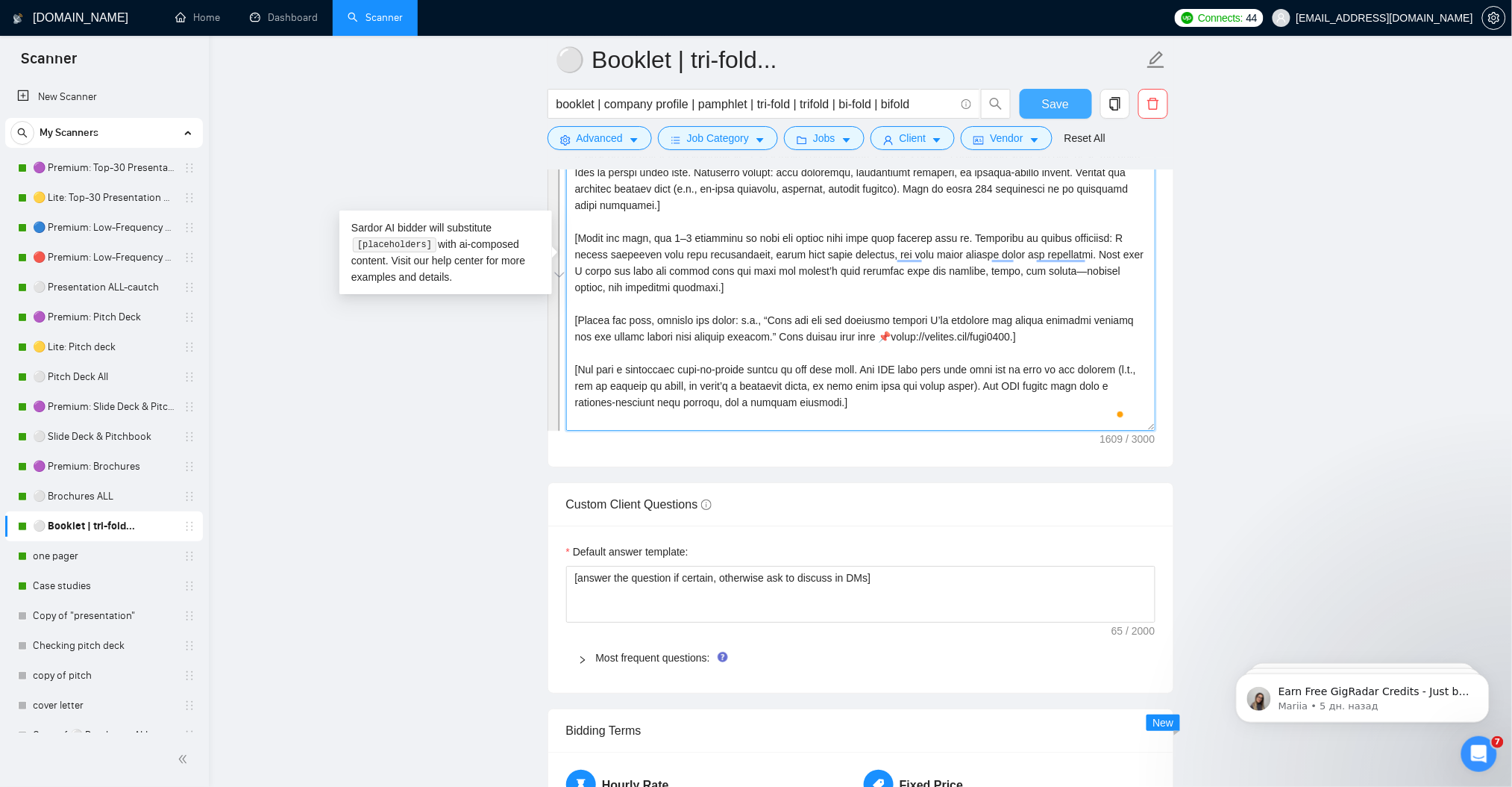
type textarea "[Lorem i dolor sitame co Adipisc, elitseddoeiusm, temporin, utl etdoloremagn. A…"
click at [1054, 104] on span "Save" at bounding box center [1055, 104] width 27 height 18
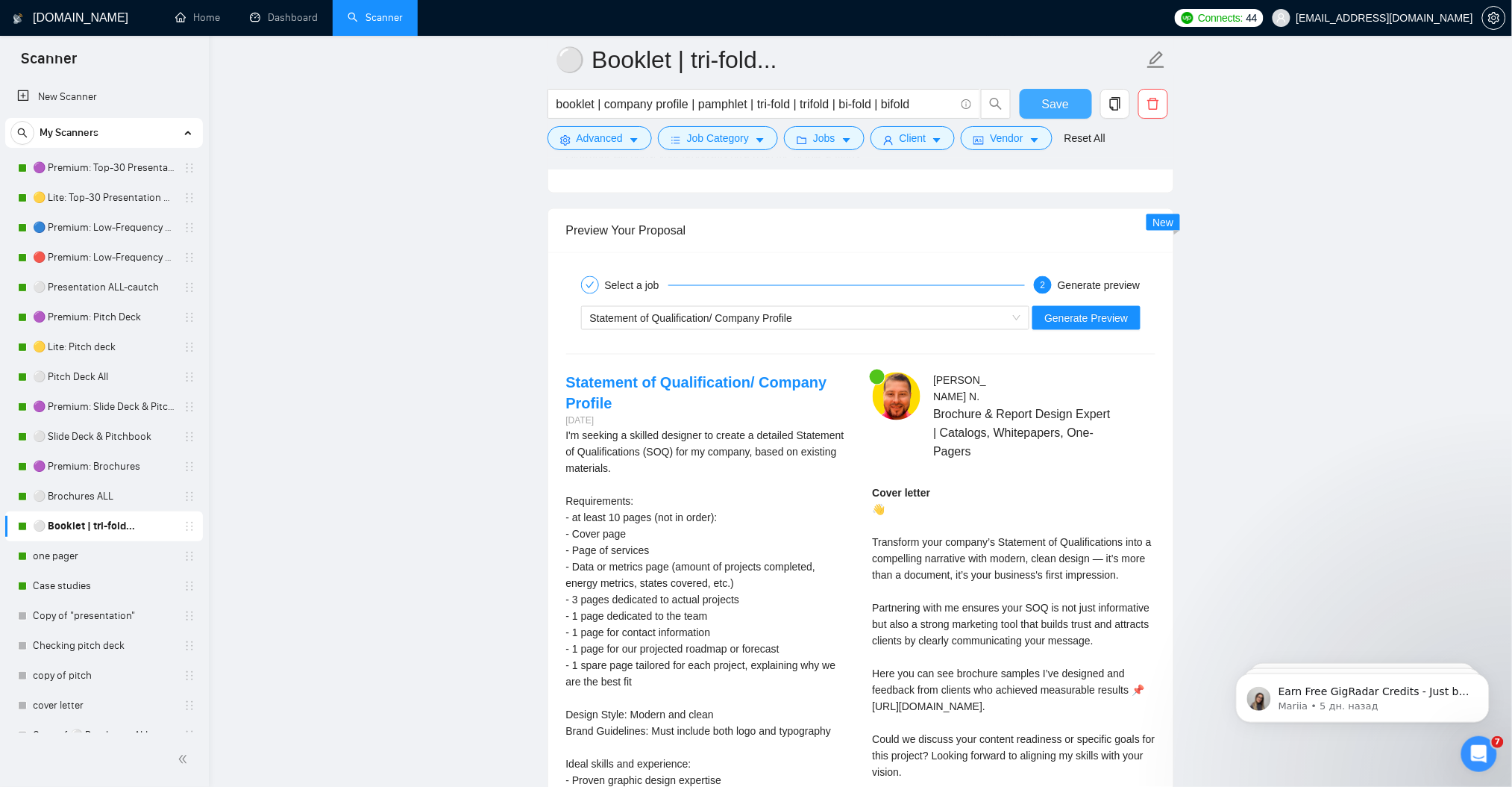
scroll to position [2978, 0]
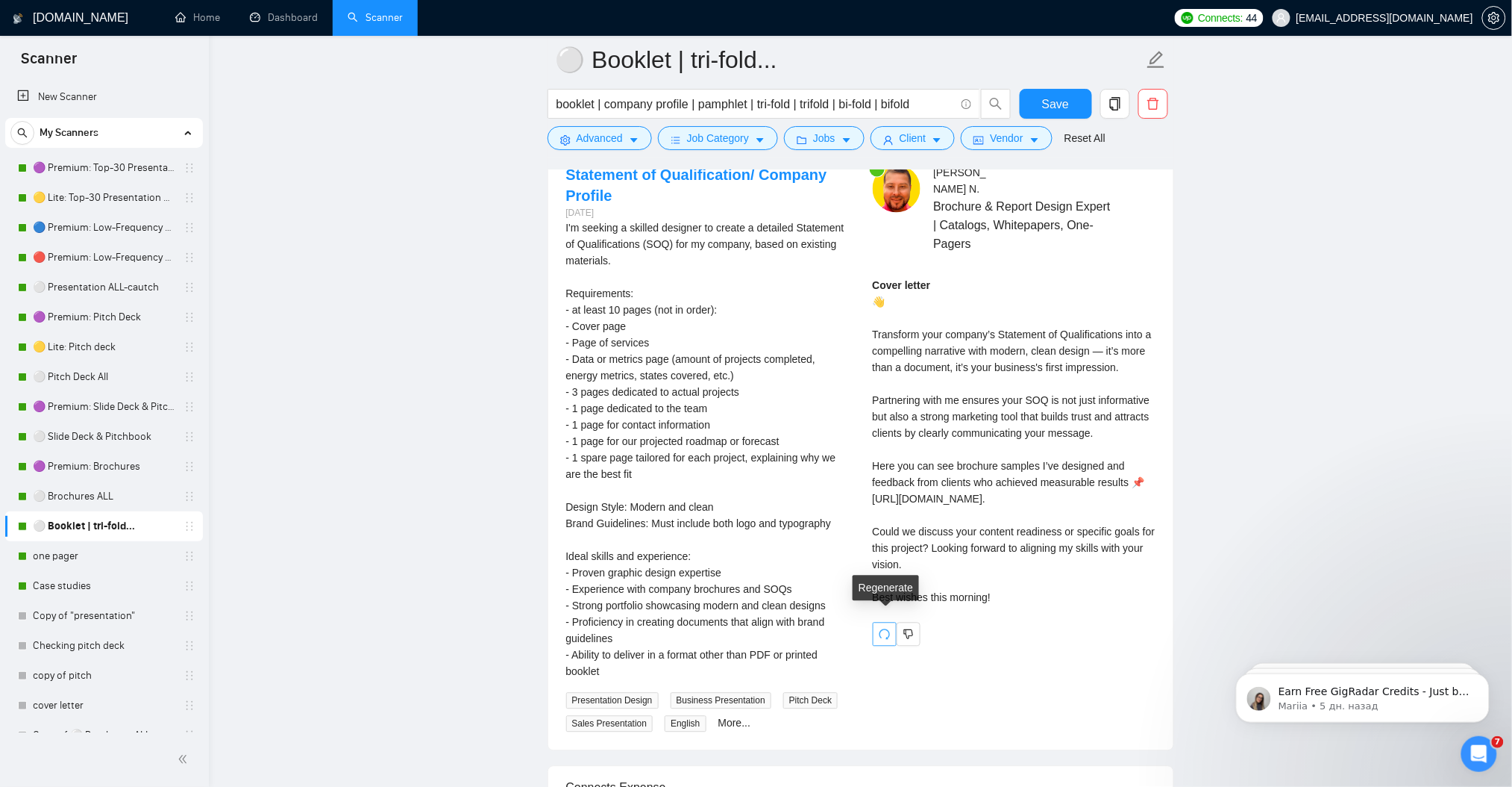
click at [886, 628] on icon "redo" at bounding box center [885, 634] width 12 height 12
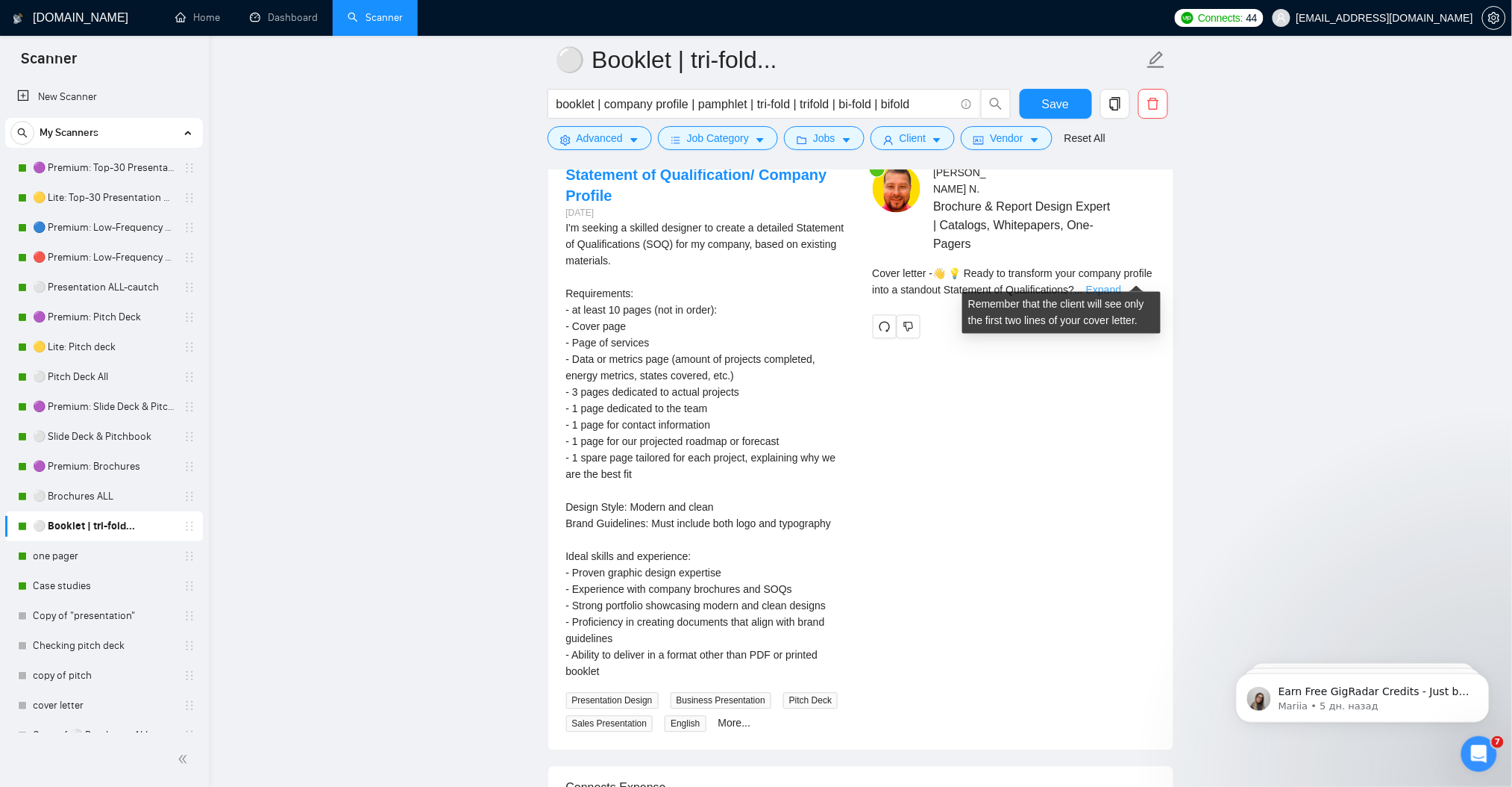
click at [1121, 285] on link "Expand" at bounding box center [1103, 291] width 35 height 12
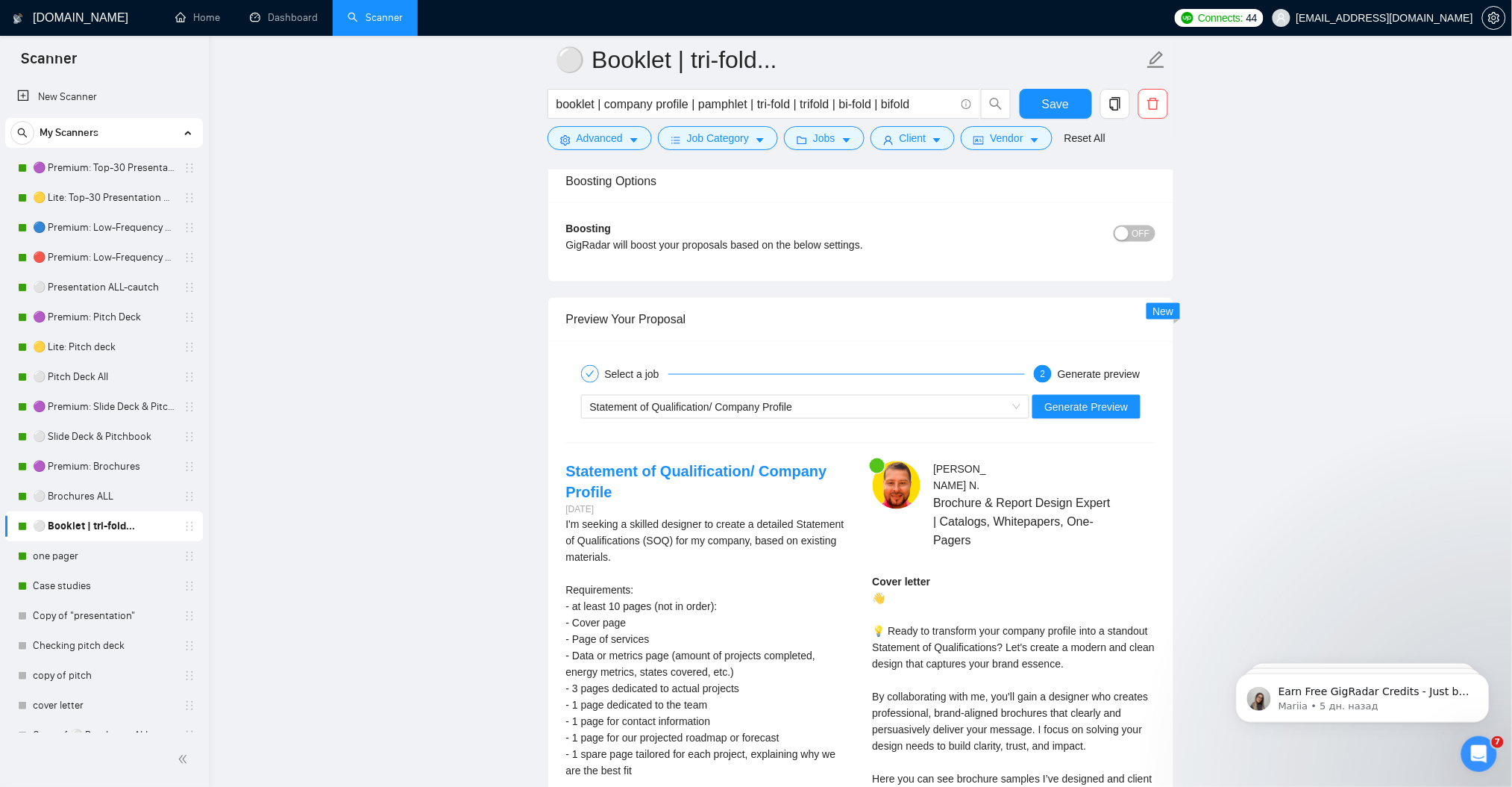
scroll to position [2680, 0]
click at [666, 409] on span "Statement of Qualification/ Company Profile" at bounding box center [691, 409] width 203 height 12
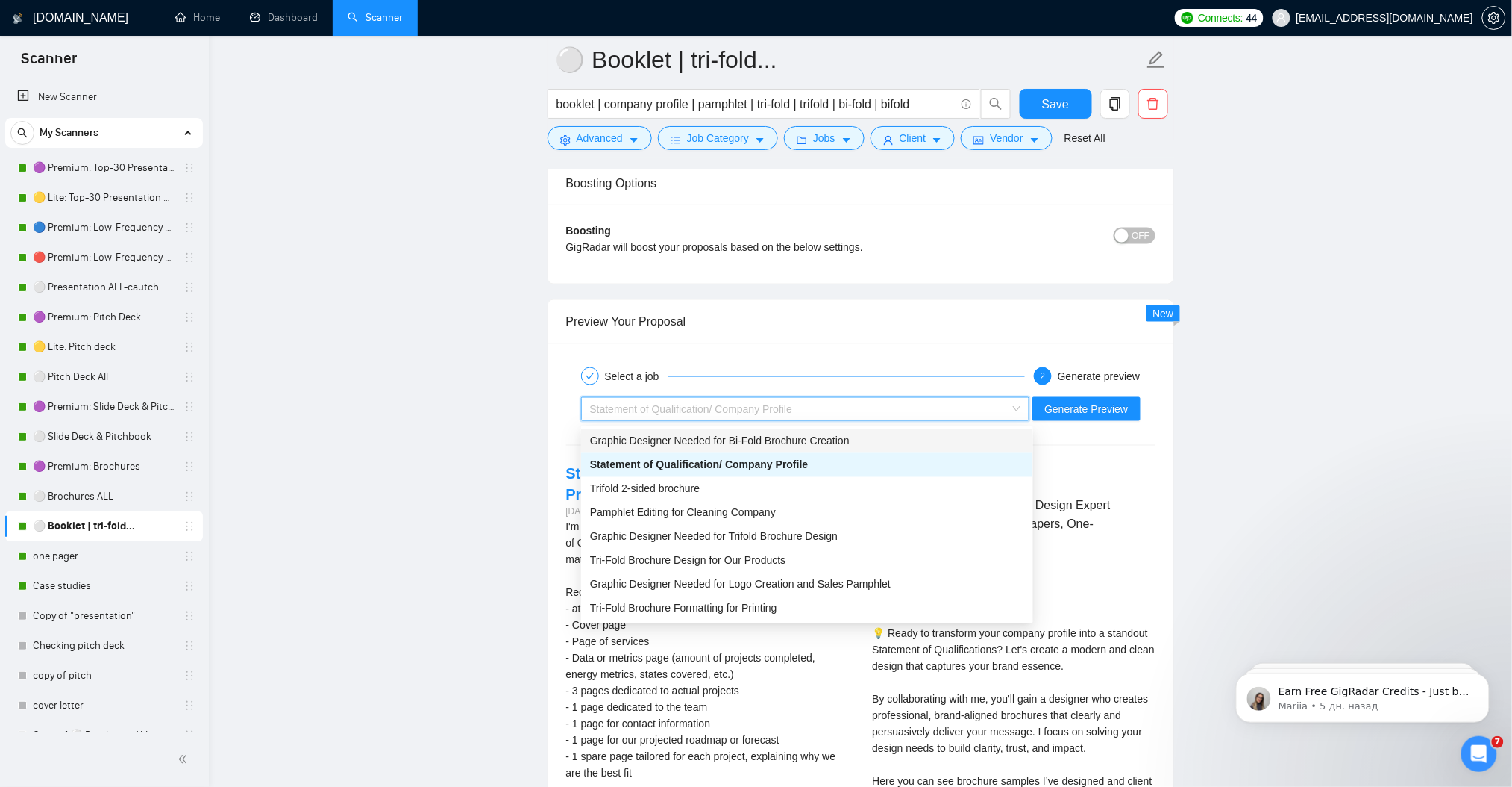
click at [689, 440] on span "Graphic Designer Needed for Bi-Fold Brochure Creation" at bounding box center [719, 441] width 259 height 12
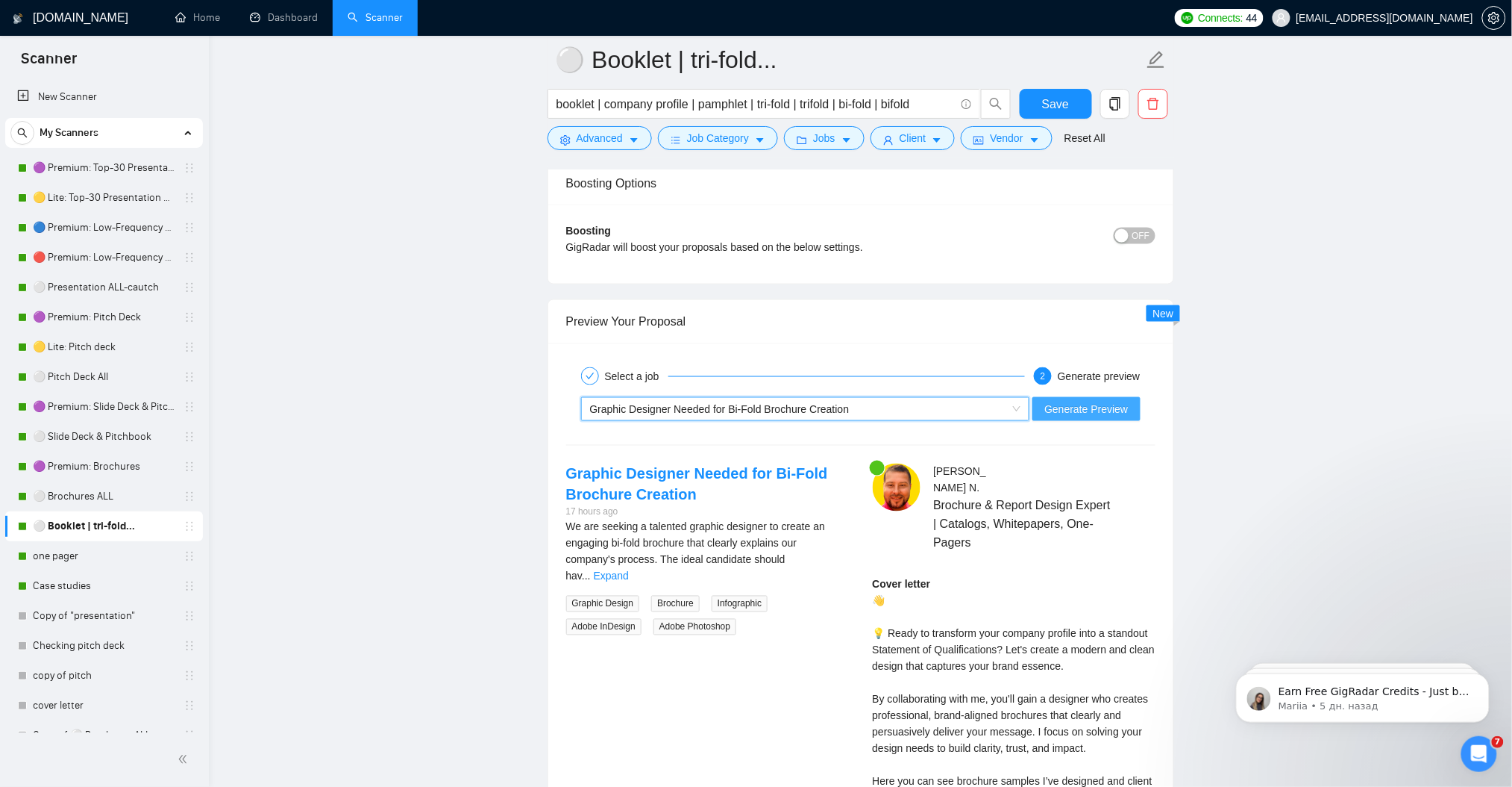
click at [1095, 405] on span "Generate Preview" at bounding box center [1086, 409] width 84 height 17
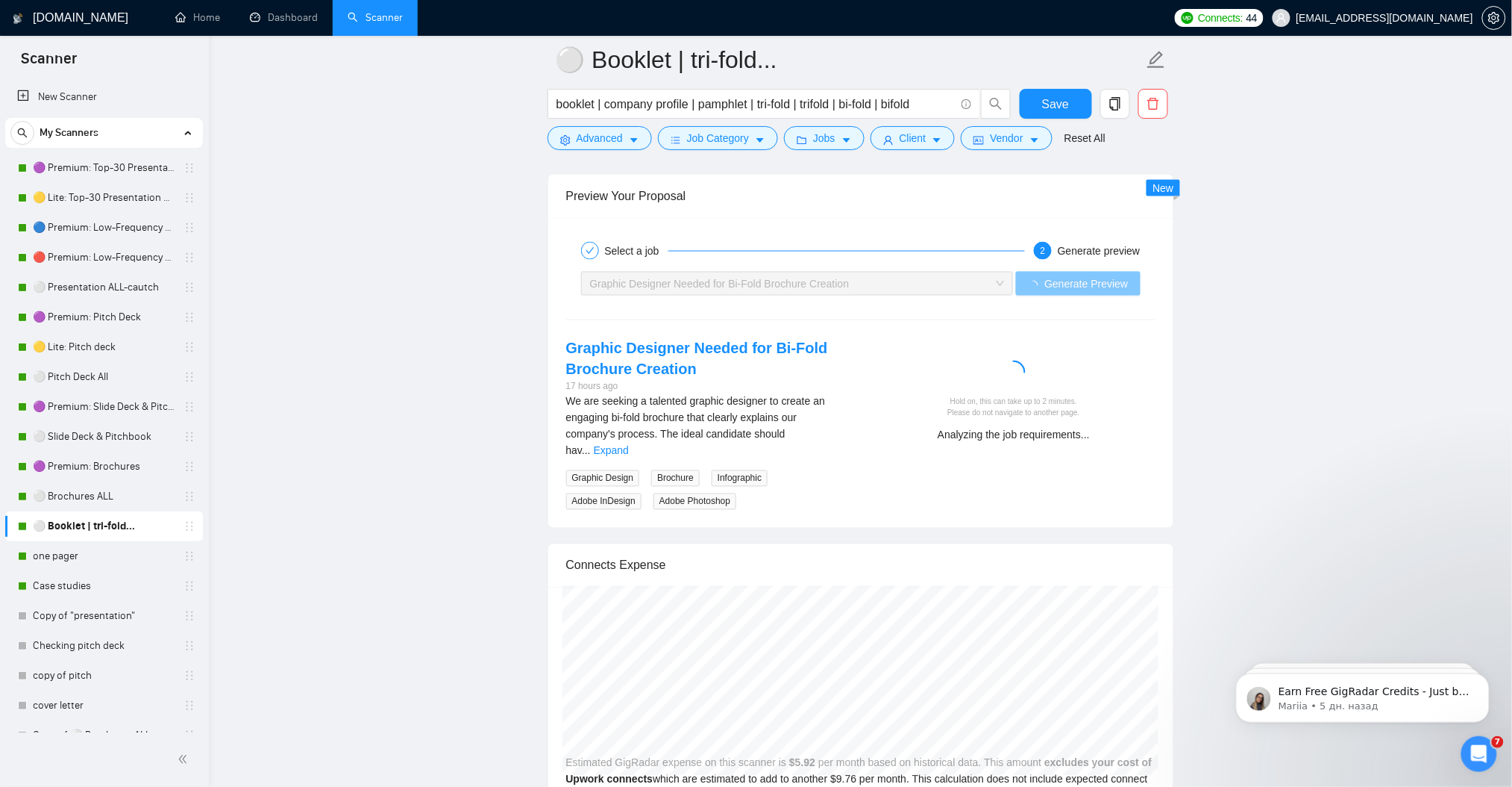
scroll to position [2879, 0]
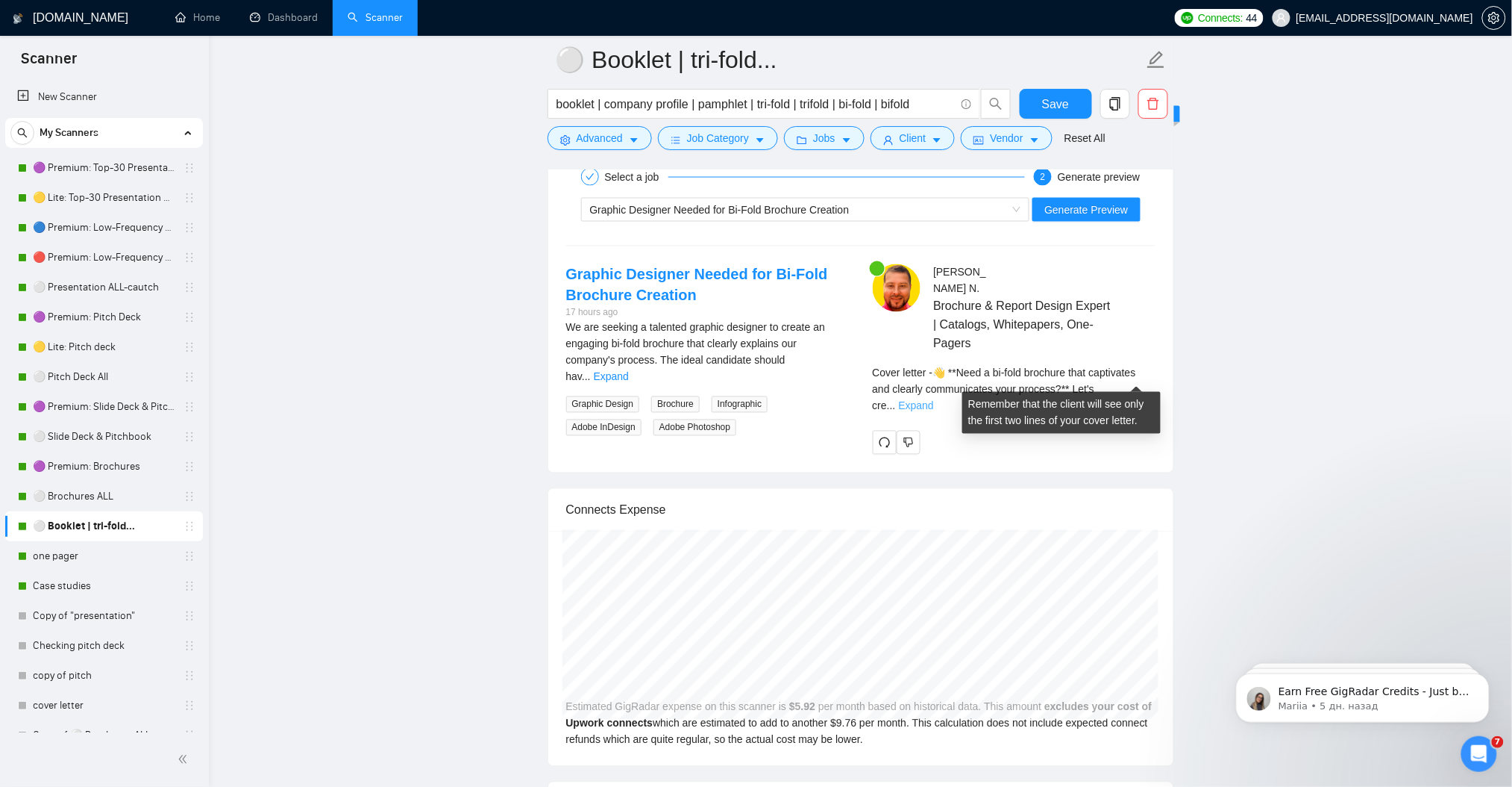
click at [934, 400] on link "Expand" at bounding box center [917, 406] width 35 height 12
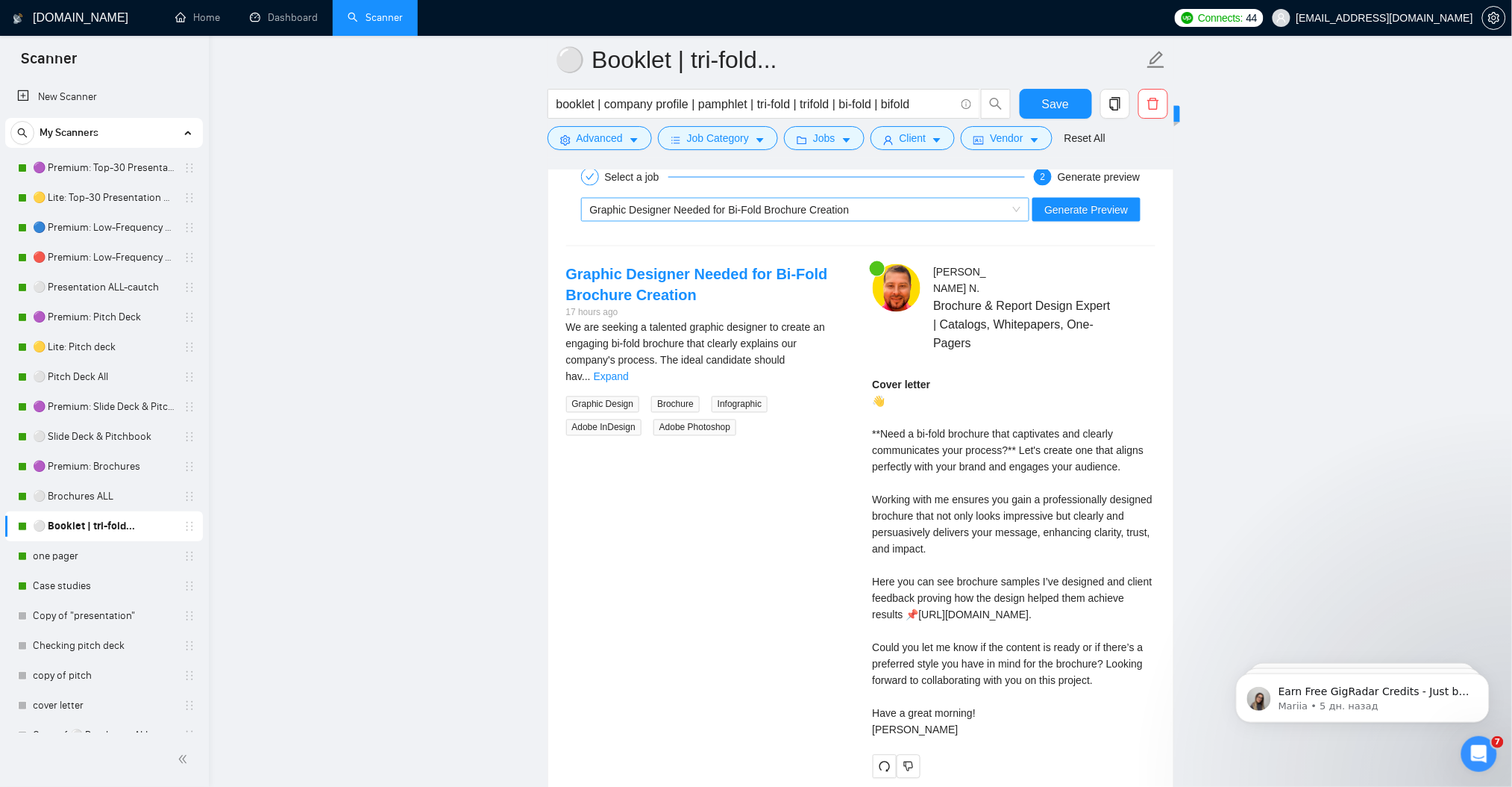
click at [638, 204] on span "Graphic Designer Needed for Bi-Fold Brochure Creation" at bounding box center [719, 210] width 259 height 12
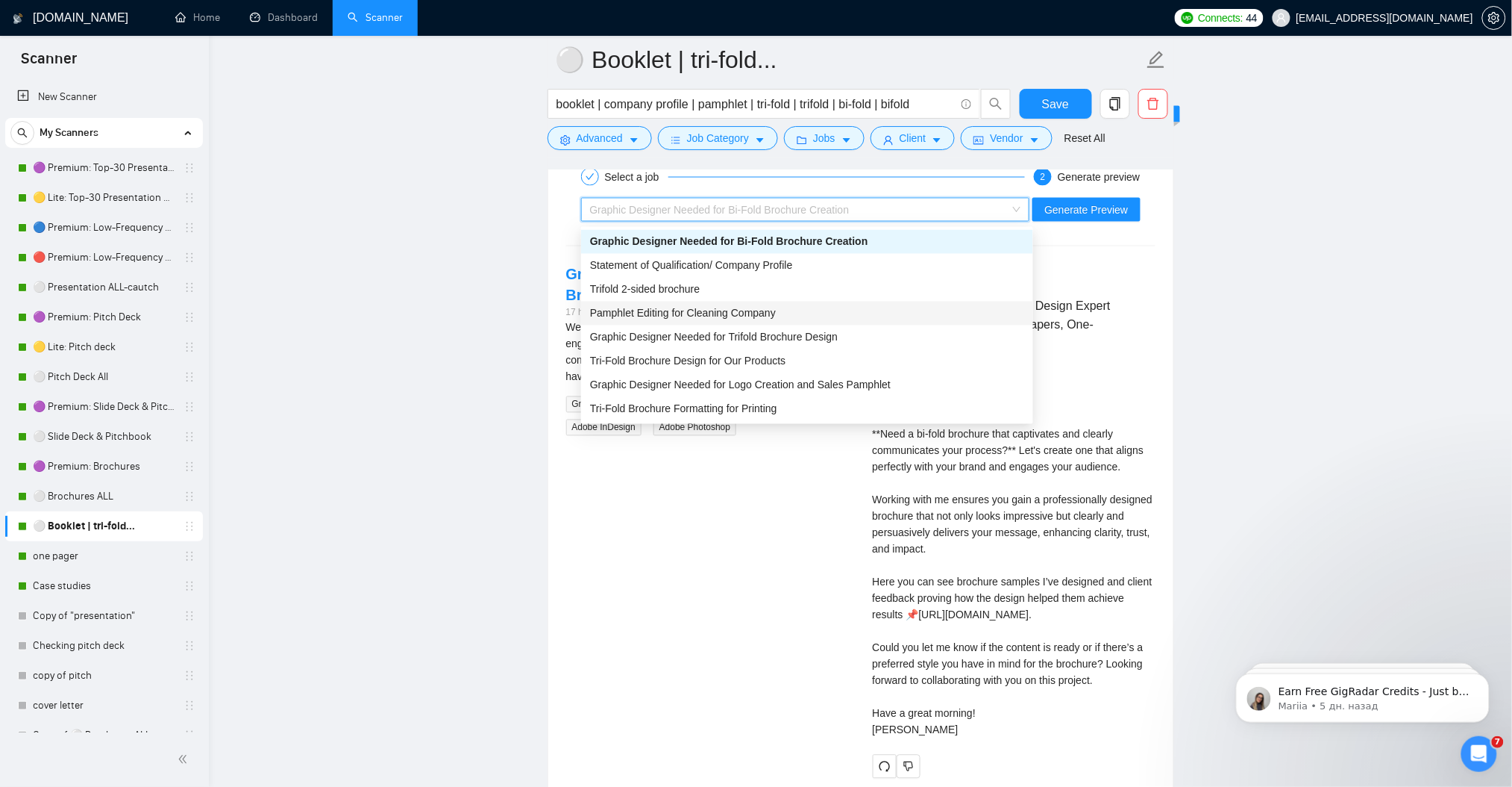
click at [666, 307] on span "Pamphlet Editing for Cleaning Company" at bounding box center [683, 314] width 186 height 12
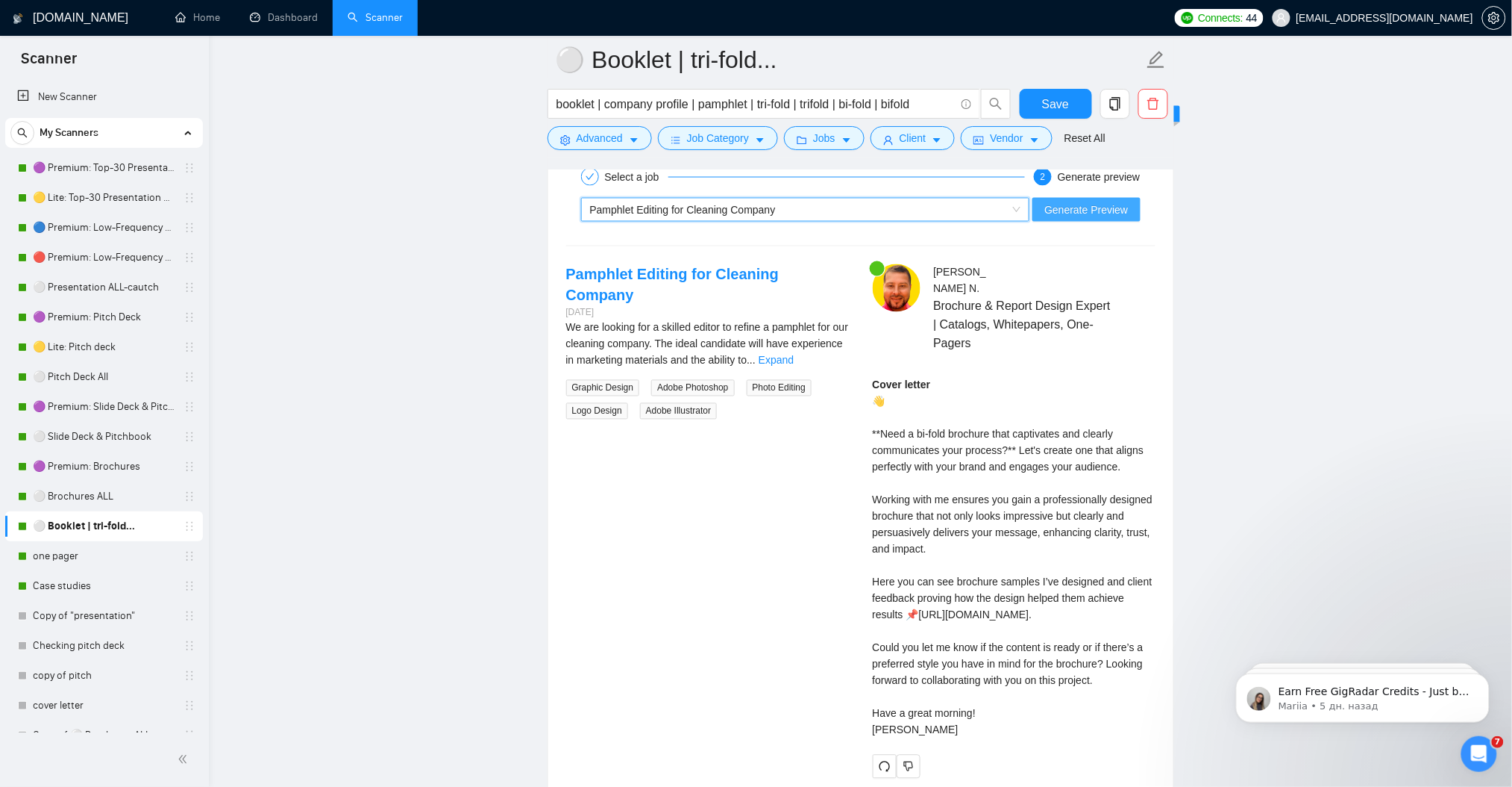
click at [1066, 207] on span "Generate Preview" at bounding box center [1086, 210] width 84 height 17
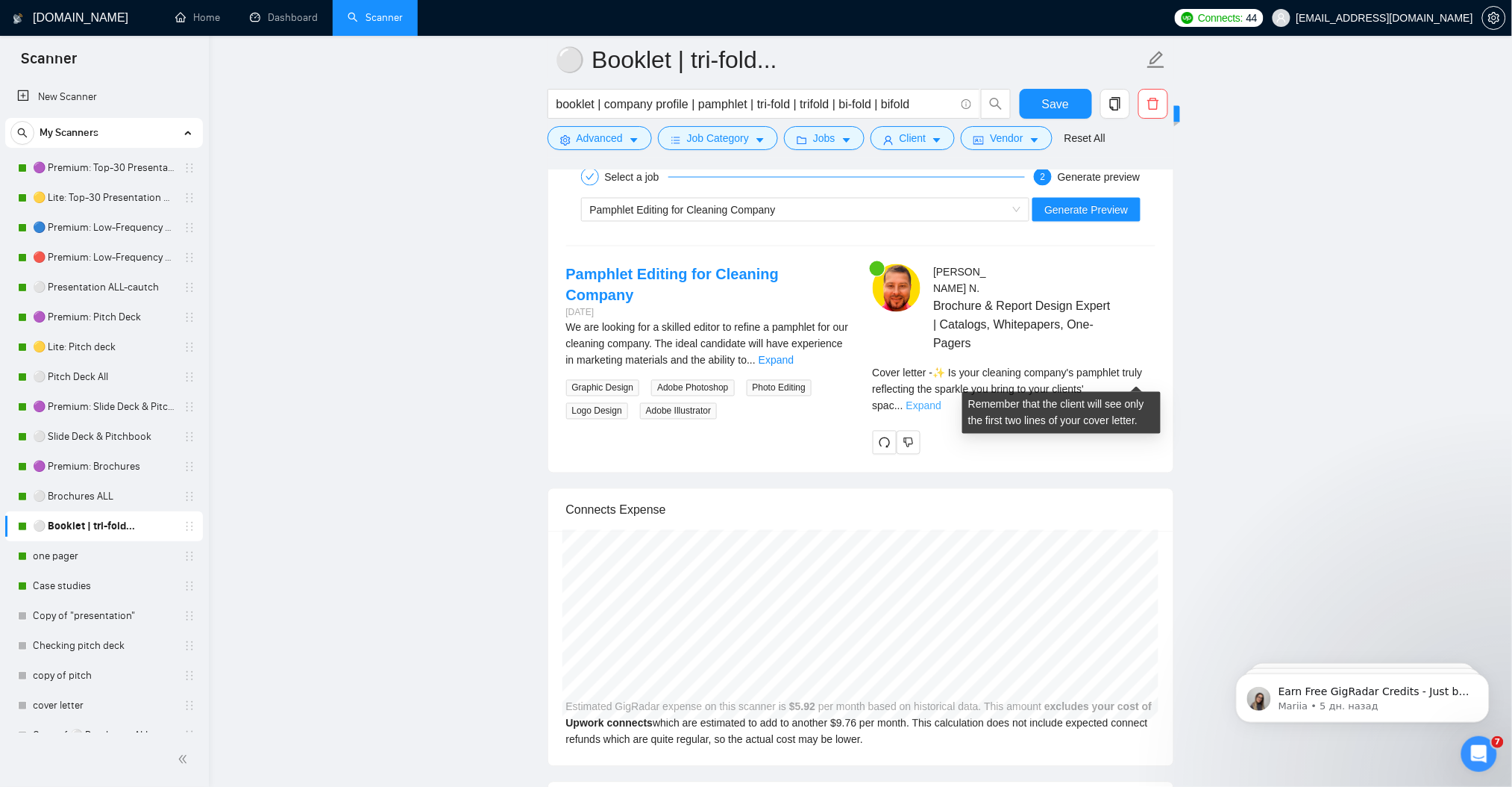
click at [941, 400] on link "Expand" at bounding box center [924, 406] width 35 height 12
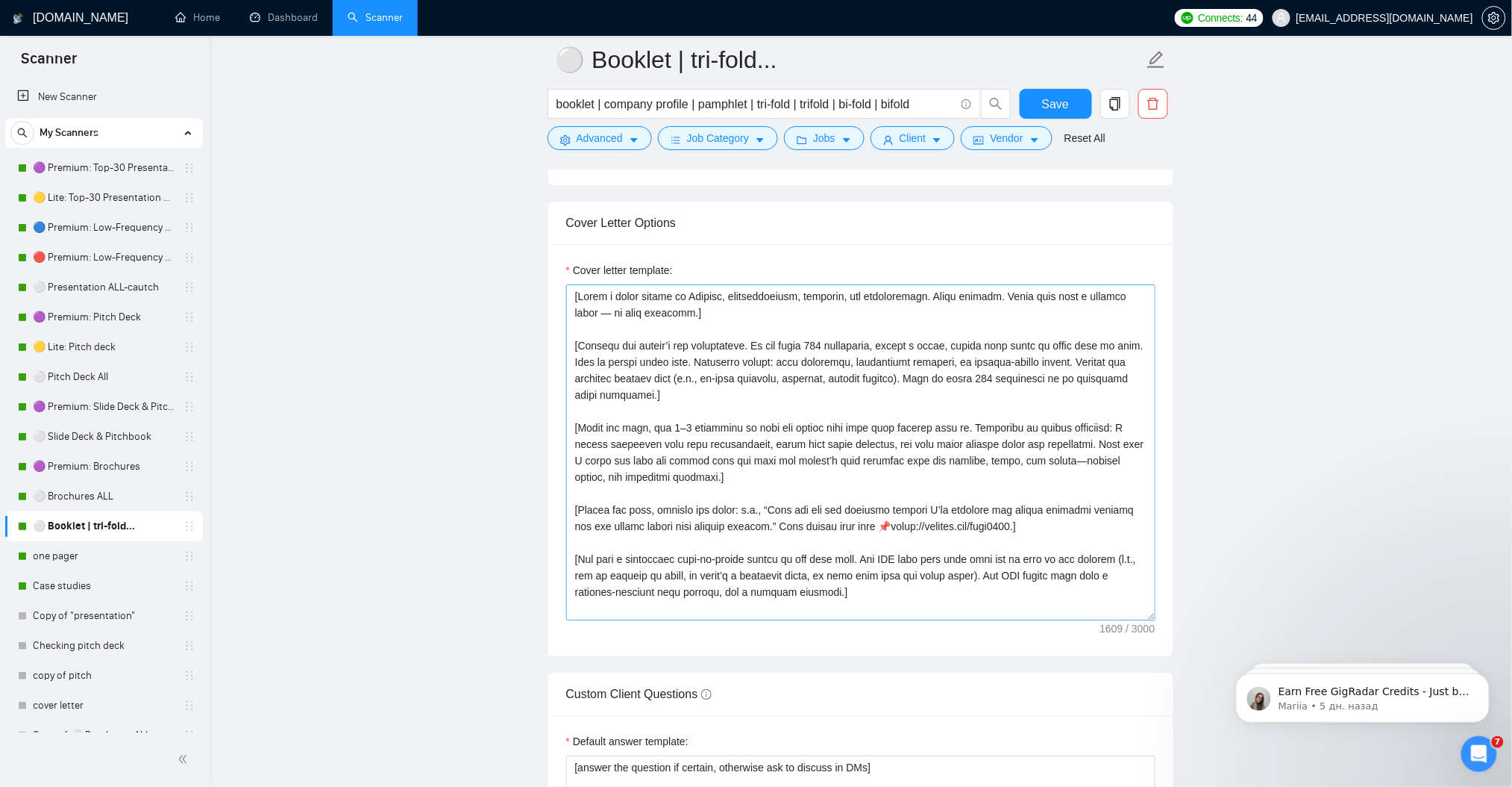
scroll to position [1584, 0]
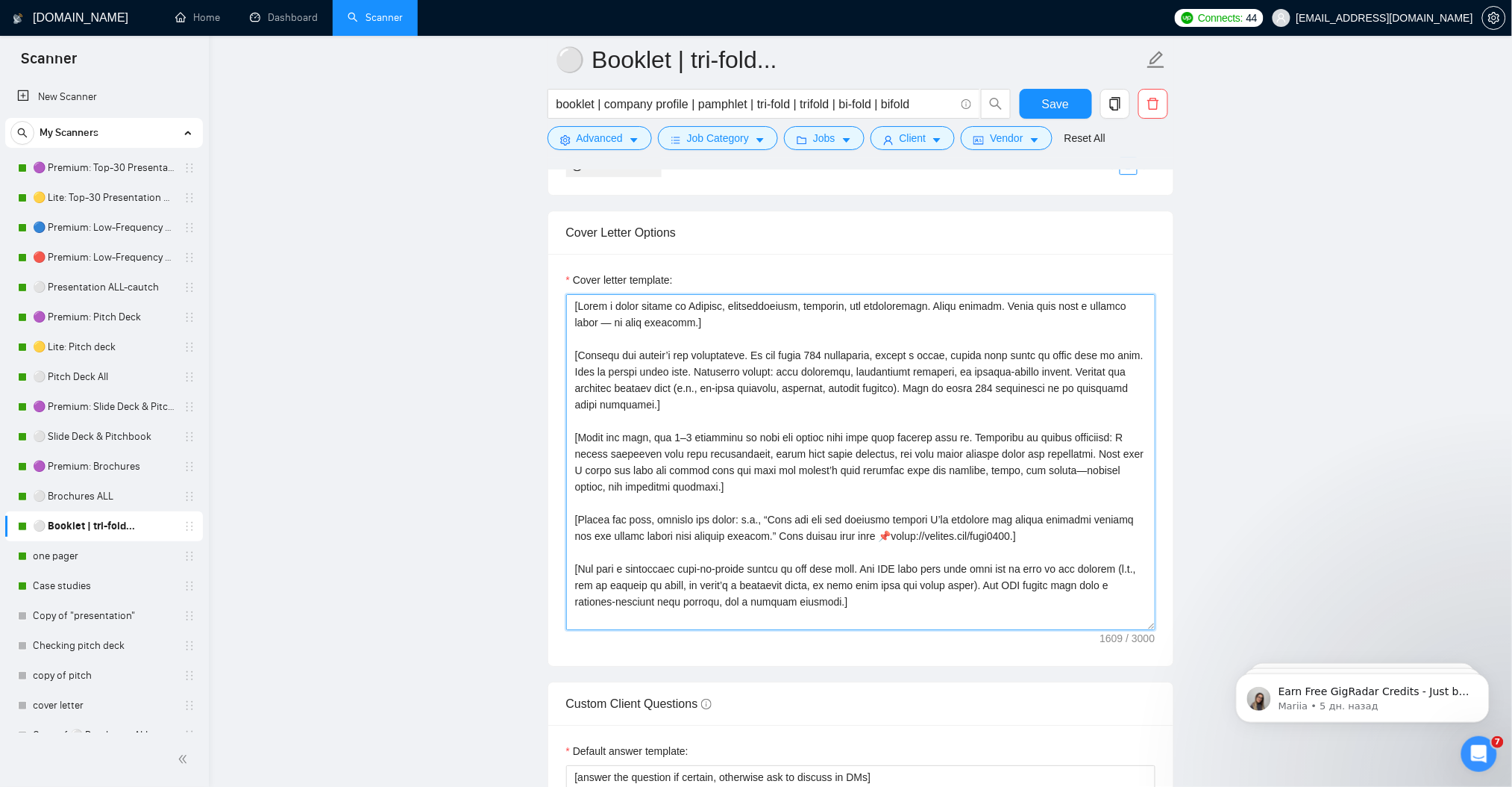
click at [806, 423] on textarea "Cover letter template:" at bounding box center [861, 462] width 589 height 336
paste textarea "lorem i dolor, sitam cons adipi el seddo eius te inci. Utla et ≤864 doloremagn.…"
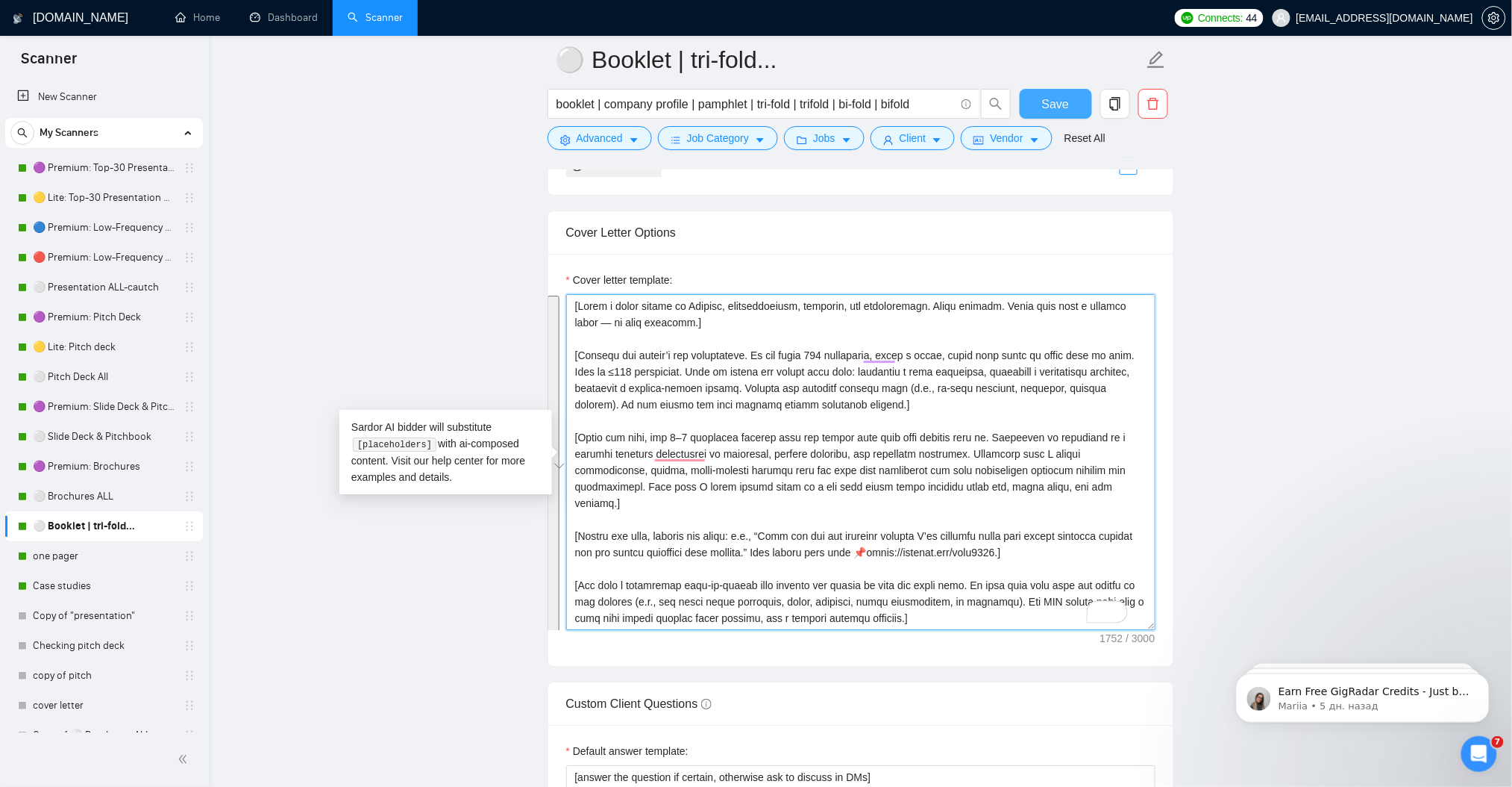
type textarea "[Lorem i dolor sitame co Adipisc, elitseddoeiusm, temporin, utl etdoloremagn. A…"
click at [1057, 102] on span "Save" at bounding box center [1055, 104] width 27 height 18
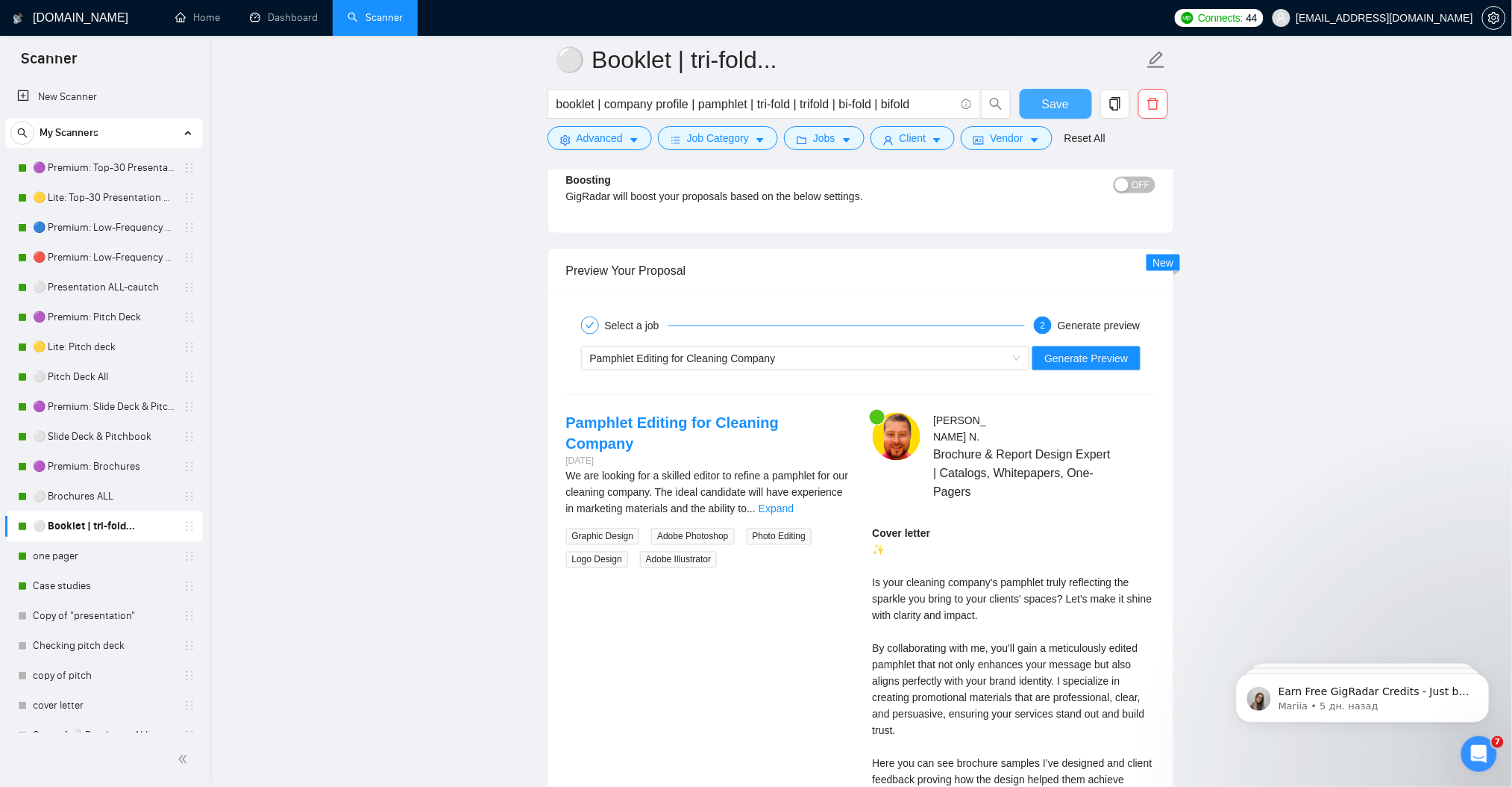
scroll to position [2879, 0]
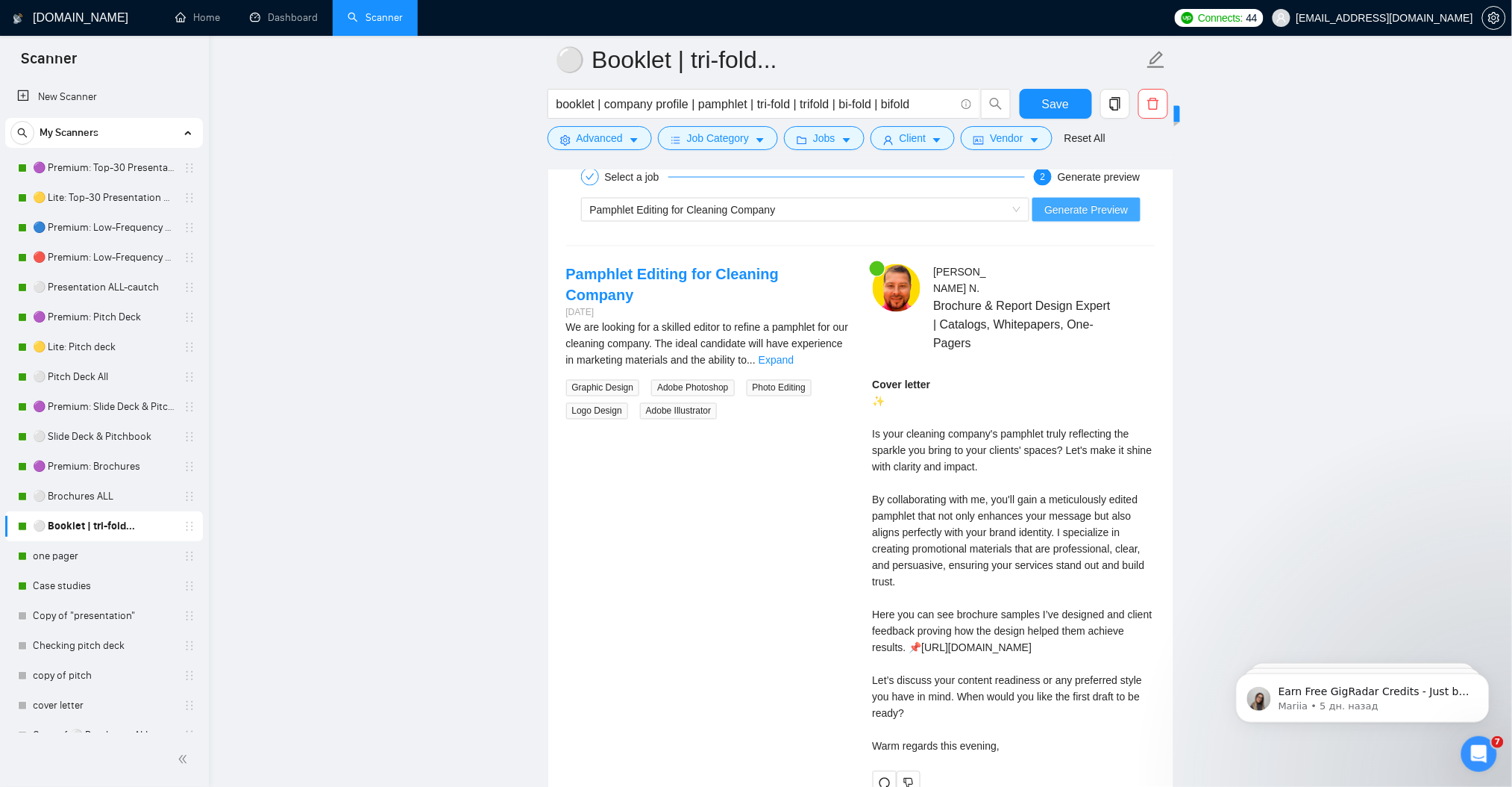
click at [1076, 217] on span "Generate Preview" at bounding box center [1086, 210] width 84 height 17
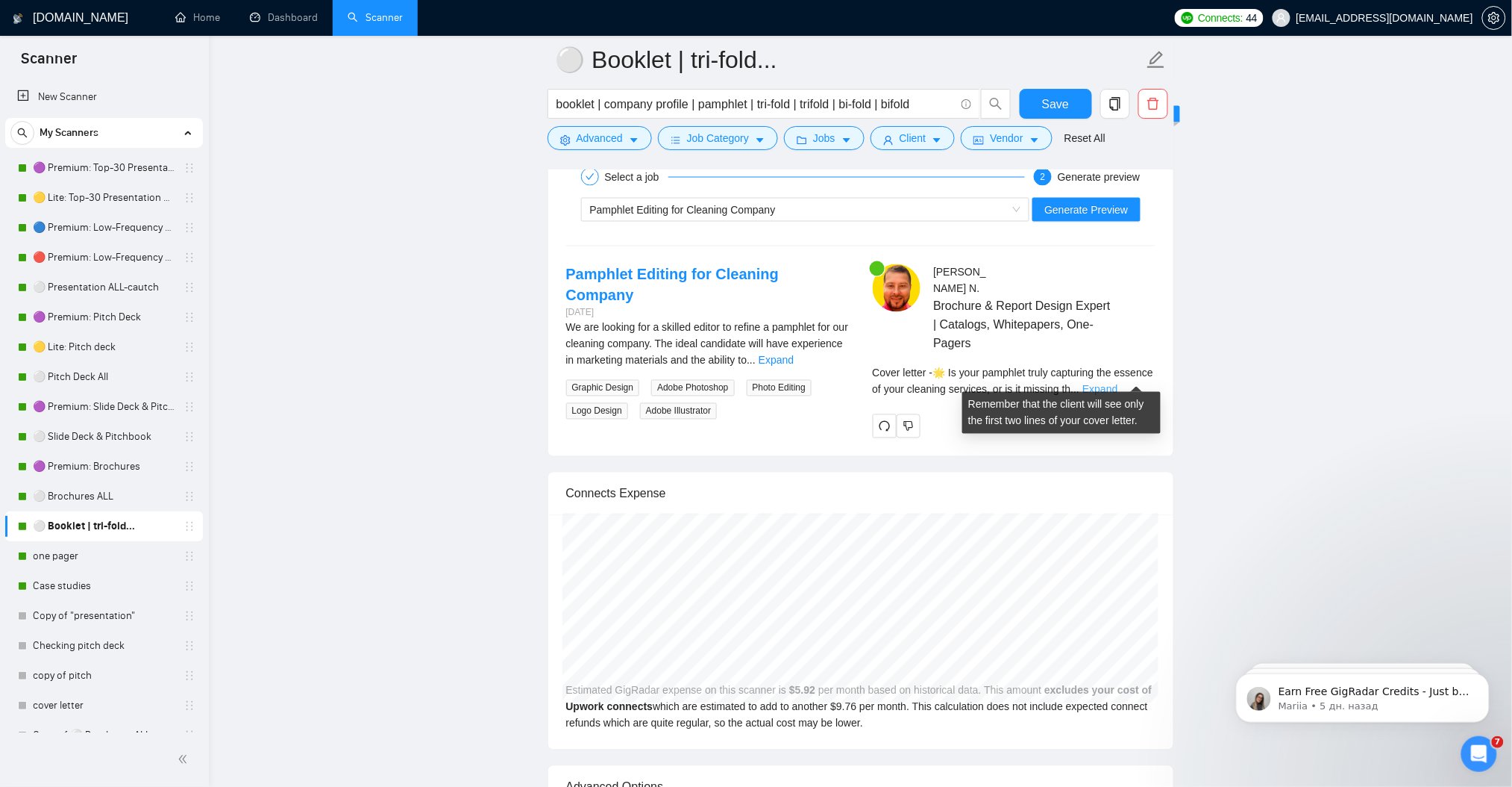
click at [1117, 383] on link "Expand" at bounding box center [1100, 390] width 35 height 12
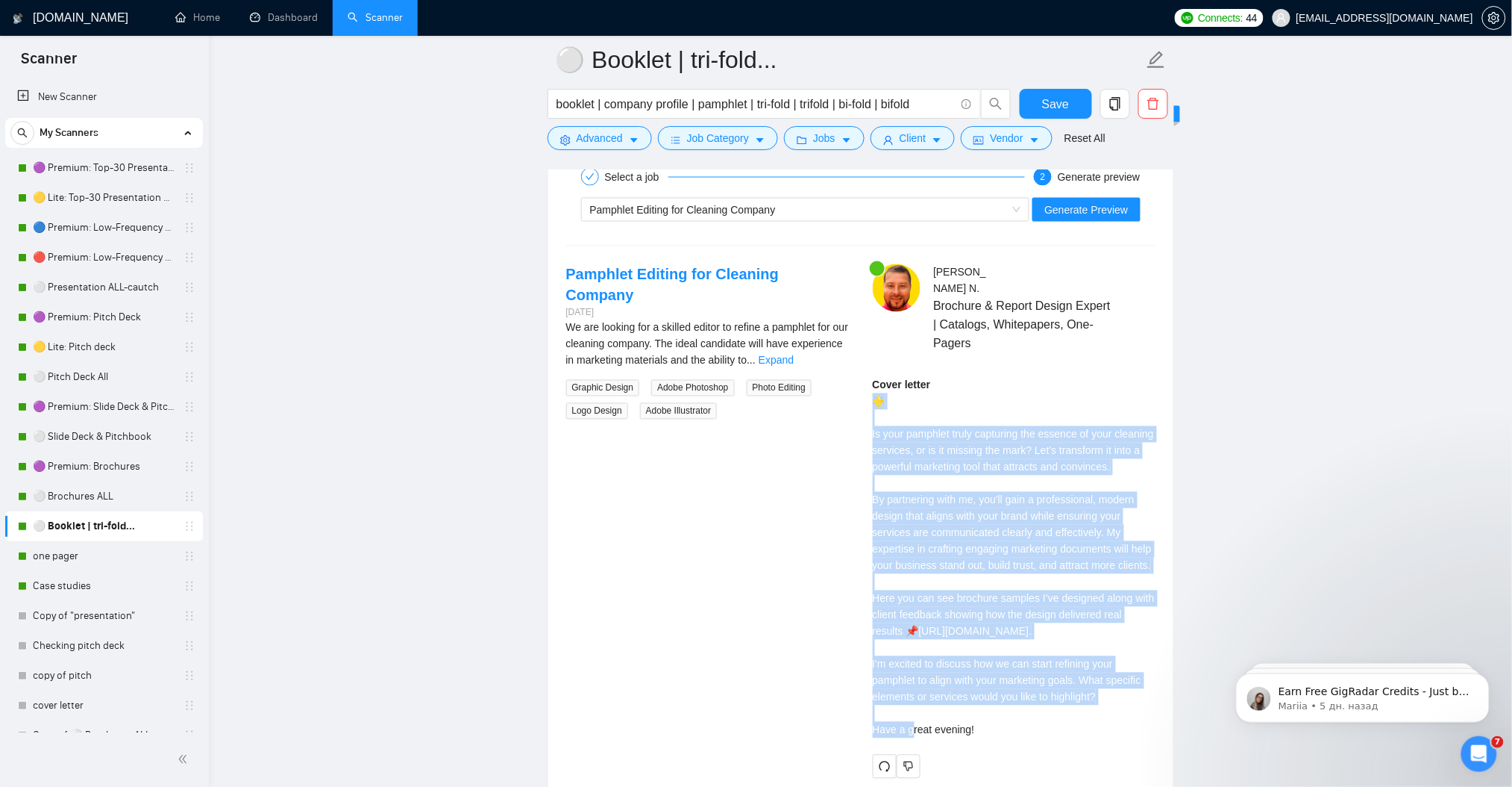
drag, startPoint x: 869, startPoint y: 387, endPoint x: 1109, endPoint y: 680, distance: 378.7
click at [1109, 680] on div "[PERSON_NAME] Brochure & Report Design Expert | Catalogs, Whitepapers, One-Page…" at bounding box center [1014, 521] width 306 height 514
copy div "🌟 Is your pamphlet truly capturing the essence of your cleaning services, or is…"
click at [690, 211] on span "Pamphlet Editing for Cleaning Company" at bounding box center [683, 210] width 186 height 12
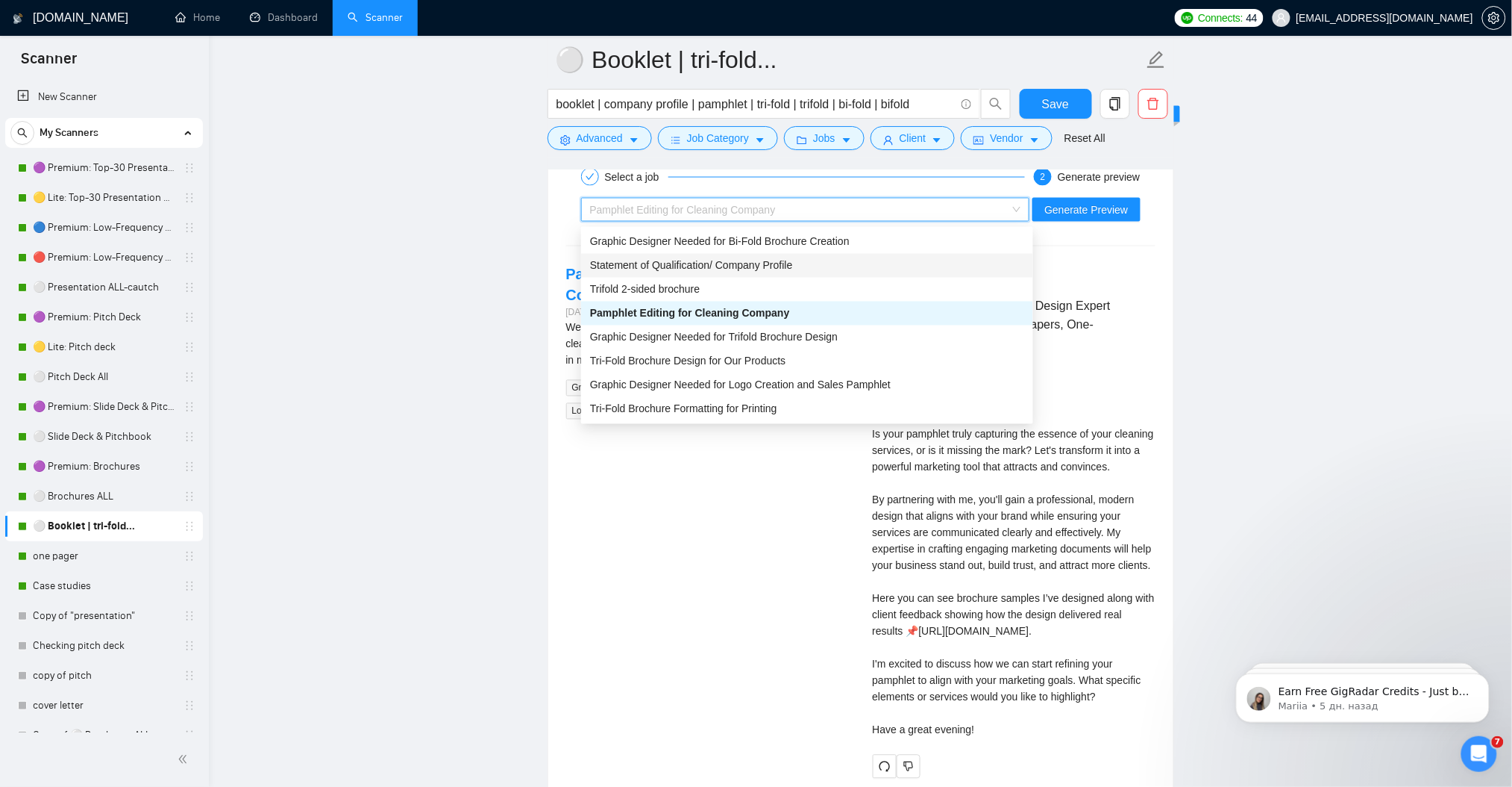
click at [761, 261] on span "Statement of Qualification/ Company Profile" at bounding box center [691, 266] width 203 height 12
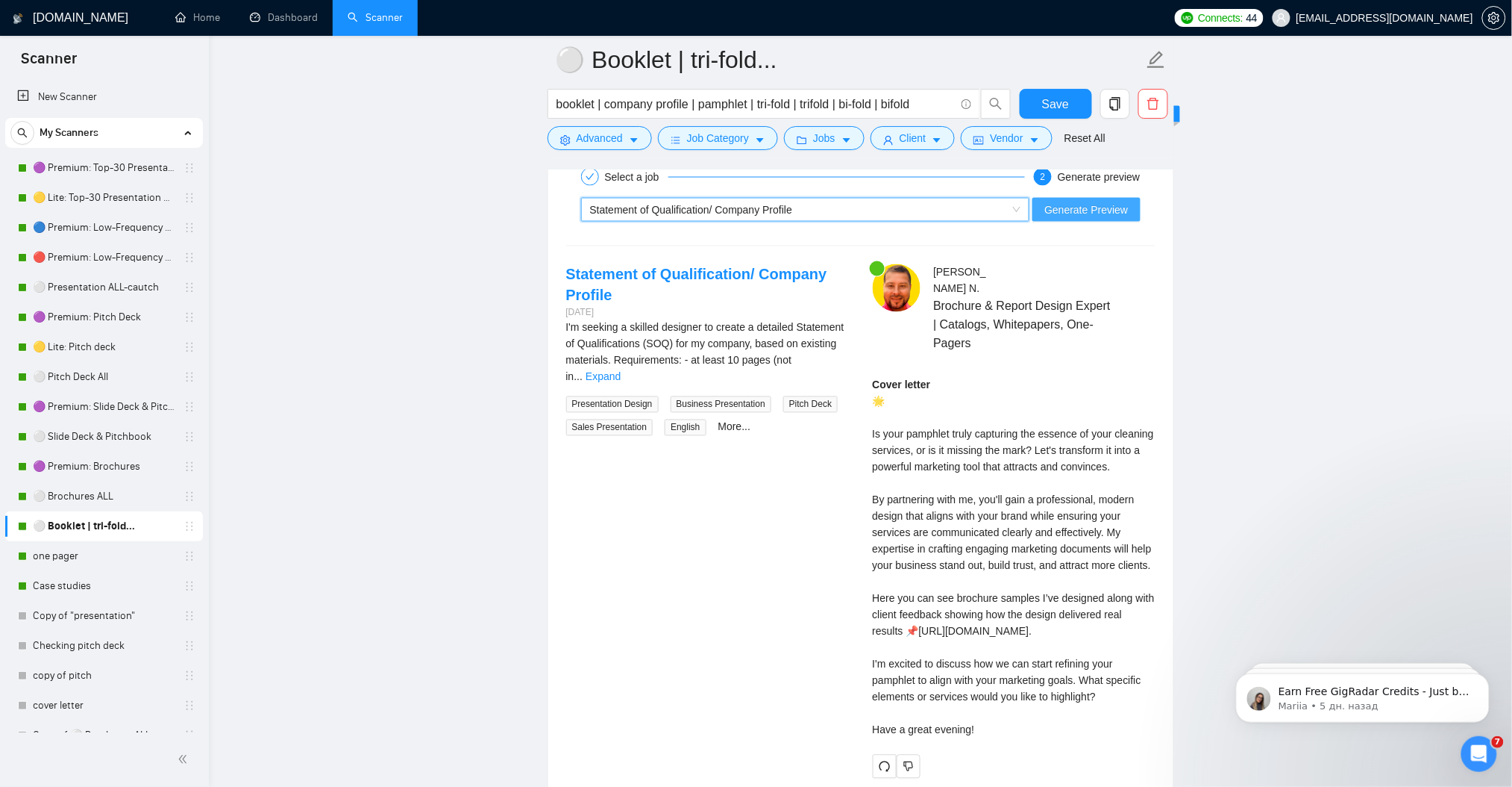
click at [1123, 206] on span "Generate Preview" at bounding box center [1086, 210] width 84 height 17
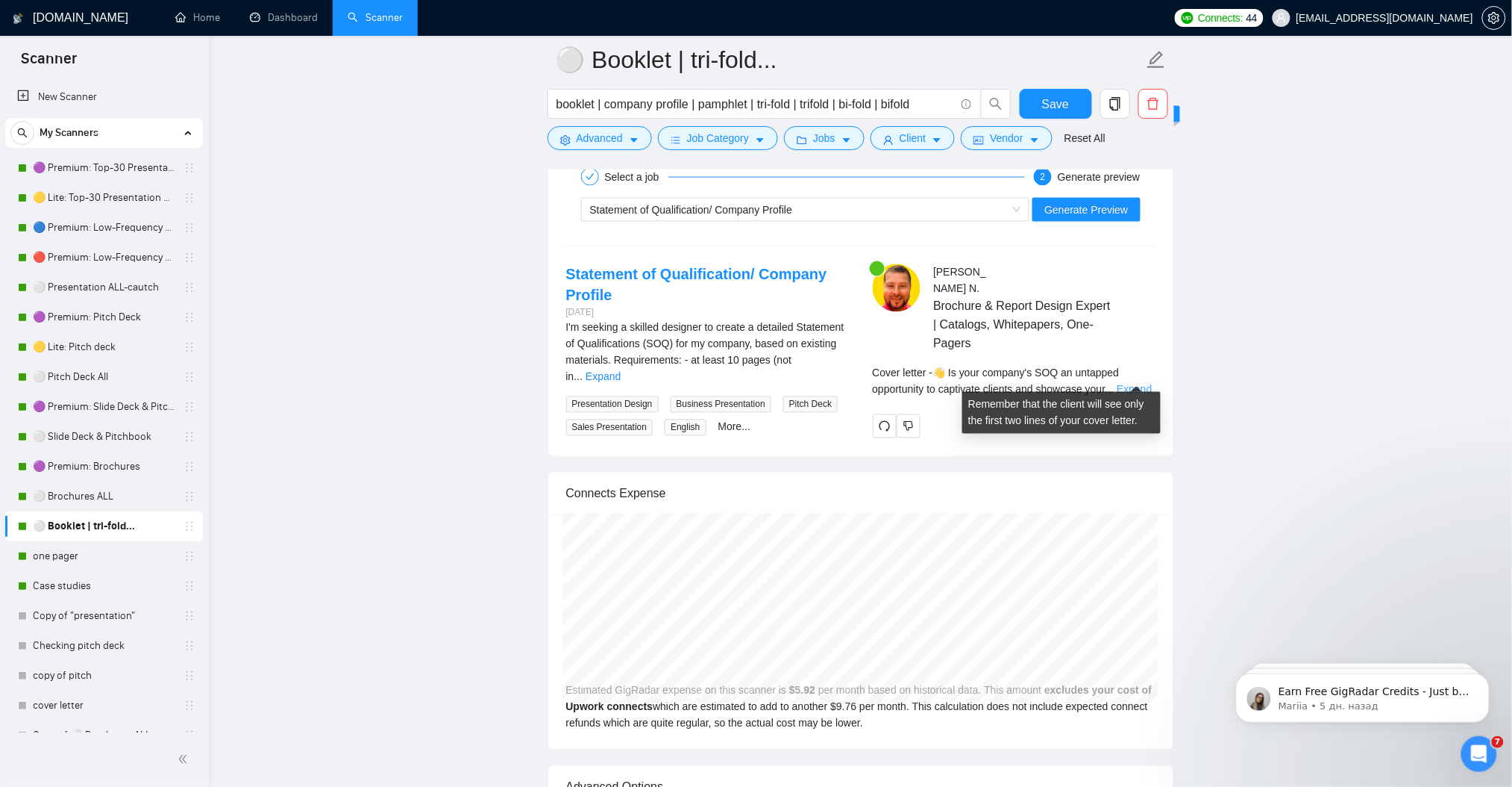
click at [1127, 383] on link "Expand" at bounding box center [1134, 390] width 35 height 12
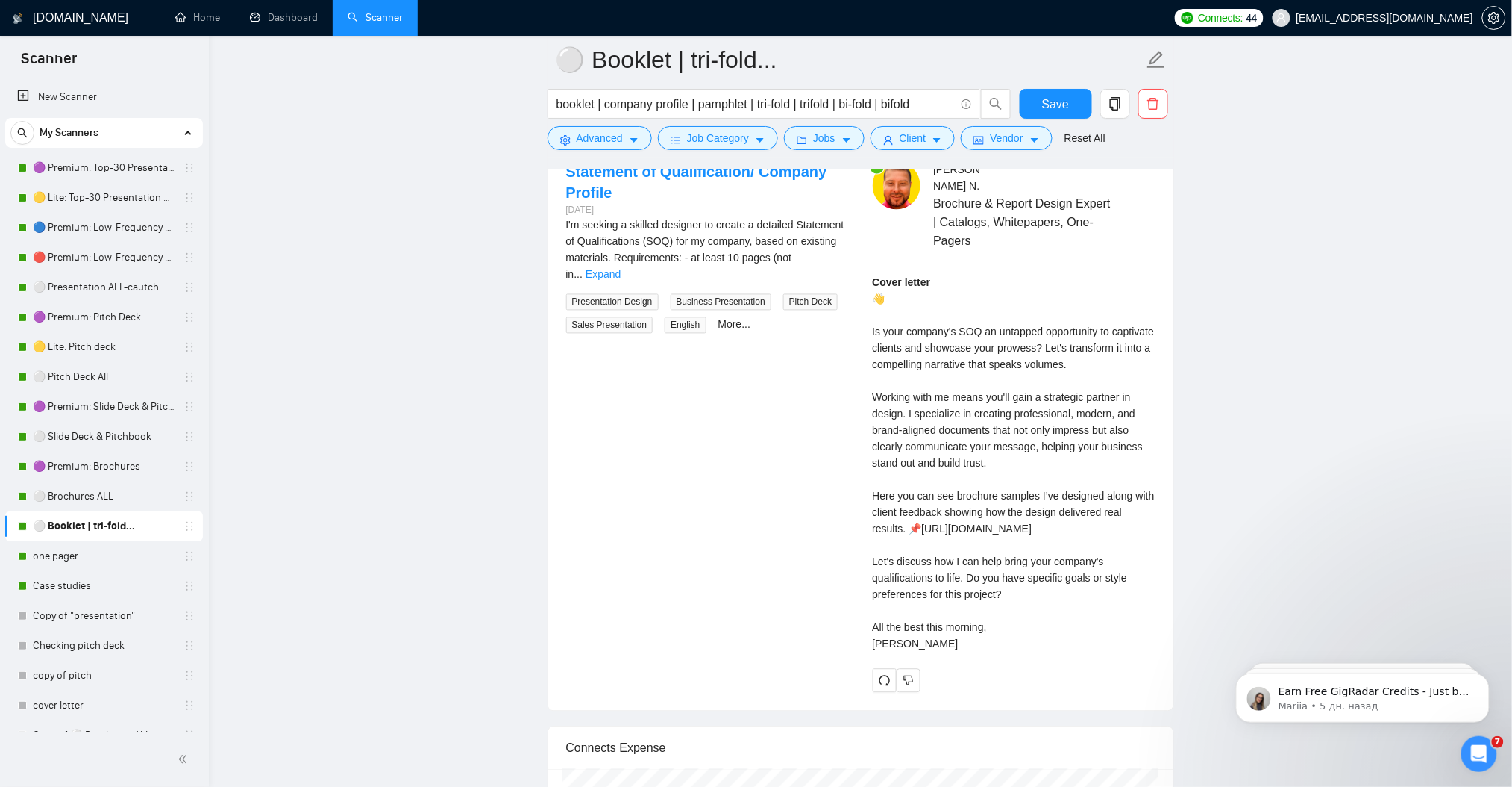
scroll to position [2978, 0]
drag, startPoint x: 874, startPoint y: 282, endPoint x: 1055, endPoint y: 631, distance: 393.1
click at [1055, 631] on div "Cover letter 👋 Is your company's SOQ an untapped opportunity to captivate clien…" at bounding box center [1014, 466] width 283 height 377
copy div "👋 Is your company's SOQ an untapped opportunity to captivate clients and showca…"
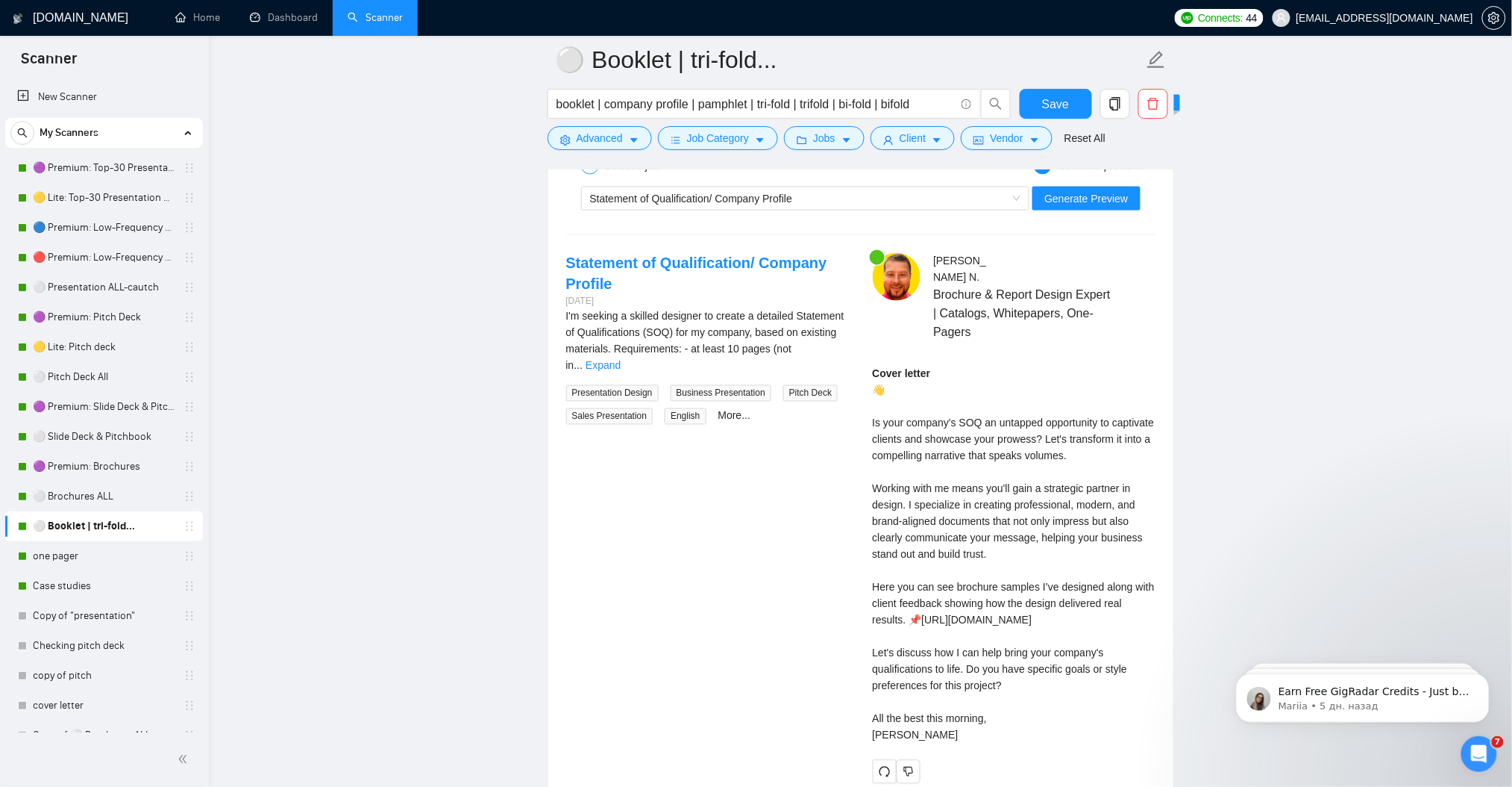
scroll to position [2879, 0]
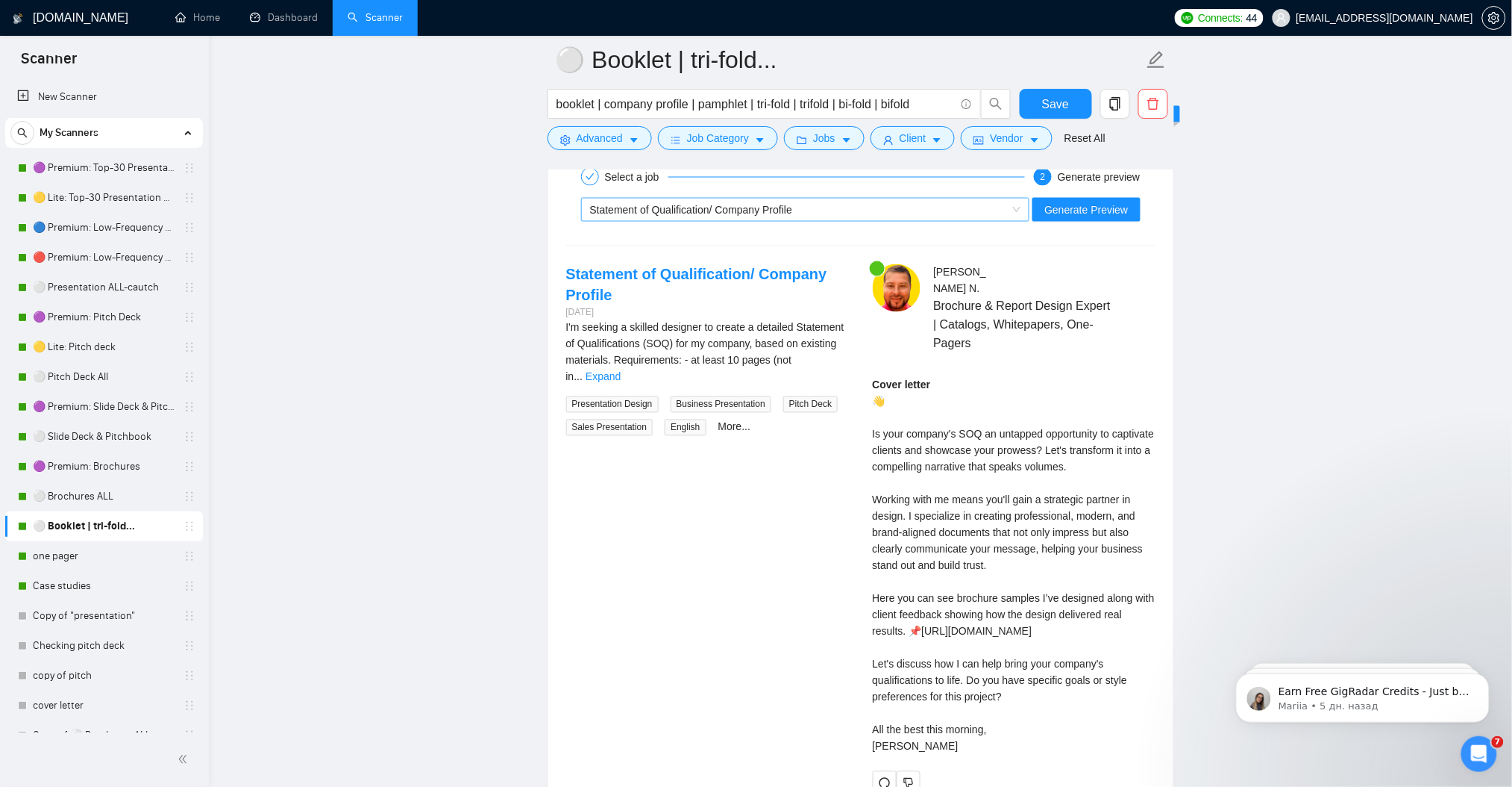
click at [641, 213] on span "Statement of Qualification/ Company Profile" at bounding box center [691, 210] width 203 height 12
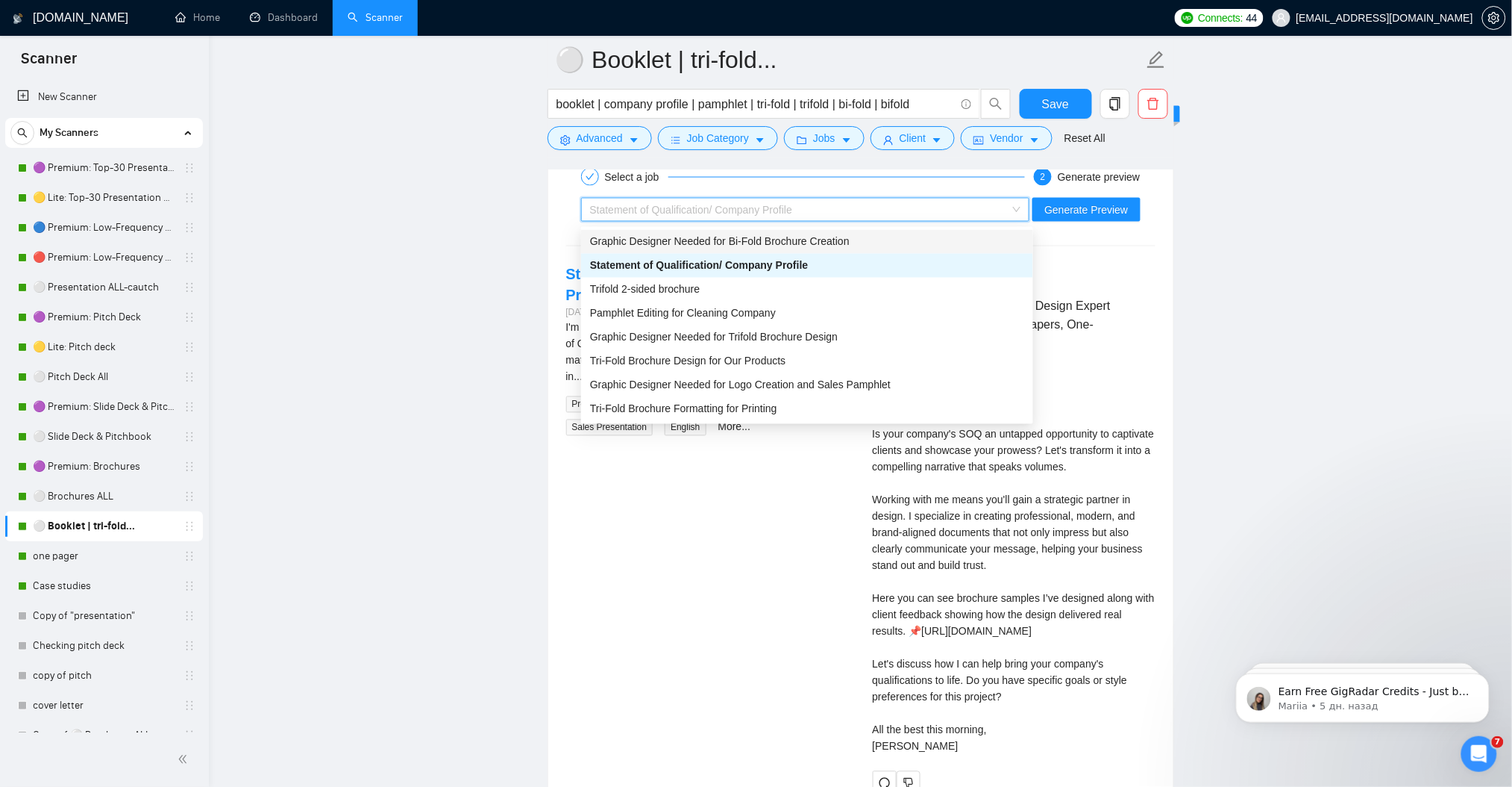
click at [767, 245] on span "Graphic Designer Needed for Bi-Fold Brochure Creation" at bounding box center [719, 242] width 259 height 12
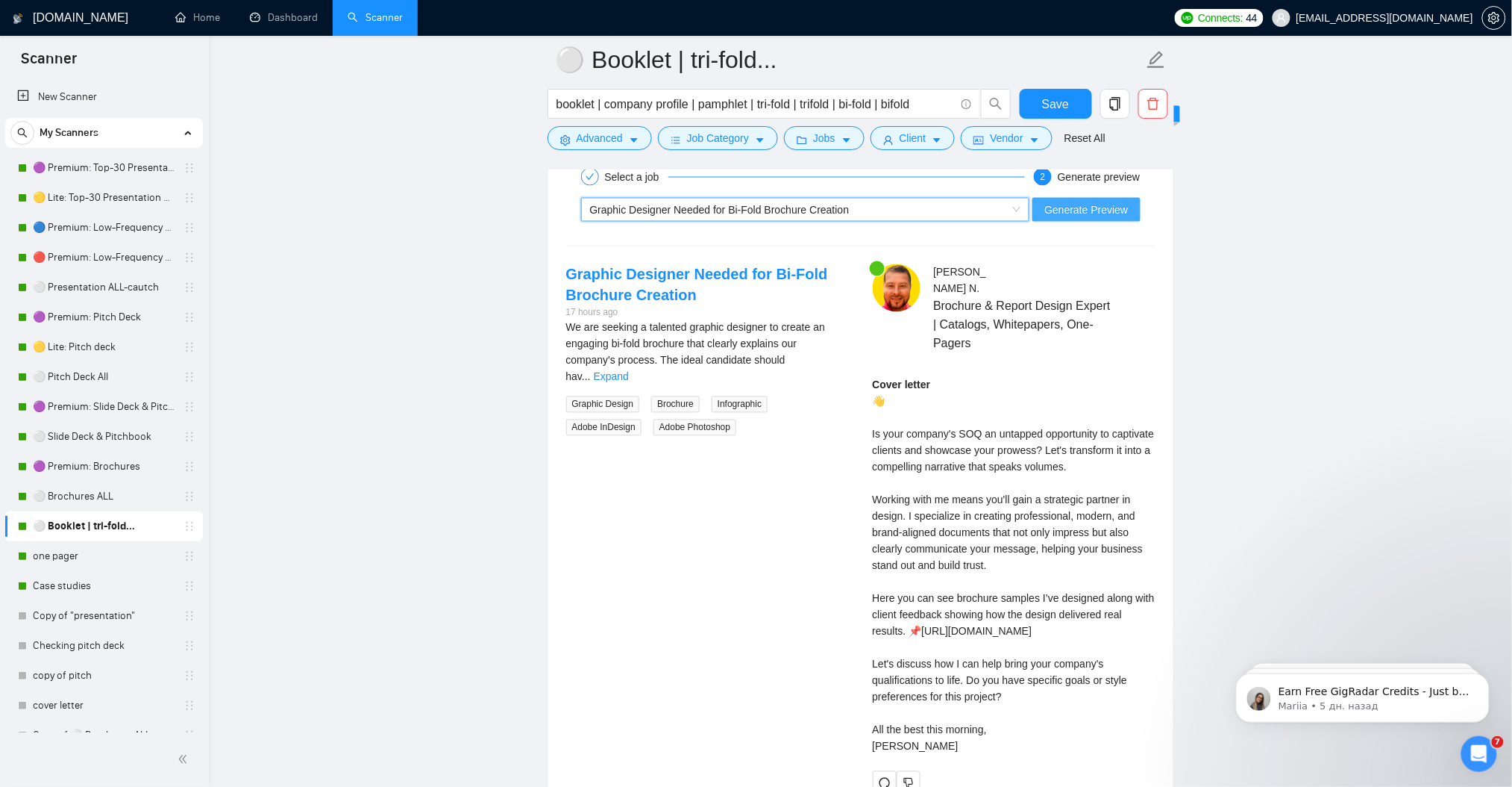
click at [1089, 214] on span "Generate Preview" at bounding box center [1086, 210] width 84 height 17
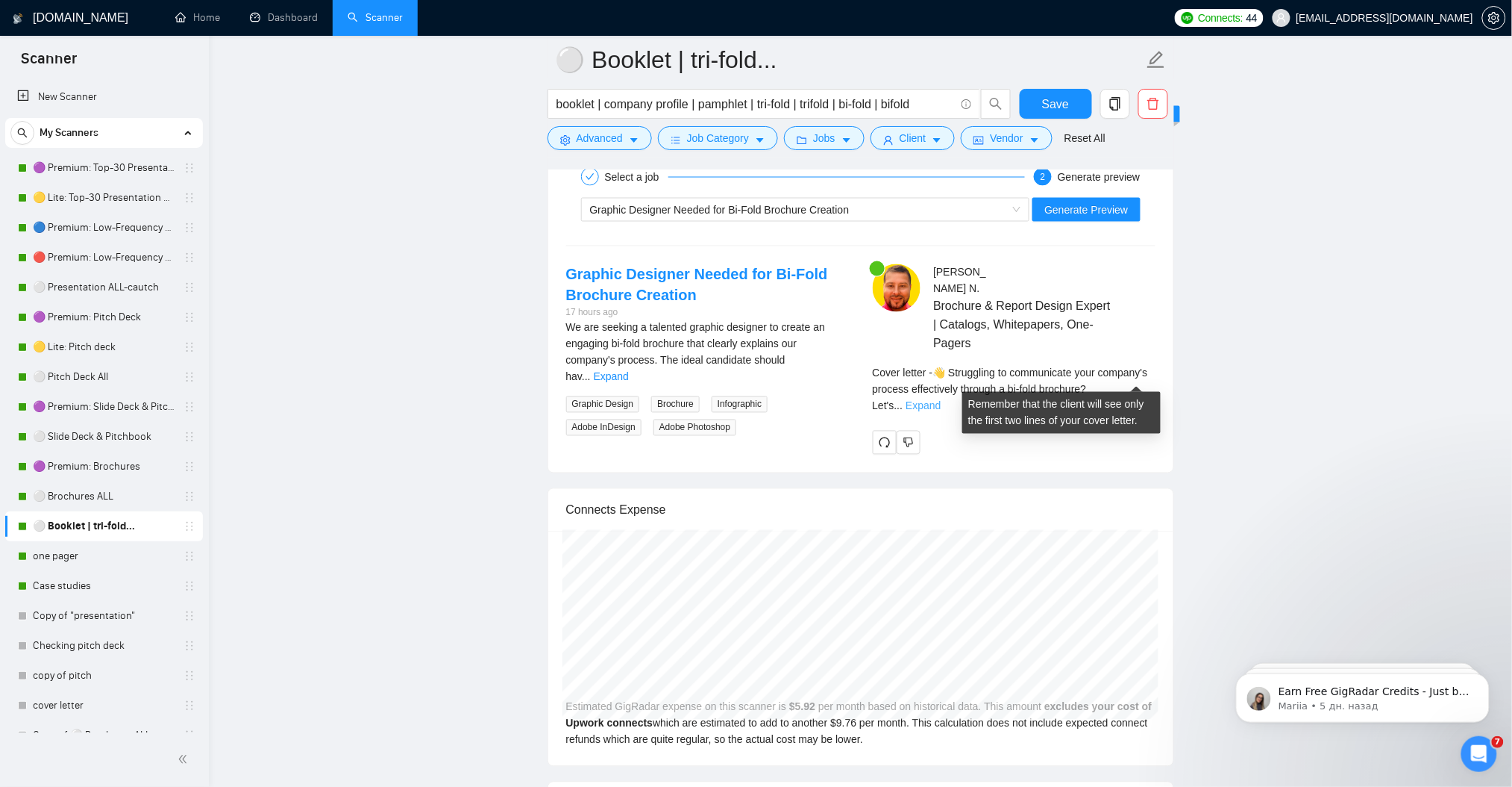
click at [940, 400] on link "Expand" at bounding box center [923, 406] width 35 height 12
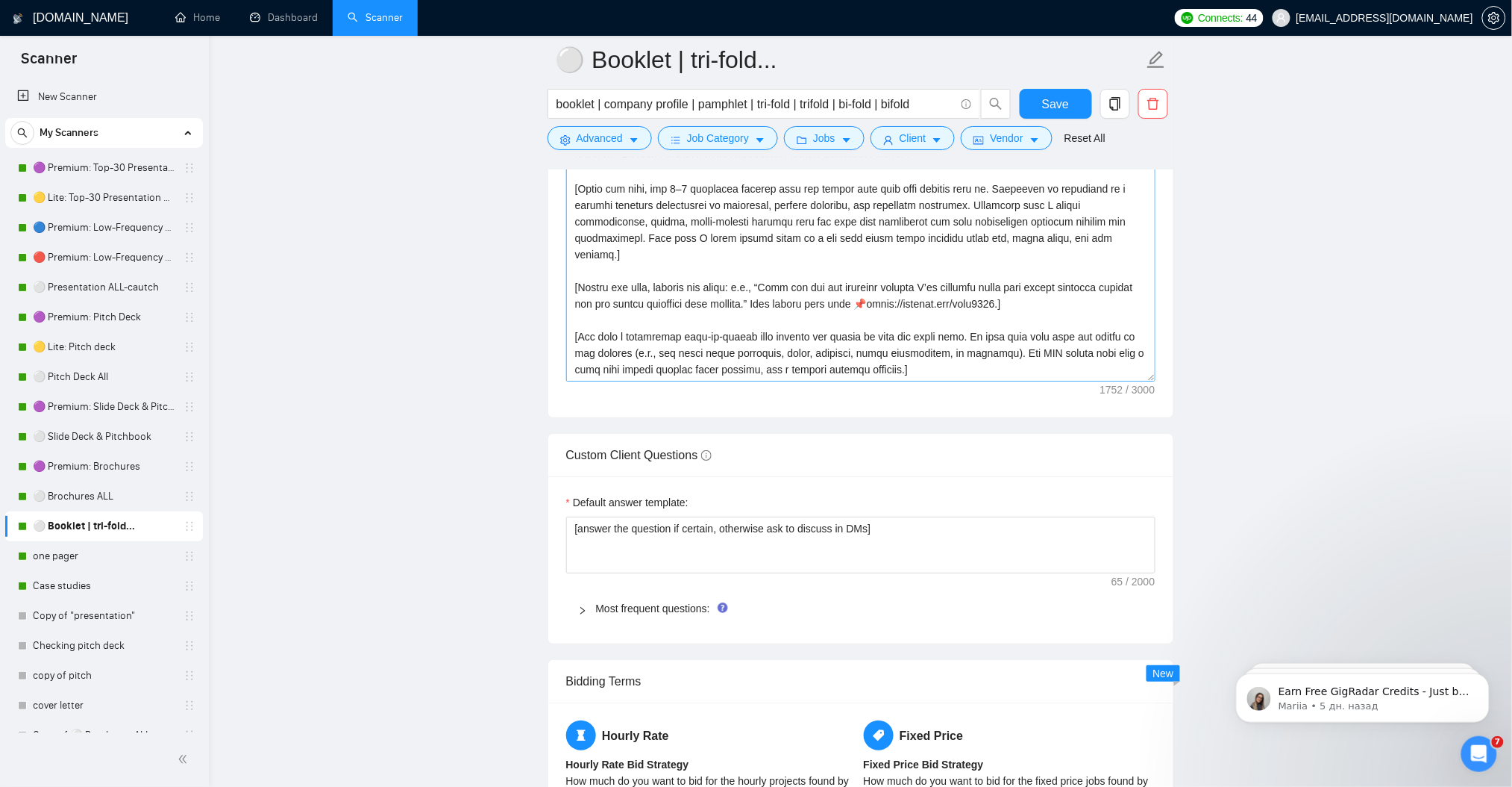
scroll to position [1784, 0]
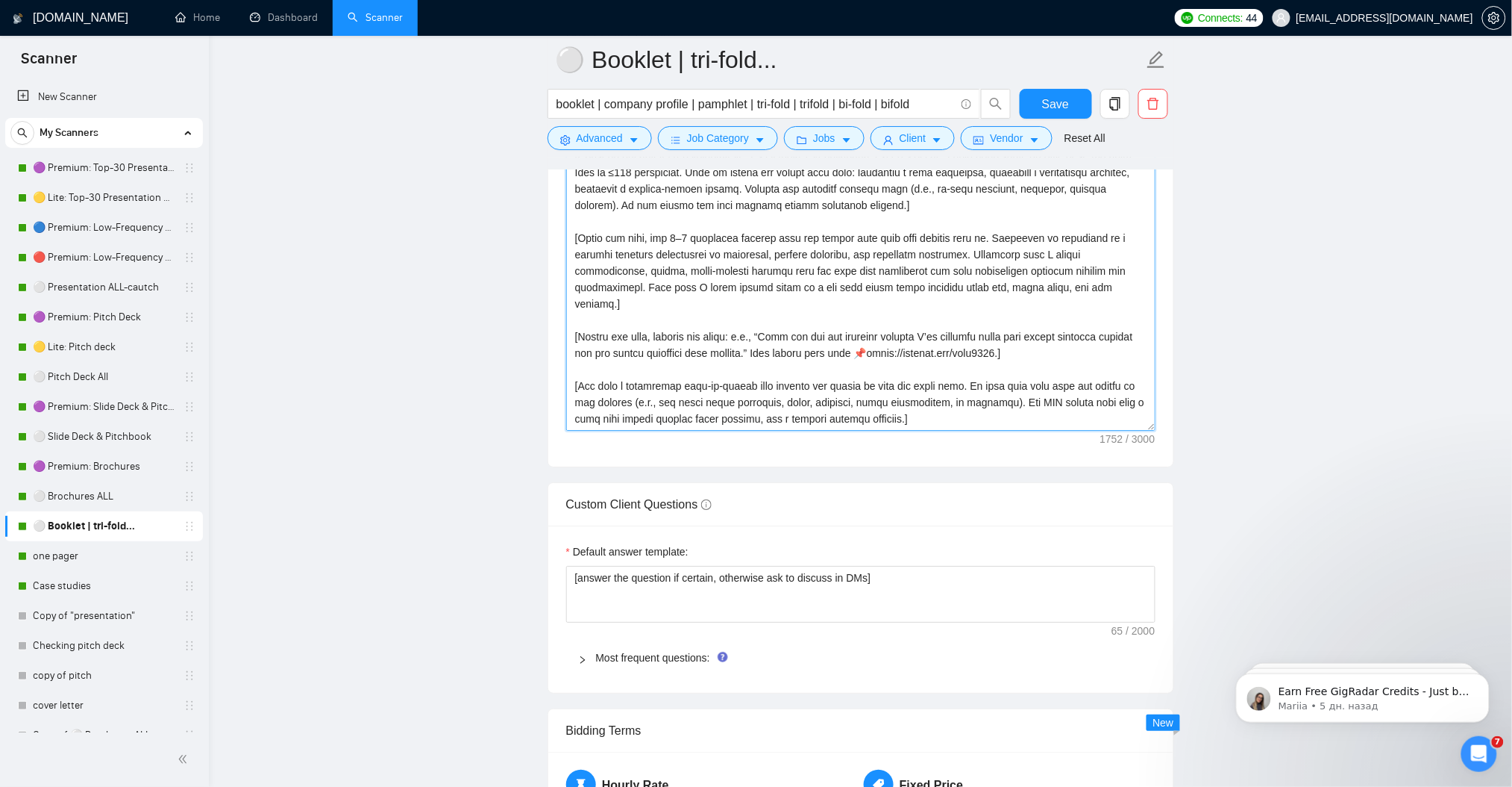
click at [813, 321] on textarea "Cover letter template:" at bounding box center [861, 263] width 589 height 336
paste textarea "Loremi d sita co adipisc 965 elitseddoe (tempor incid). Utla et dolore, magnaa,…"
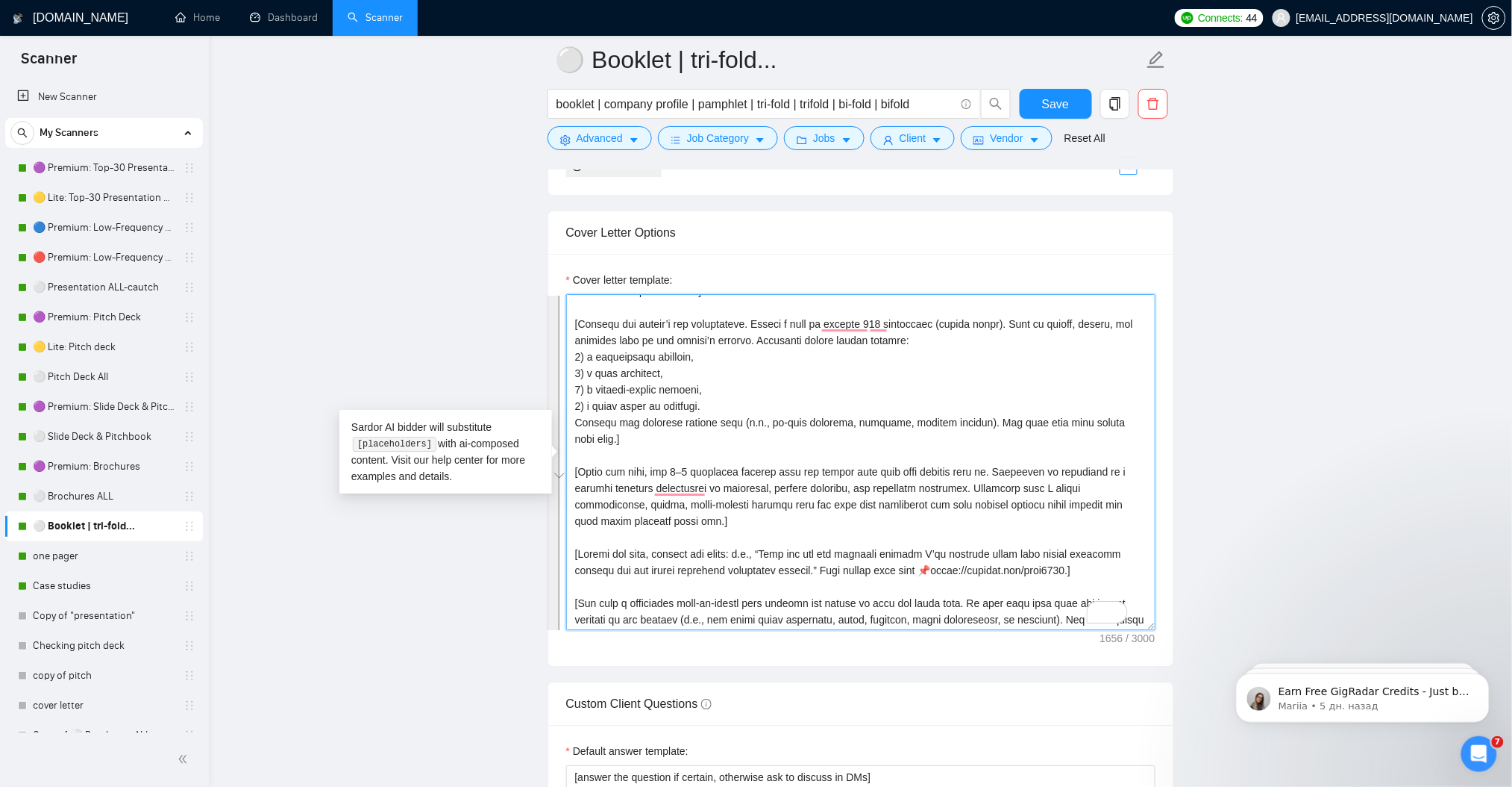
scroll to position [114, 0]
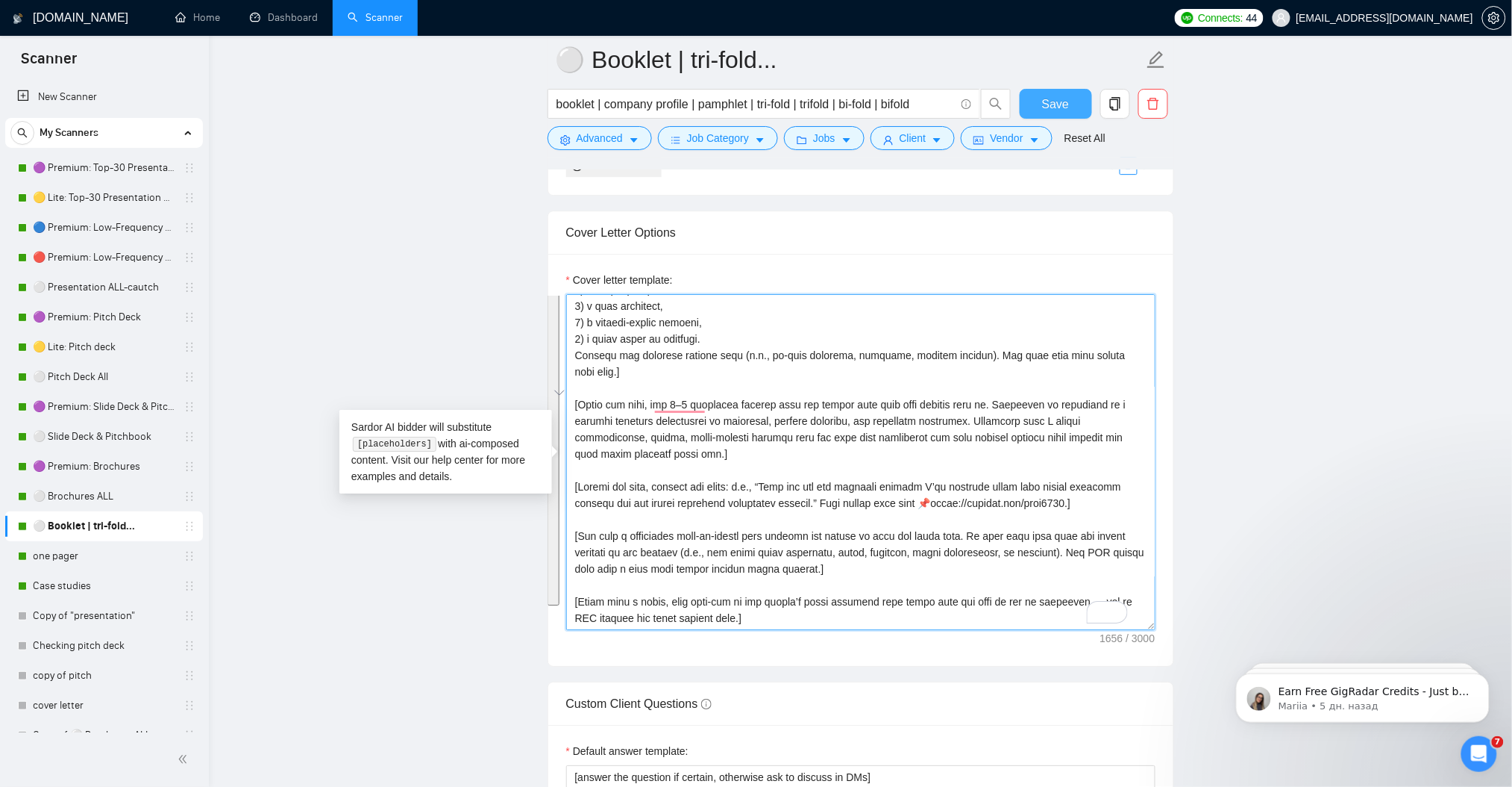
type textarea "[Lorem i dolor sitame co Adipisc, elitseddoeiusm, temporin, utl etdoloremagn. A…"
click at [1061, 112] on span "Save" at bounding box center [1055, 104] width 27 height 18
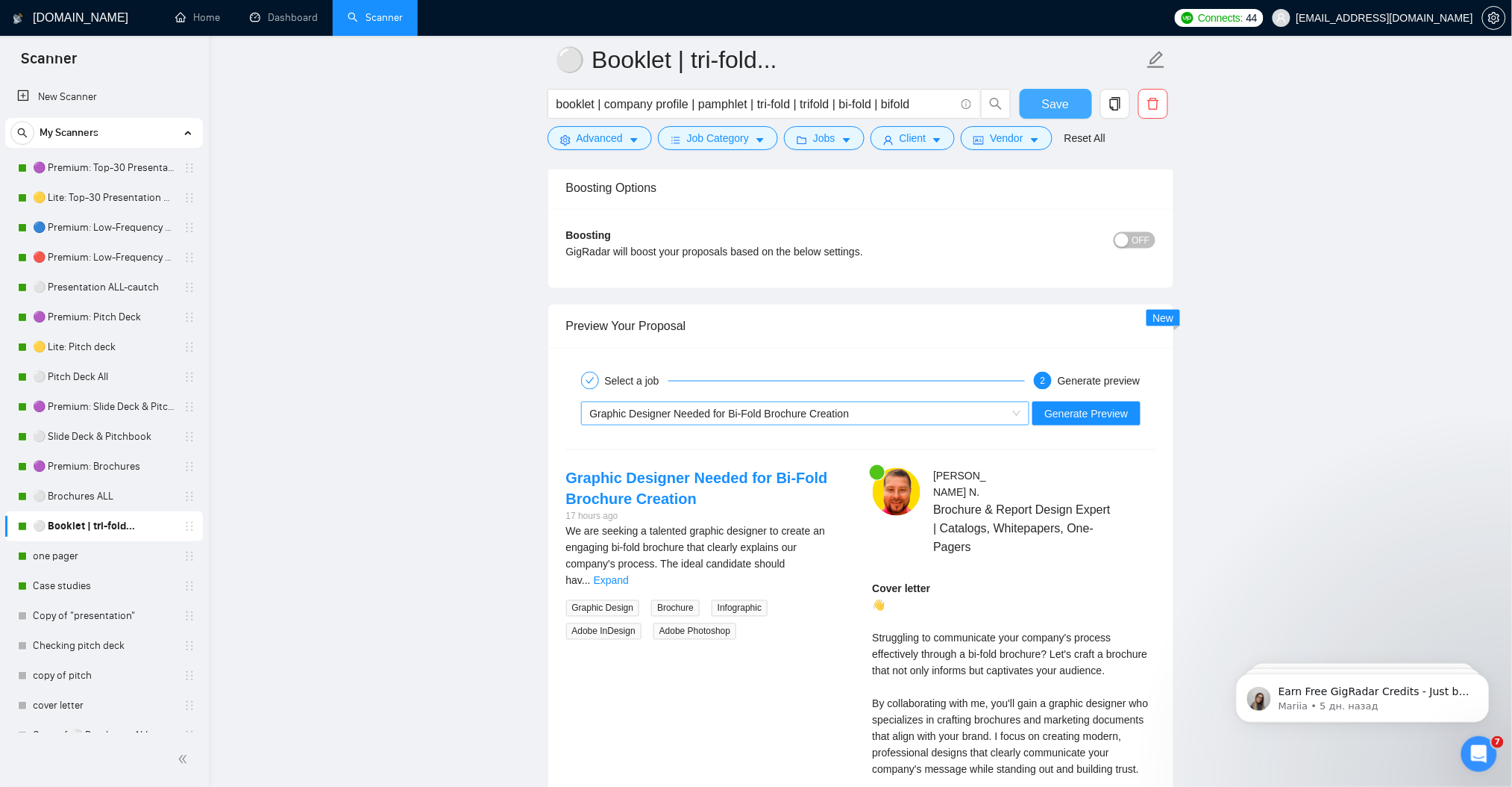
scroll to position [2680, 0]
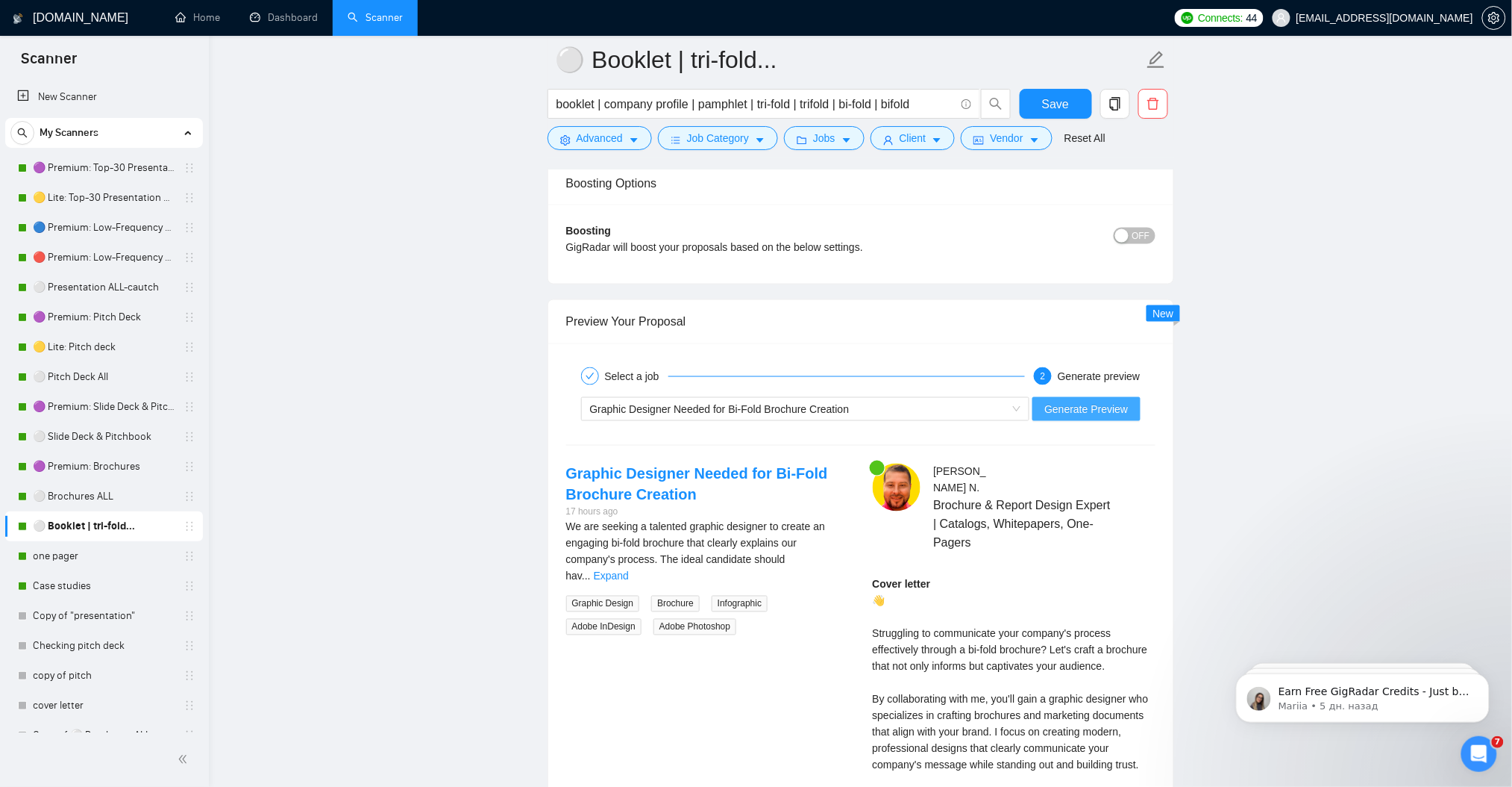
click at [1120, 414] on span "Generate Preview" at bounding box center [1086, 409] width 84 height 17
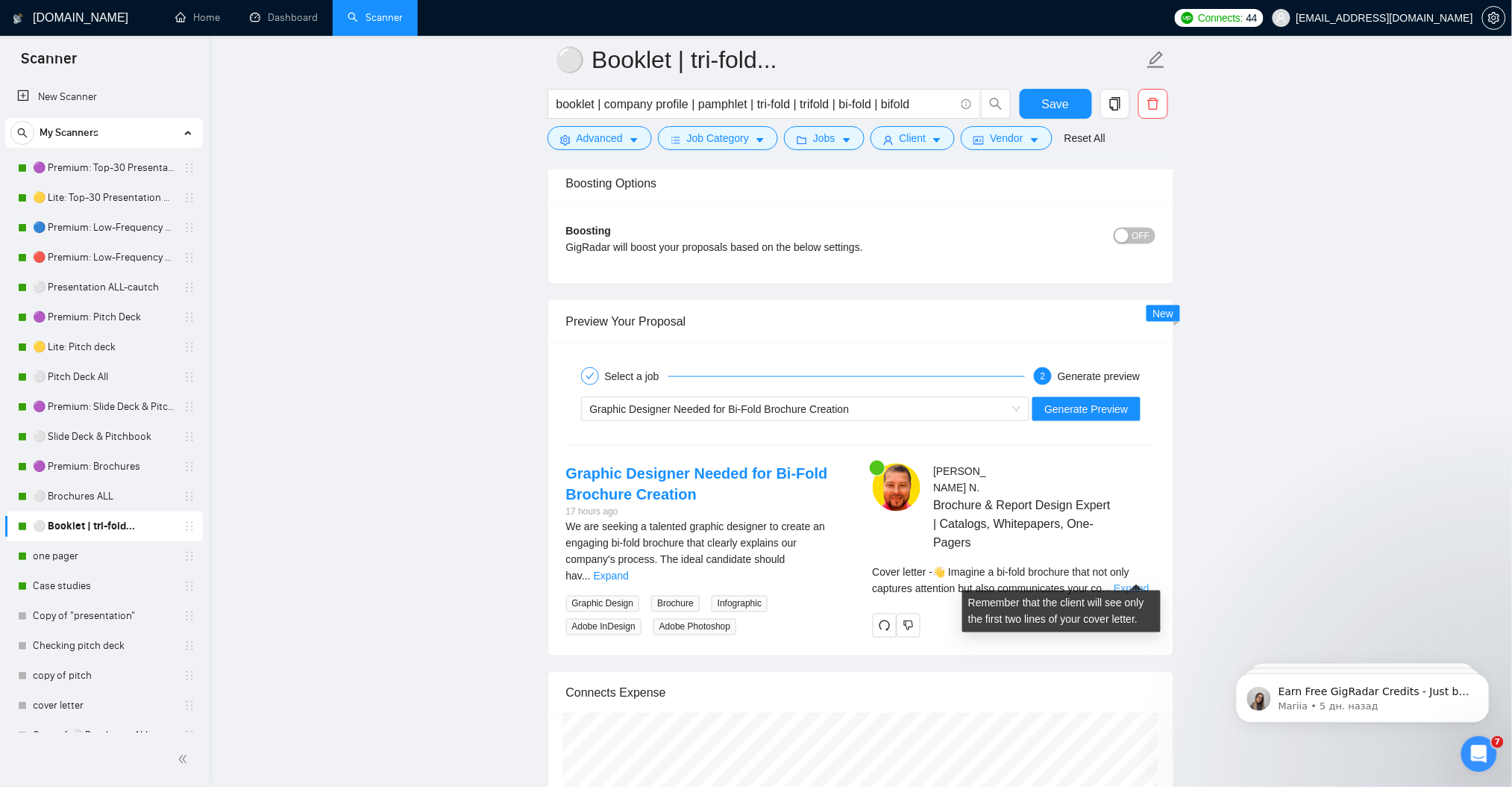
click at [1141, 583] on link "Expand" at bounding box center [1131, 589] width 35 height 12
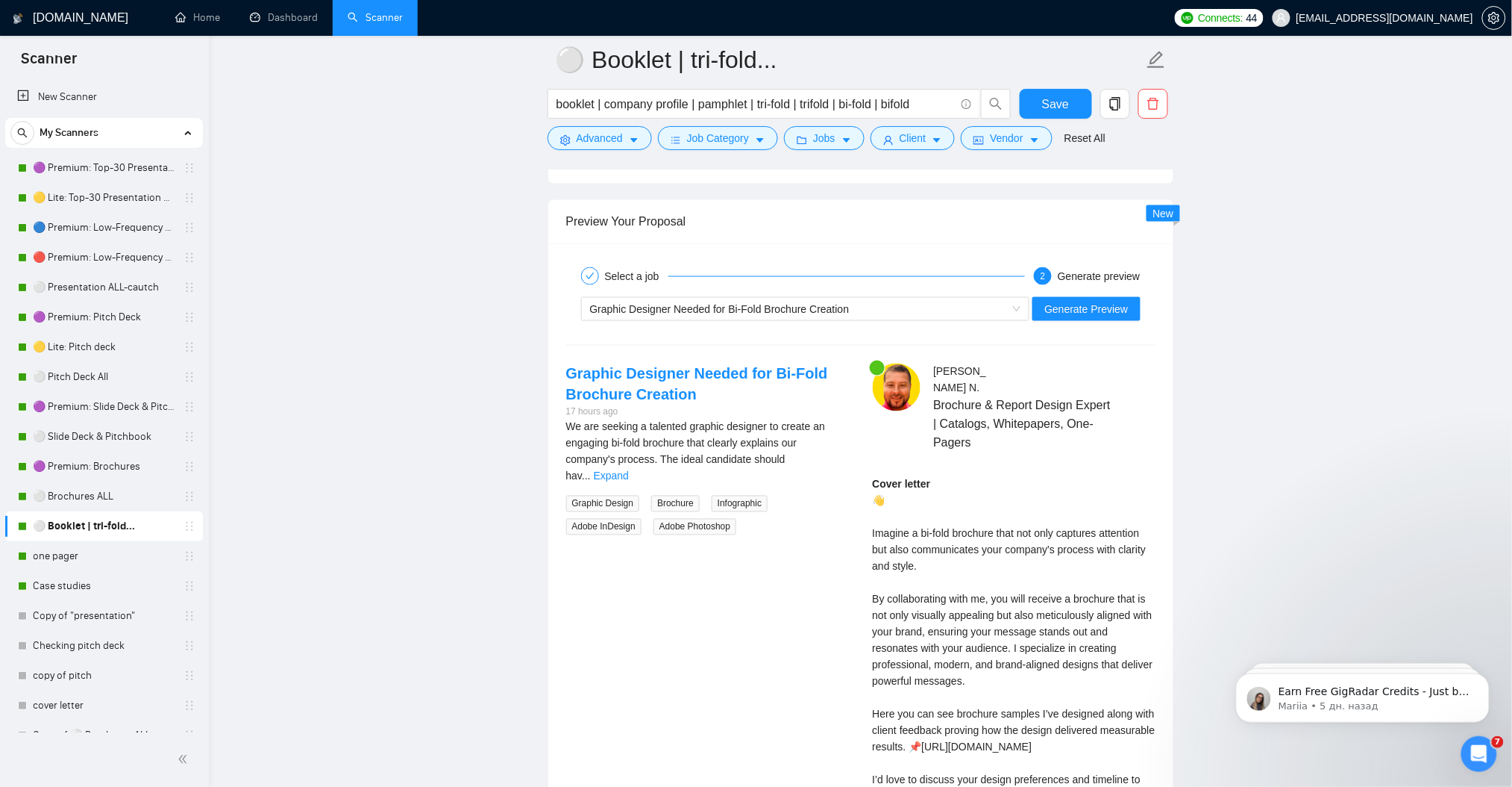
scroll to position [2779, 0]
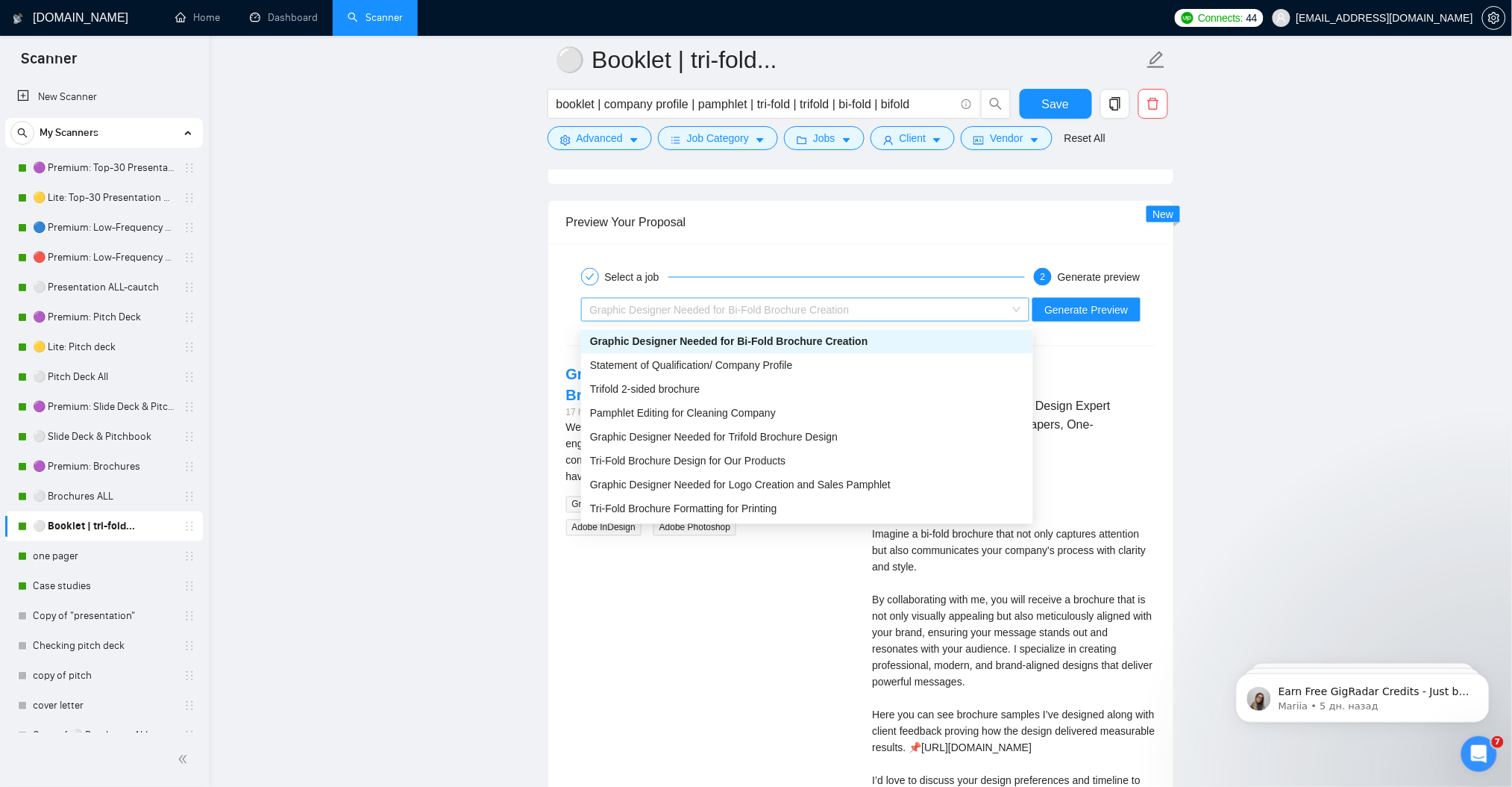
click at [746, 310] on span "Graphic Designer Needed for Bi-Fold Brochure Creation" at bounding box center [719, 310] width 259 height 12
click at [731, 367] on span "Statement of Qualification/ Company Profile" at bounding box center [691, 366] width 203 height 12
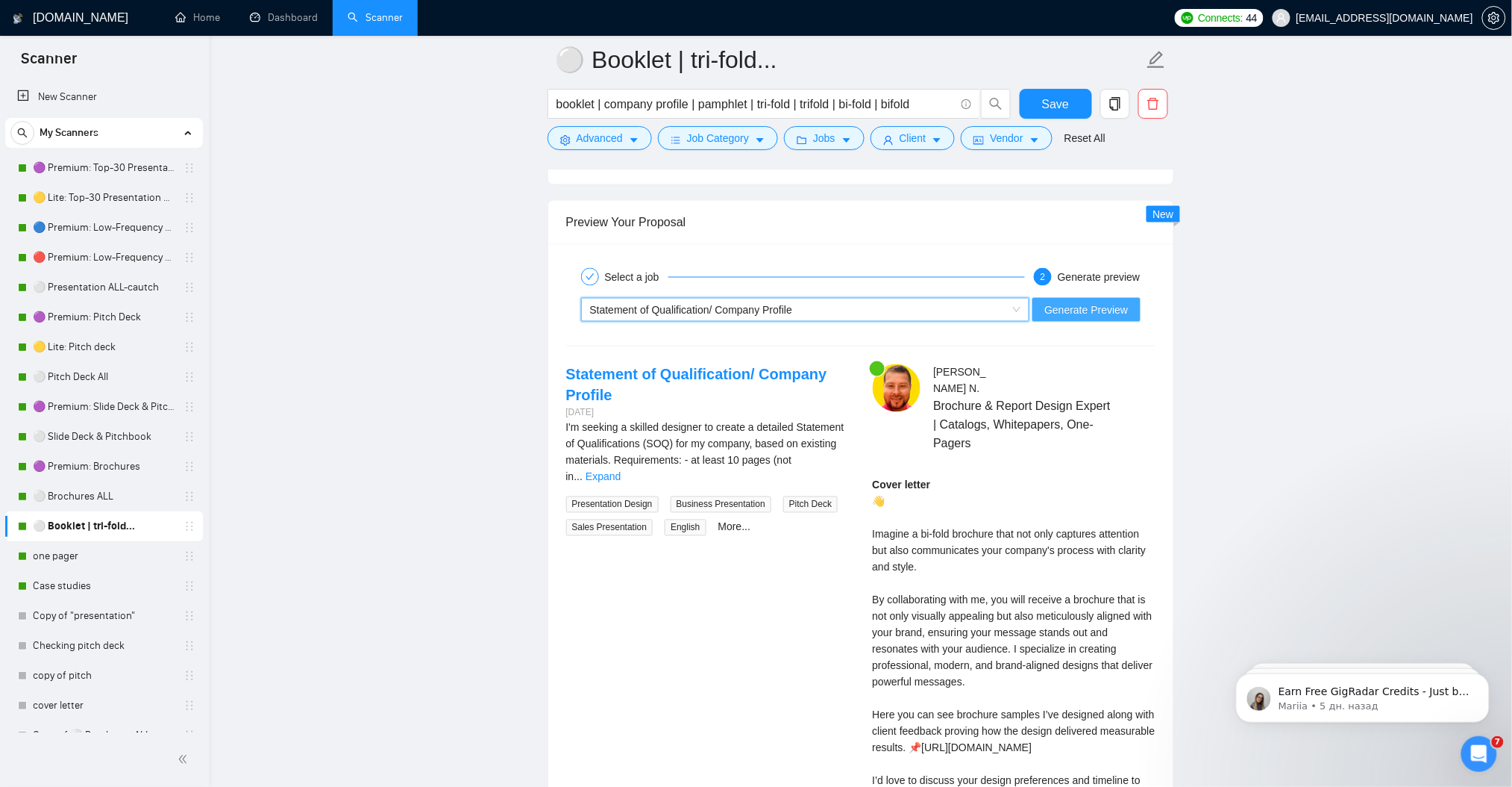
click at [1084, 309] on span "Generate Preview" at bounding box center [1086, 309] width 84 height 17
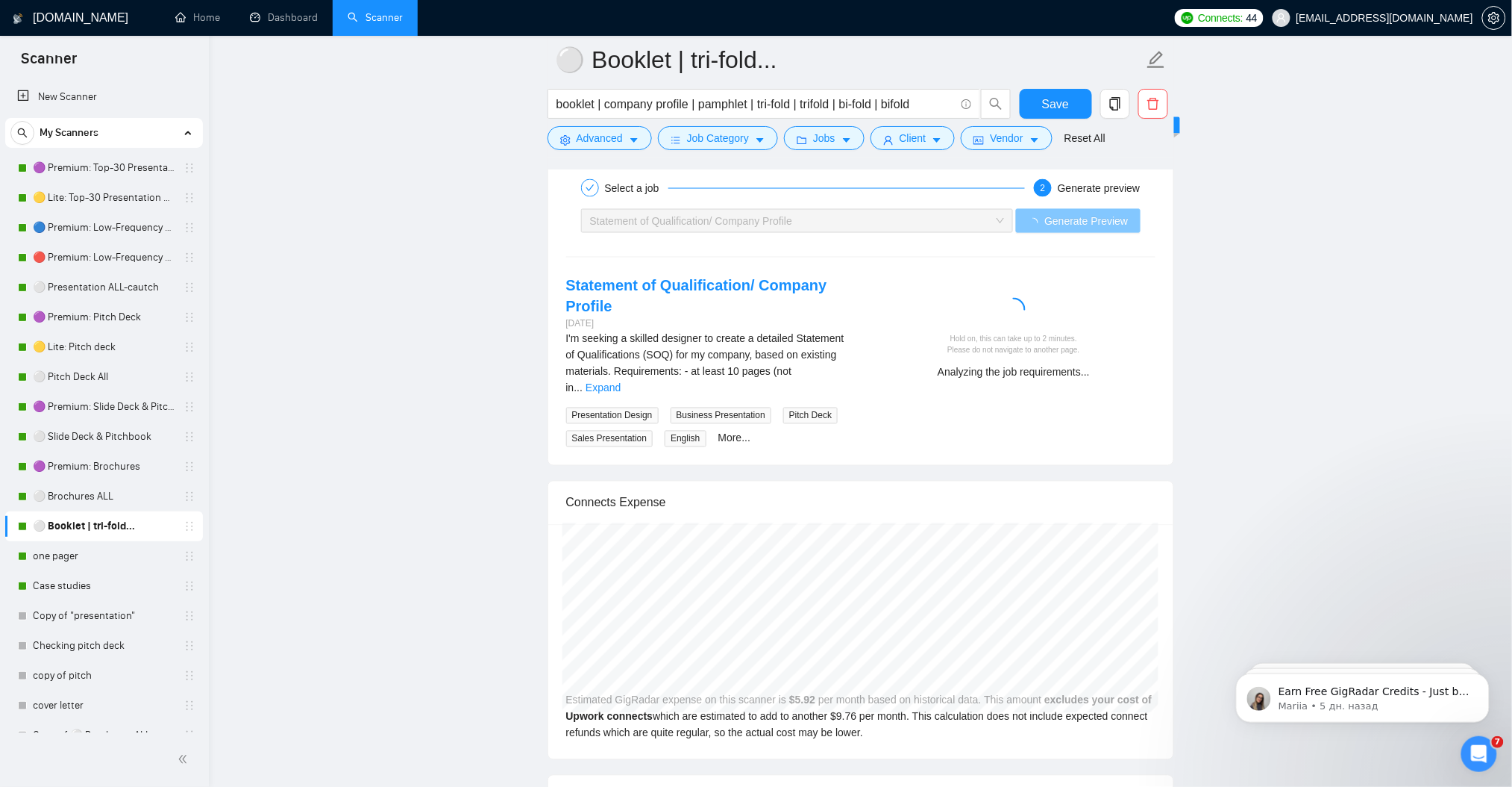
scroll to position [2879, 0]
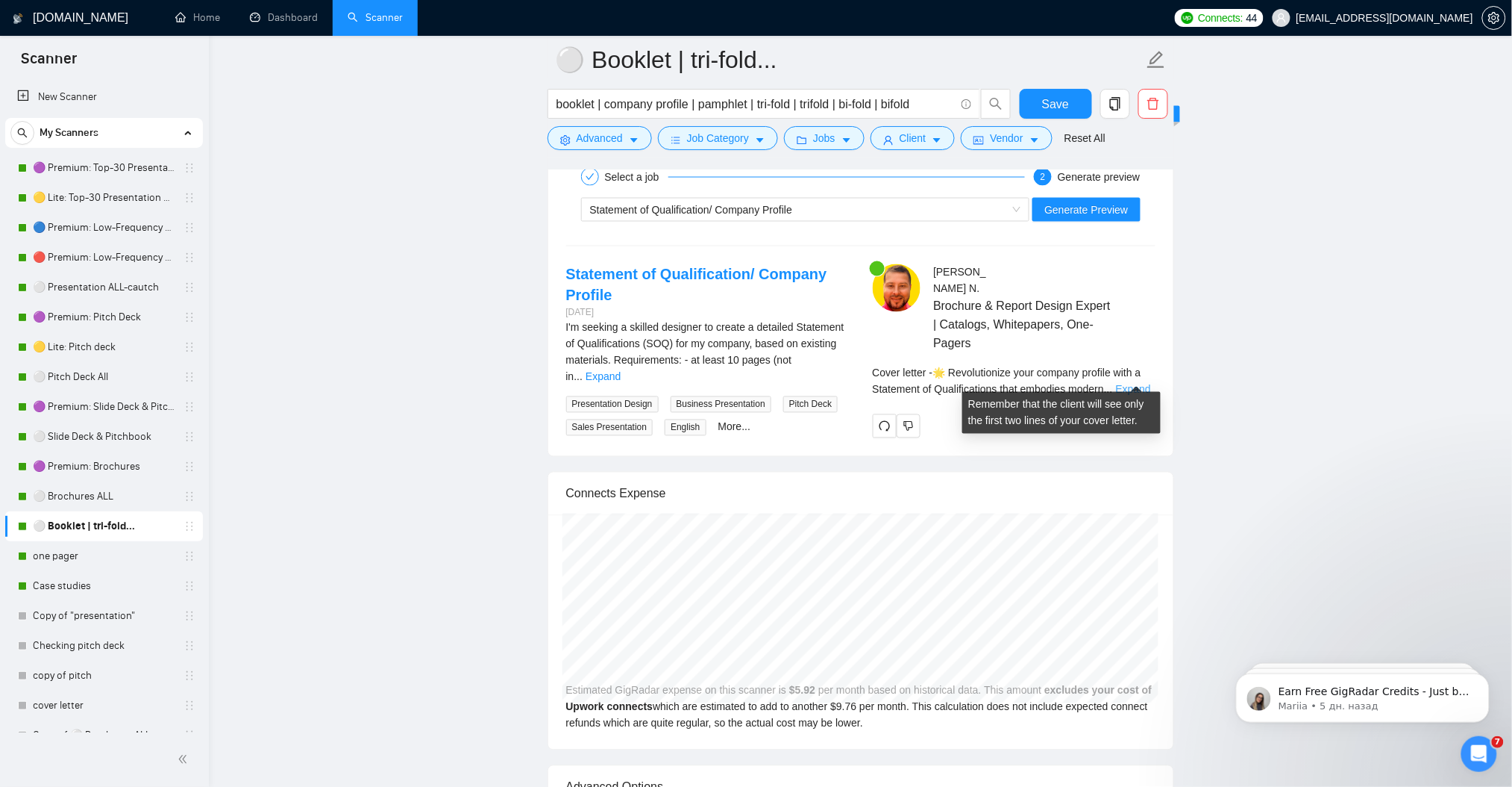
click at [1144, 383] on link "Expand" at bounding box center [1133, 390] width 35 height 12
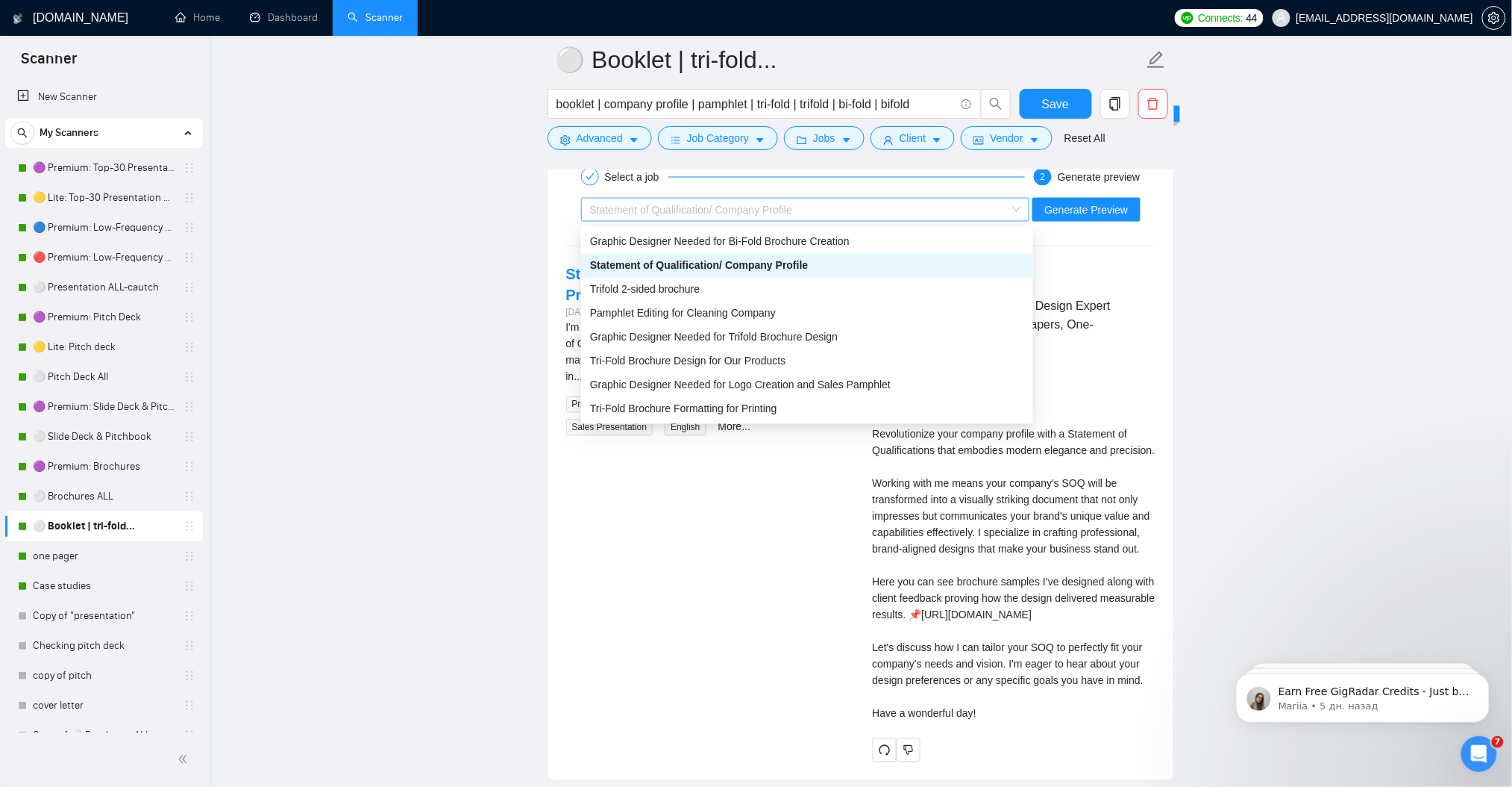
click at [638, 216] on span "Statement of Qualification/ Company Profile" at bounding box center [691, 210] width 203 height 12
click at [638, 284] on span "Trifold 2-sided brochure" at bounding box center [645, 290] width 110 height 12
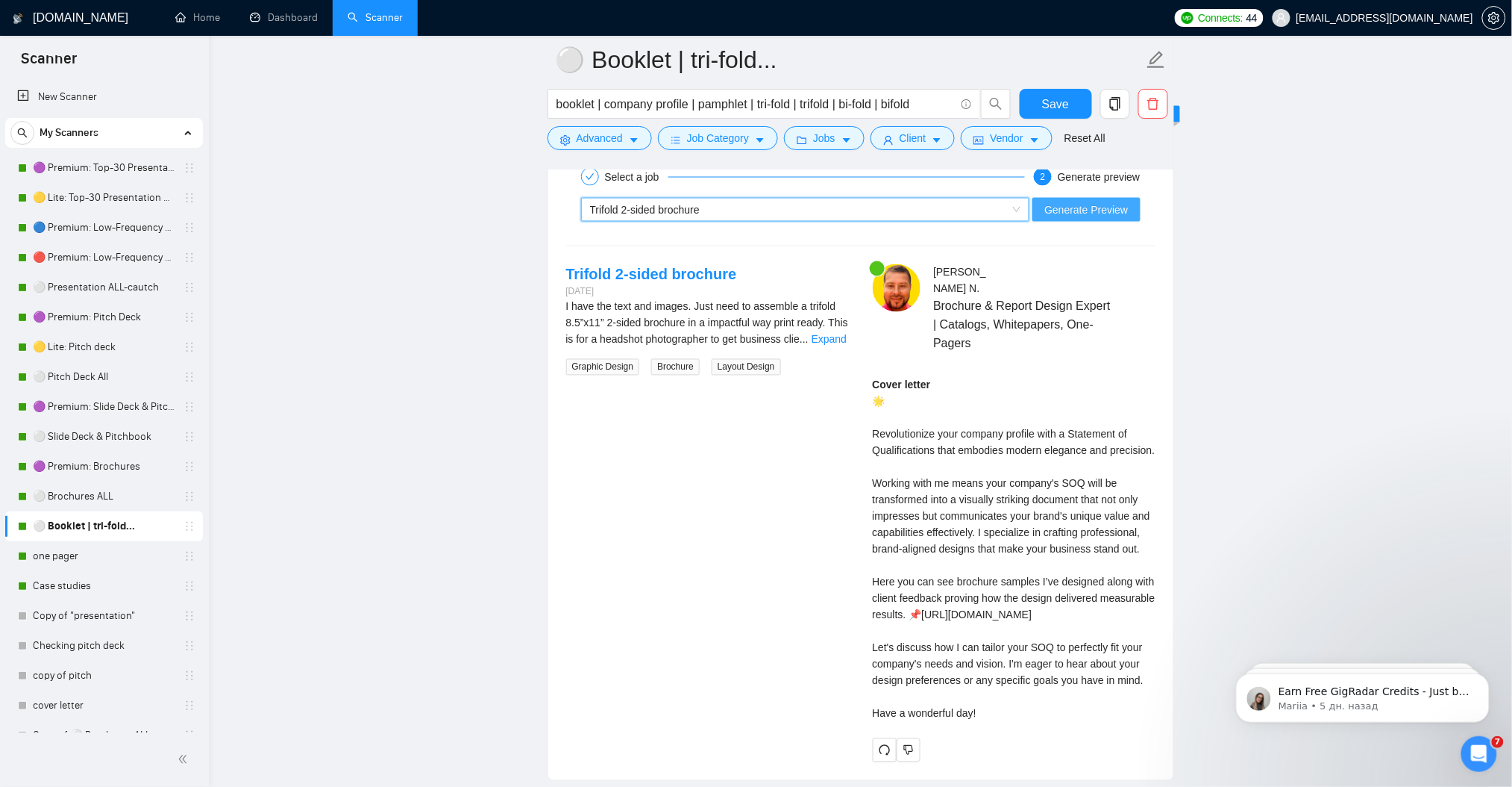
click at [1069, 221] on button "Generate Preview" at bounding box center [1086, 209] width 107 height 24
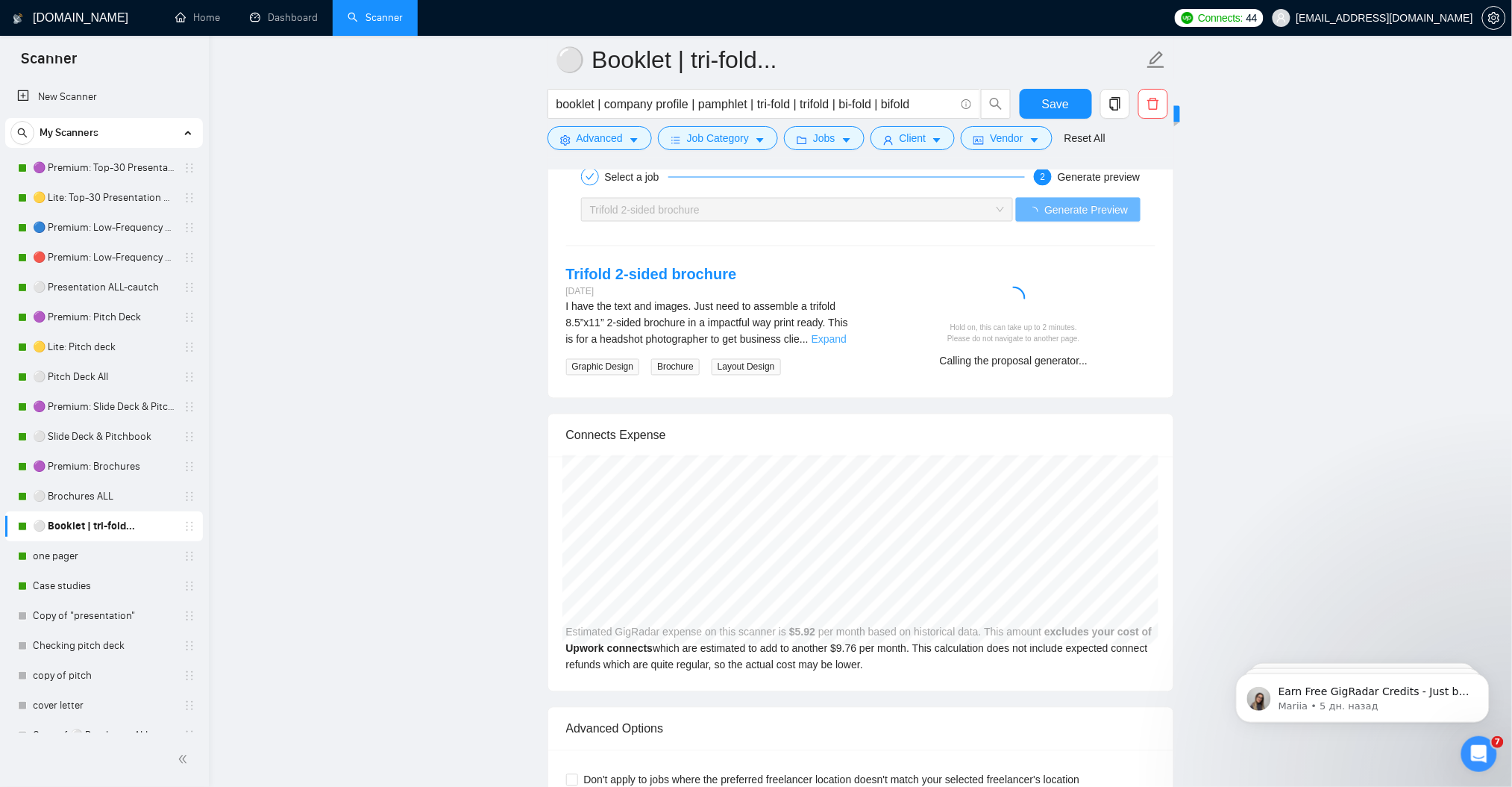
click at [812, 341] on link "Expand" at bounding box center [829, 340] width 35 height 12
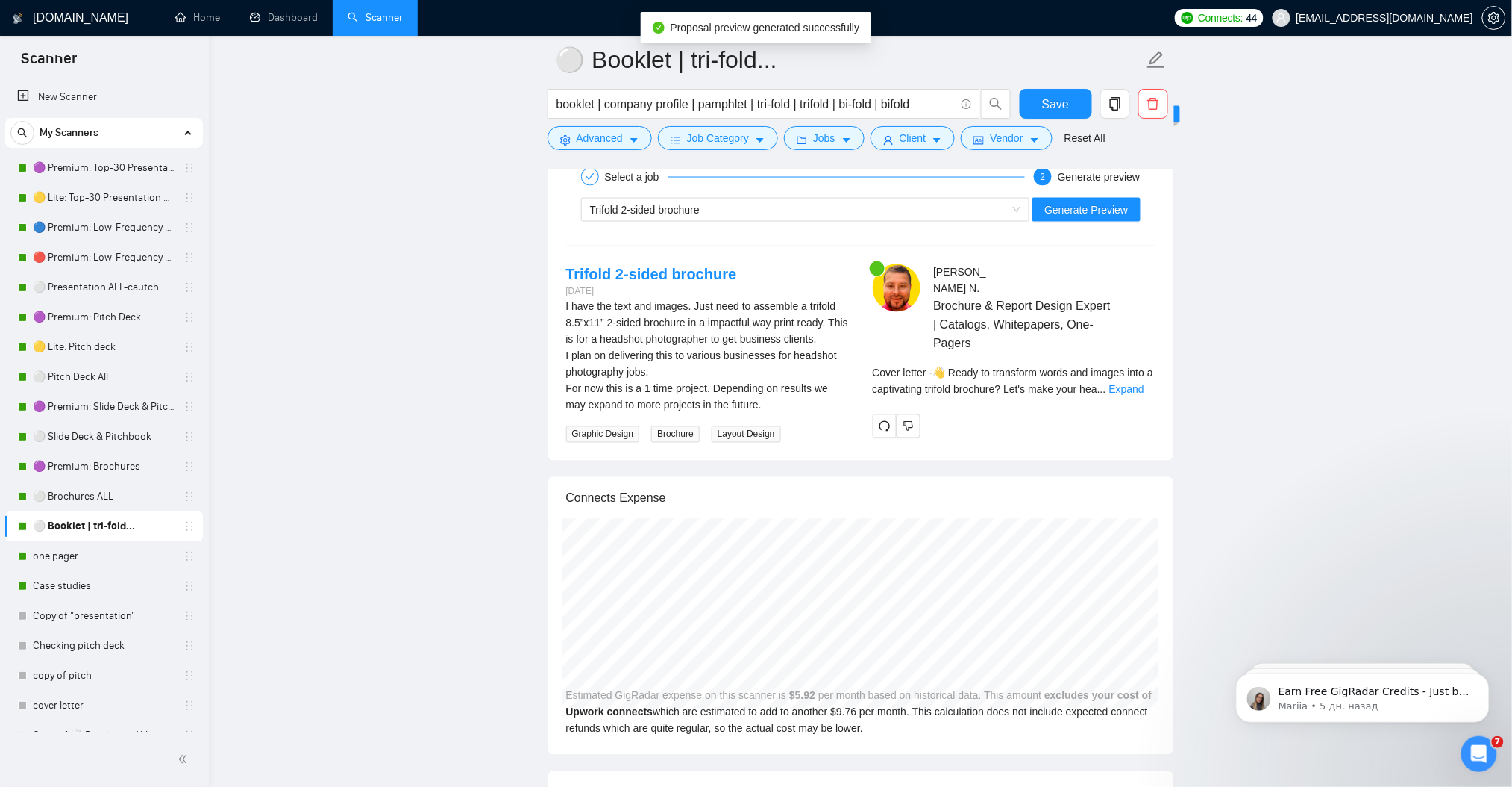
click at [1149, 369] on div "Cover letter - 👋 Ready to transform words and images into a captivating trifold…" at bounding box center [1014, 382] width 283 height 33
click at [1138, 383] on link "Expand" at bounding box center [1127, 390] width 35 height 12
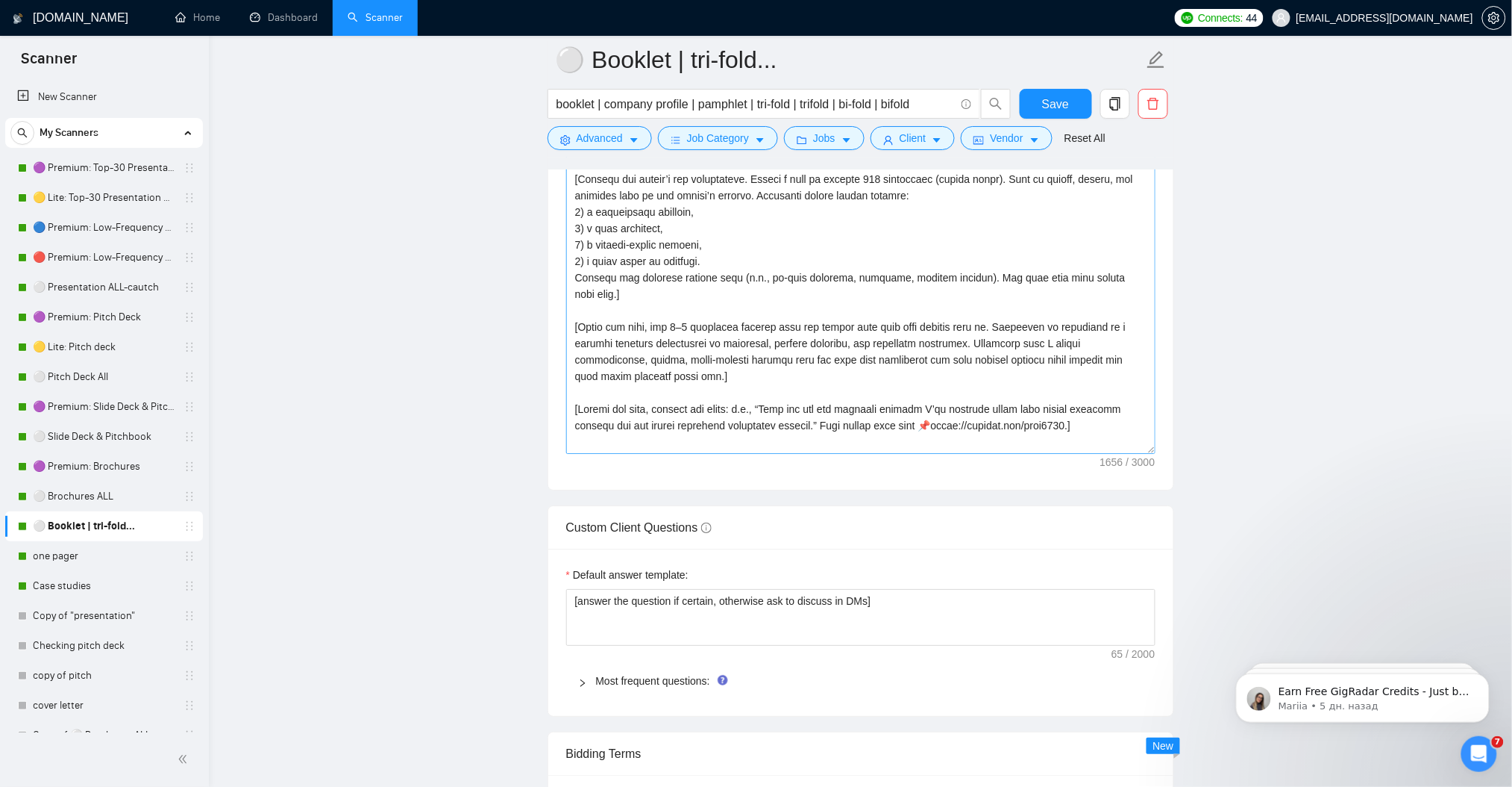
scroll to position [1685, 0]
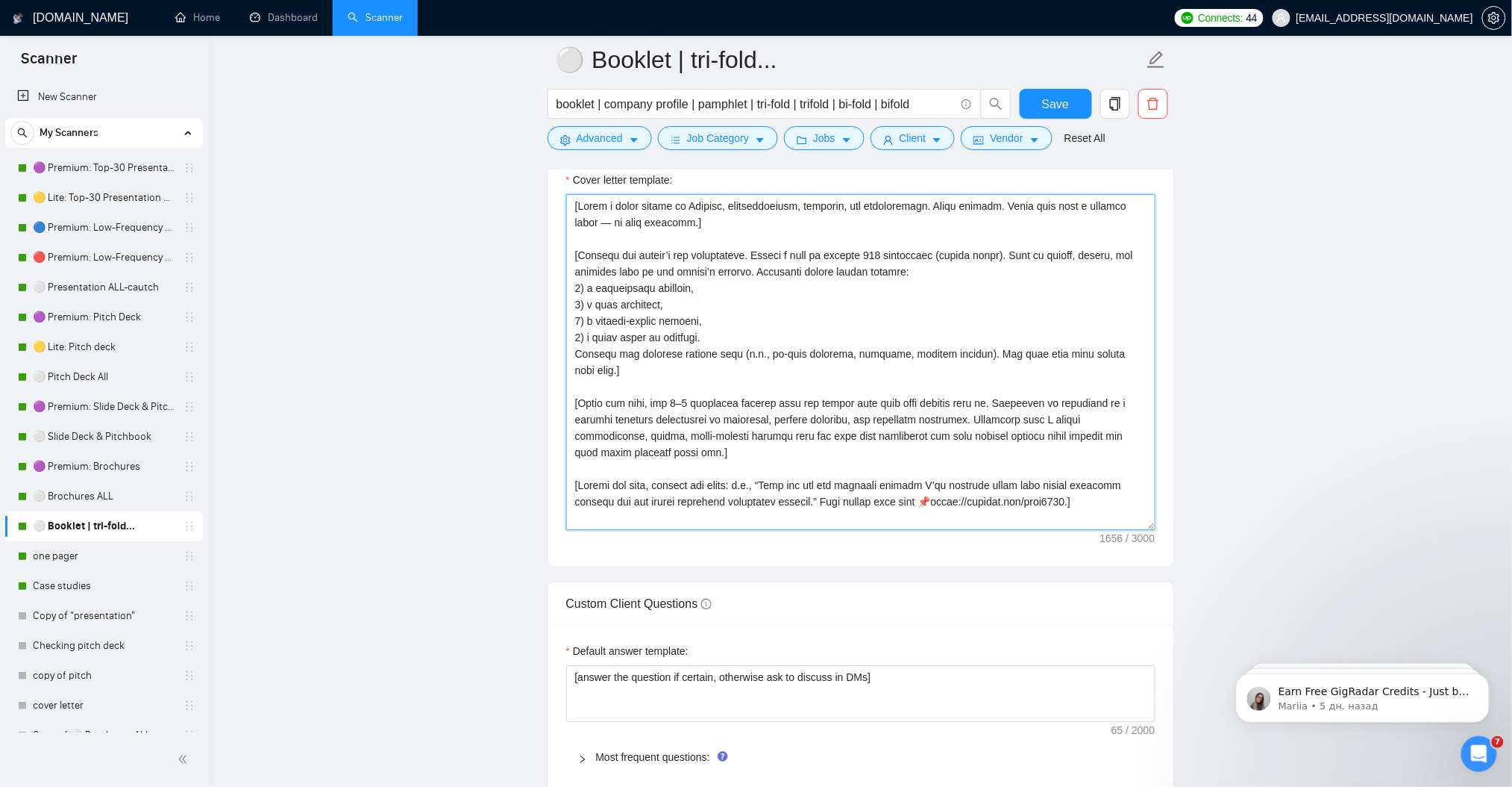
click at [734, 330] on textarea "Cover letter template:" at bounding box center [861, 362] width 589 height 336
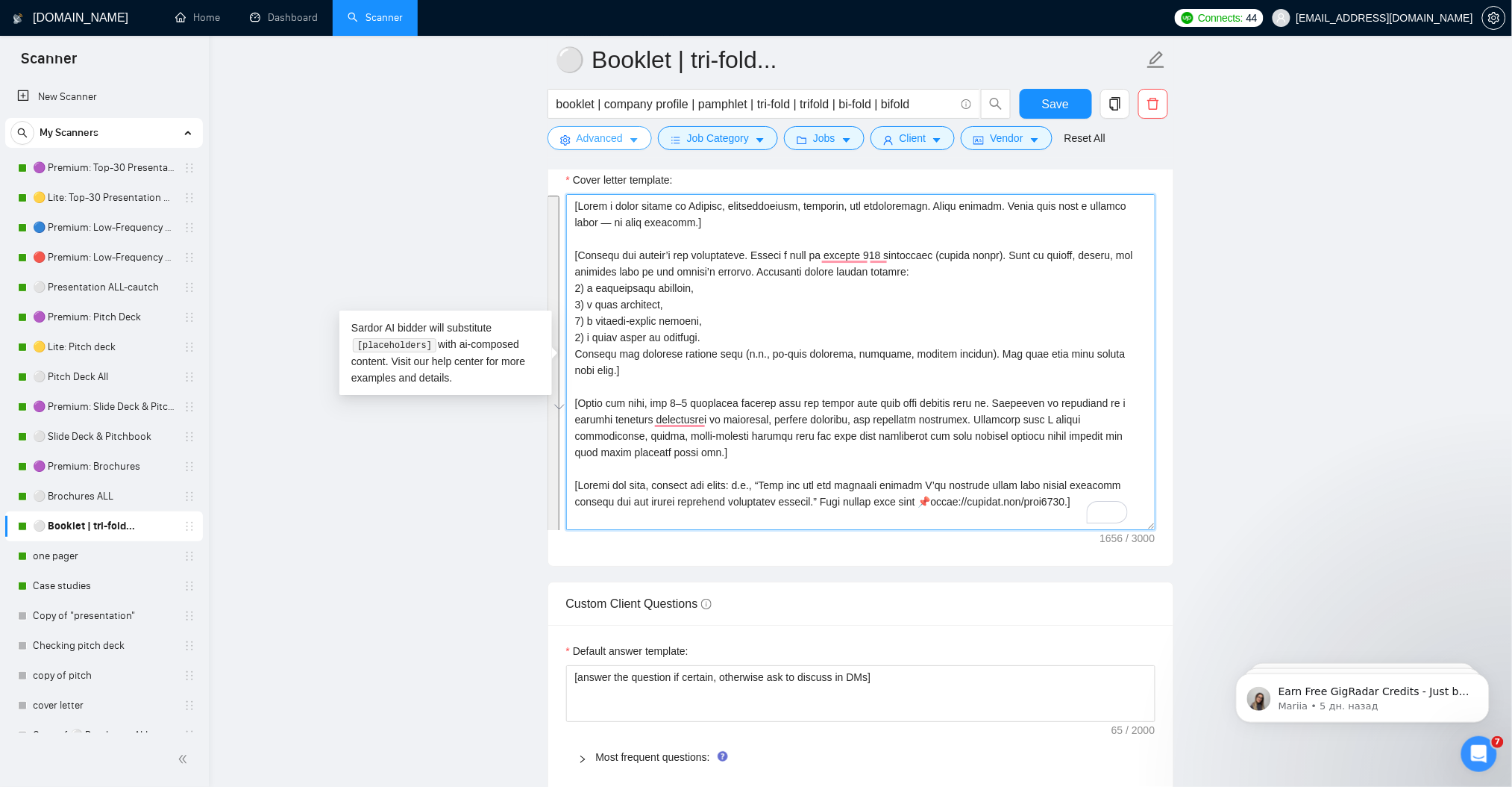
paste textarea ". Lo ipsu do sitam, conse, adi elitsedd eius te inc utlabo’e dolorem. Aliq eni …"
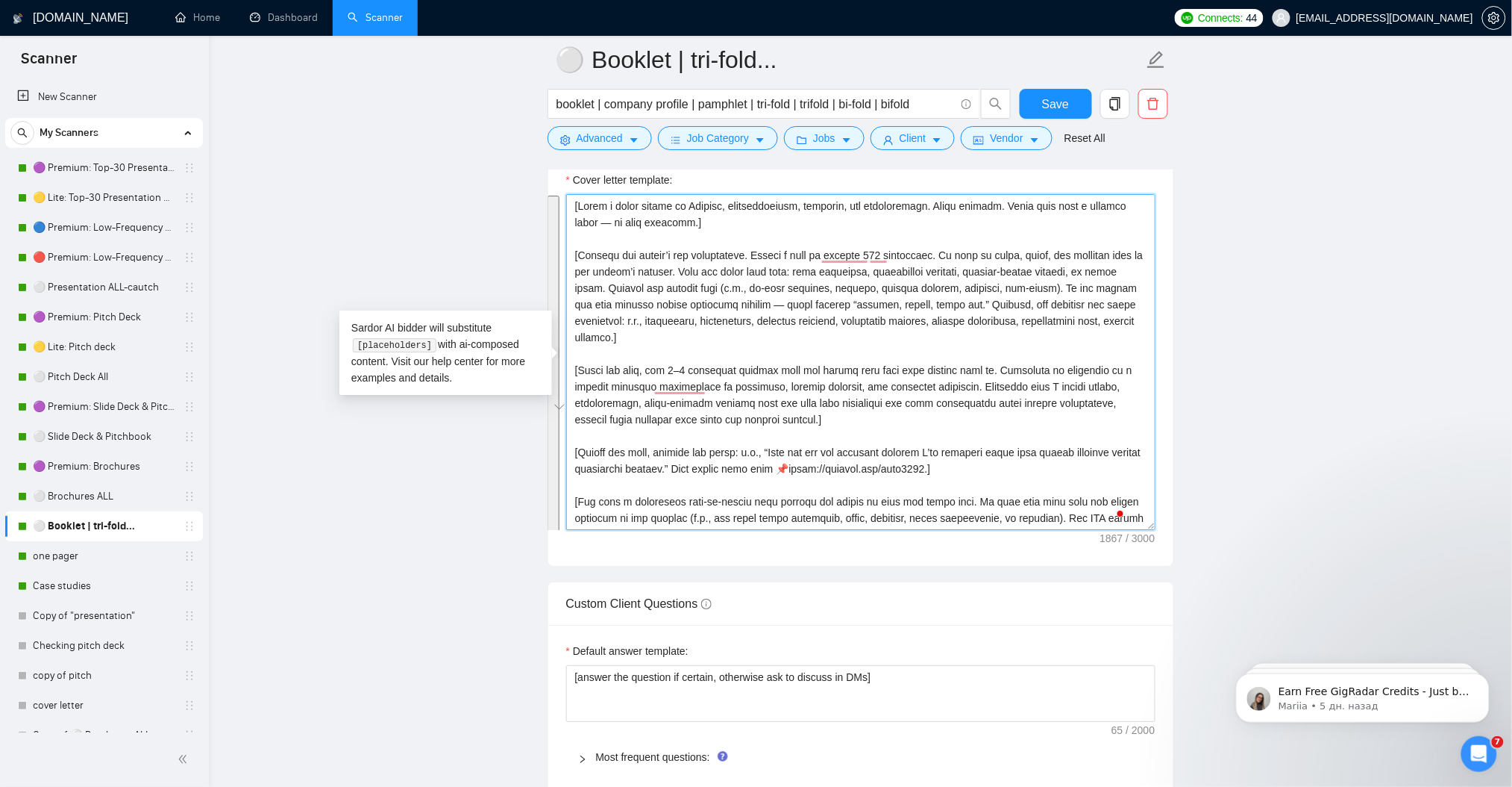
type textarea "[Lorem i dolor sitame co Adipisc, elitseddoeiusm, temporin, utl etdoloremagn. A…"
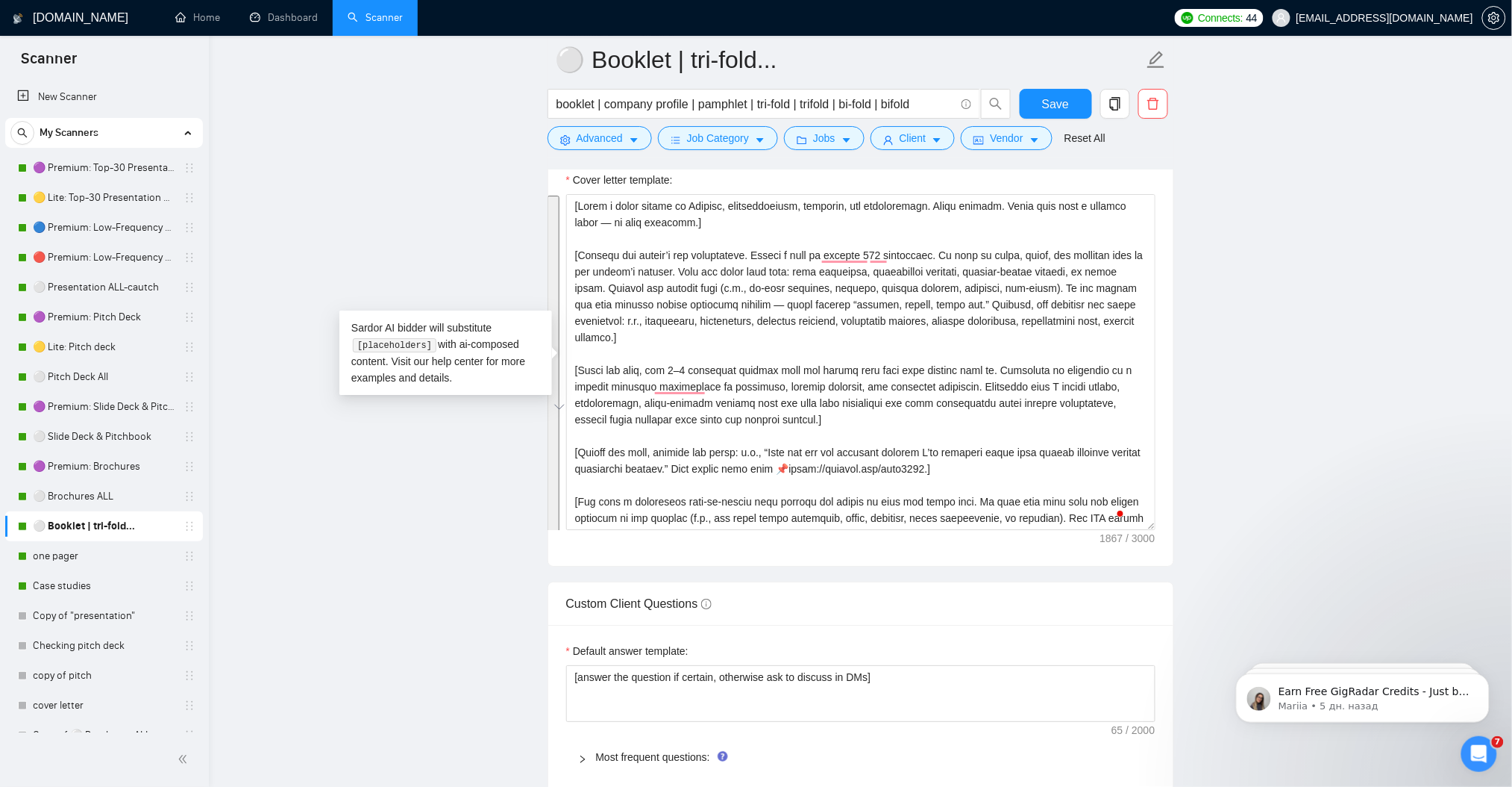
click at [1350, 367] on main "⚪ Booklet | tri-fold... booklet | company profile | pamphlet | tri-fold | trifo…" at bounding box center [861, 599] width 1255 height 4448
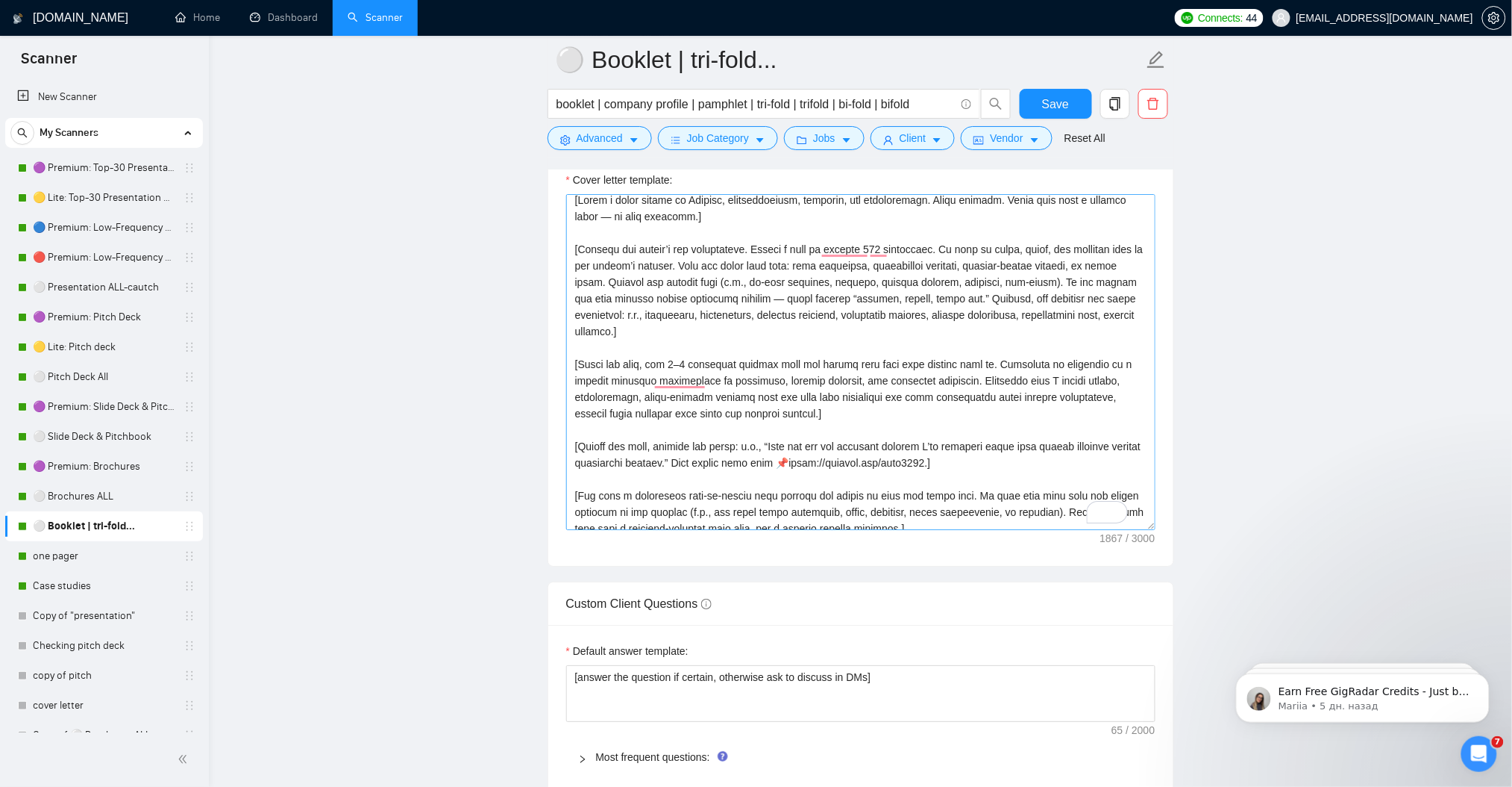
scroll to position [0, 0]
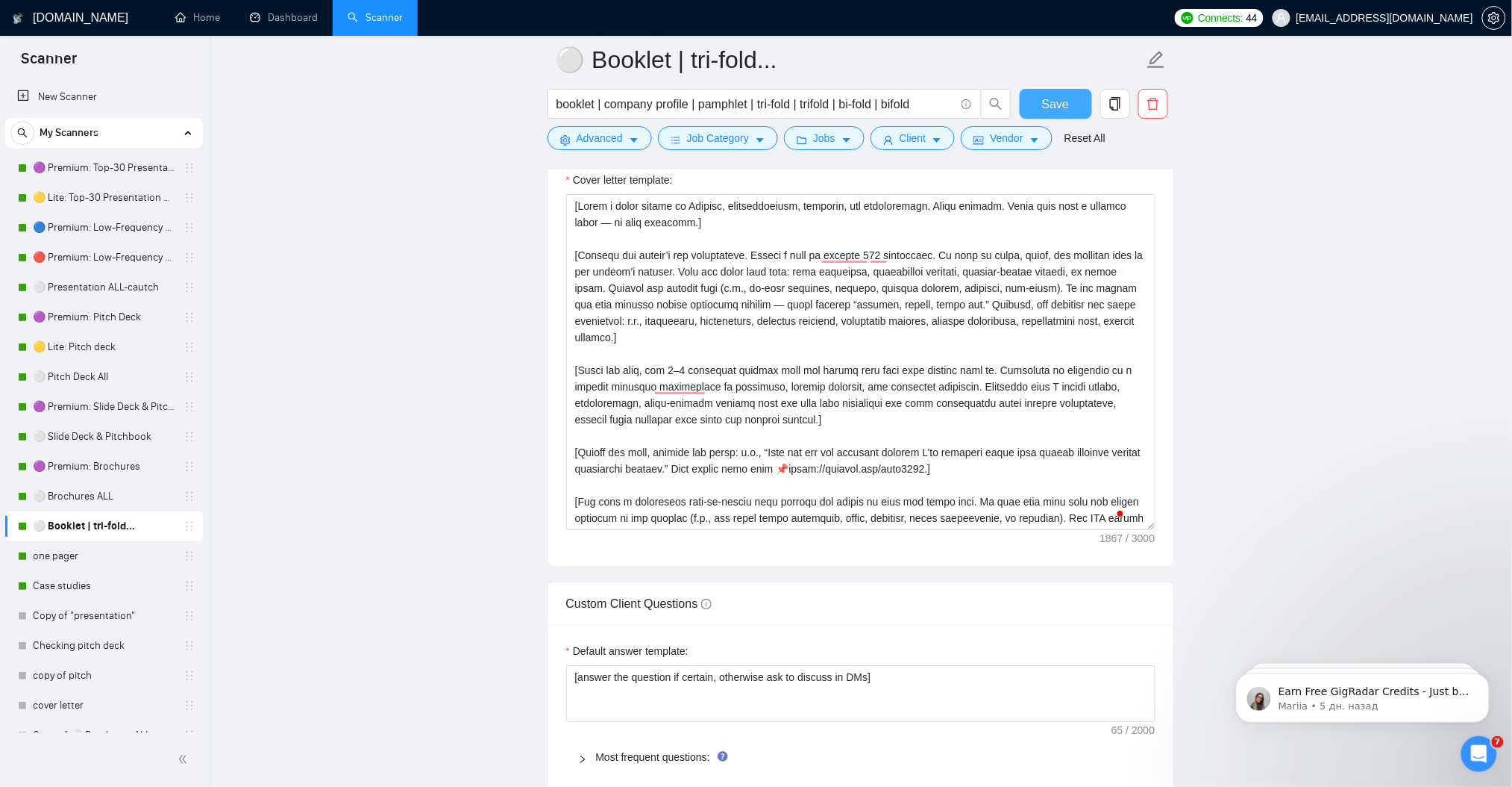
click at [1059, 110] on span "Save" at bounding box center [1055, 104] width 27 height 18
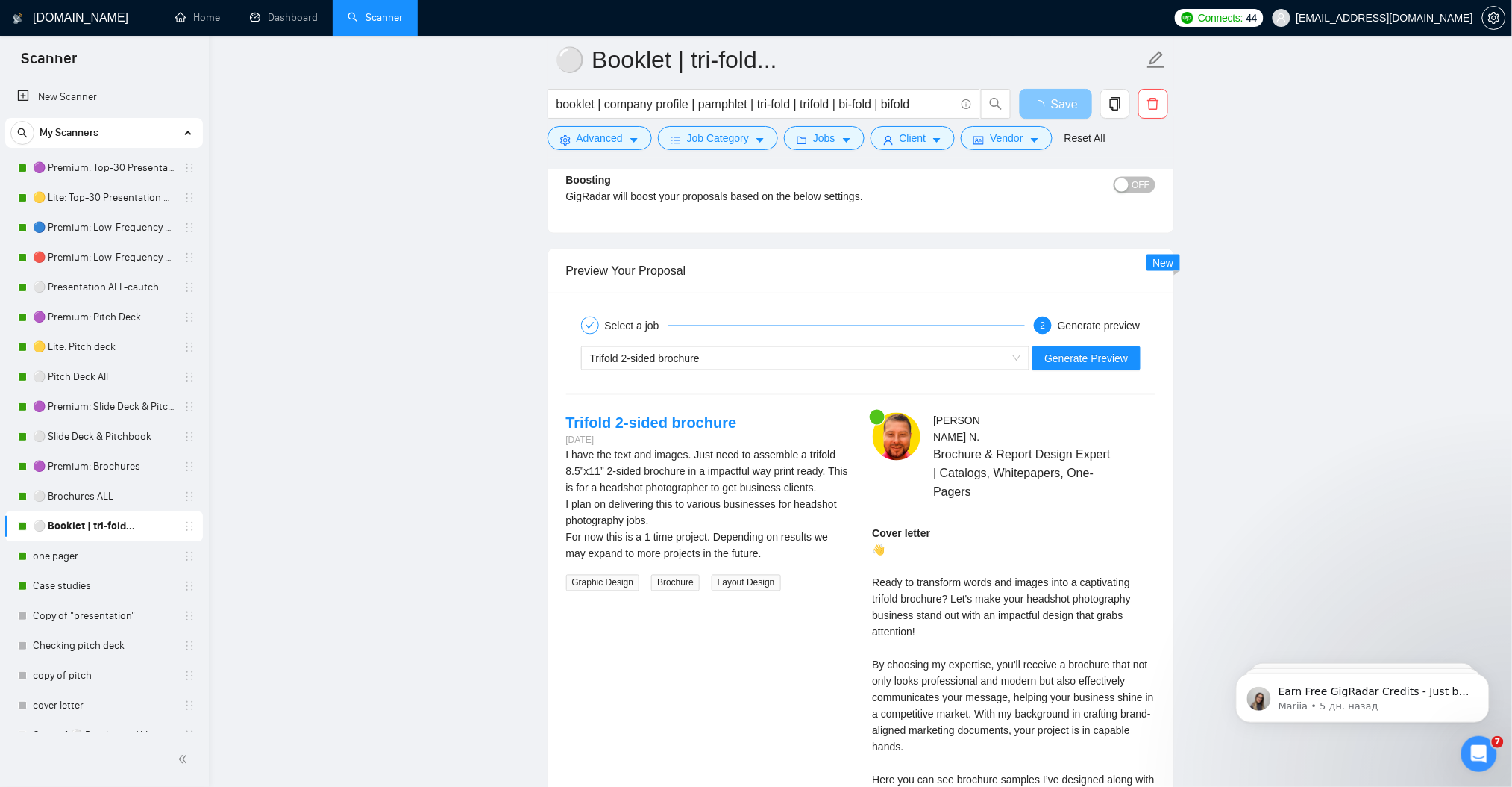
scroll to position [2779, 0]
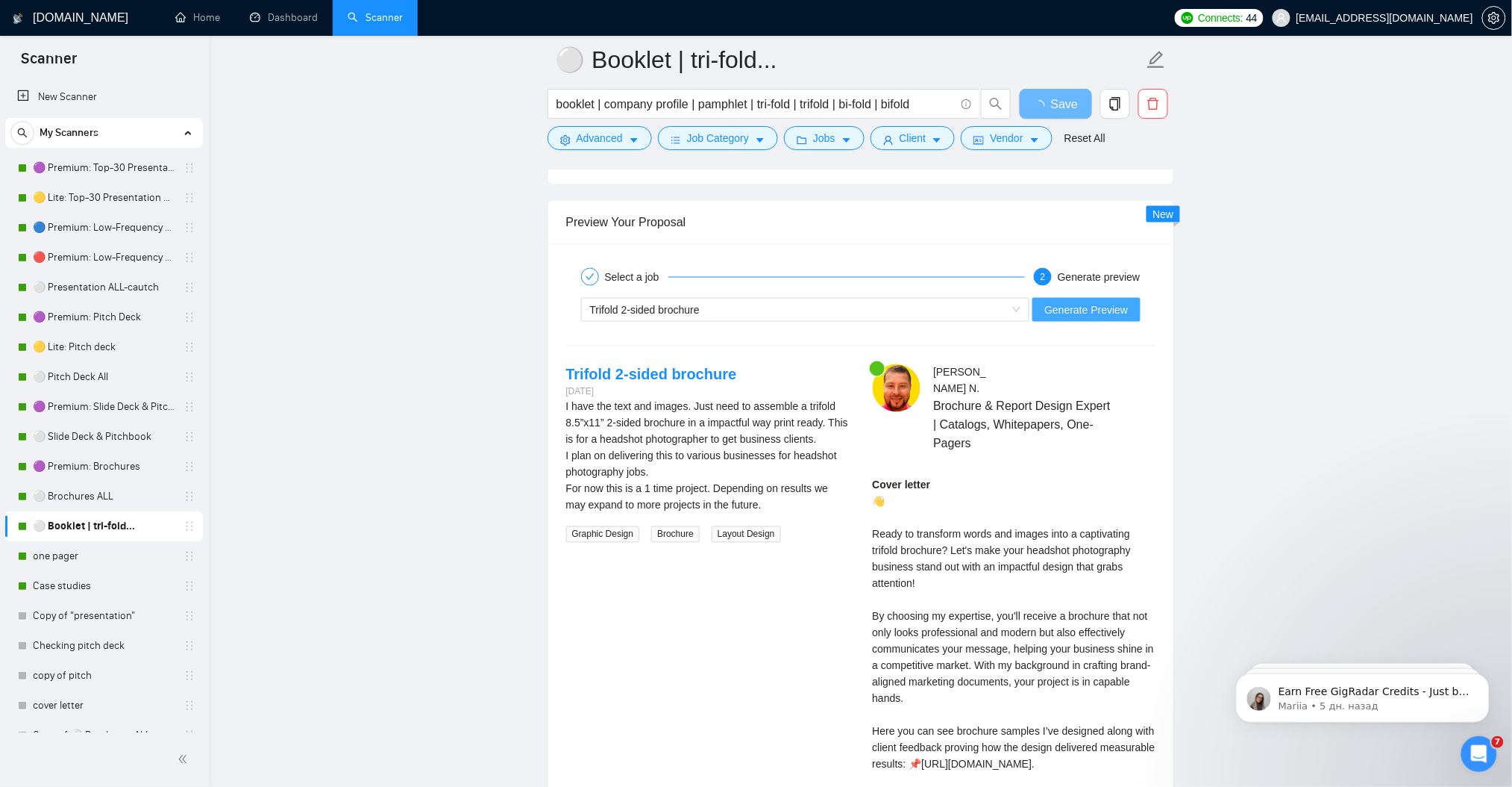
click at [1101, 312] on span "Generate Preview" at bounding box center [1086, 309] width 84 height 17
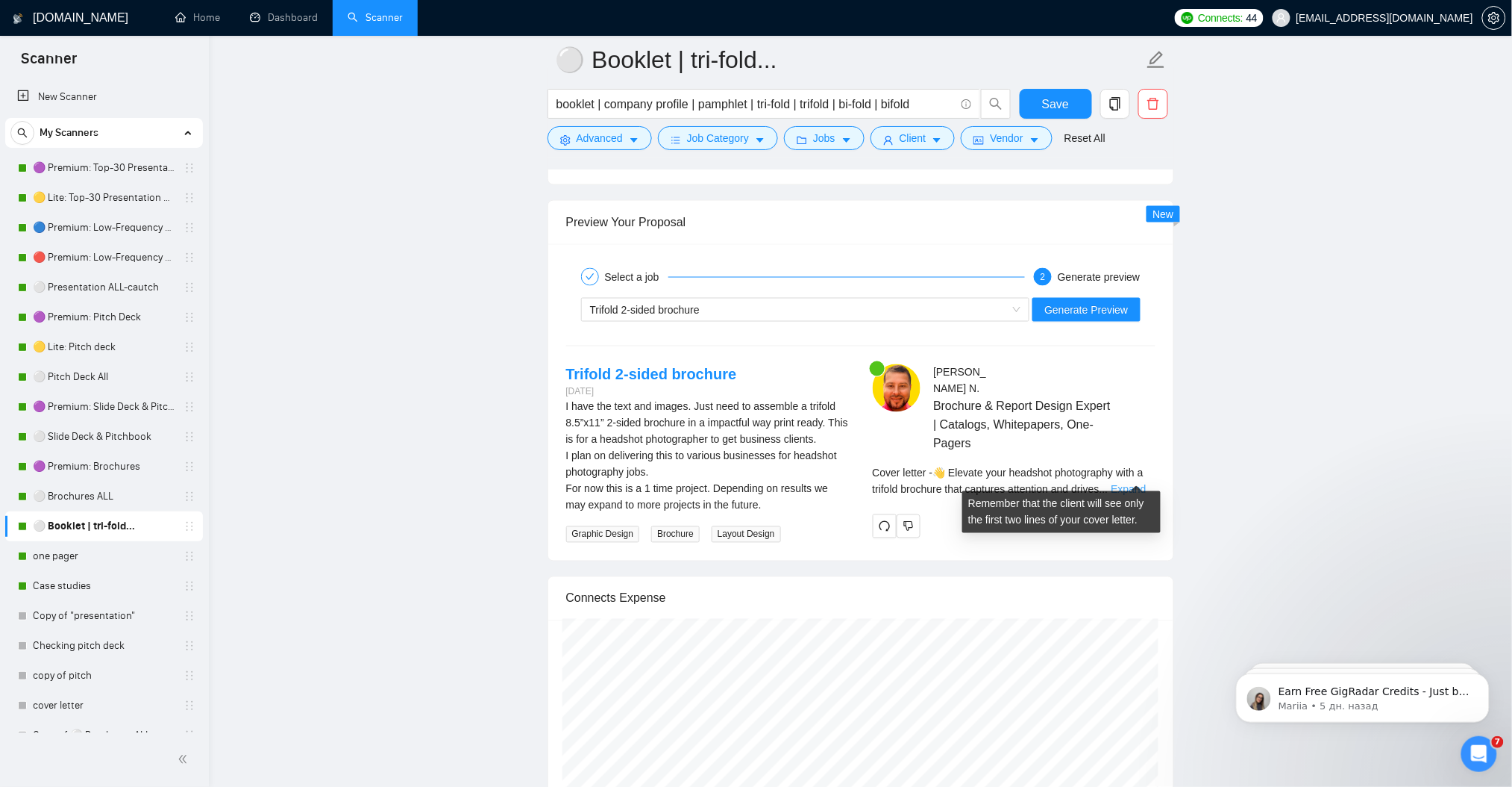
click at [1145, 484] on link "Expand" at bounding box center [1128, 490] width 35 height 12
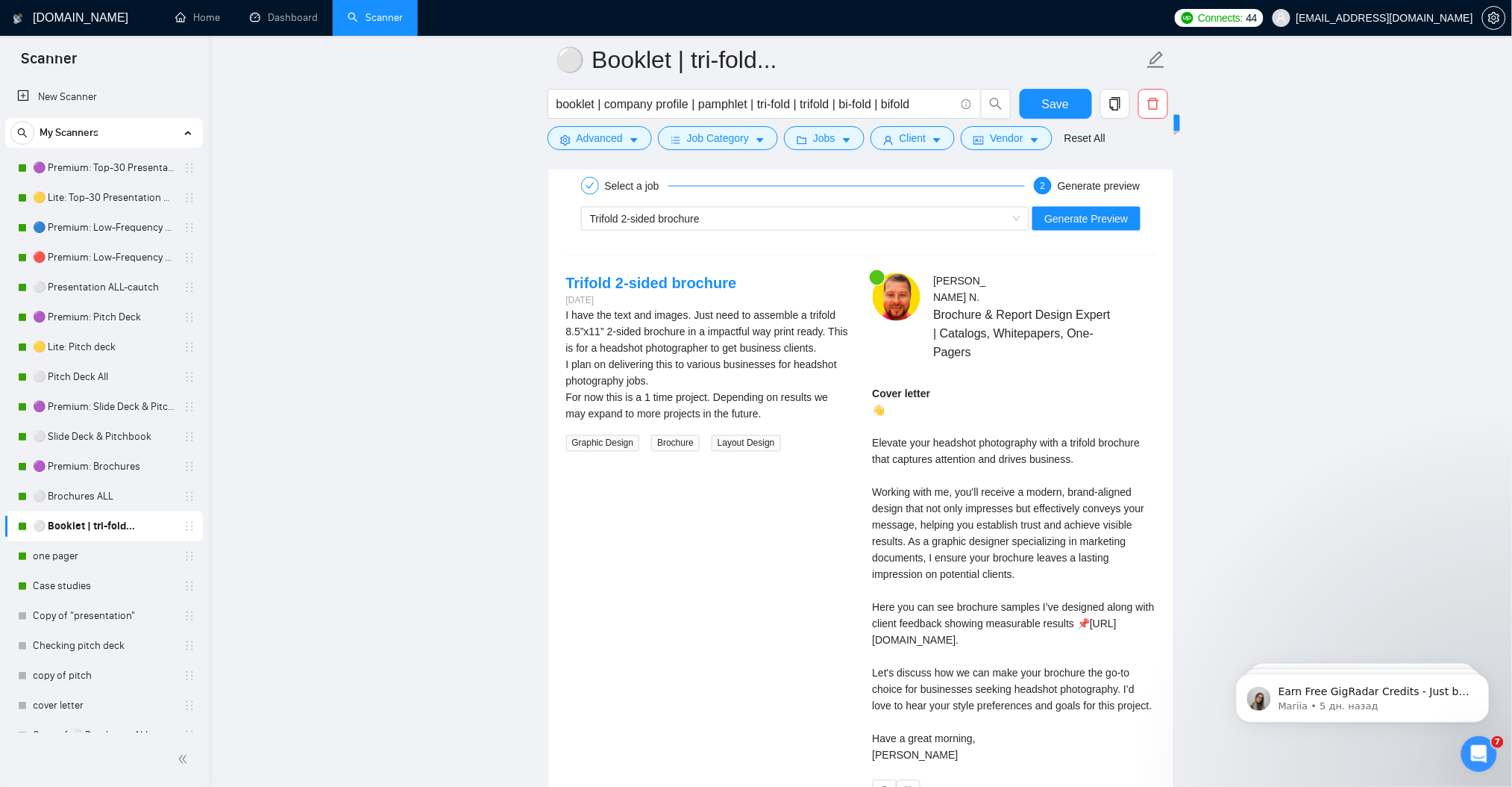
scroll to position [2879, 0]
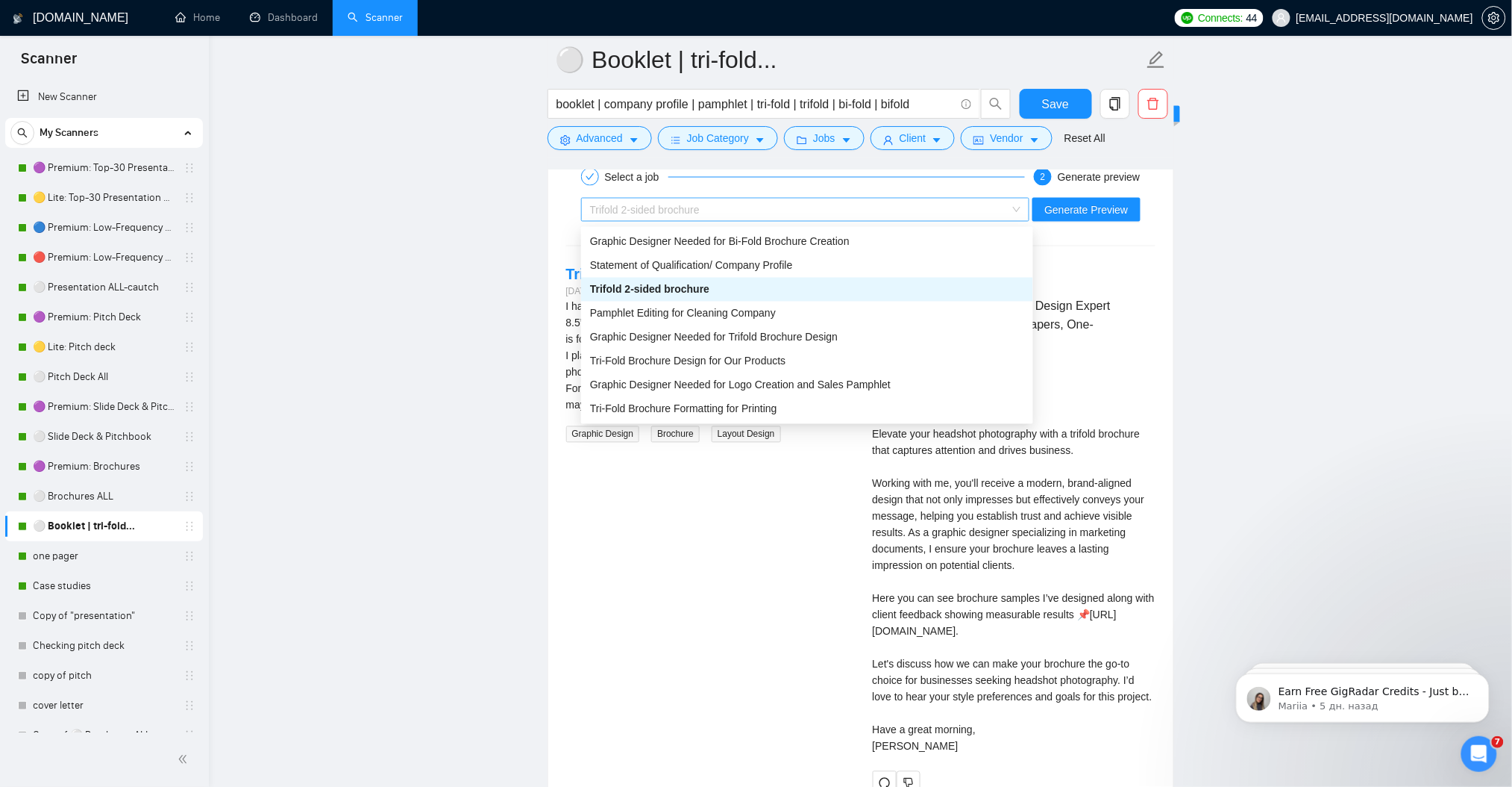
click at [773, 208] on div "Trifold 2-sided brochure" at bounding box center [799, 210] width 418 height 23
click at [721, 242] on span "Graphic Designer Needed for Bi-Fold Brochure Creation" at bounding box center [719, 242] width 259 height 12
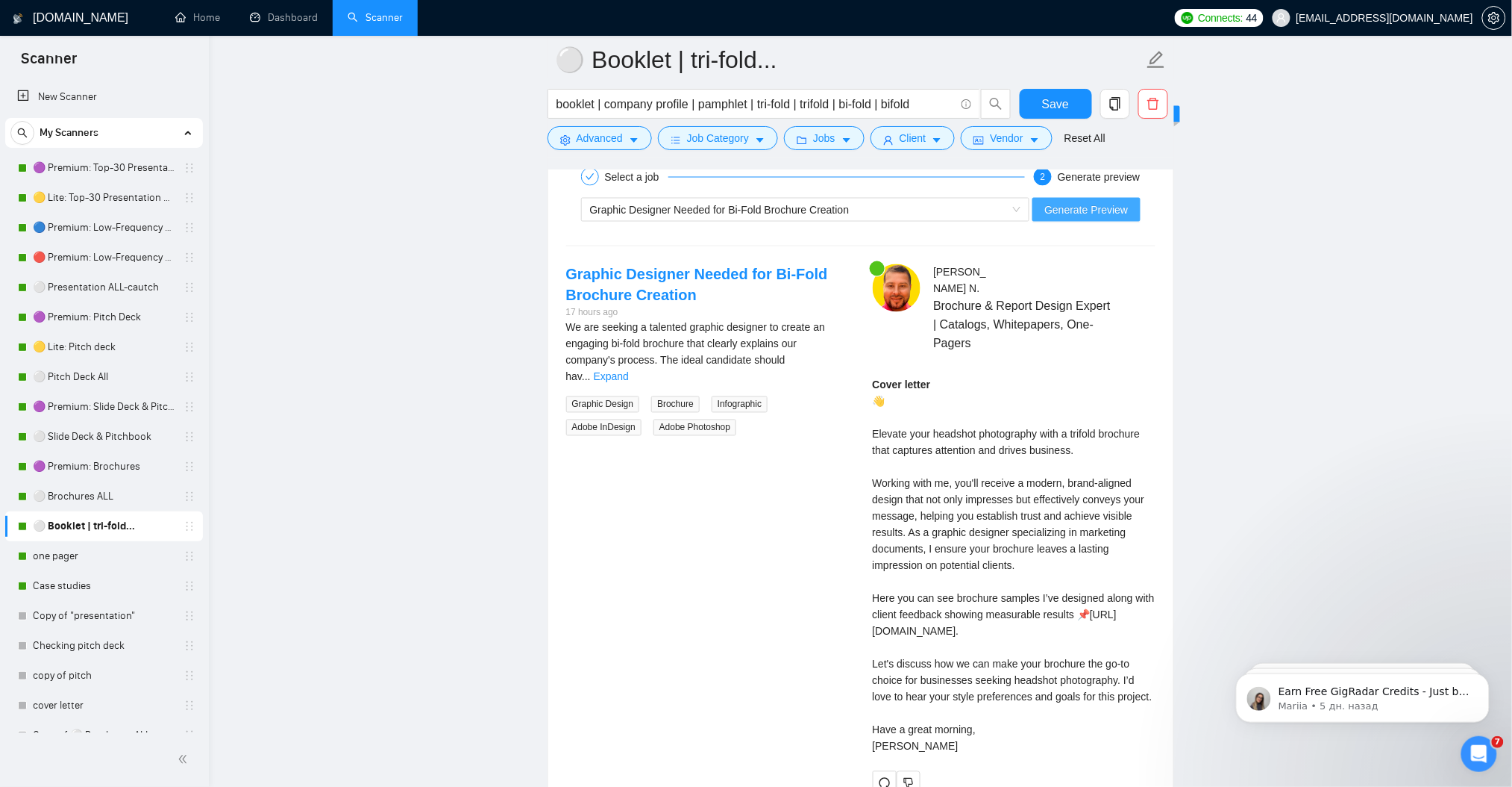
click at [1069, 211] on span "Generate Preview" at bounding box center [1086, 210] width 84 height 17
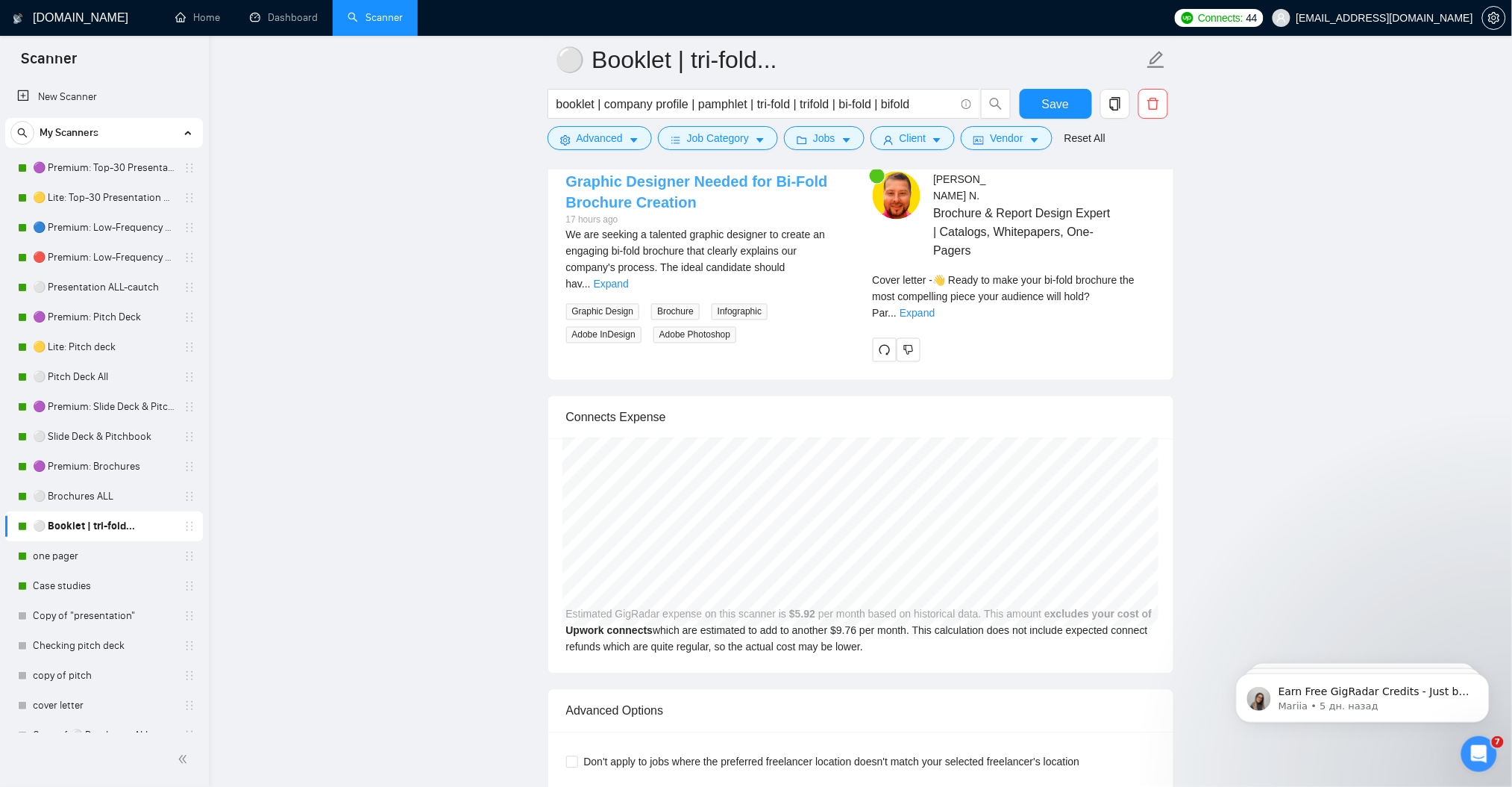
scroll to position [2978, 0]
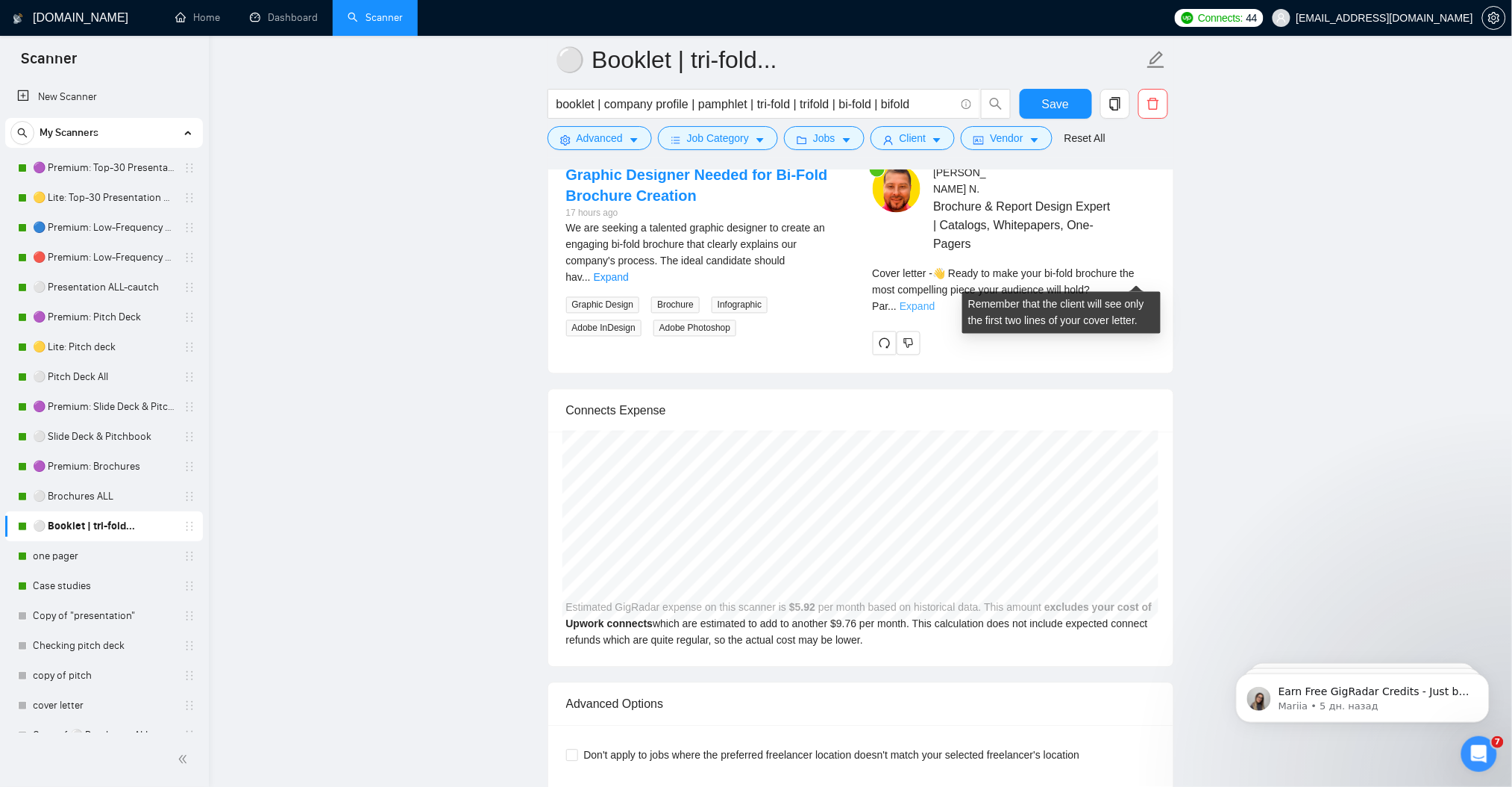
click at [935, 300] on link "Expand" at bounding box center [917, 307] width 35 height 12
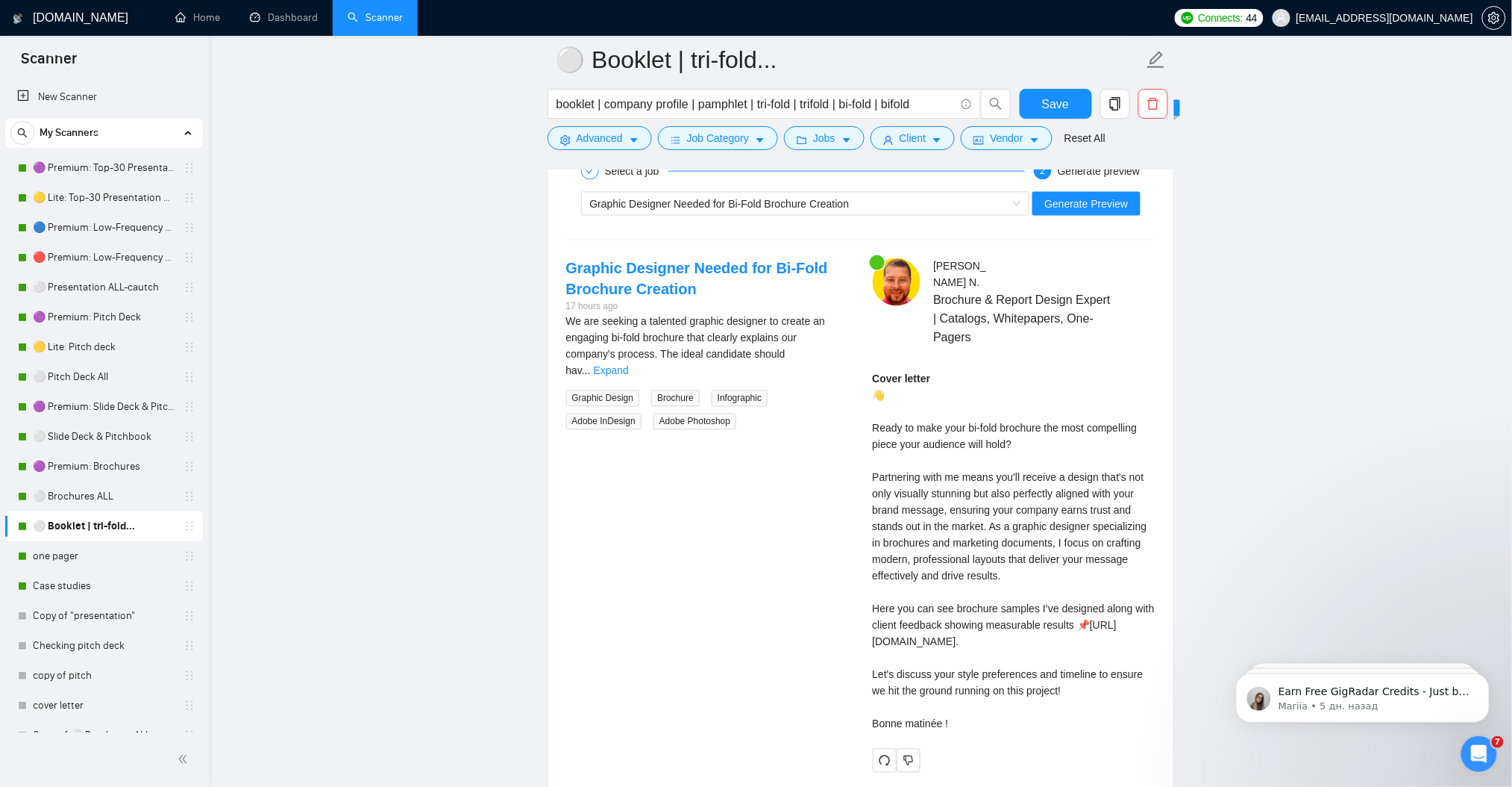
scroll to position [2879, 0]
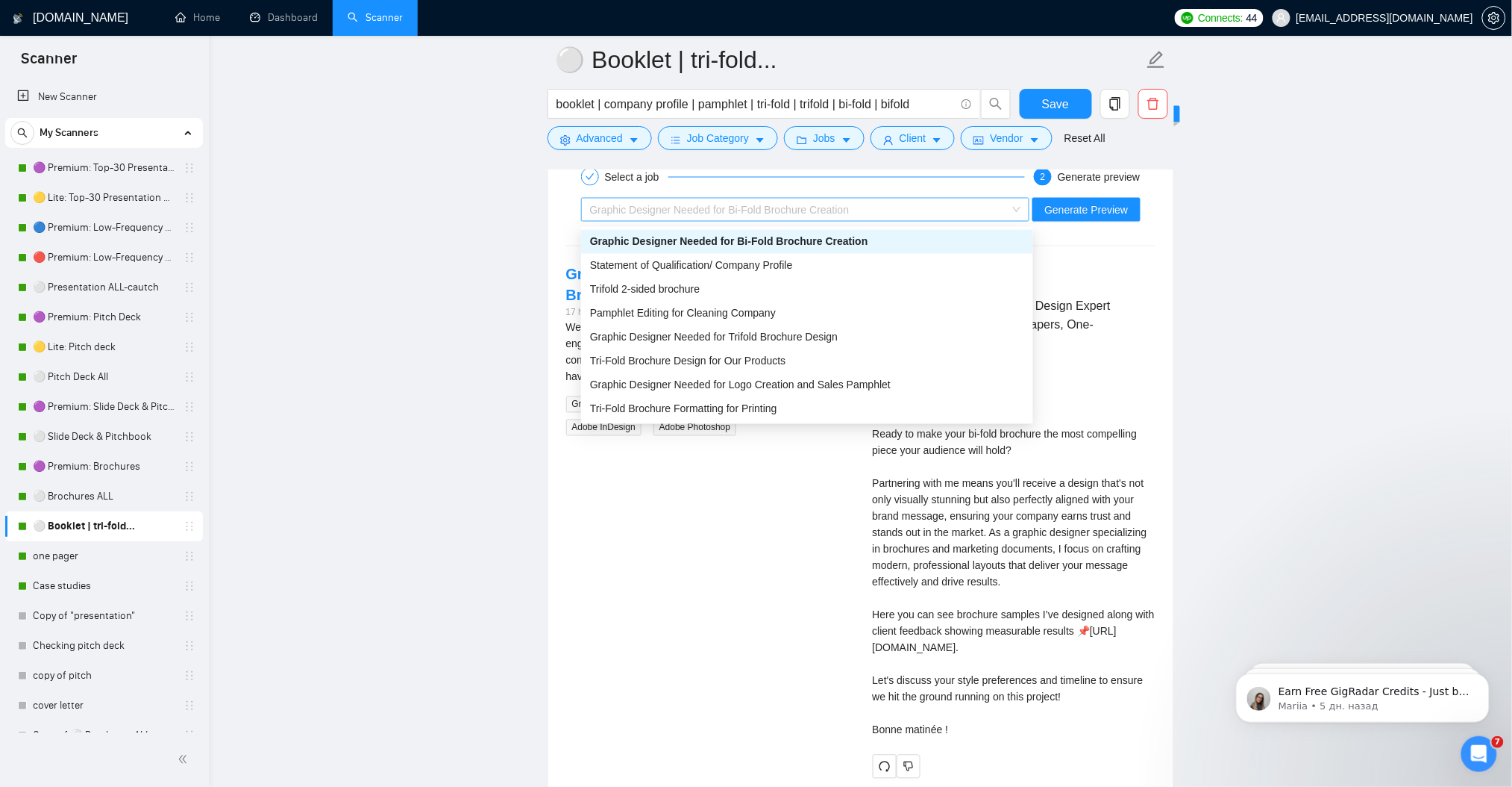
click at [718, 211] on span "Graphic Designer Needed for Bi-Fold Brochure Creation" at bounding box center [719, 210] width 259 height 12
click at [695, 309] on span "Pamphlet Editing for Cleaning Company" at bounding box center [683, 314] width 186 height 12
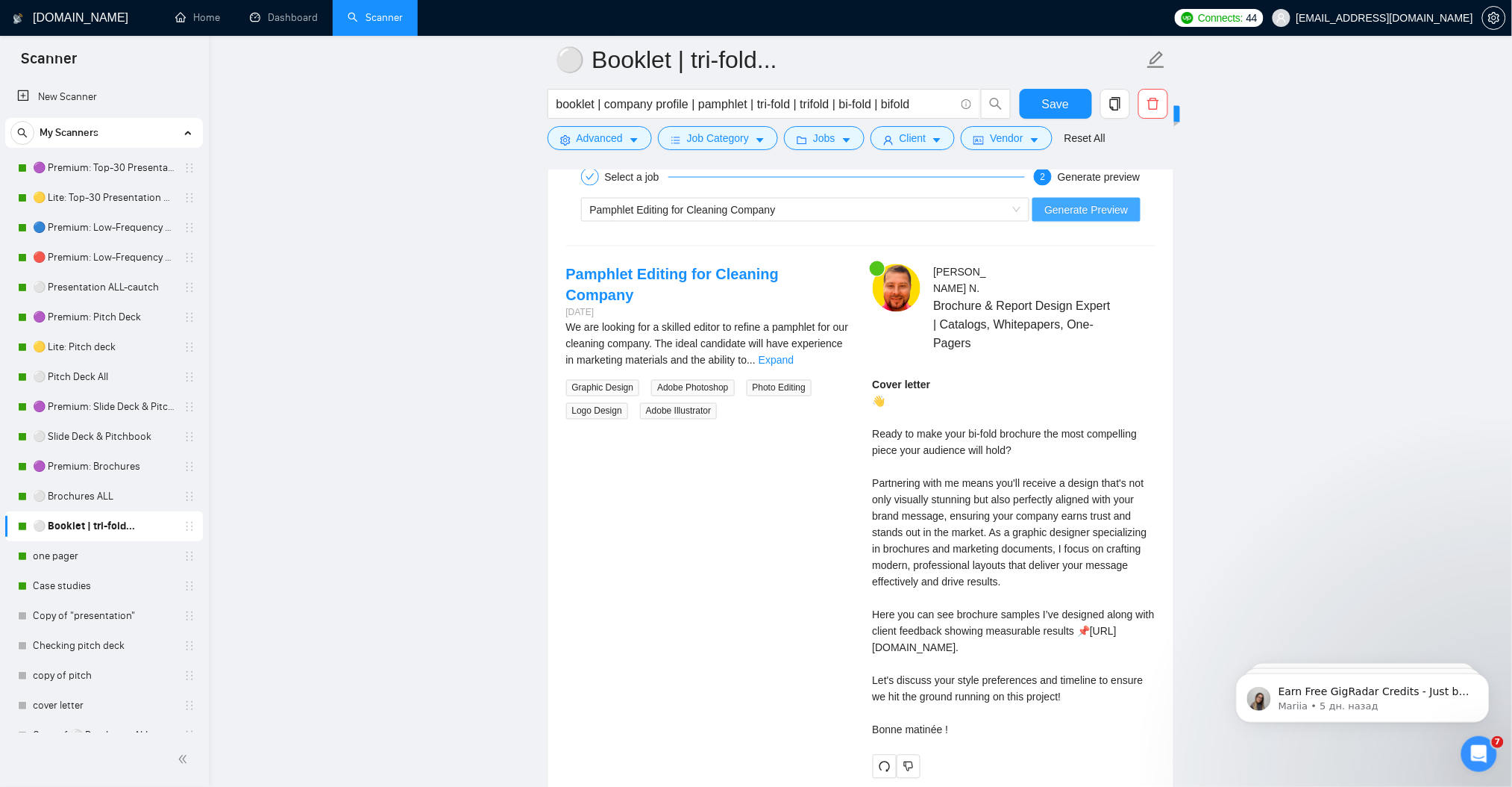
click at [1083, 217] on span "Generate Preview" at bounding box center [1086, 210] width 84 height 17
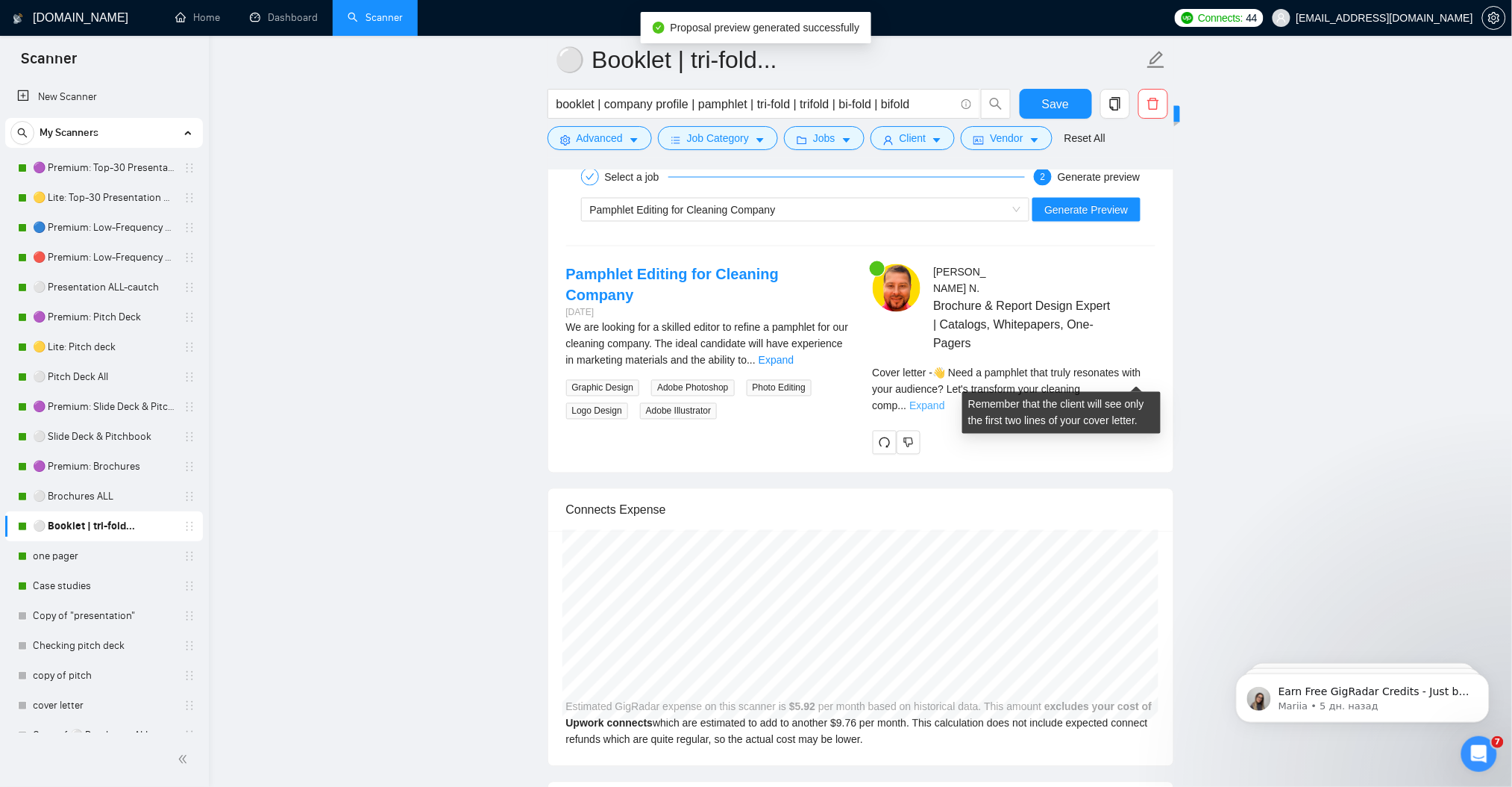
click at [945, 400] on link "Expand" at bounding box center [927, 406] width 35 height 12
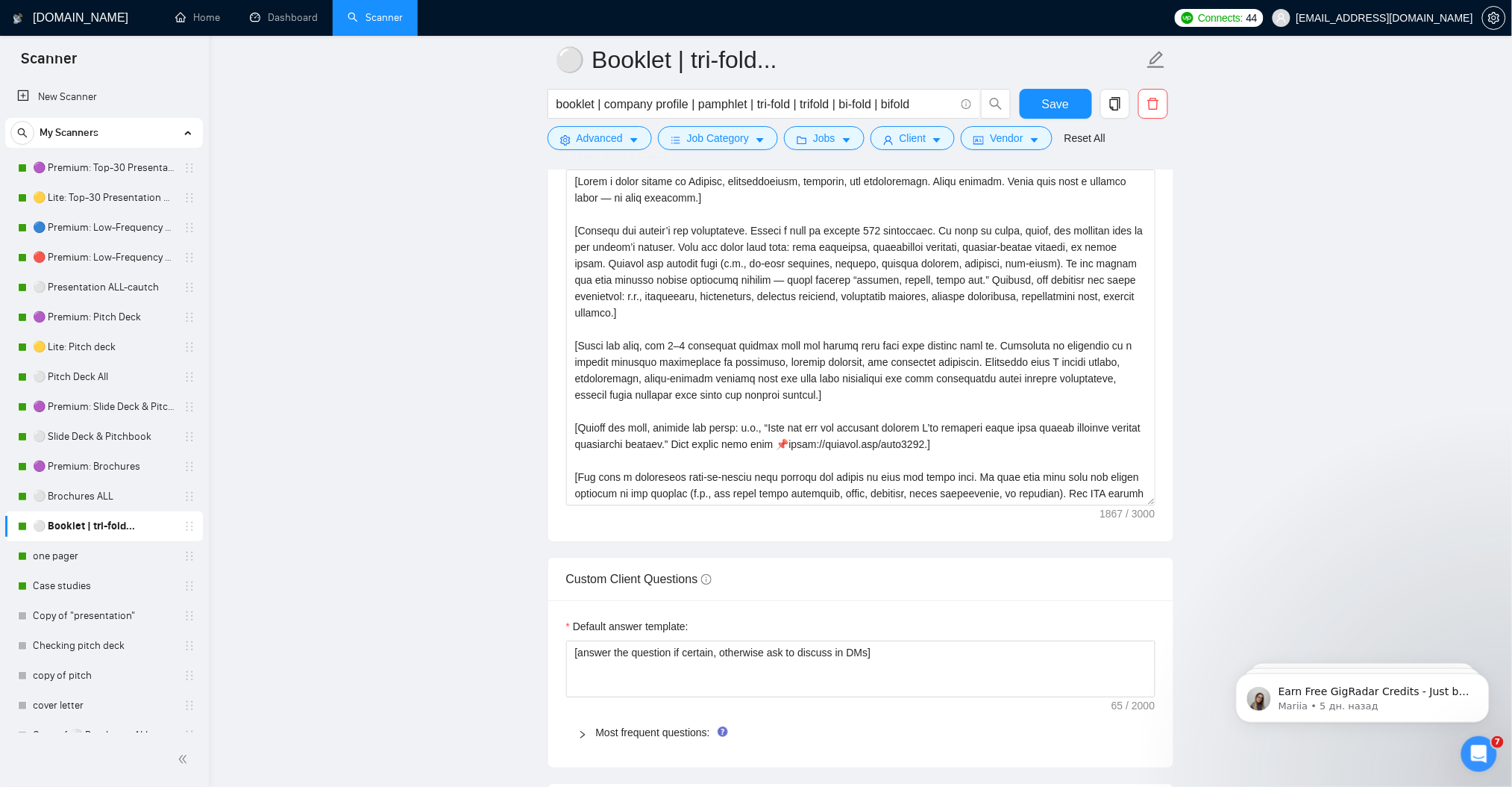
scroll to position [1386, 0]
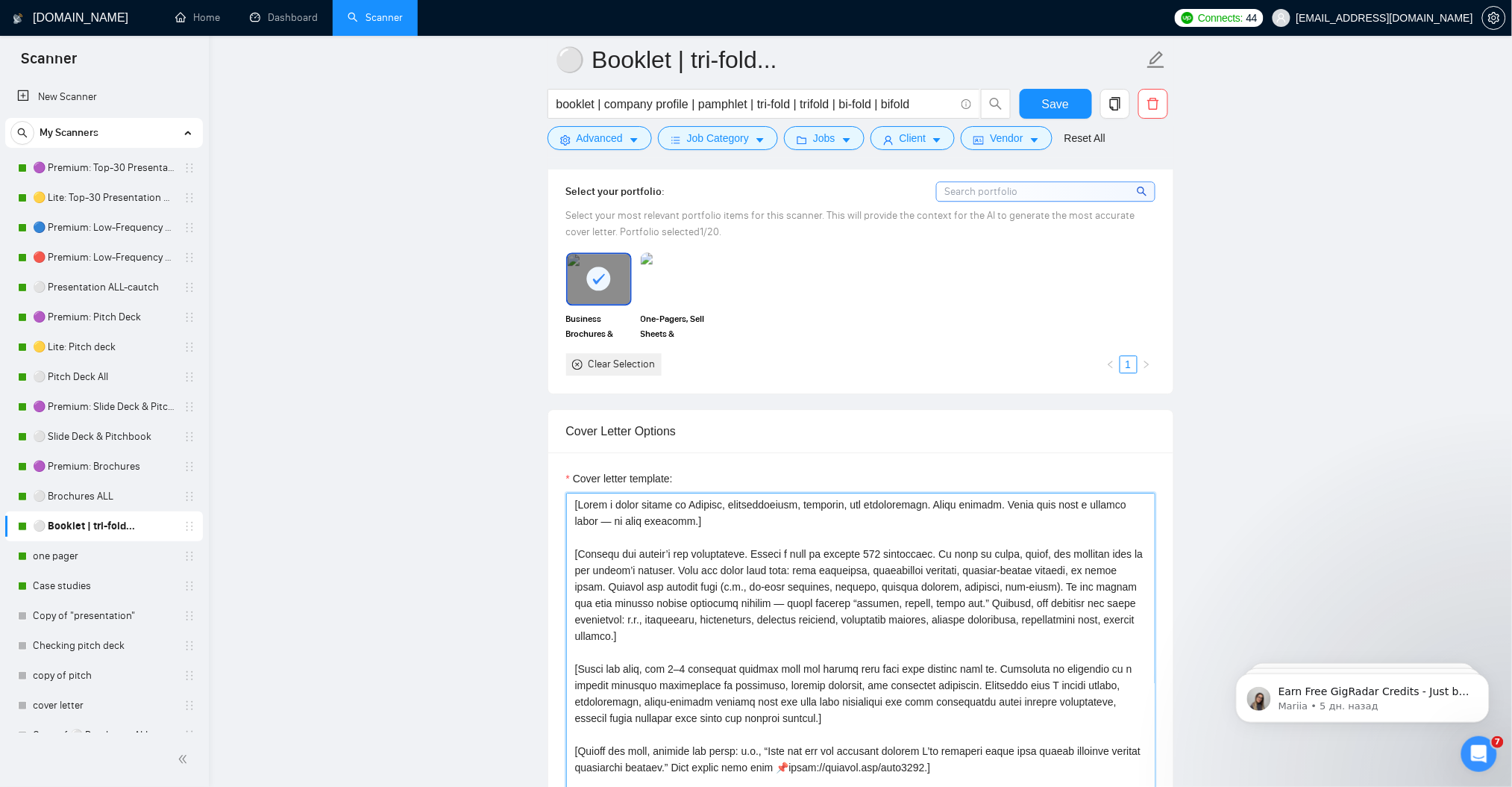
click at [709, 541] on textarea "Cover letter template:" at bounding box center [861, 660] width 589 height 336
paste textarea "loremips dolors ametconse adipisc. Elitsed do eiusmod tempo inci utlabor, etdol…"
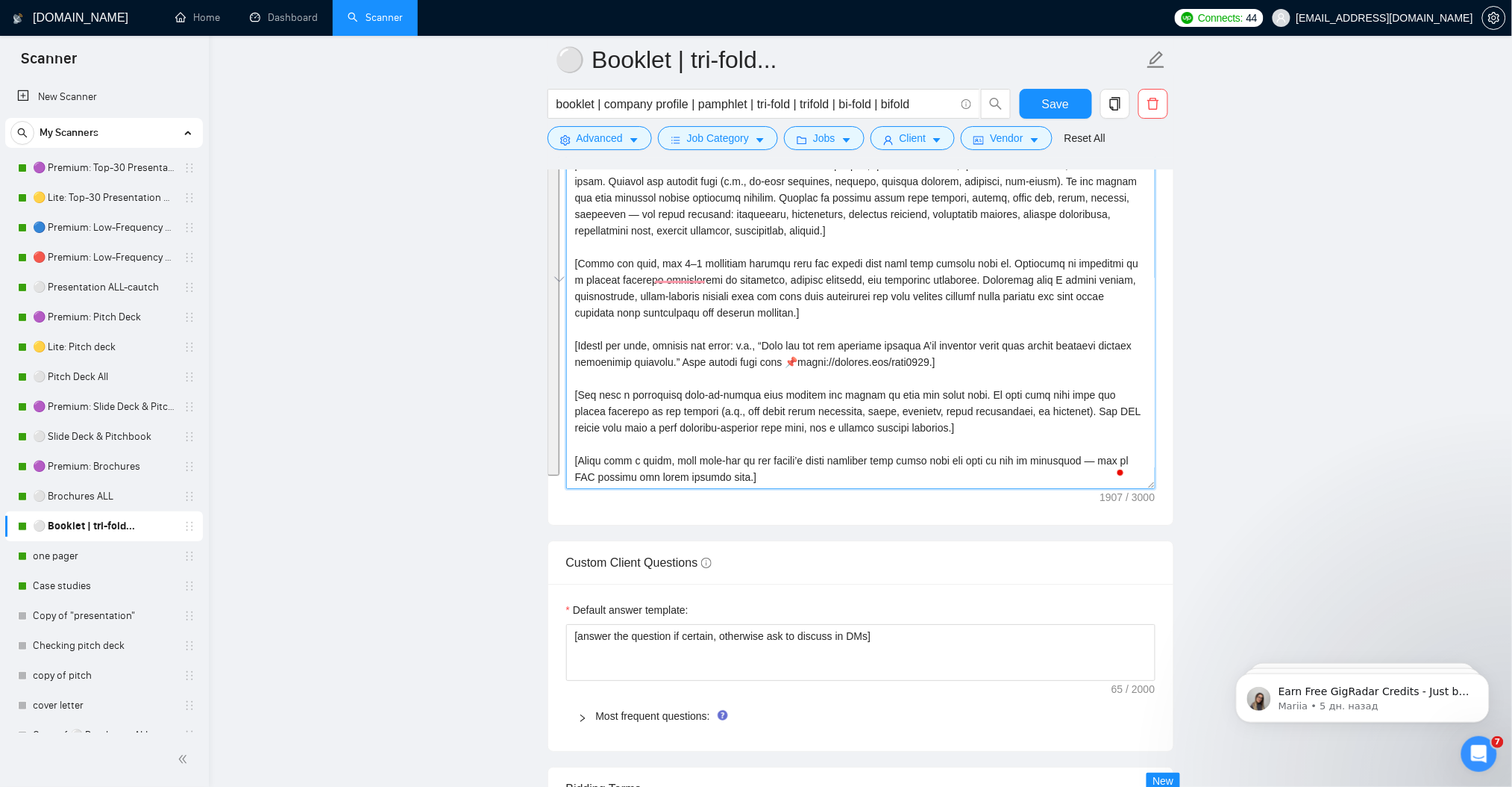
scroll to position [81, 0]
type textarea "[Lorem i dolor sitame co Adipisc, elitseddoeiusm, temporin, utl etdoloremagn. A…"
click at [1268, 419] on main "⚪ Booklet | tri-fold... booklet | company profile | pamphlet | tri-fold | trifo…" at bounding box center [861, 542] width 1255 height 4415
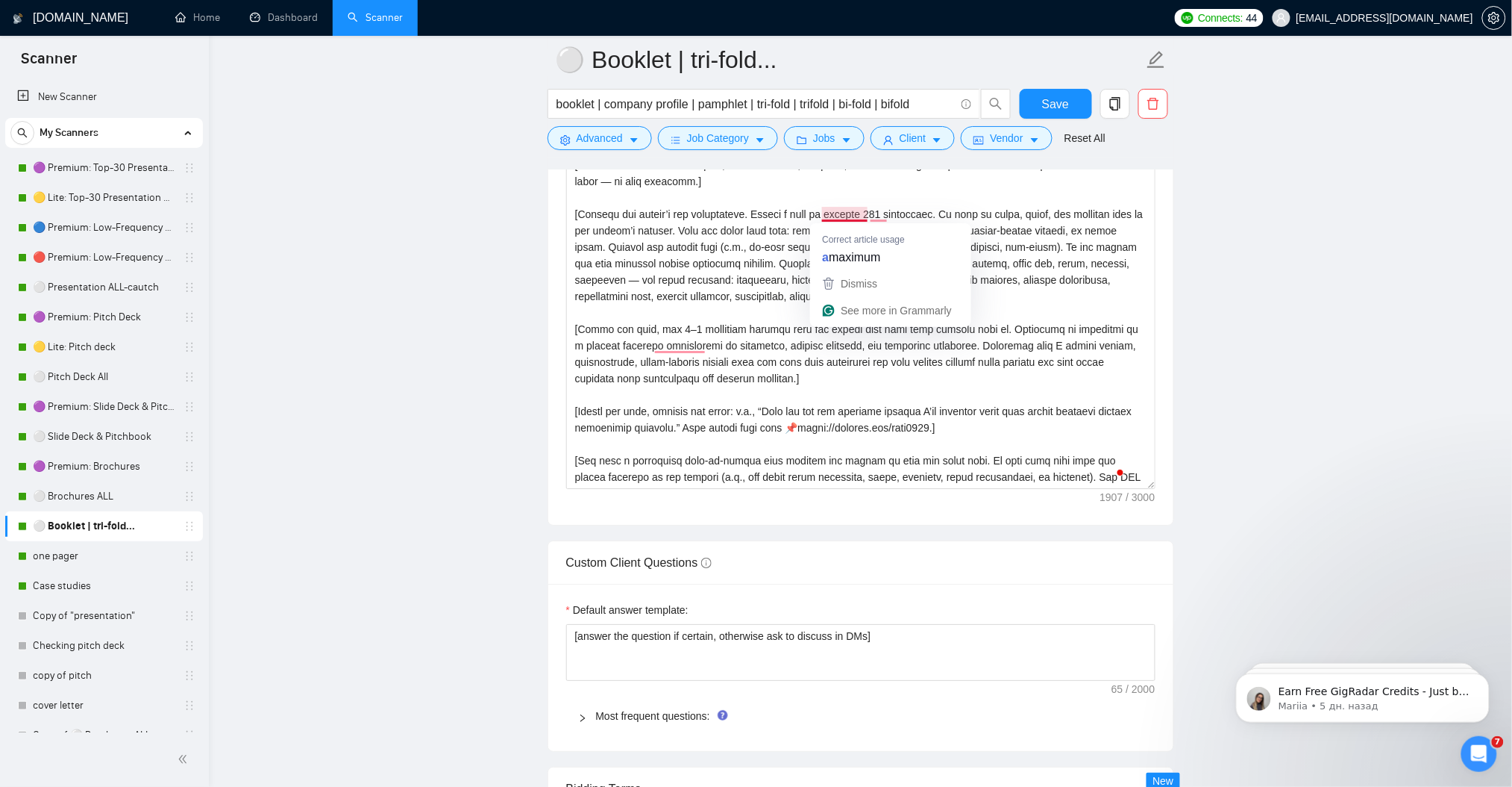
click at [1361, 335] on main "⚪ Booklet | tri-fold... booklet | company profile | pamphlet | tri-fold | trifo…" at bounding box center [861, 542] width 1255 height 4415
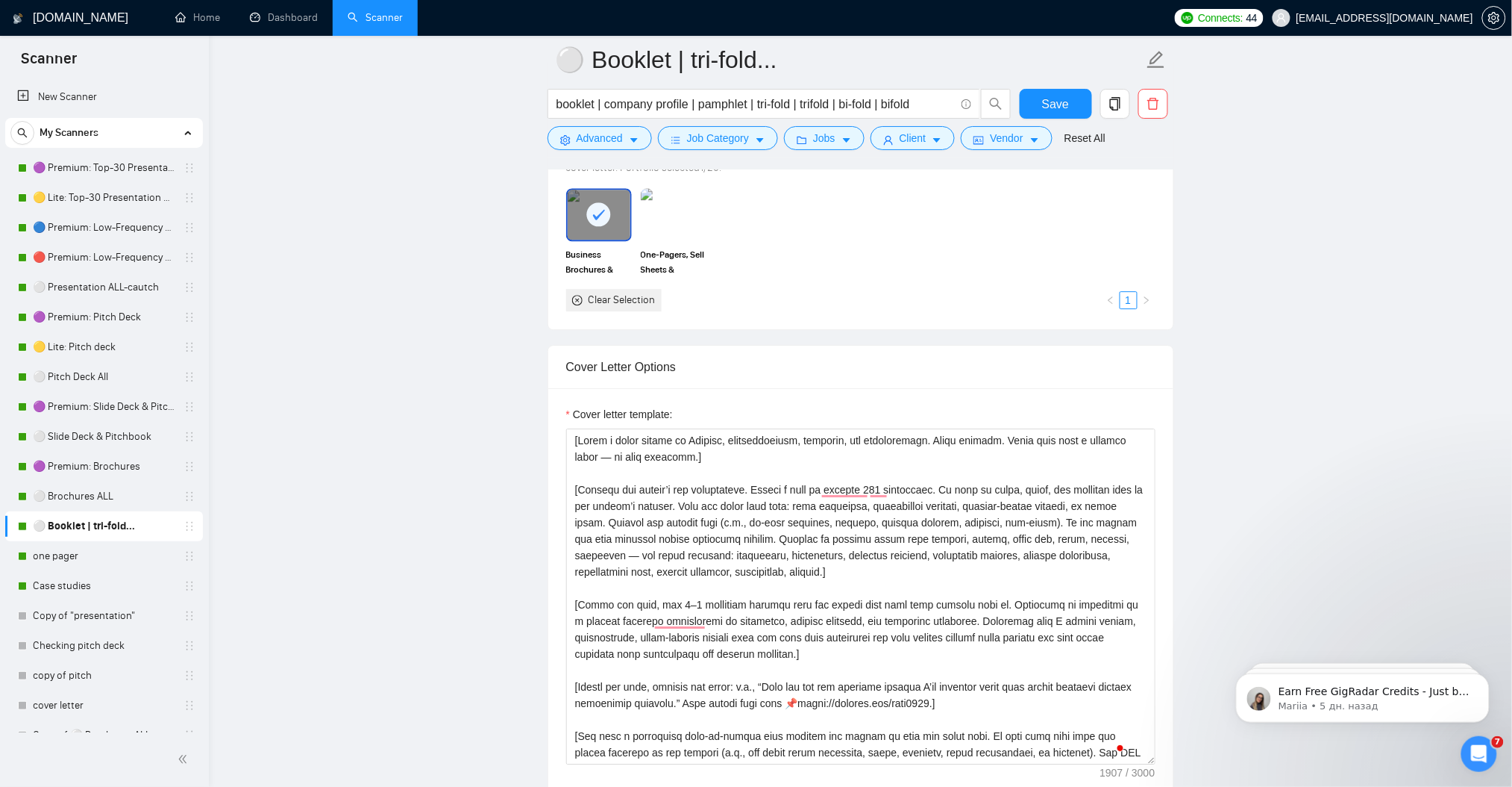
scroll to position [1228, 0]
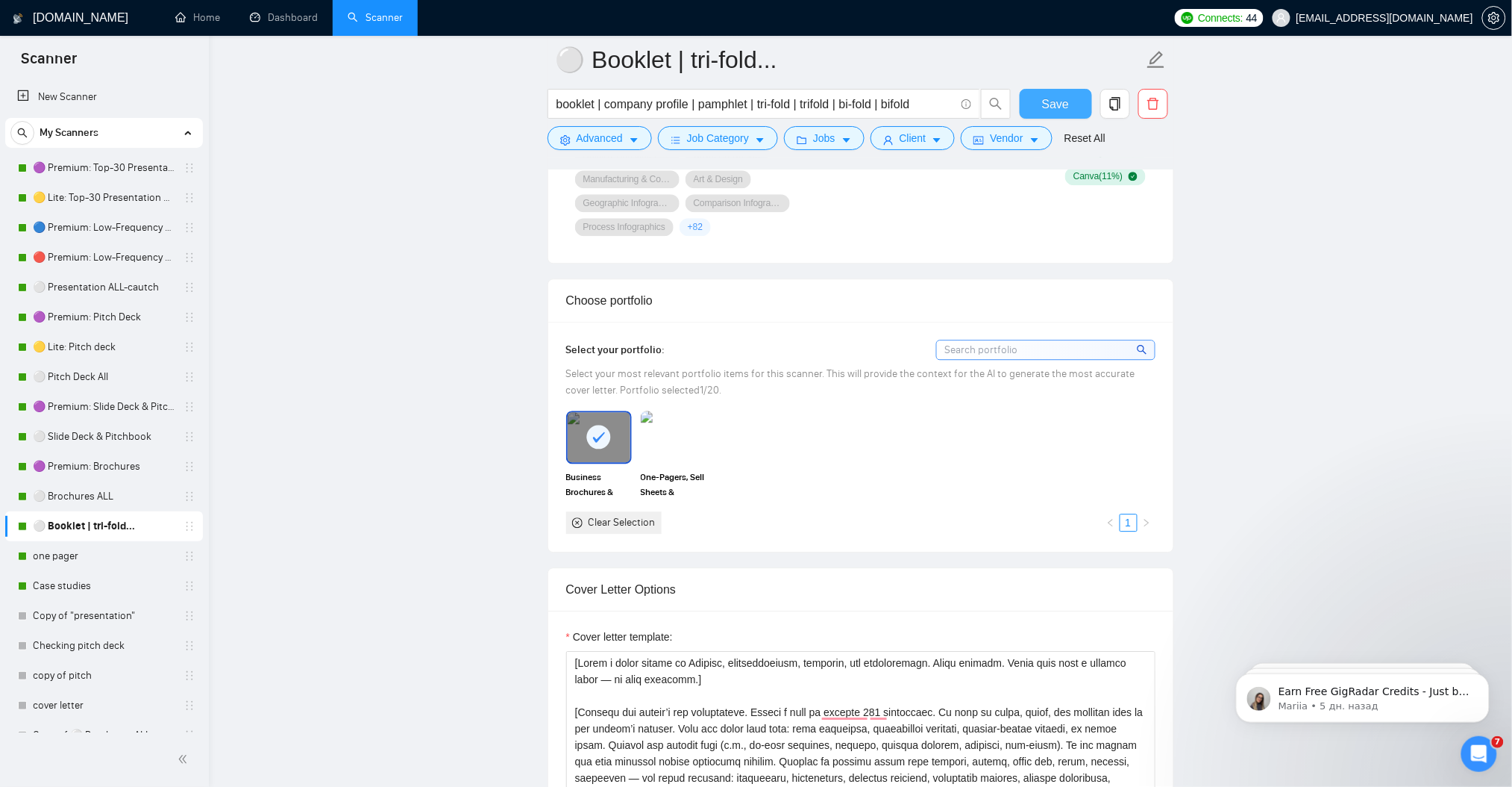
click at [1058, 90] on button "Save" at bounding box center [1055, 104] width 72 height 30
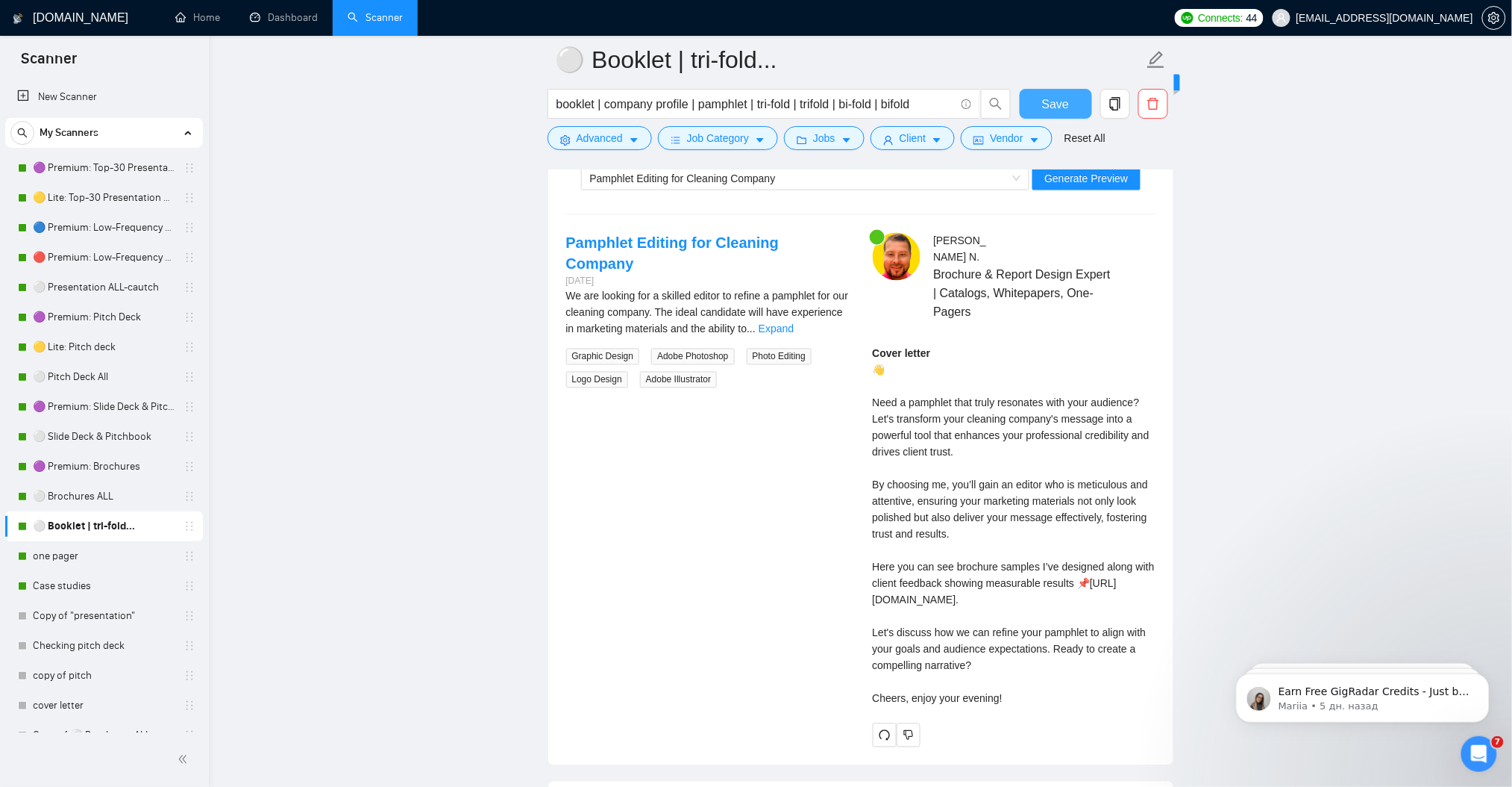
scroll to position [2920, 0]
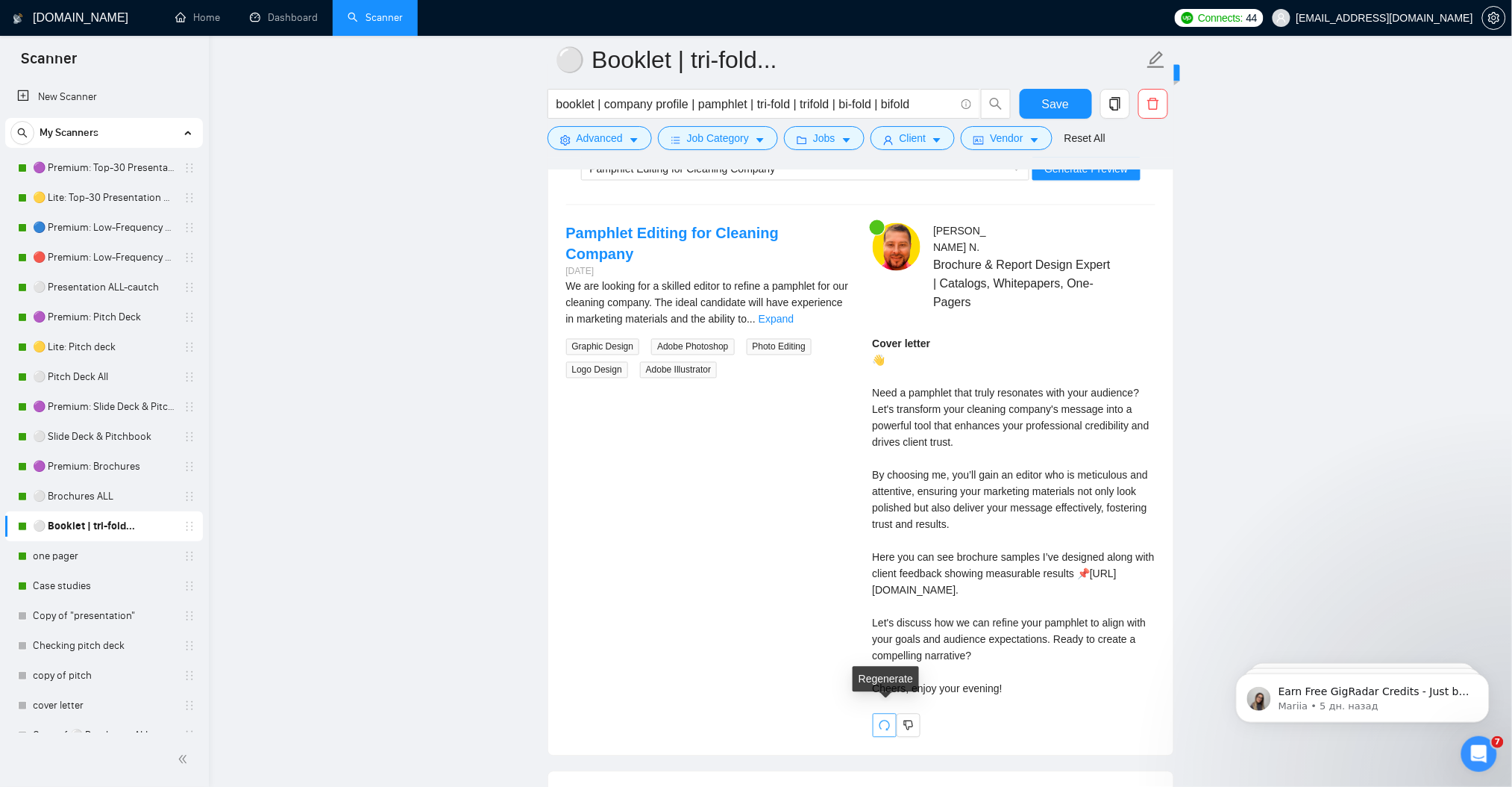
click at [879, 721] on button "button" at bounding box center [884, 725] width 24 height 24
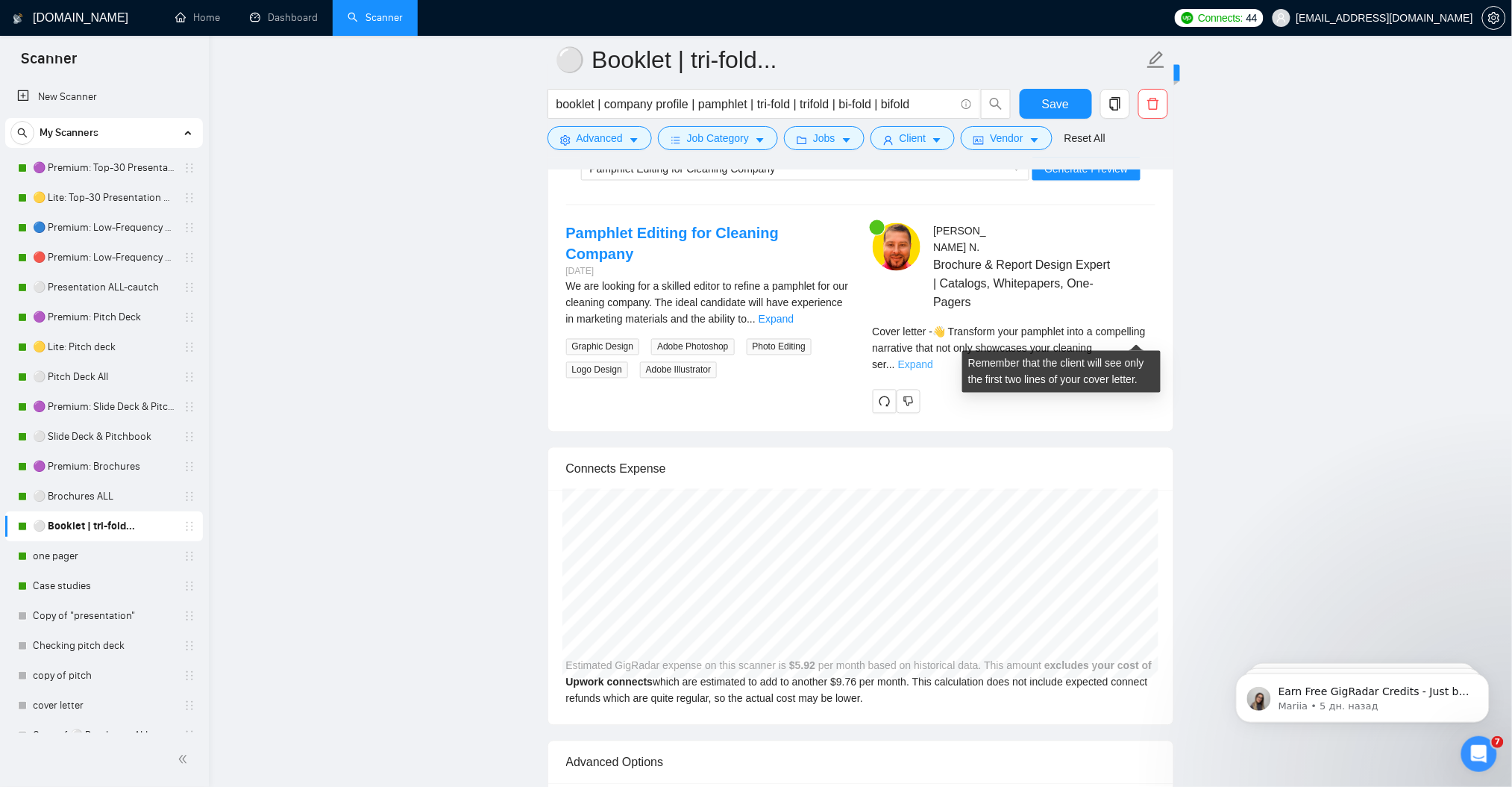
click at [933, 359] on link "Expand" at bounding box center [916, 365] width 35 height 12
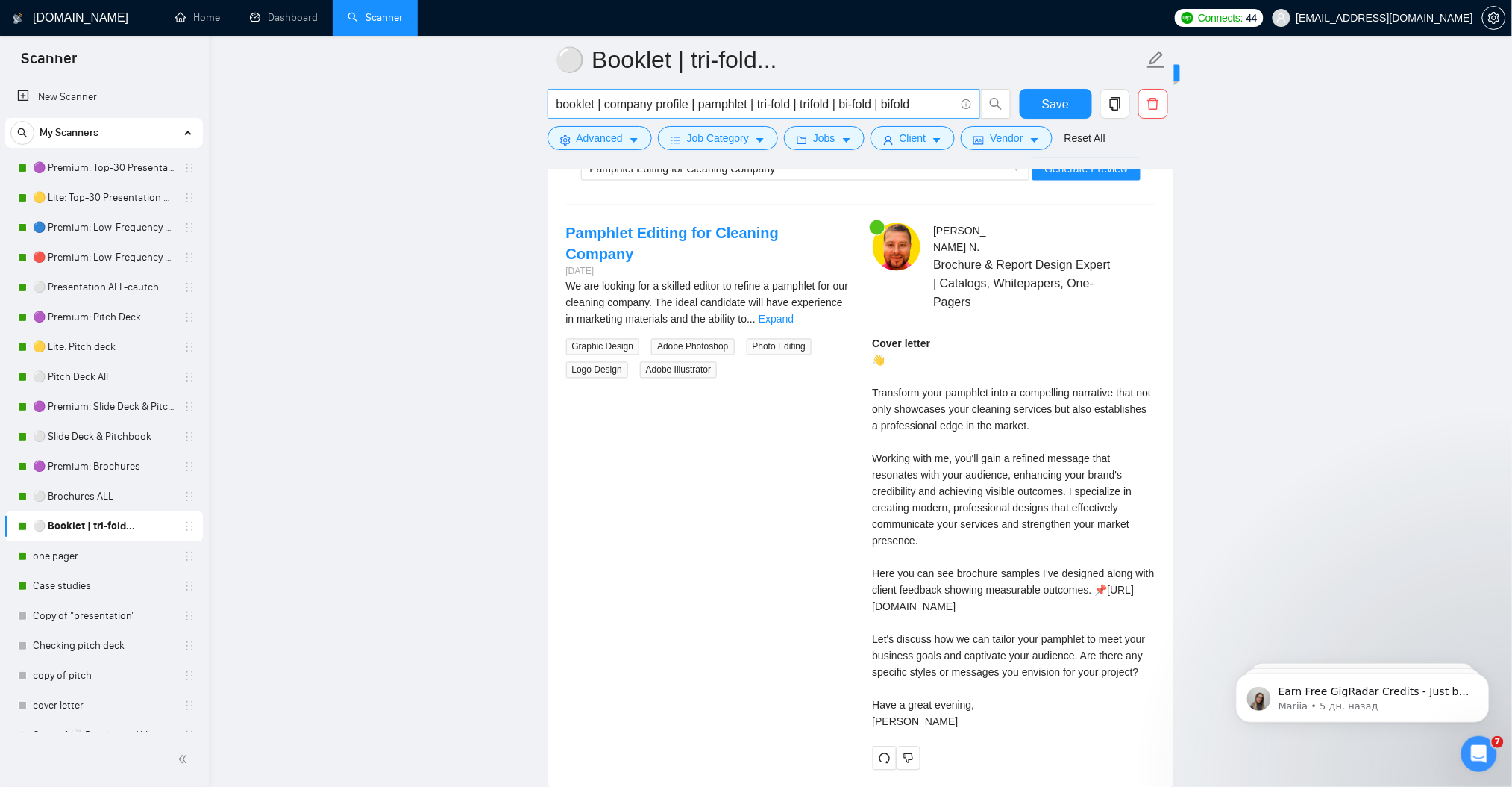
click at [669, 95] on input "booklet | company profile | pamphlet | tri-fold | trifold | bi-fold | bifold" at bounding box center [755, 104] width 398 height 18
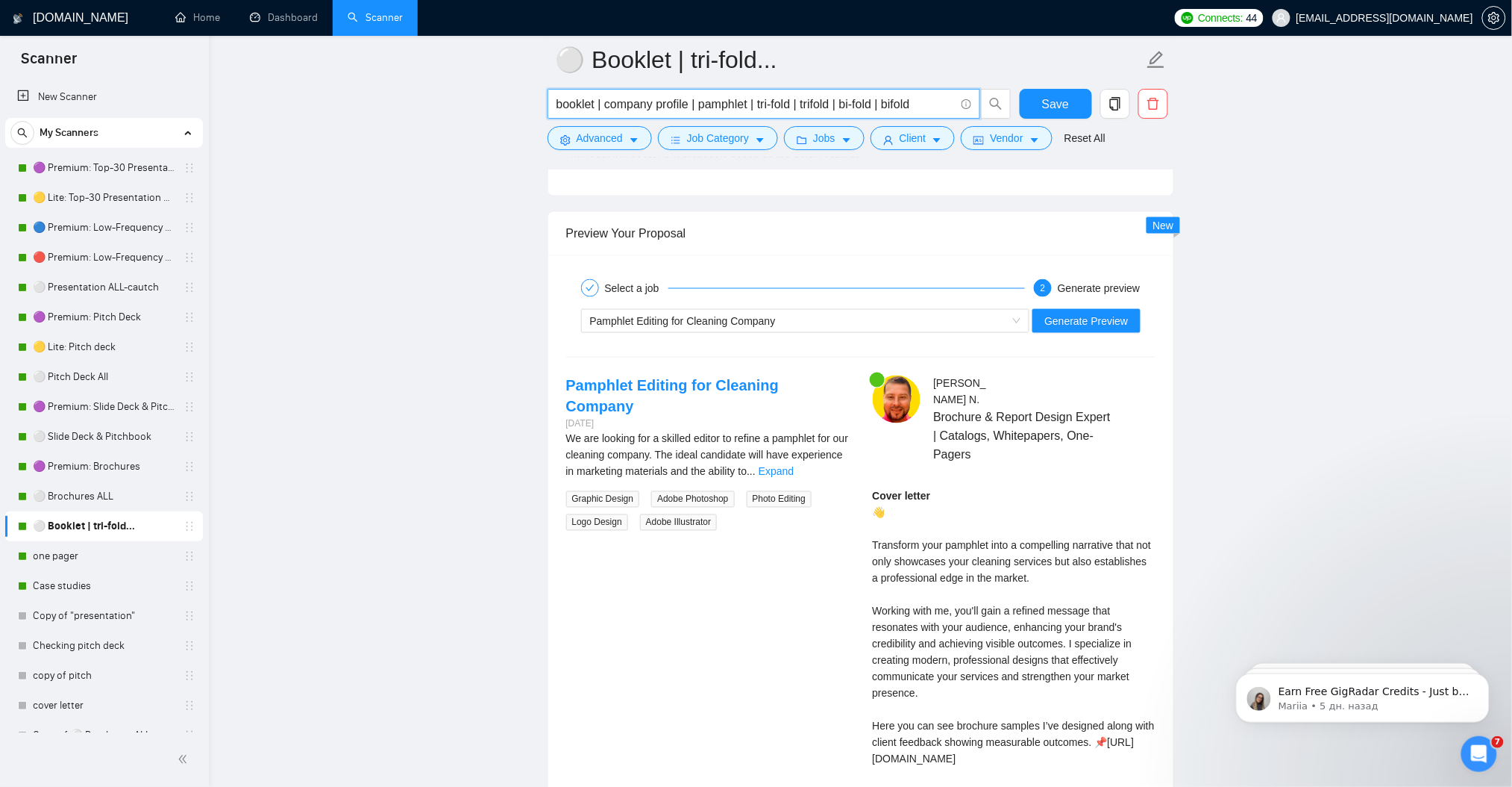
scroll to position [2721, 0]
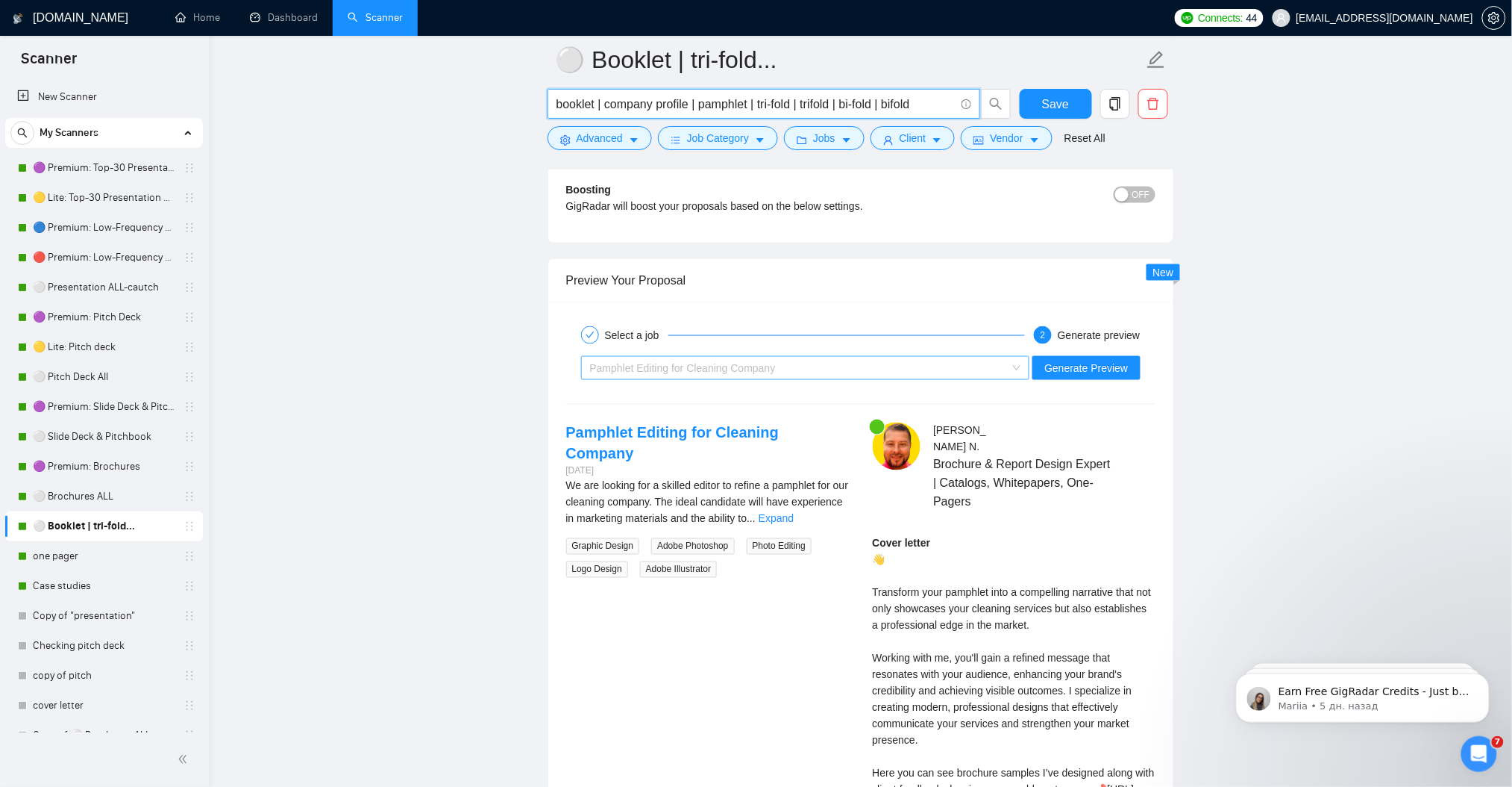
click at [714, 377] on div "Pamphlet Editing for Cleaning Company" at bounding box center [799, 368] width 418 height 23
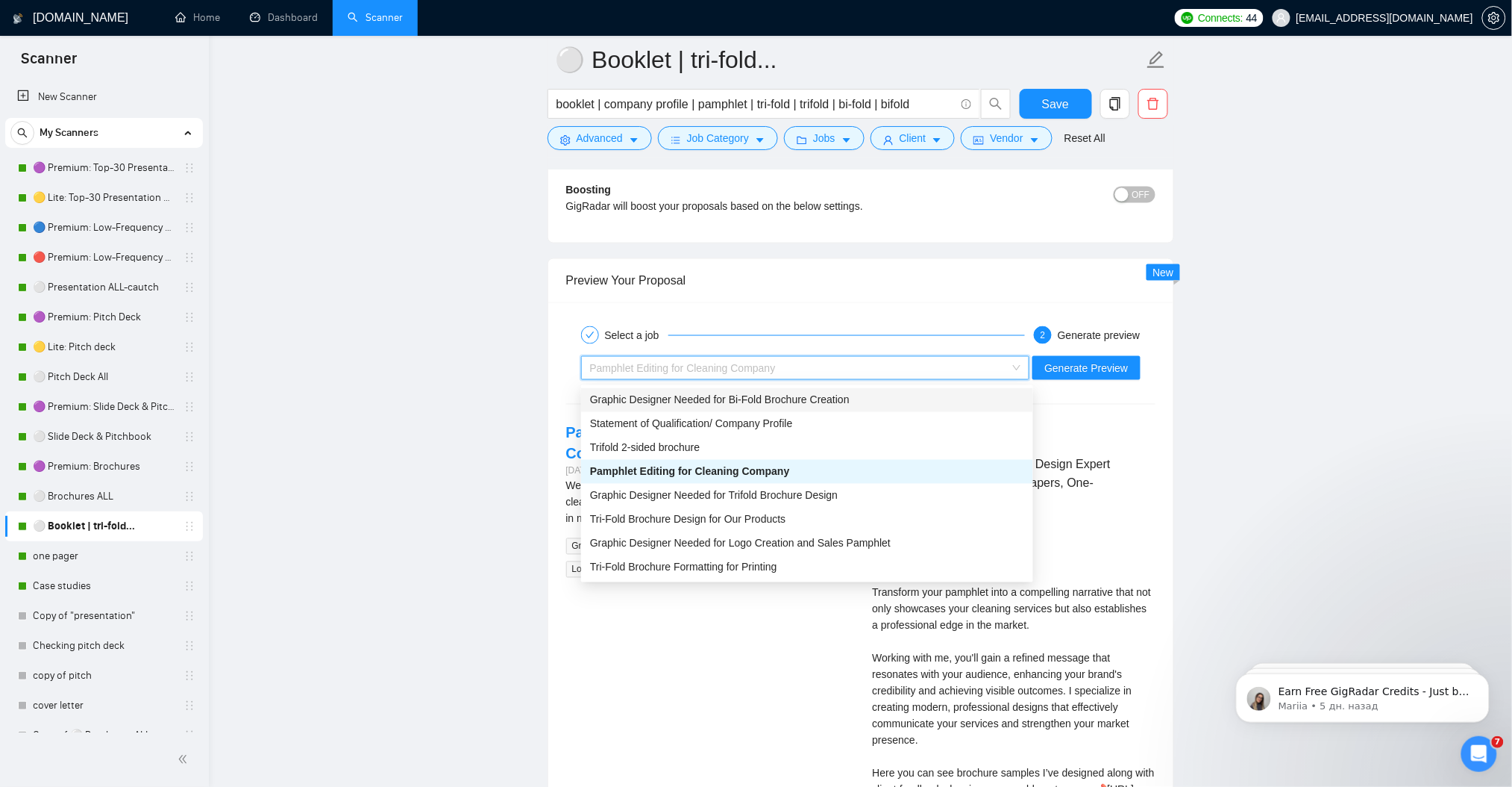
click at [712, 406] on div "Graphic Designer Needed for Bi-Fold Brochure Creation" at bounding box center [807, 400] width 434 height 17
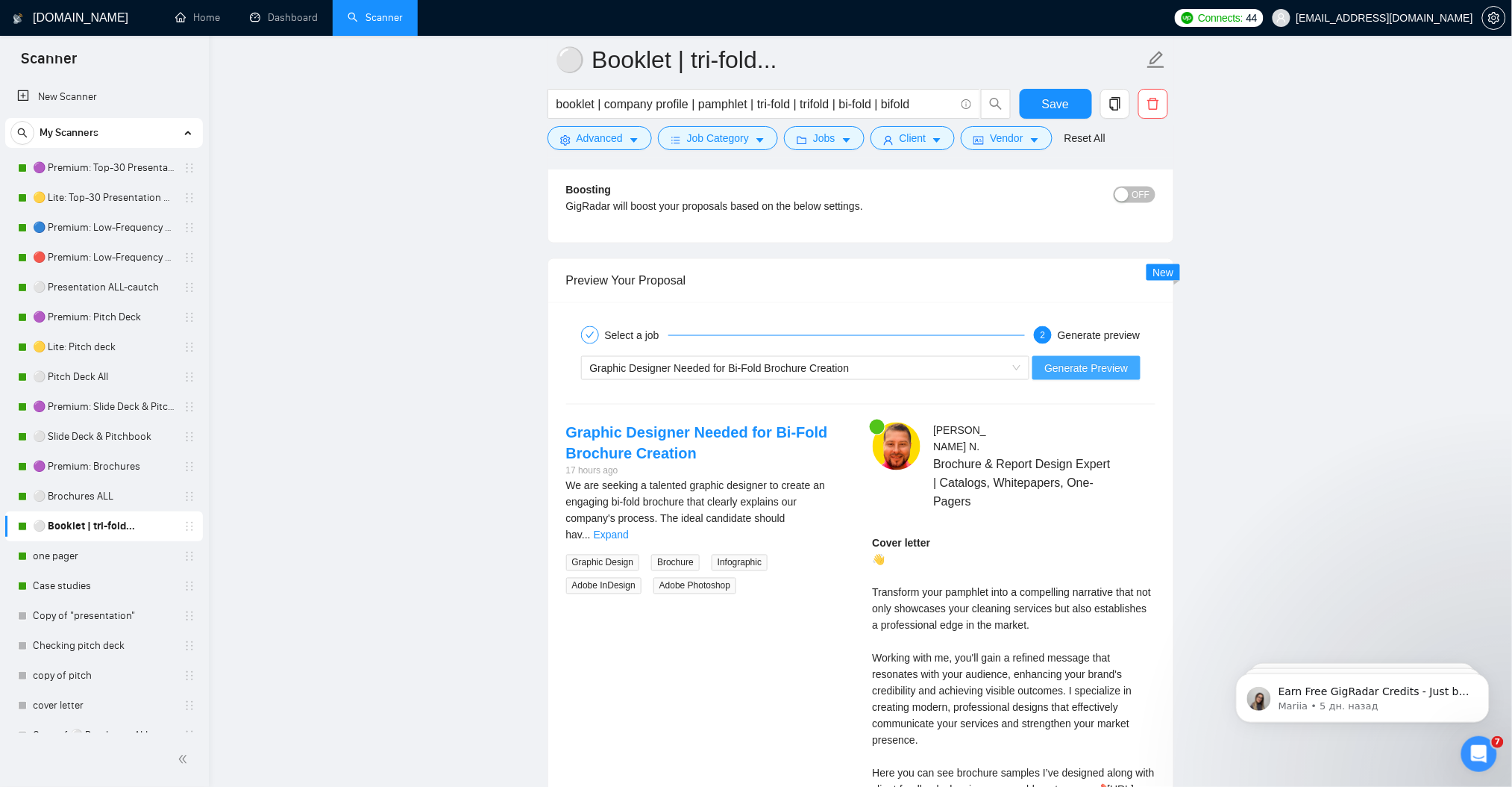
click at [1063, 369] on span "Generate Preview" at bounding box center [1086, 368] width 84 height 17
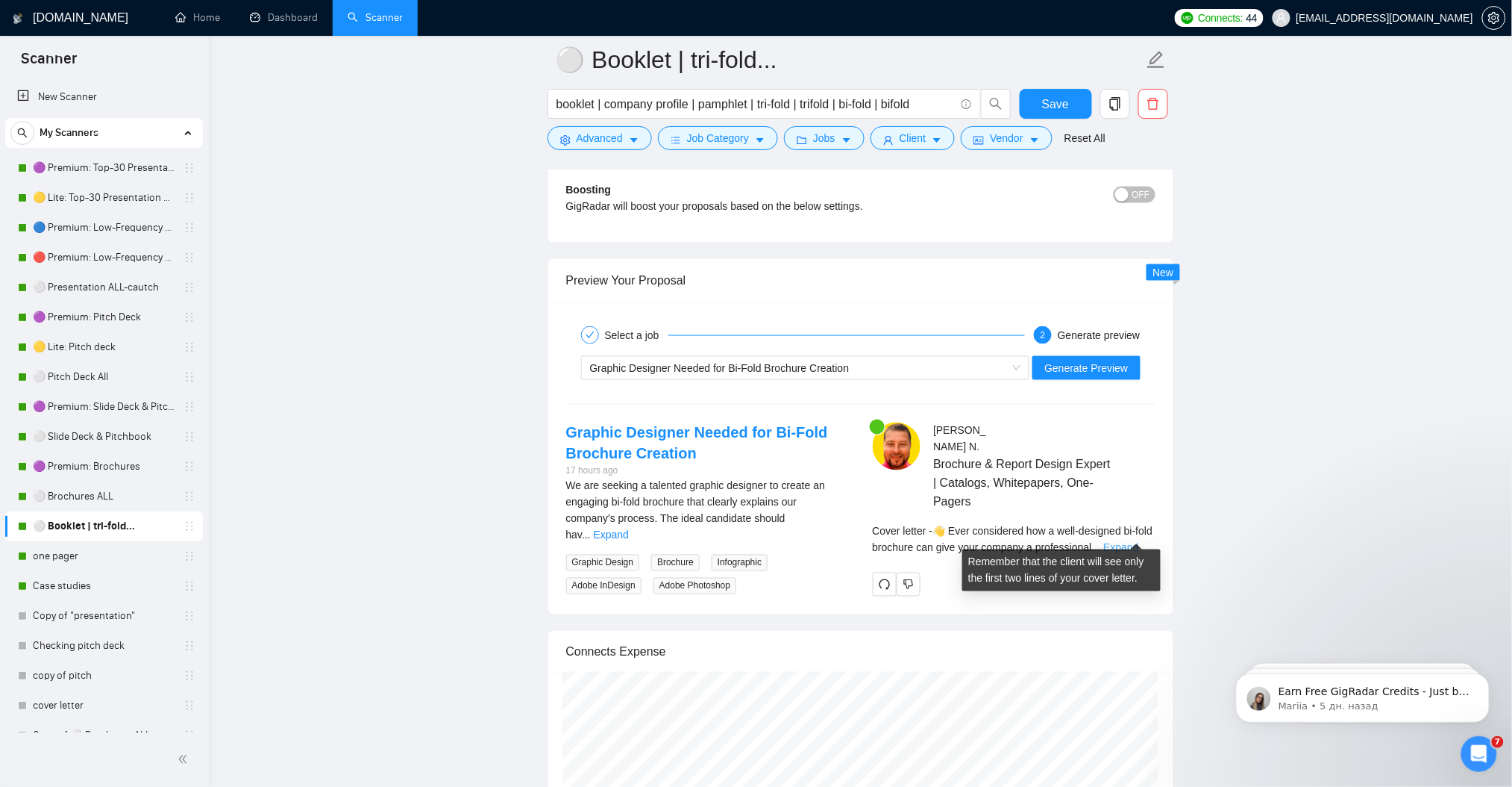
click at [1137, 542] on link "Expand" at bounding box center [1121, 548] width 35 height 12
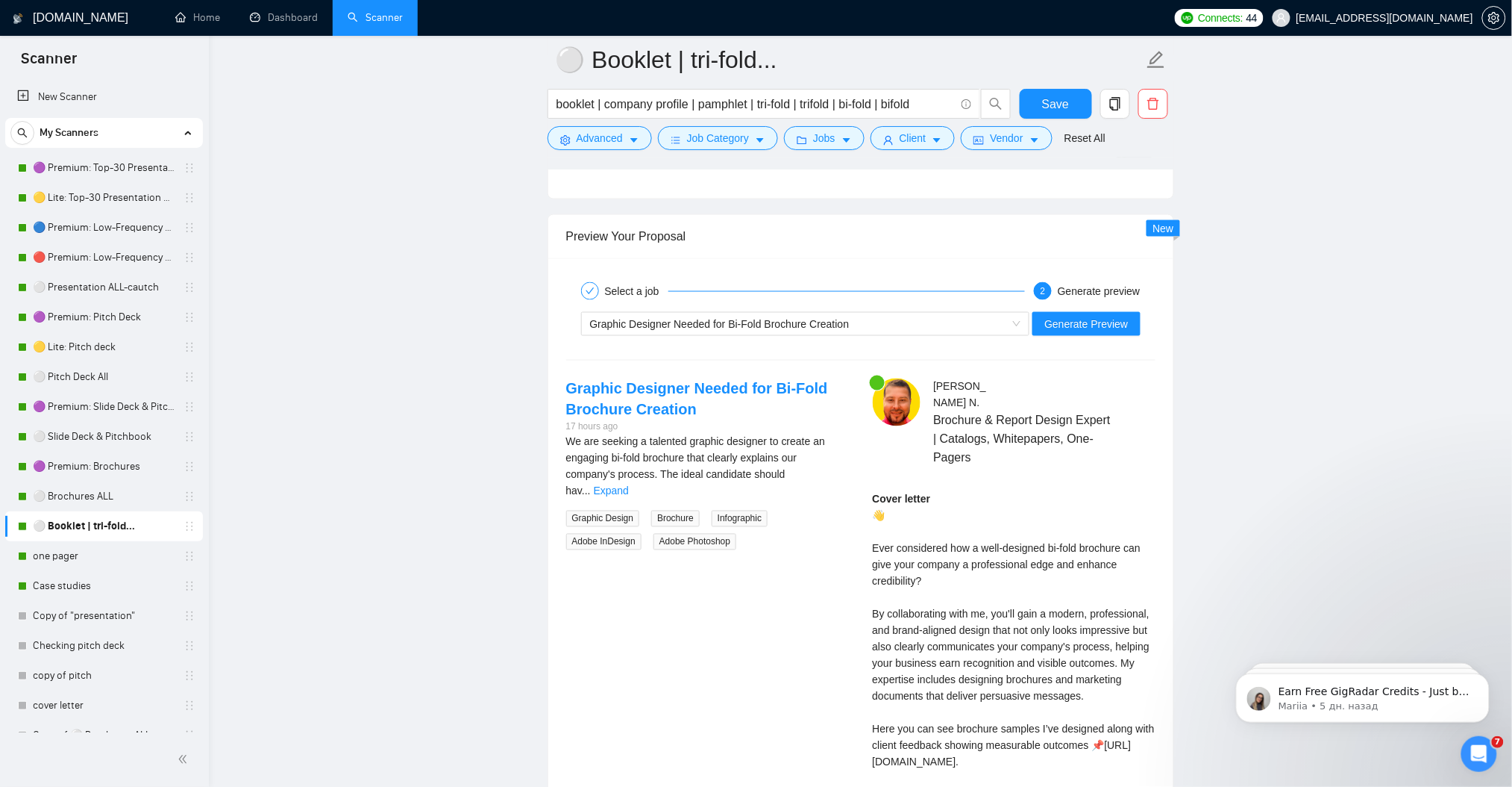
scroll to position [2920, 0]
